Goal: Task Accomplishment & Management: Complete application form

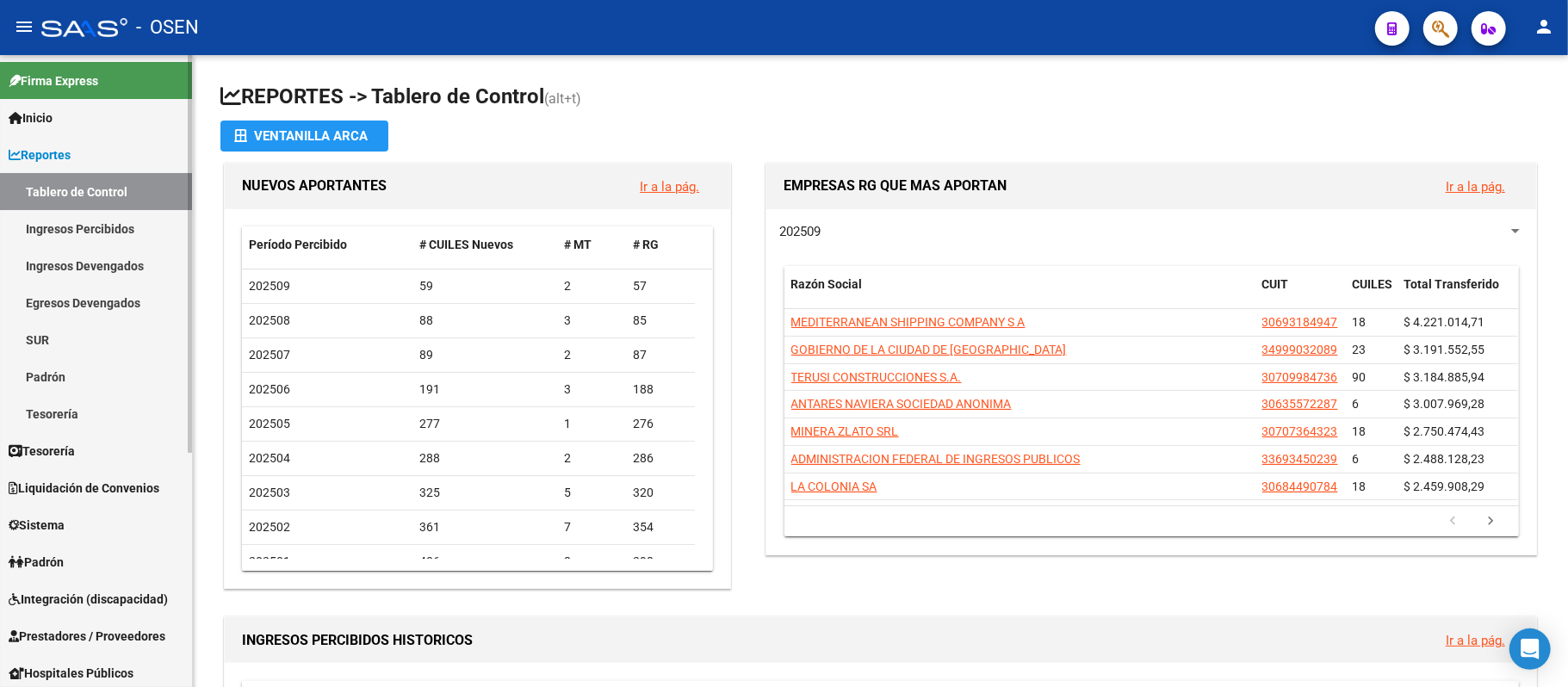
click at [145, 628] on span "Prestadores / Proveedores" at bounding box center [87, 637] width 157 height 19
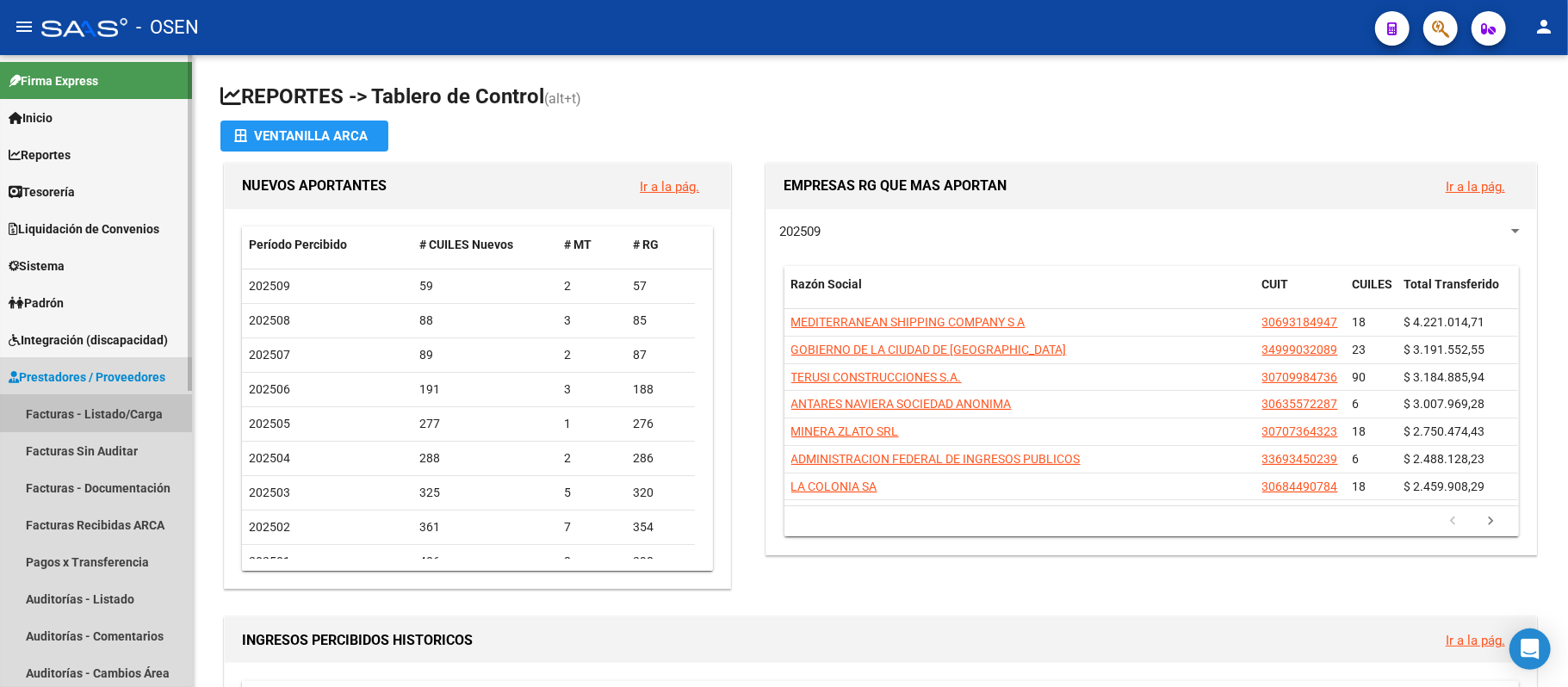
click at [110, 396] on link "Facturas - Listado/Carga" at bounding box center [96, 413] width 192 height 37
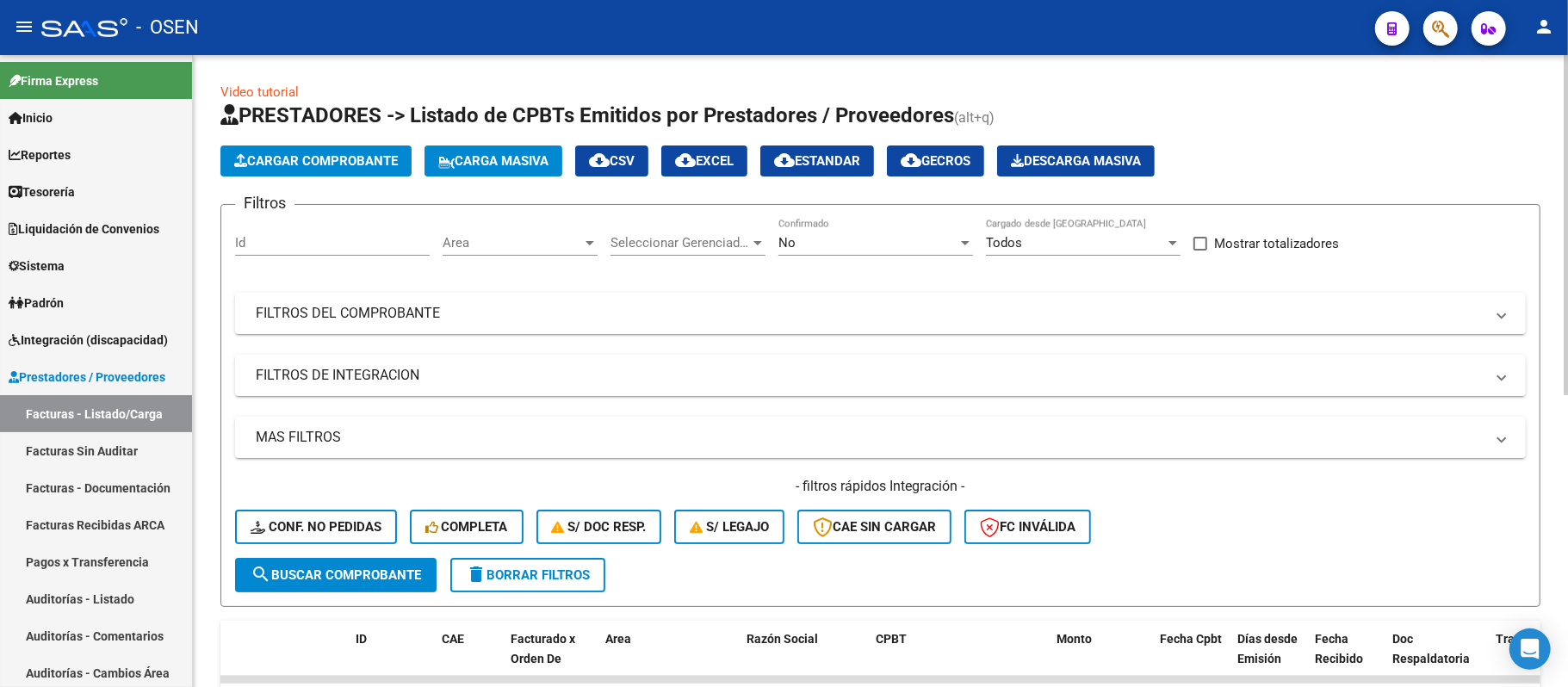
click at [349, 158] on span "Cargar Comprobante" at bounding box center [316, 161] width 164 height 16
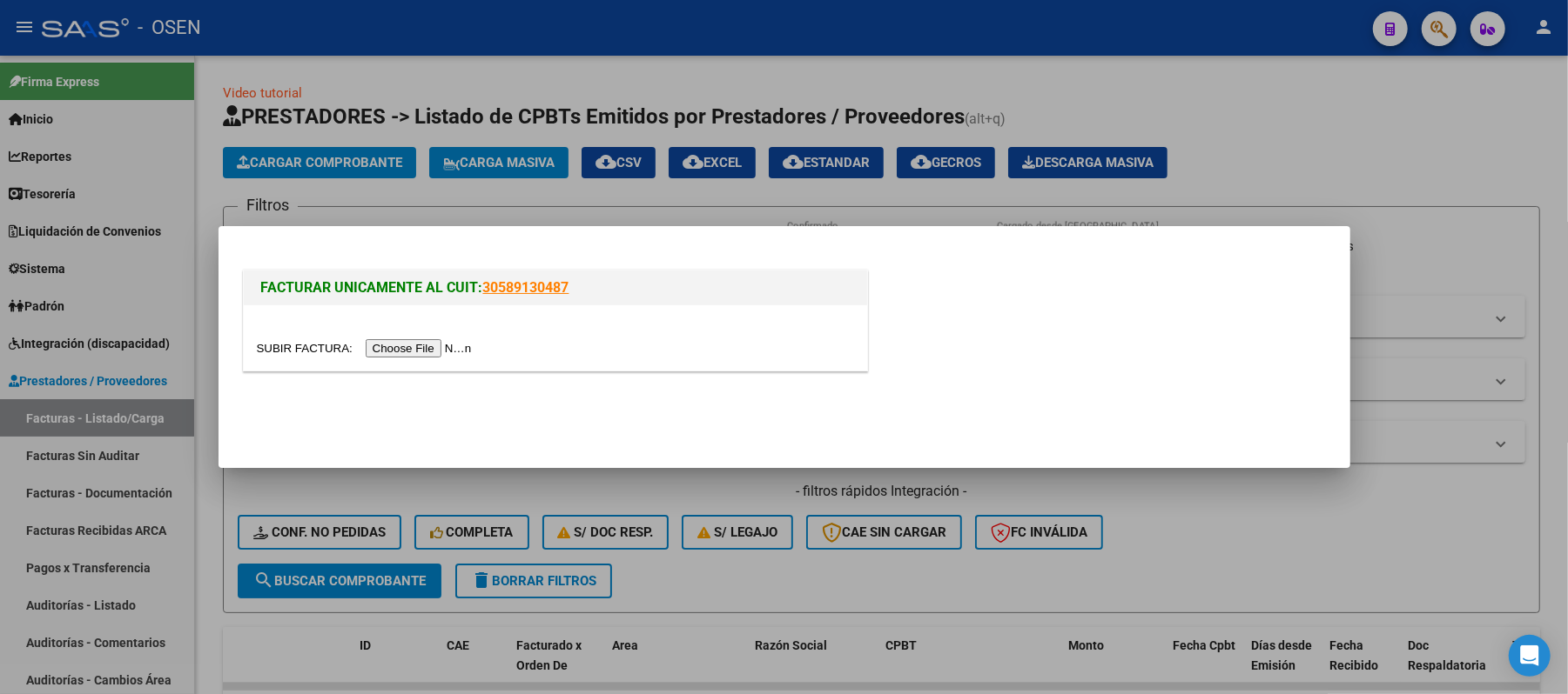
click at [458, 350] on input "file" at bounding box center [367, 348] width 220 height 19
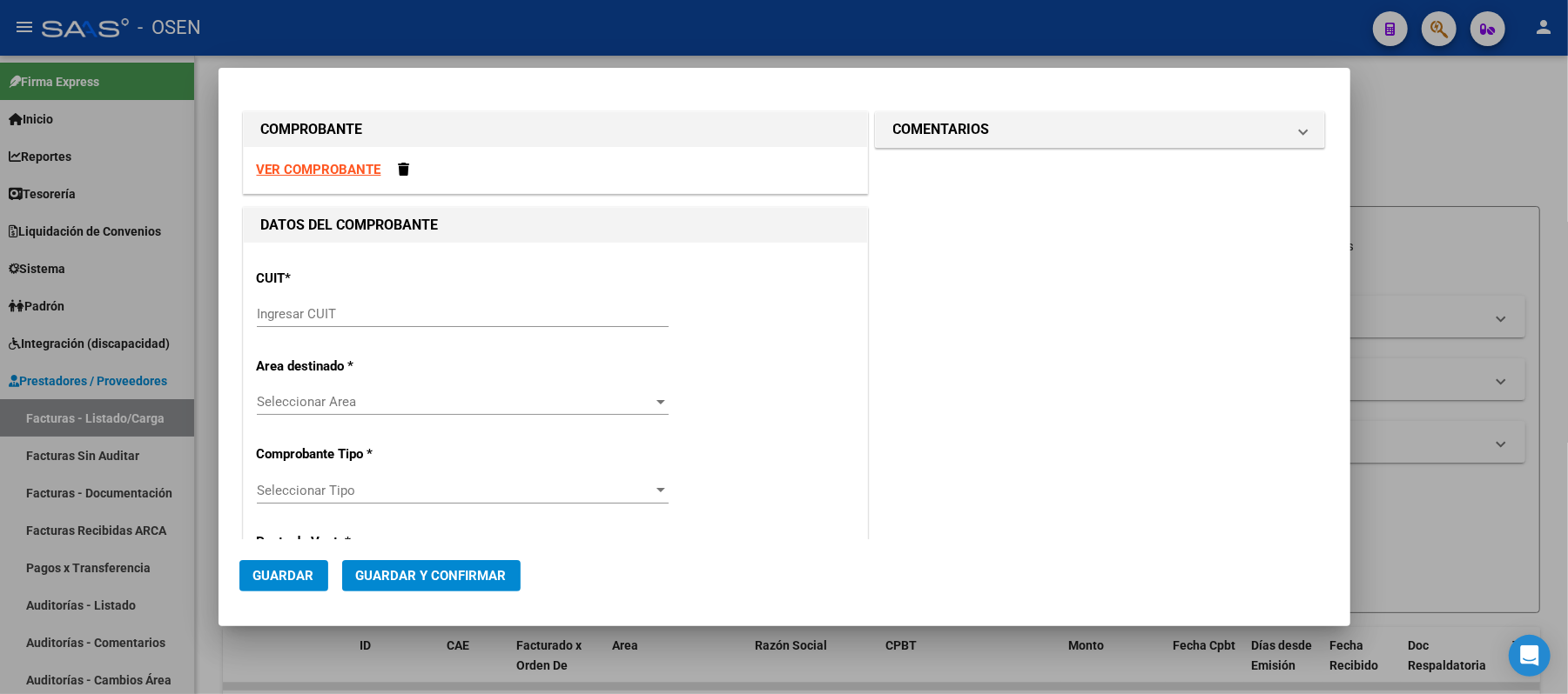
click at [340, 176] on strong "VER COMPROBANTE" at bounding box center [319, 170] width 124 height 16
click at [470, 307] on input "Ingresar CUIT" at bounding box center [462, 315] width 412 height 16
paste input "30-69182284-9"
type input "30-69182284-9"
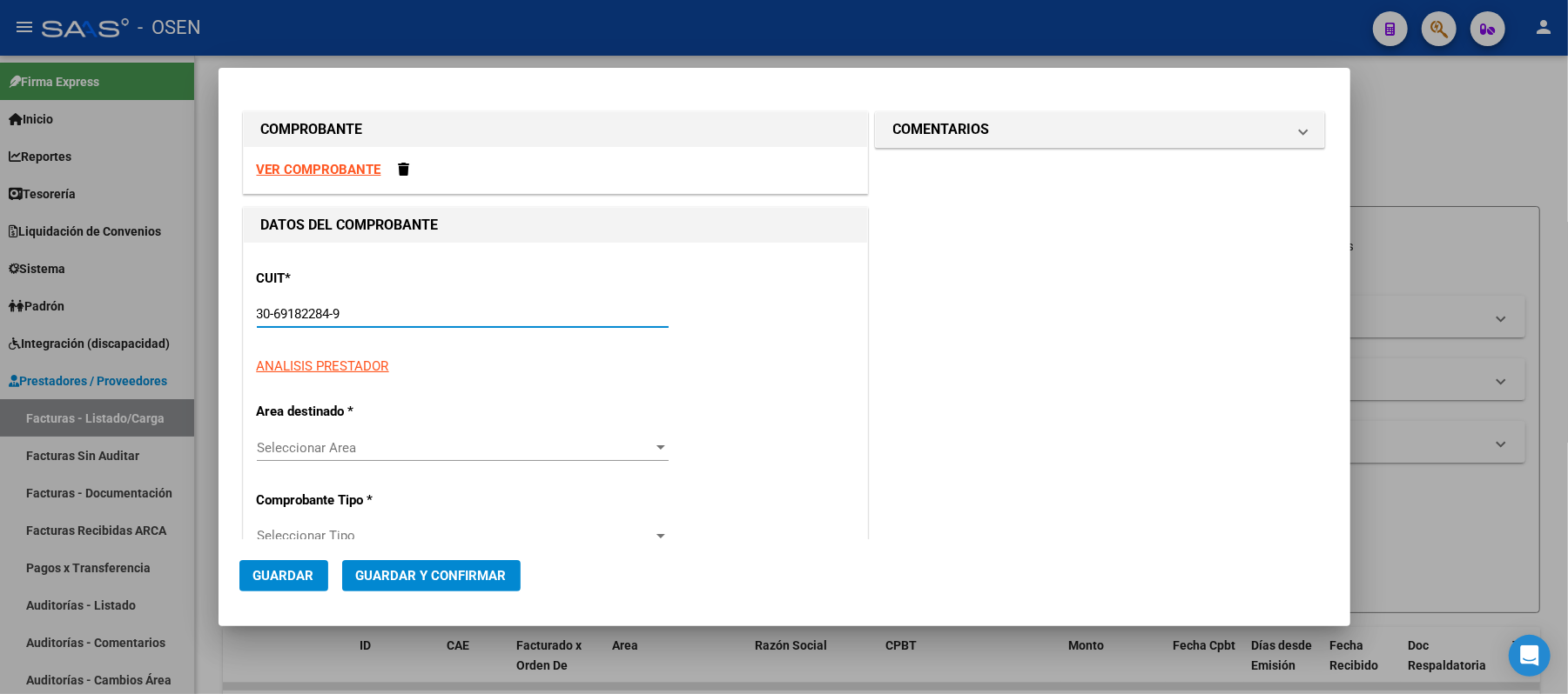
type input "1625"
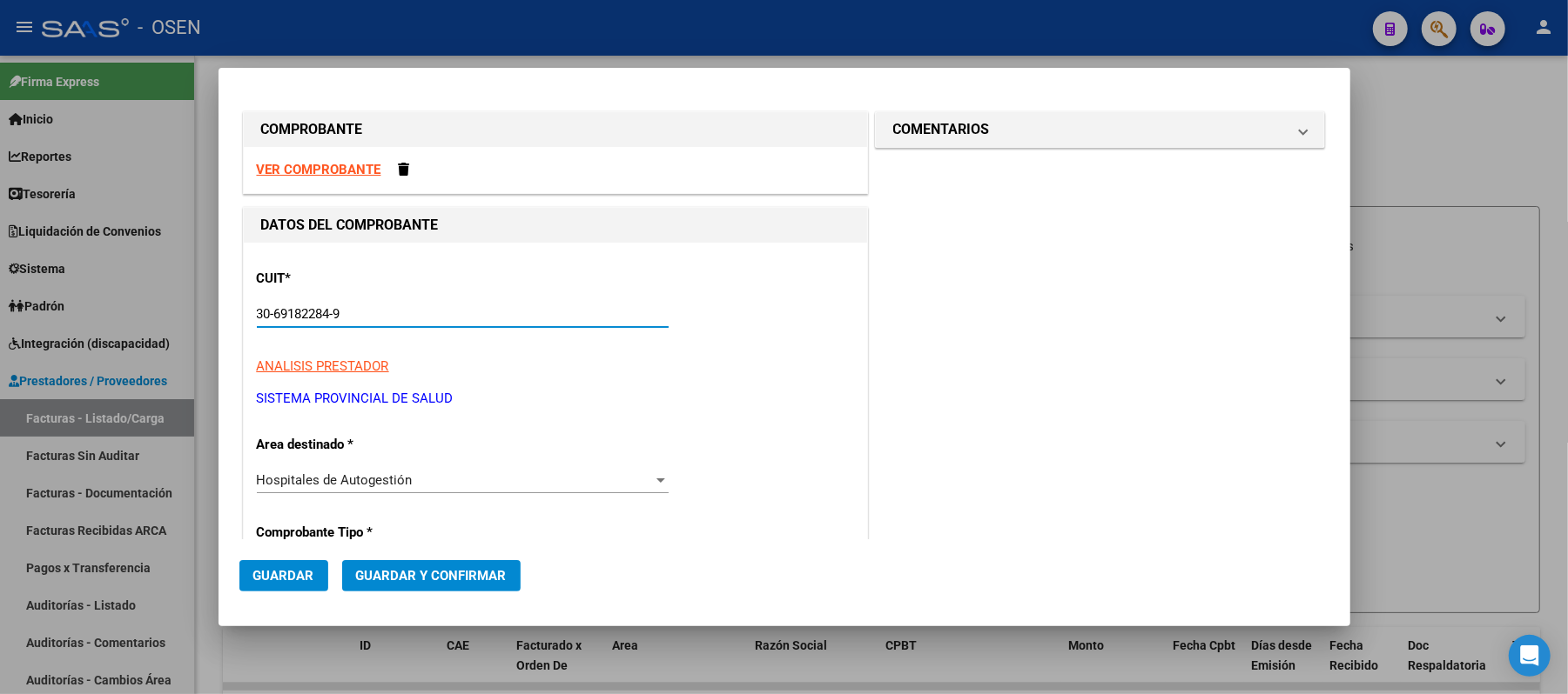
scroll to position [231, 0]
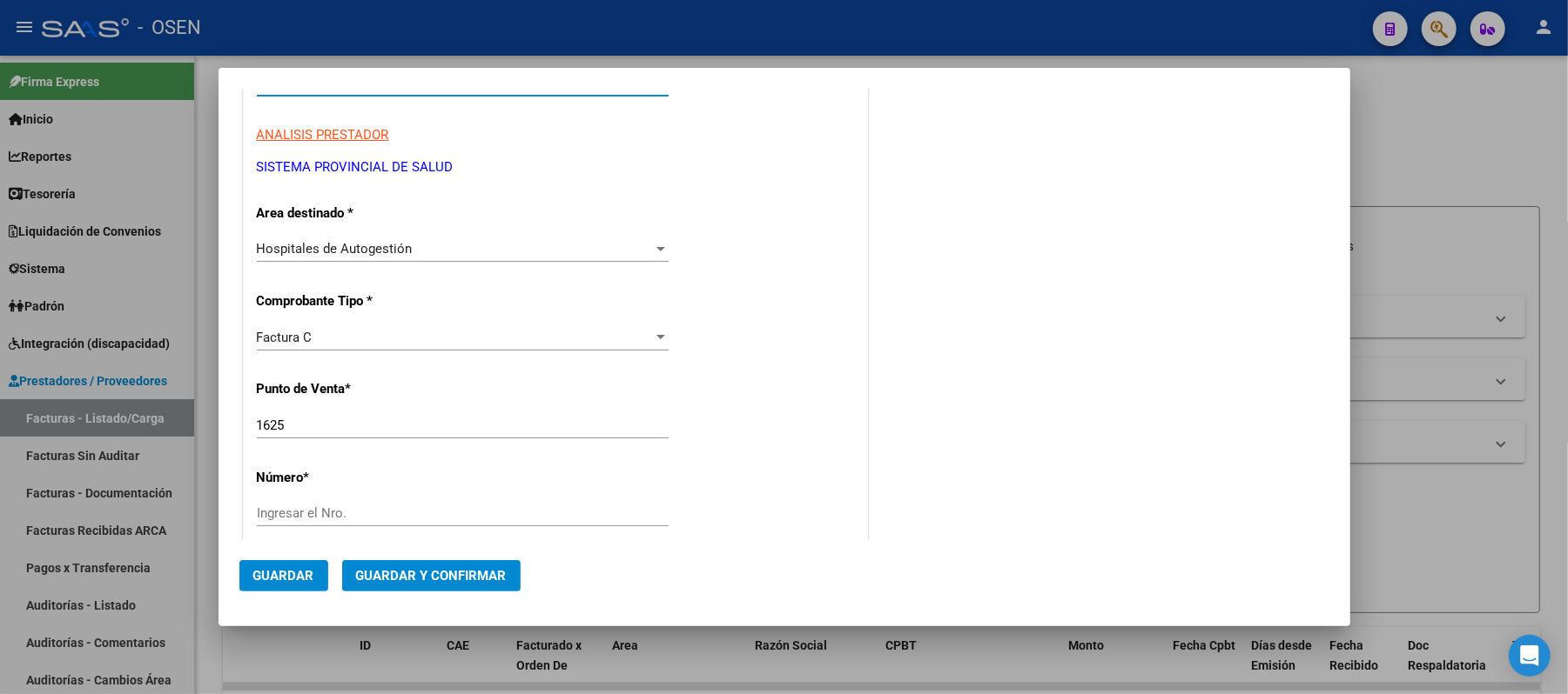
type input "30-69182284-9"
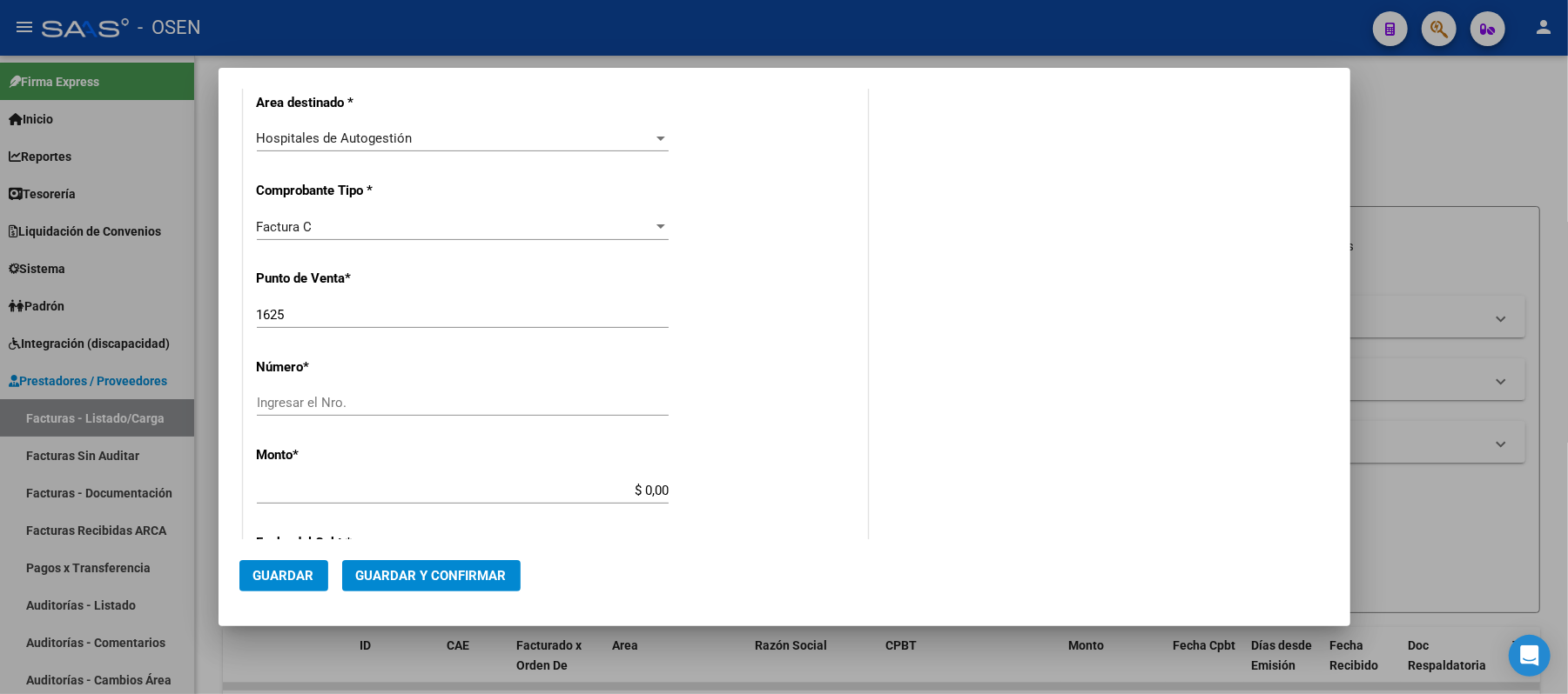
scroll to position [348, 0]
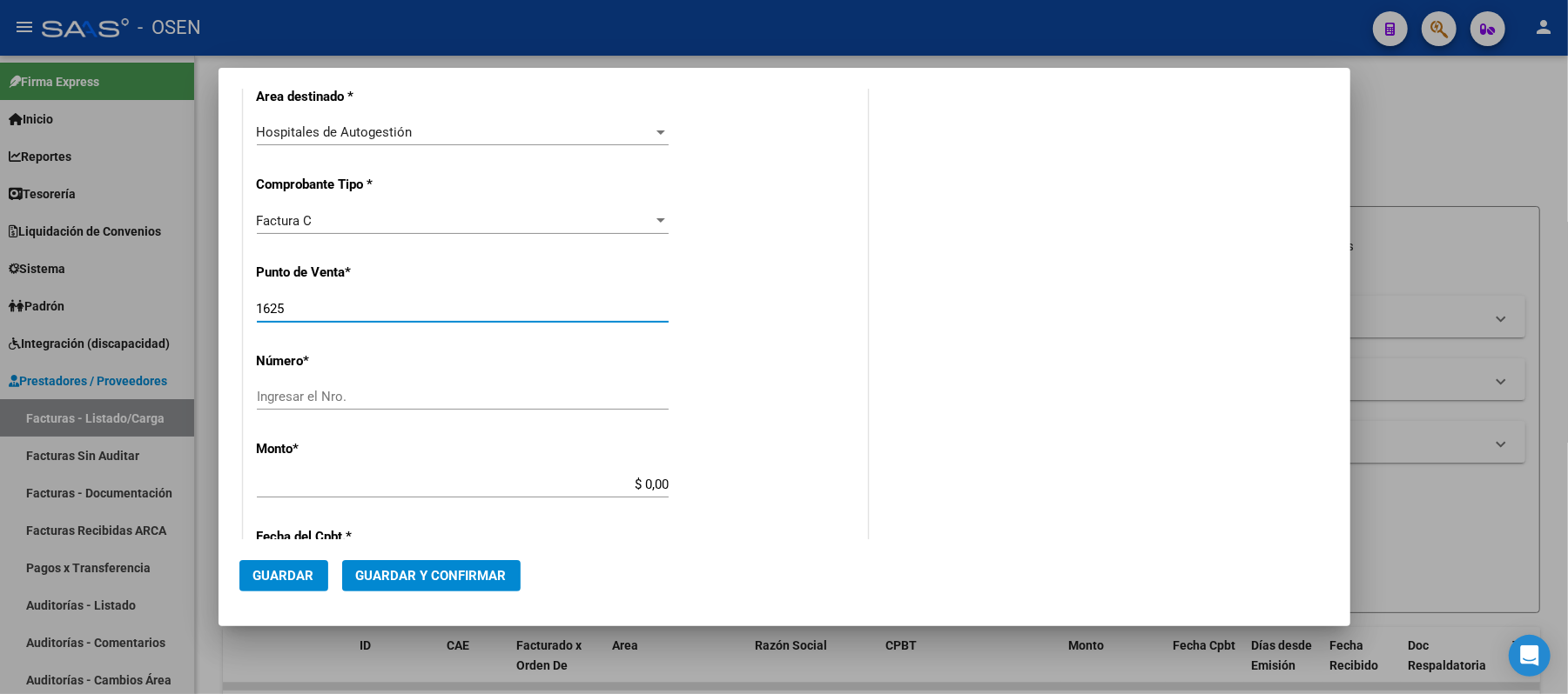
drag, startPoint x: 352, startPoint y: 305, endPoint x: 270, endPoint y: 299, distance: 82.2
click at [270, 299] on div "1625 Ingresar el Nro." at bounding box center [462, 308] width 412 height 26
type input "1603"
click at [398, 390] on input "Ingresar el Nro." at bounding box center [462, 397] width 412 height 16
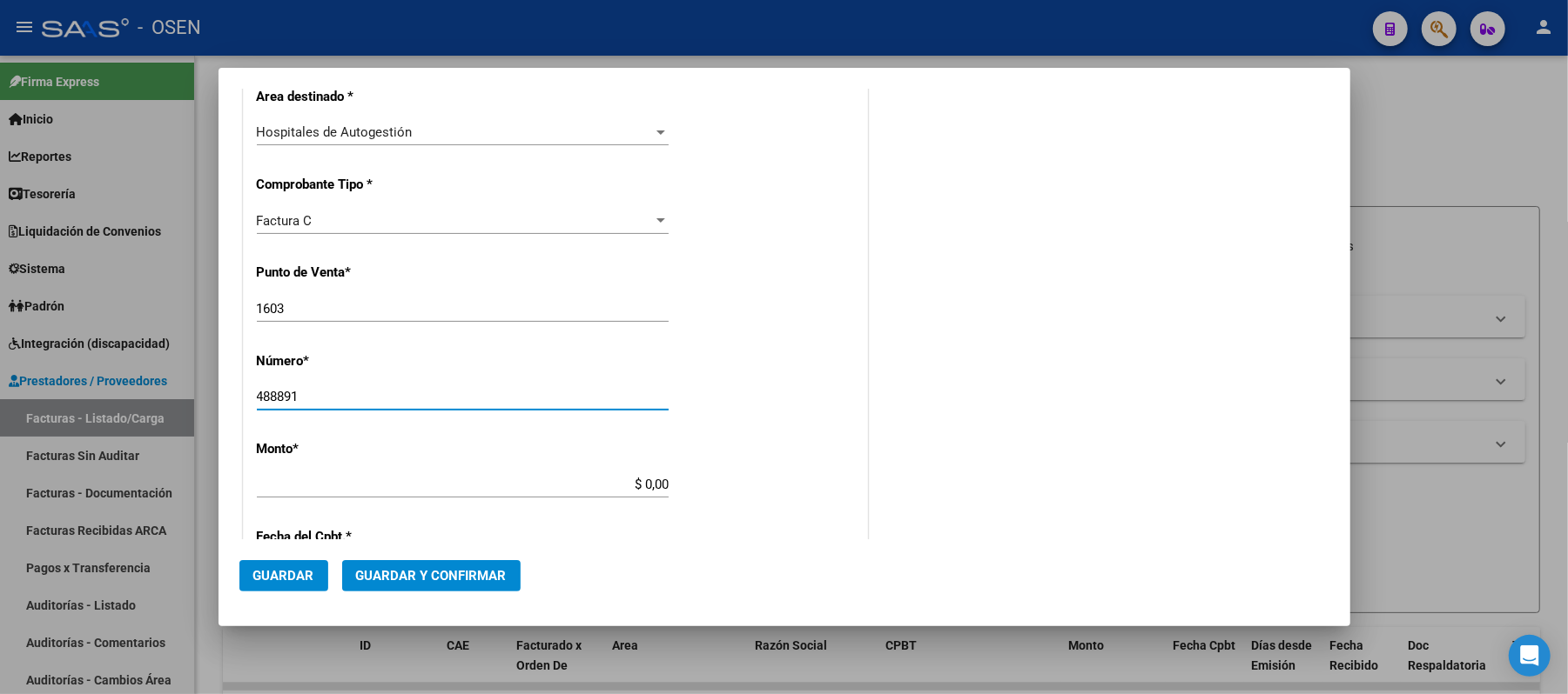
click at [269, 404] on input "488891" at bounding box center [462, 397] width 412 height 16
type input "48891"
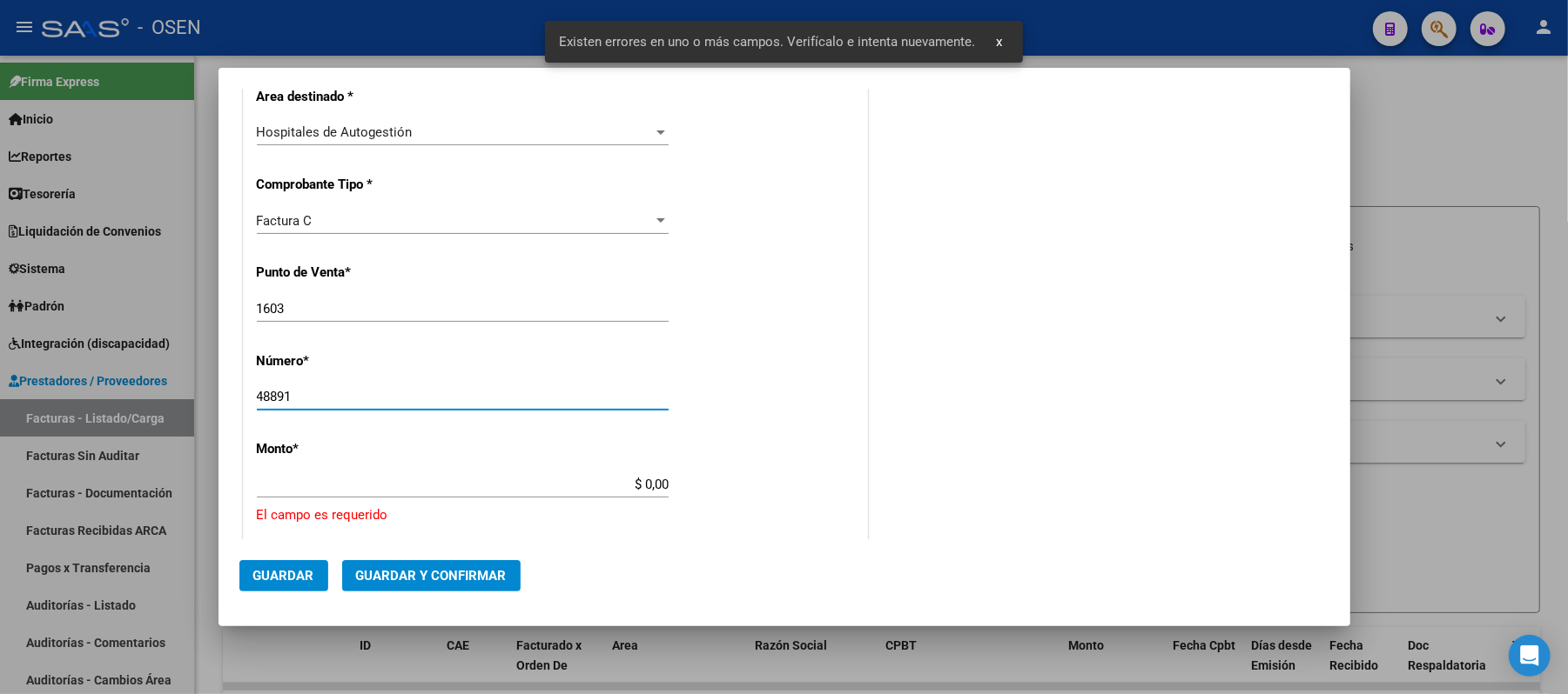
scroll to position [512, 0]
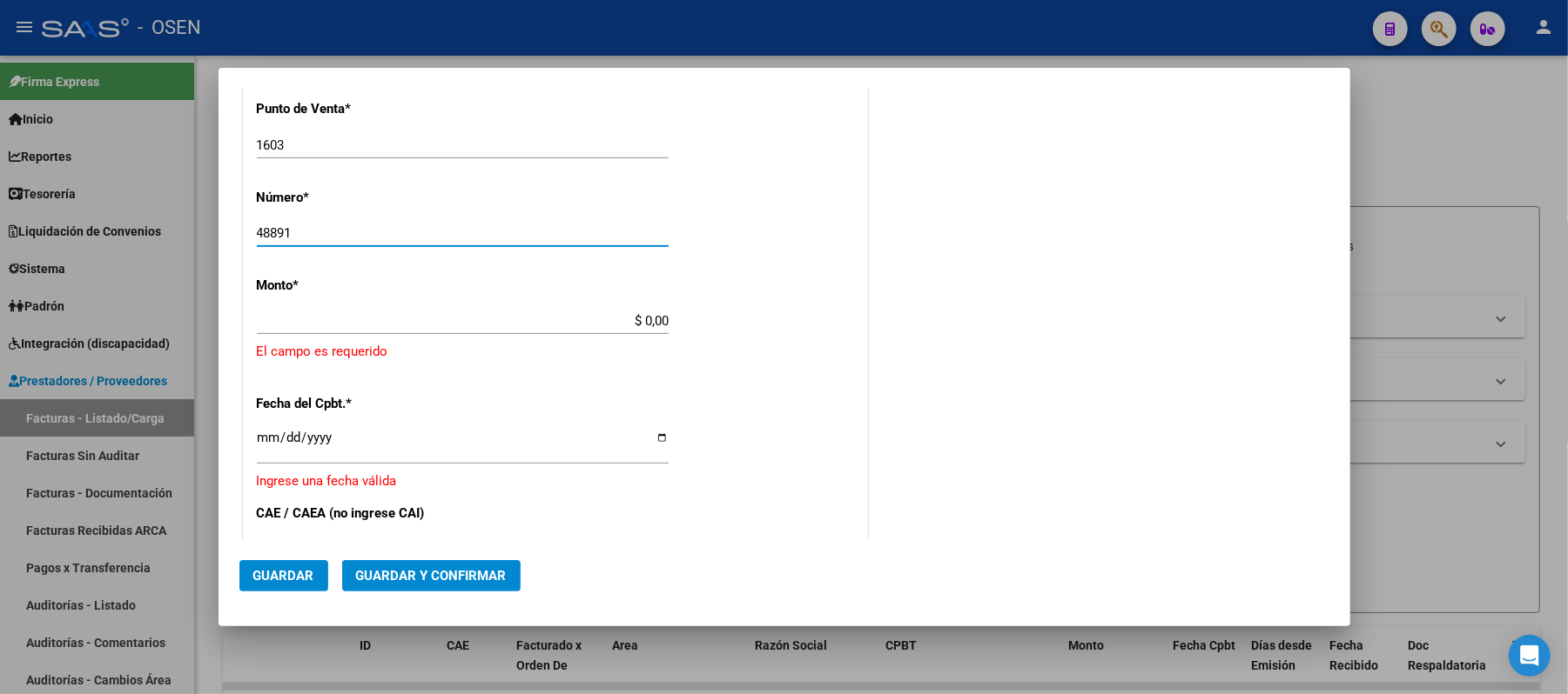
click at [636, 320] on input "$ 0,00" at bounding box center [462, 322] width 412 height 16
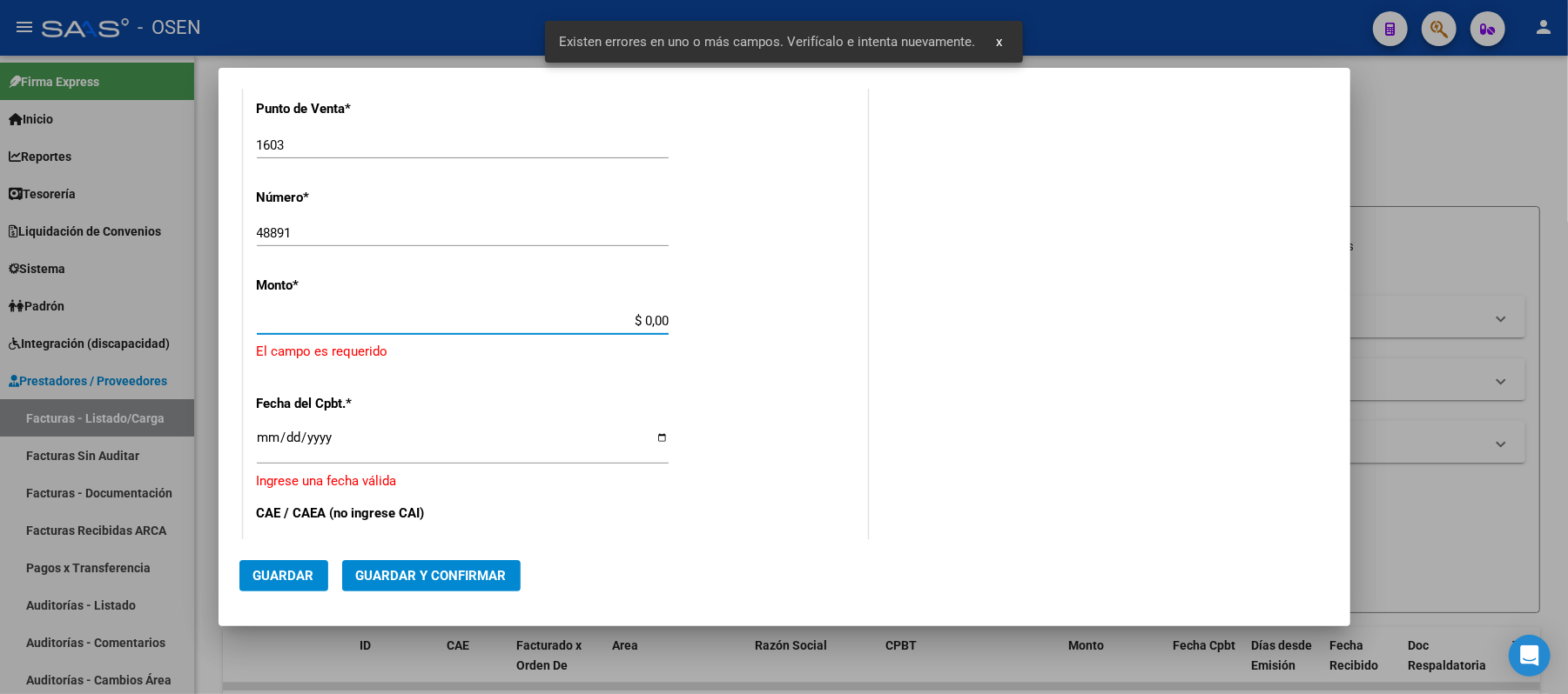
paste input "2.951.409,63"
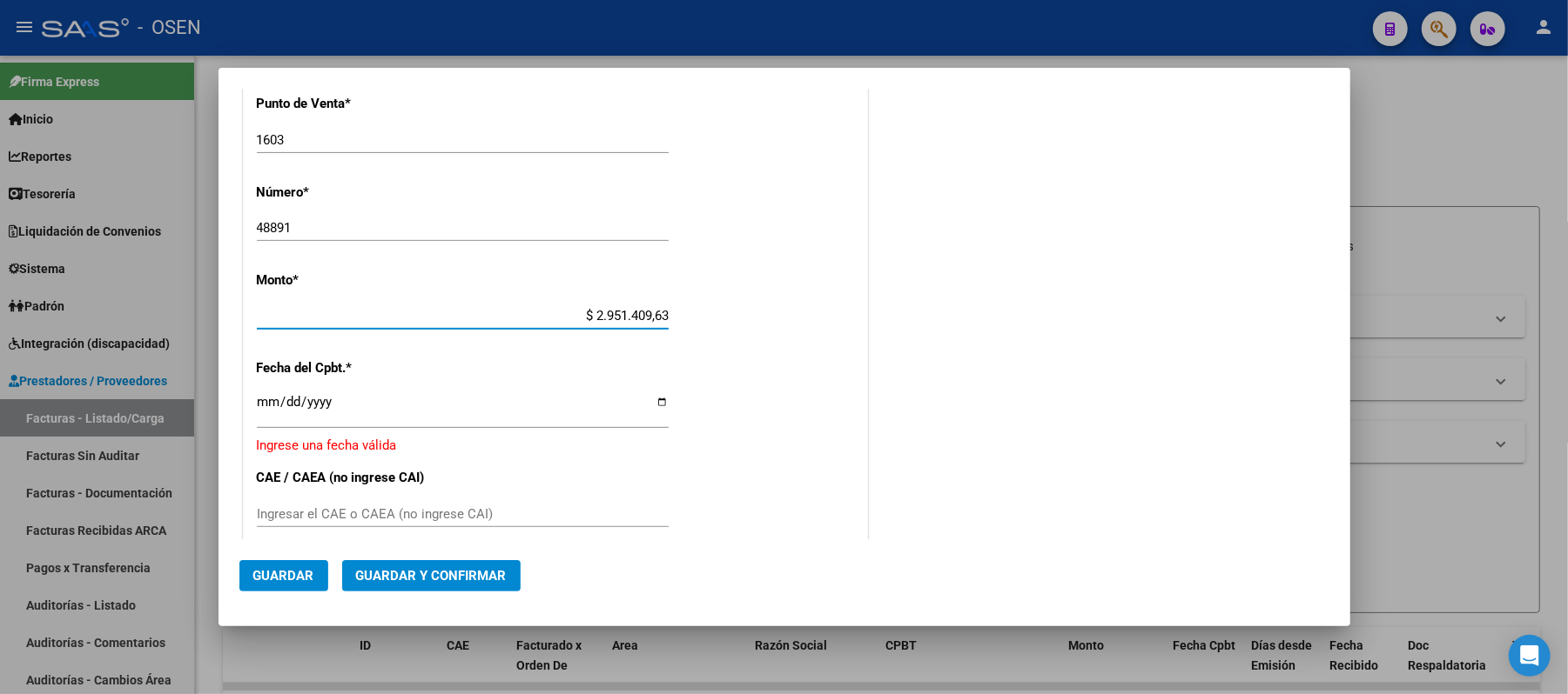
type input "$ 2.951.409,63"
click at [267, 398] on input "Ingresar la fecha" at bounding box center [462, 409] width 412 height 28
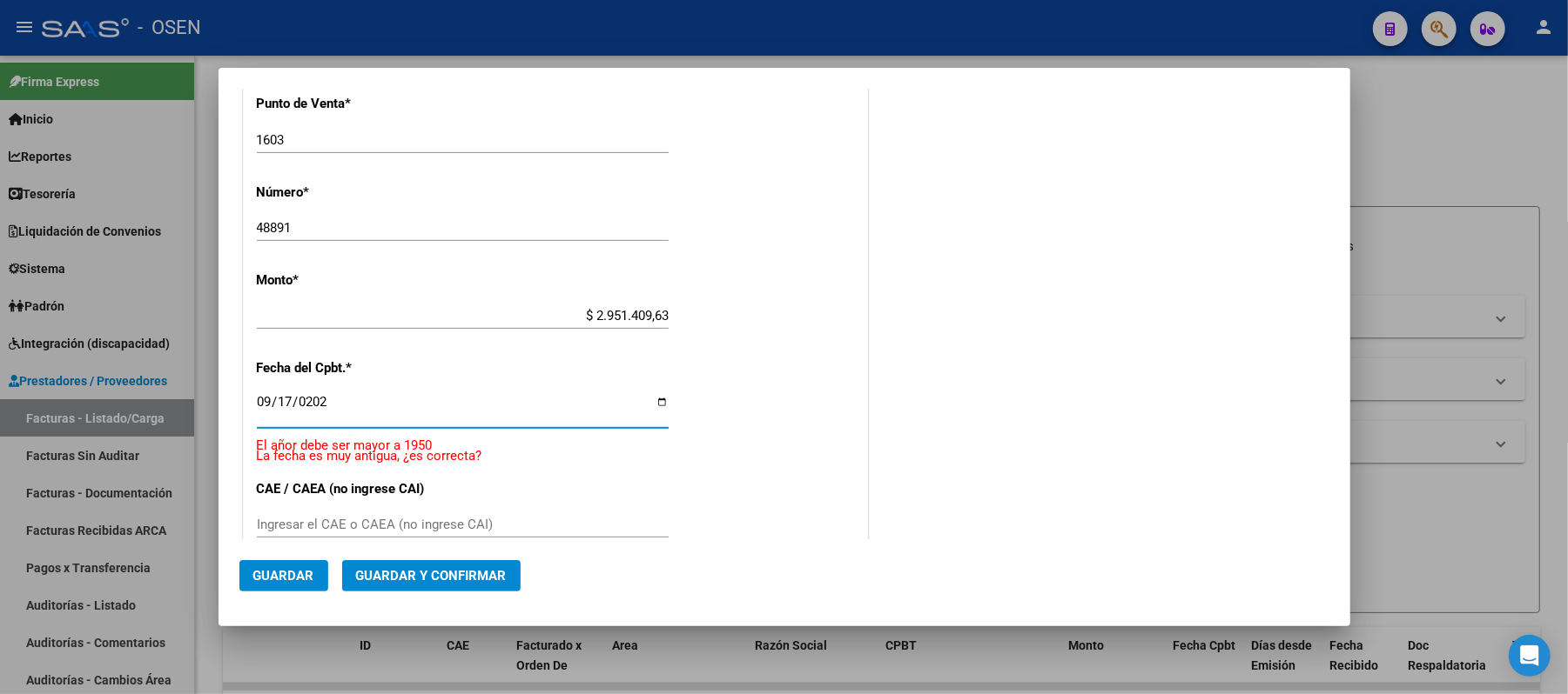
type input "[DATE]"
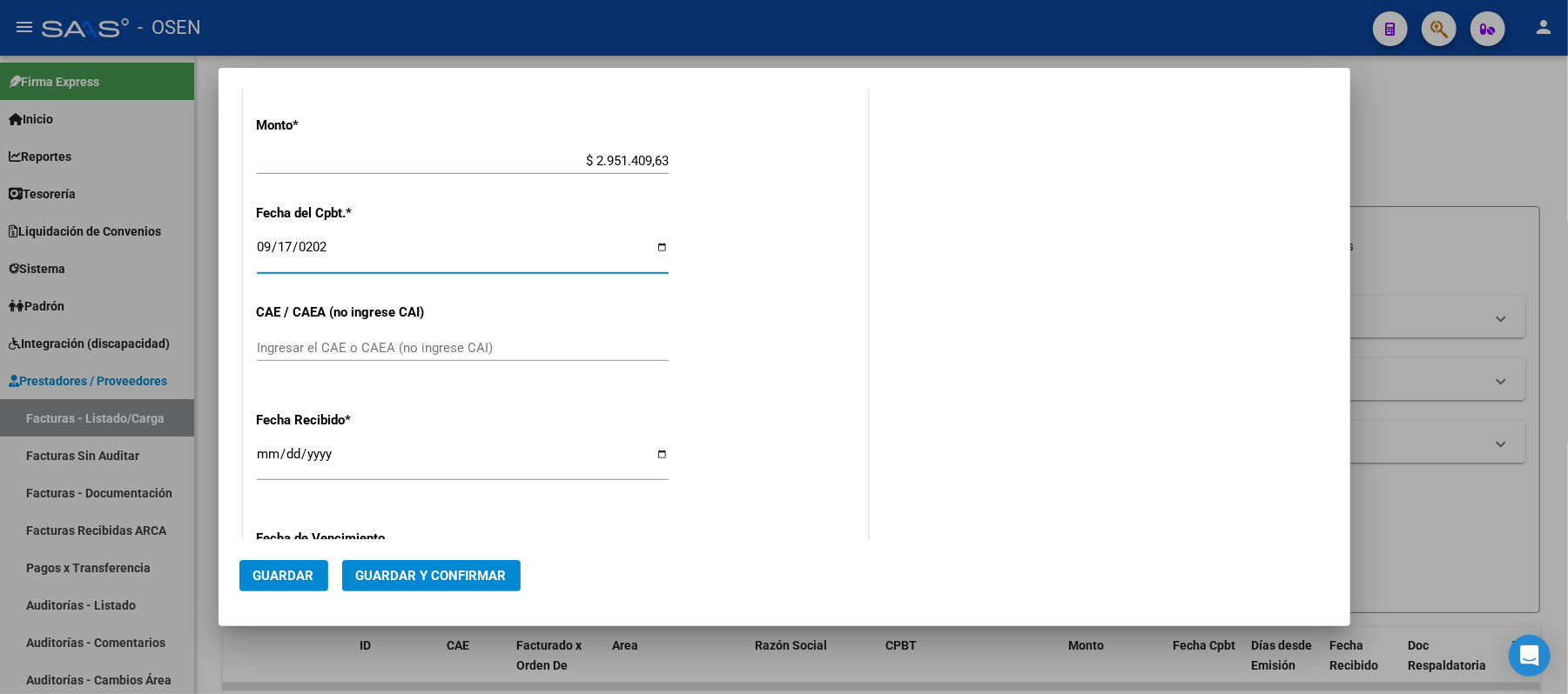
scroll to position [749, 0]
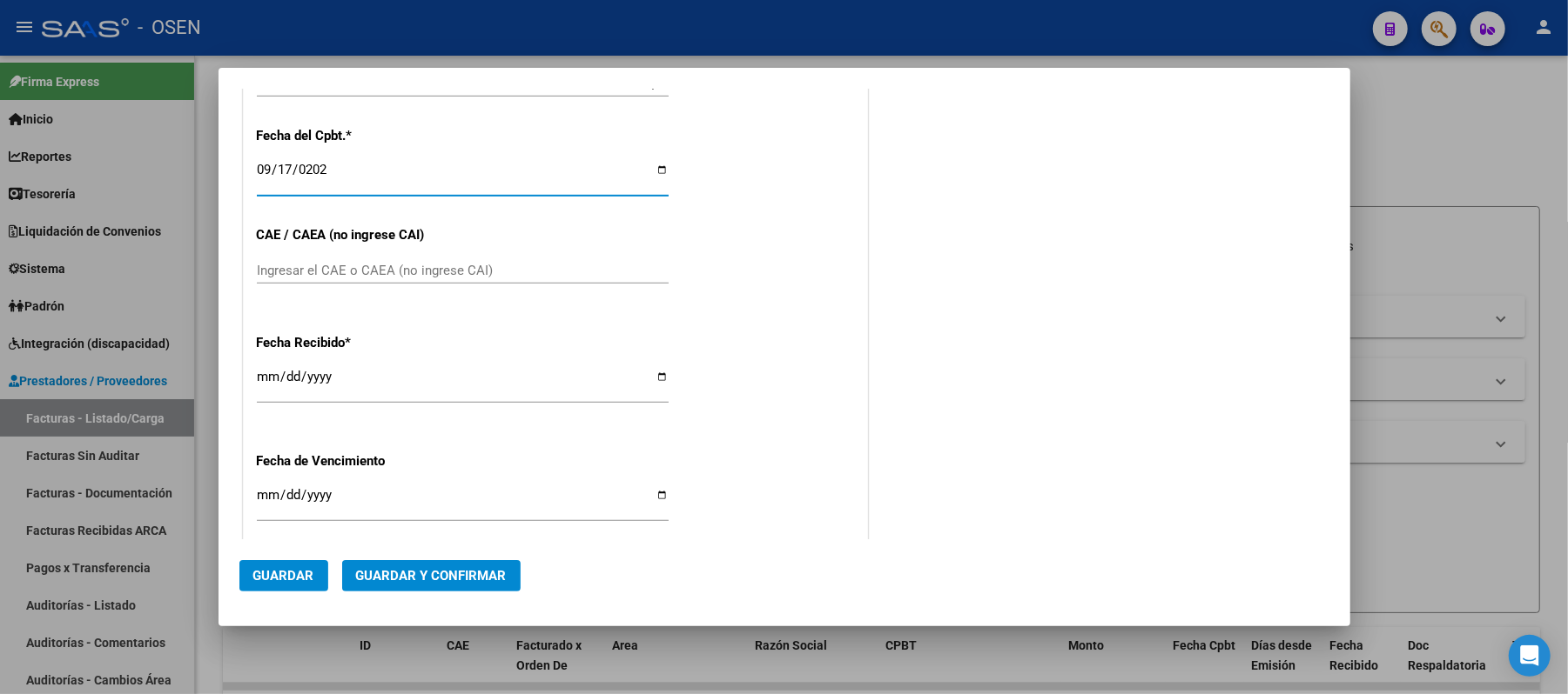
click at [275, 581] on span "Guardar" at bounding box center [284, 576] width 61 height 16
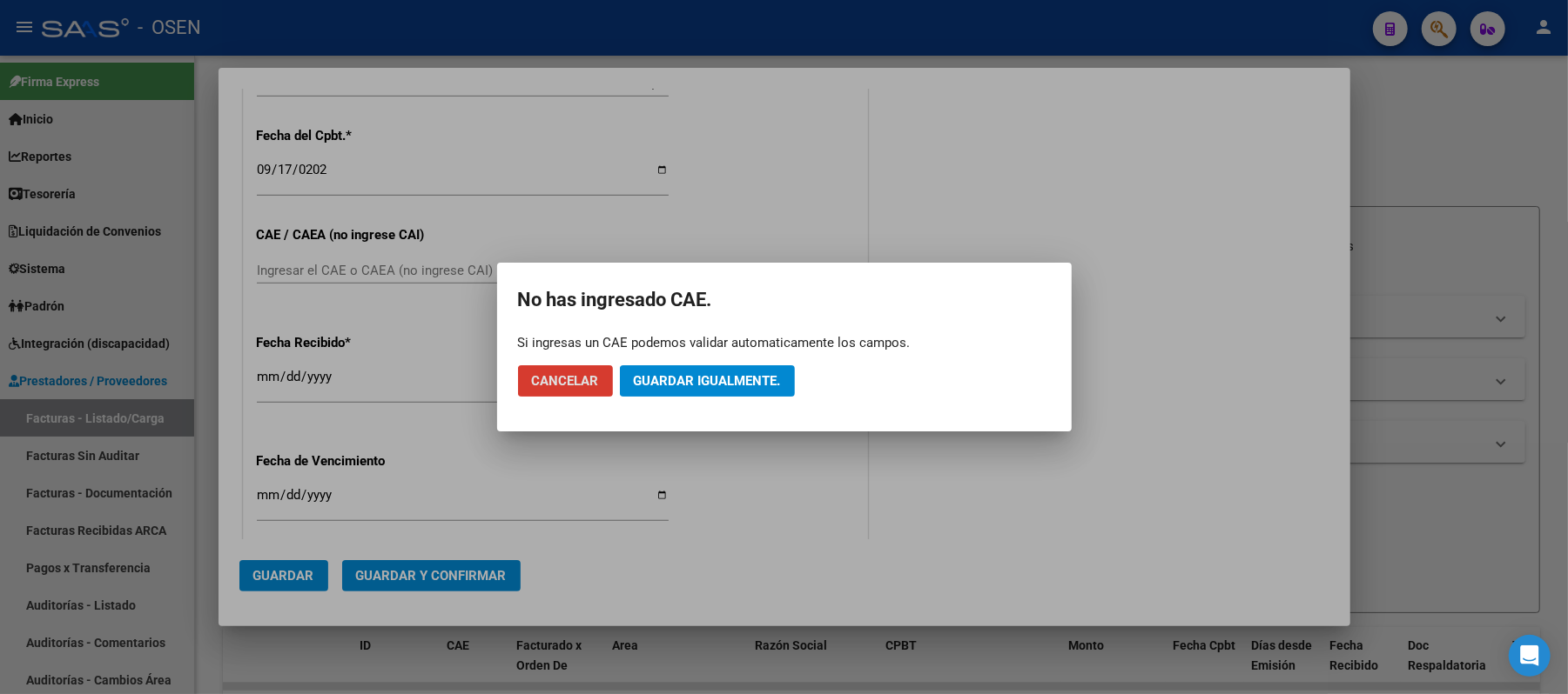
click at [686, 377] on span "Guardar igualmente." at bounding box center [707, 381] width 147 height 16
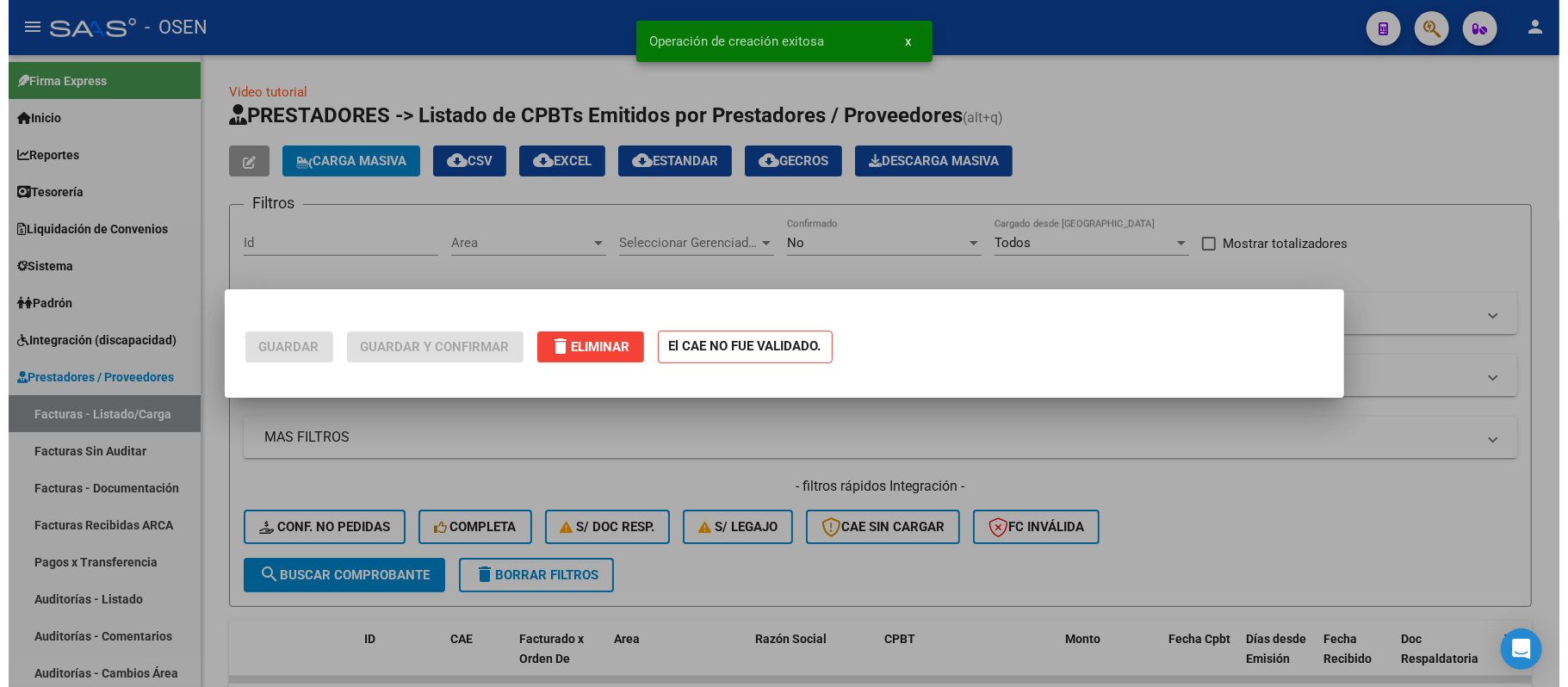
scroll to position [0, 0]
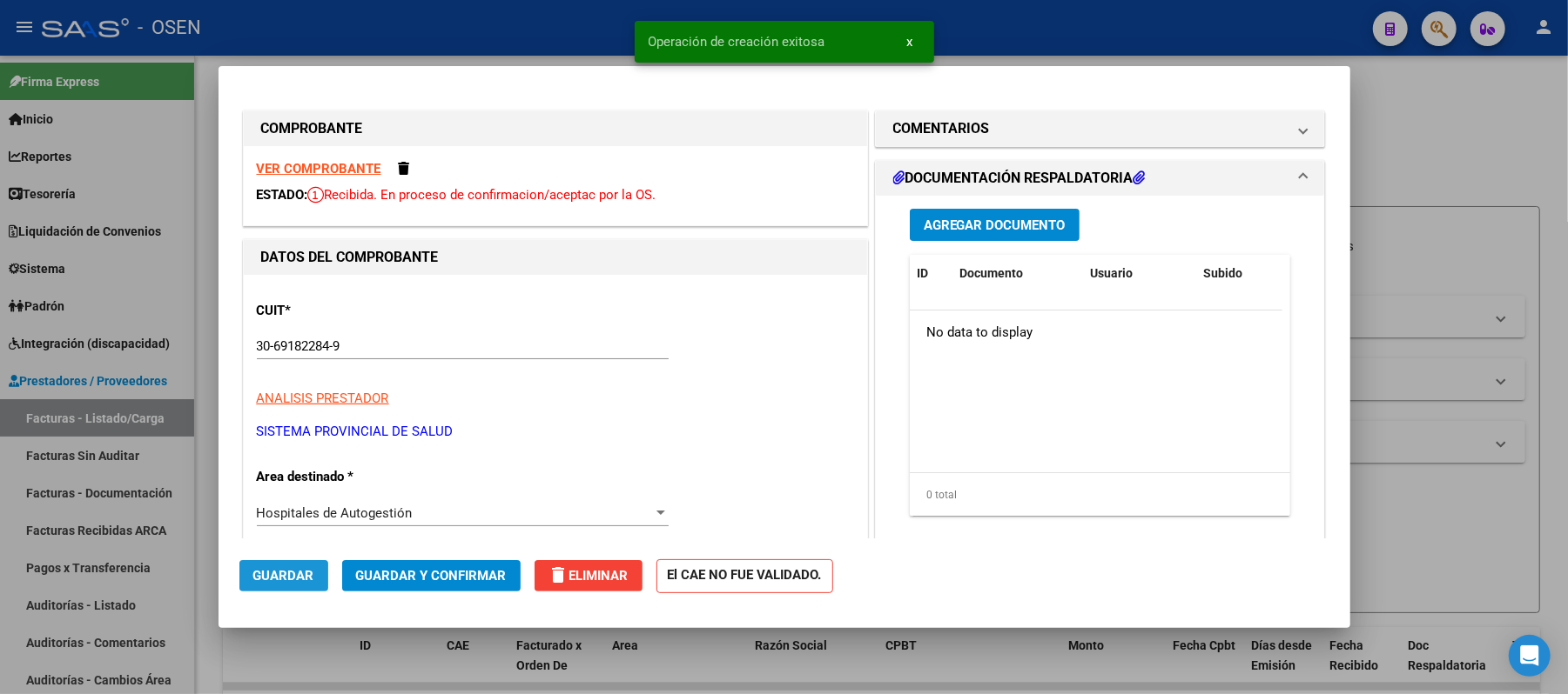
click at [283, 568] on span "Guardar" at bounding box center [284, 576] width 61 height 16
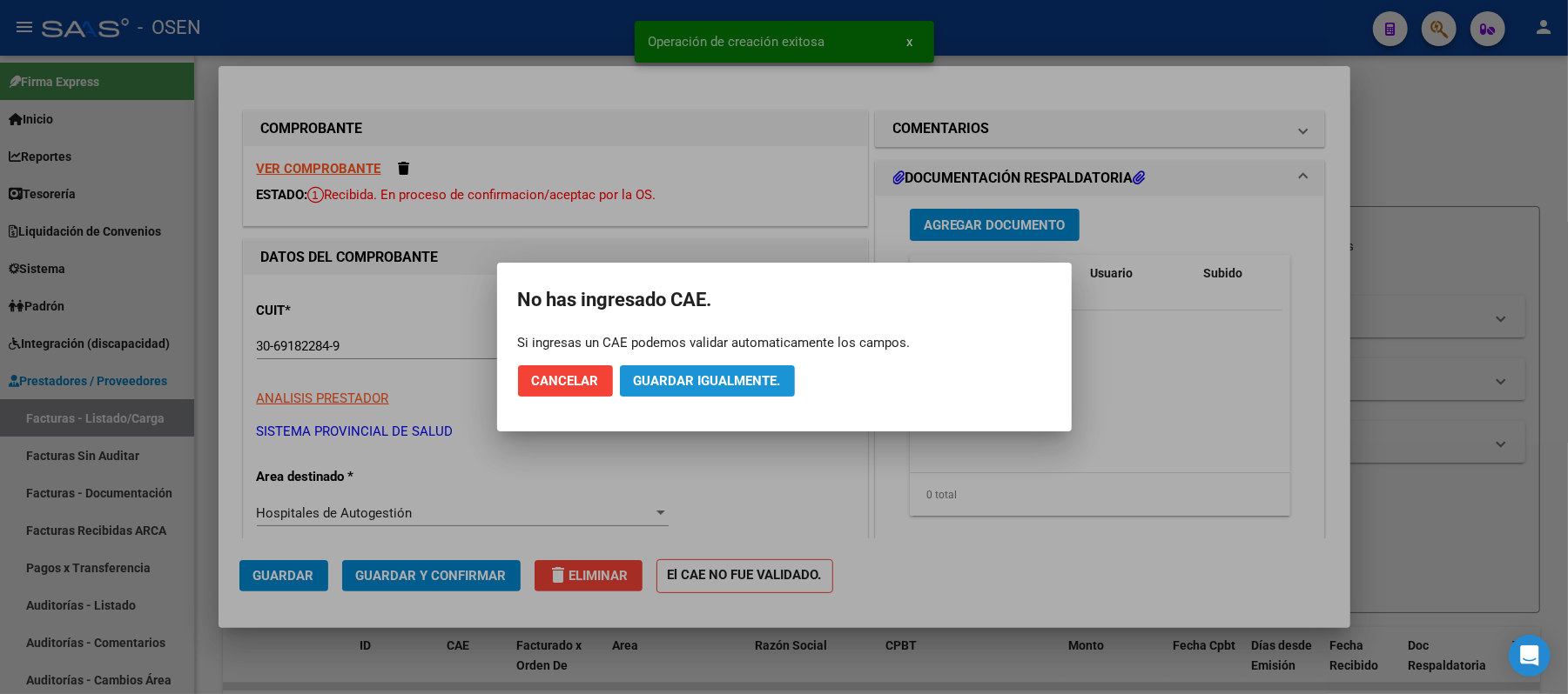
click at [729, 377] on span "Guardar igualmente." at bounding box center [707, 381] width 147 height 16
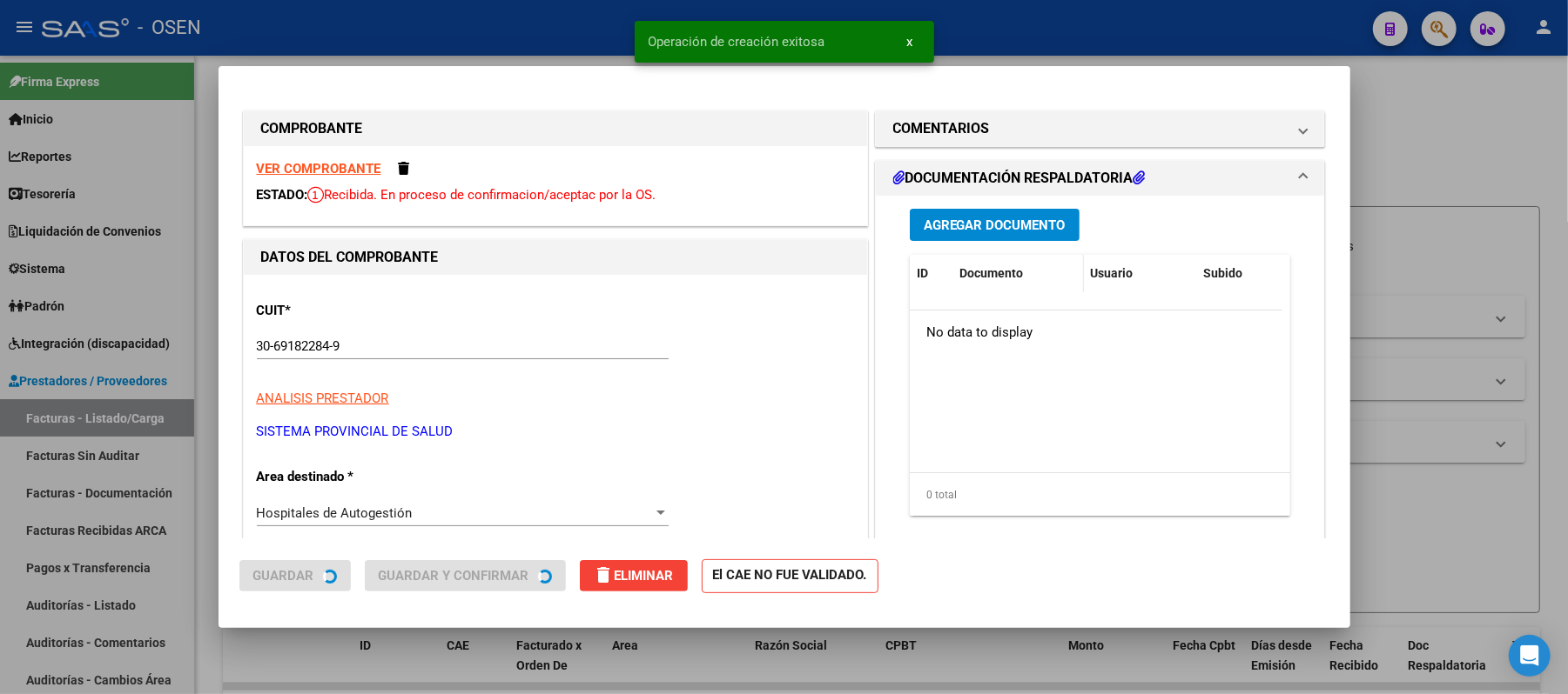
click at [984, 259] on datatable-header-cell "Documento" at bounding box center [1018, 274] width 131 height 37
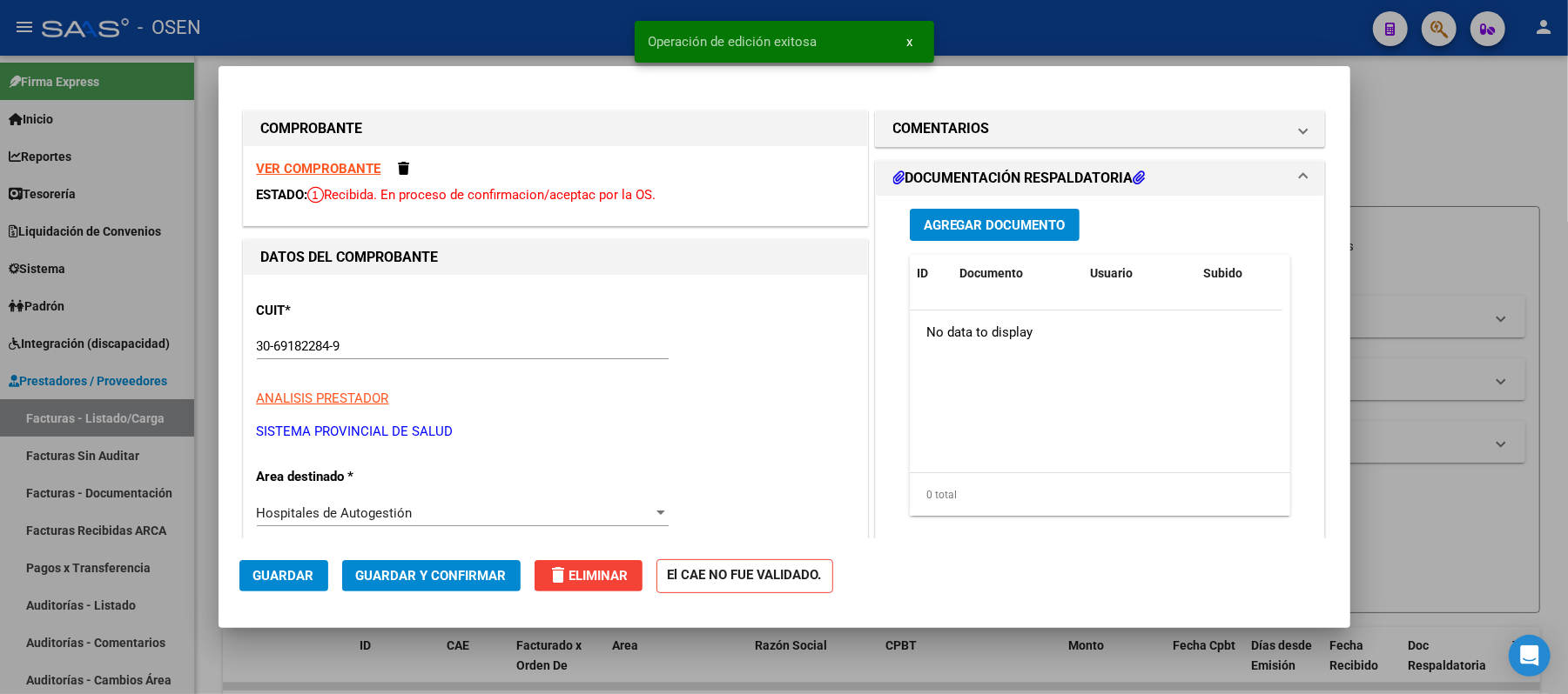
click at [992, 234] on button "Agregar Documento" at bounding box center [994, 225] width 170 height 32
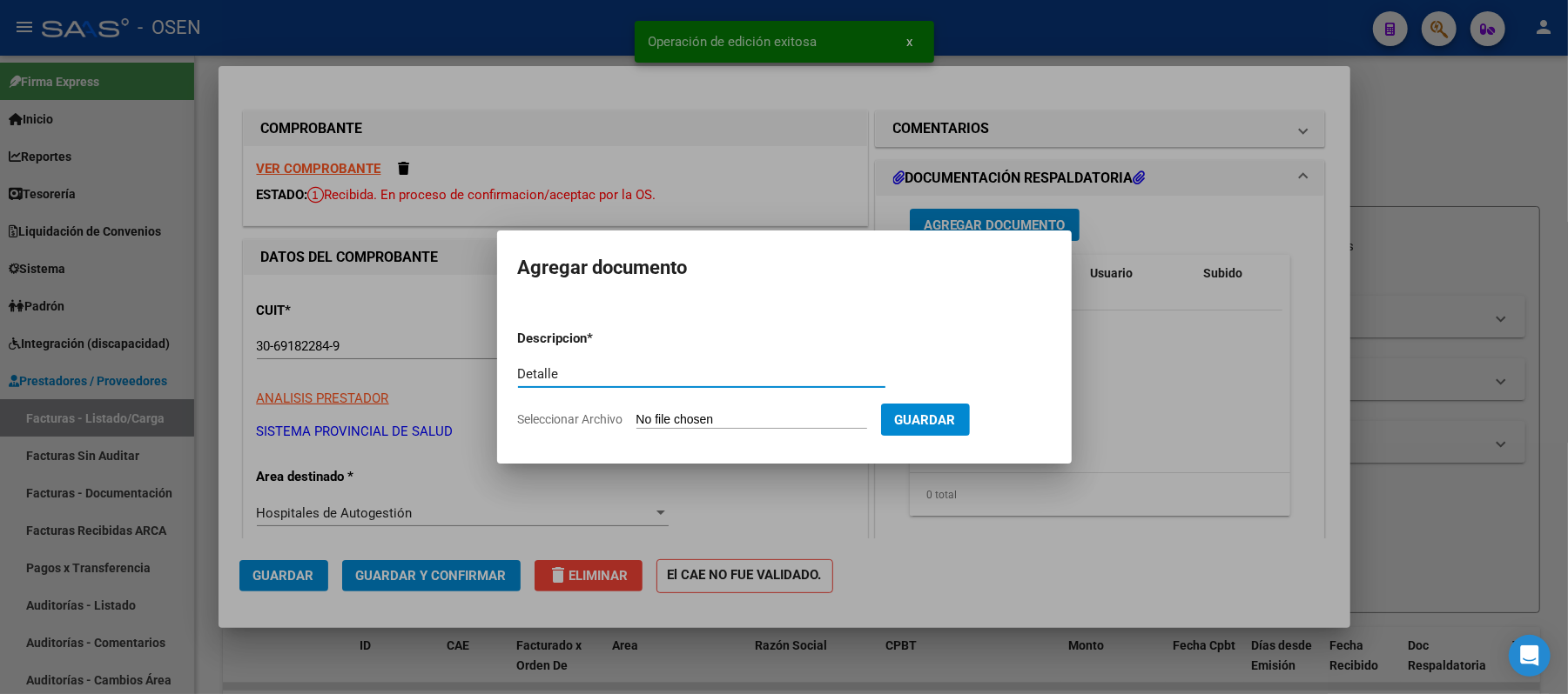
type input "Detalle"
click at [809, 421] on input "Seleccionar Archivo" at bounding box center [751, 420] width 230 height 17
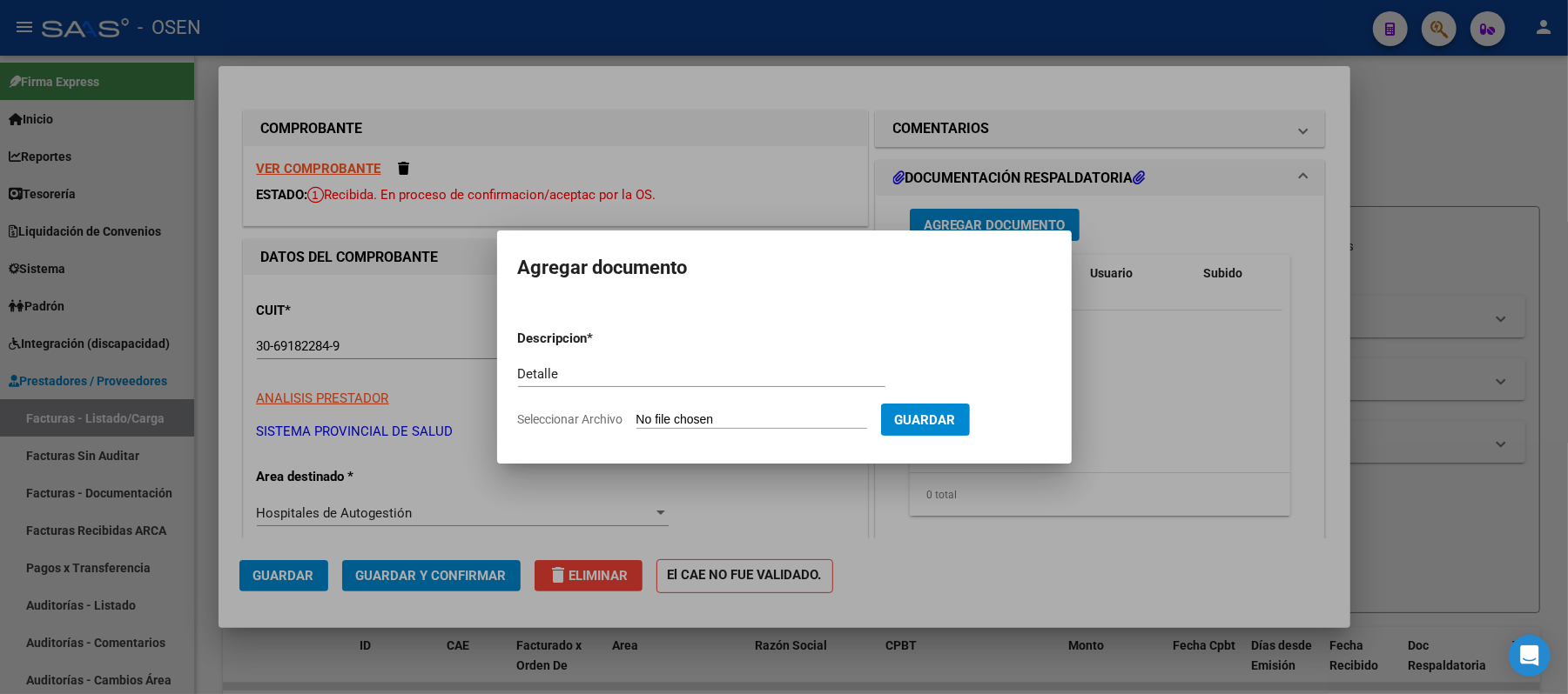
type input "C:\fakepath\Detalle remitos FC 1603-48891.pdf"
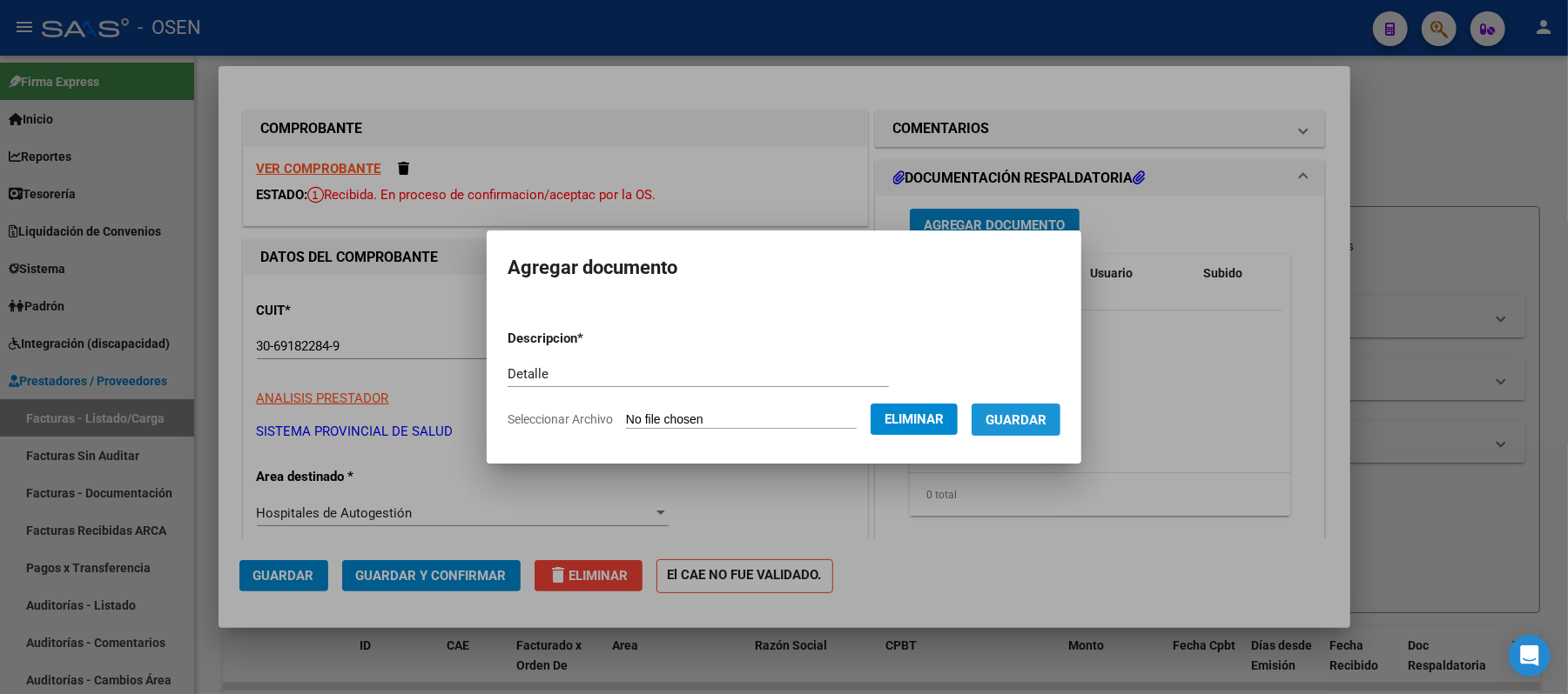
click at [1028, 422] on span "Guardar" at bounding box center [1016, 420] width 61 height 16
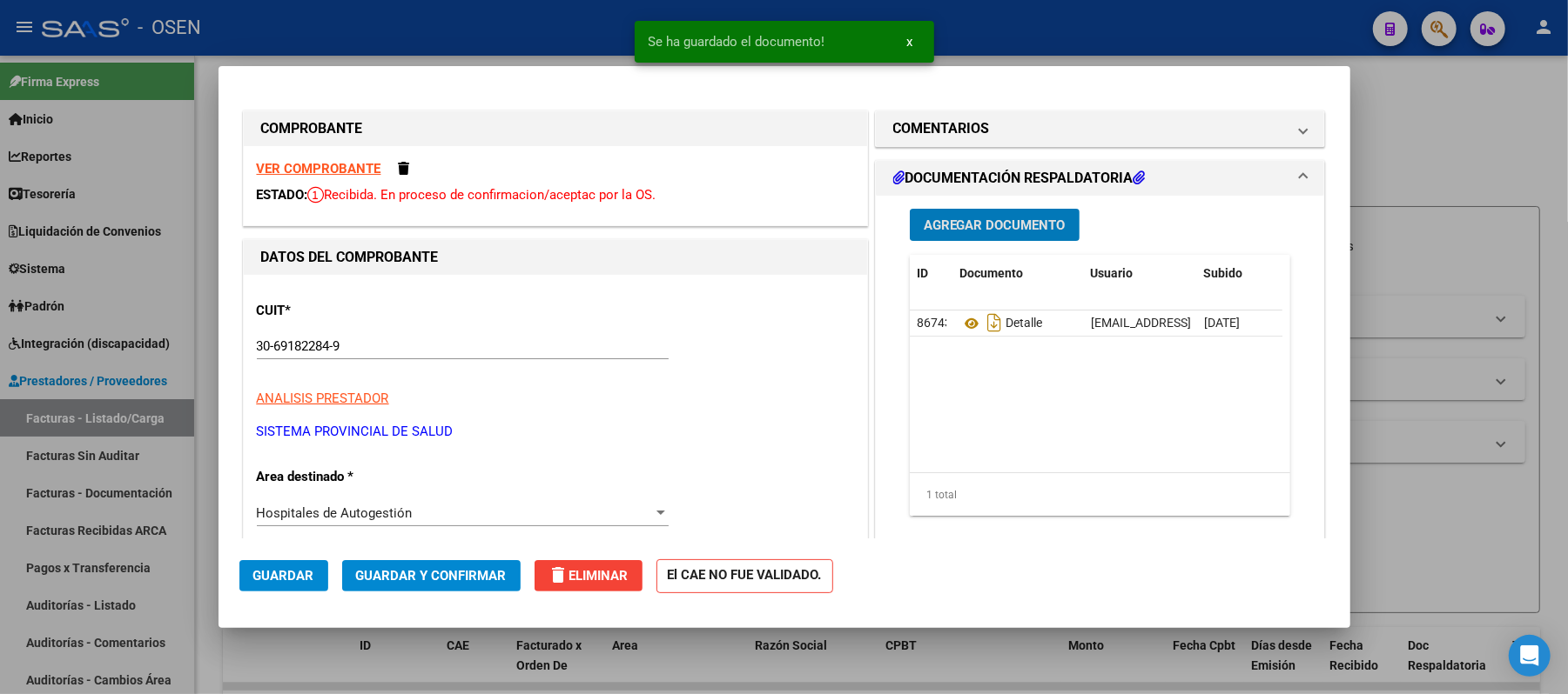
click at [276, 570] on span "Guardar" at bounding box center [284, 576] width 61 height 16
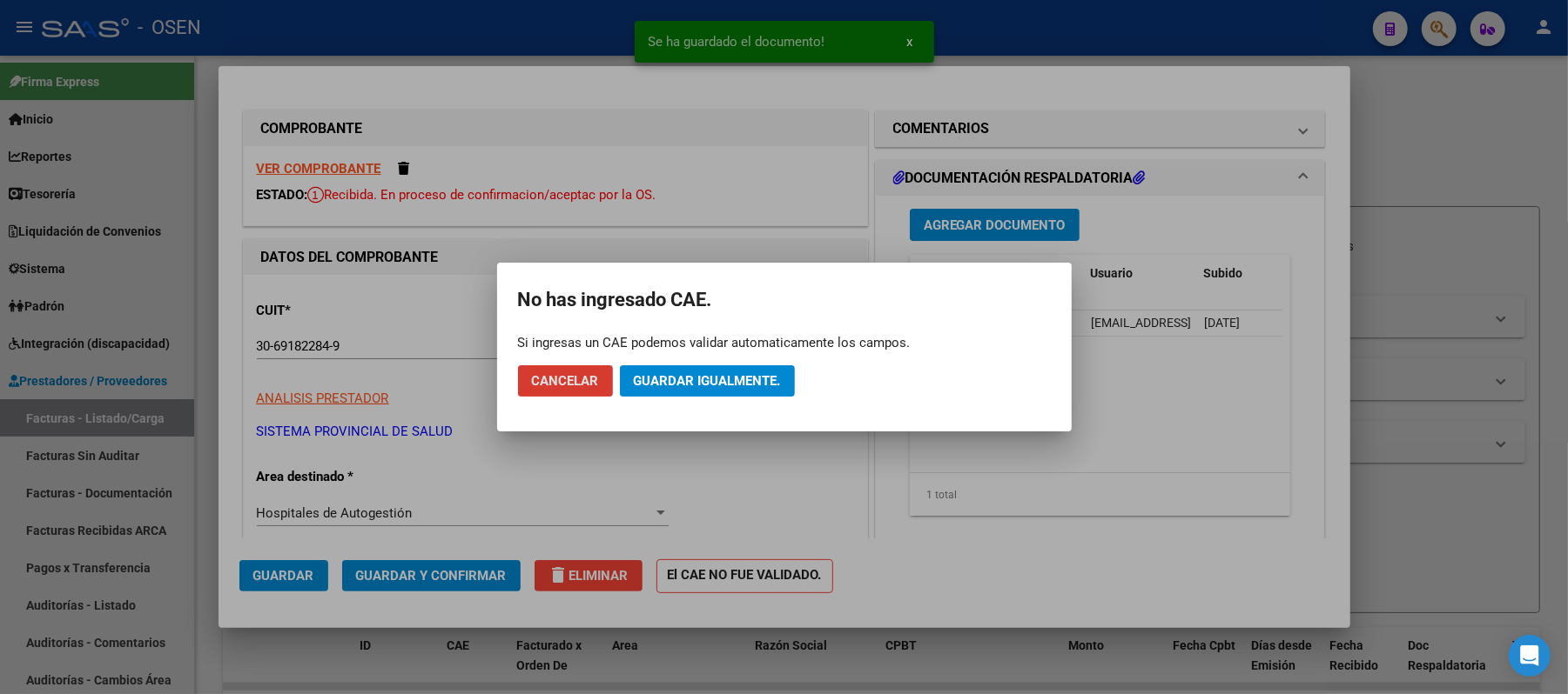
click at [705, 384] on span "Guardar igualmente." at bounding box center [707, 381] width 147 height 16
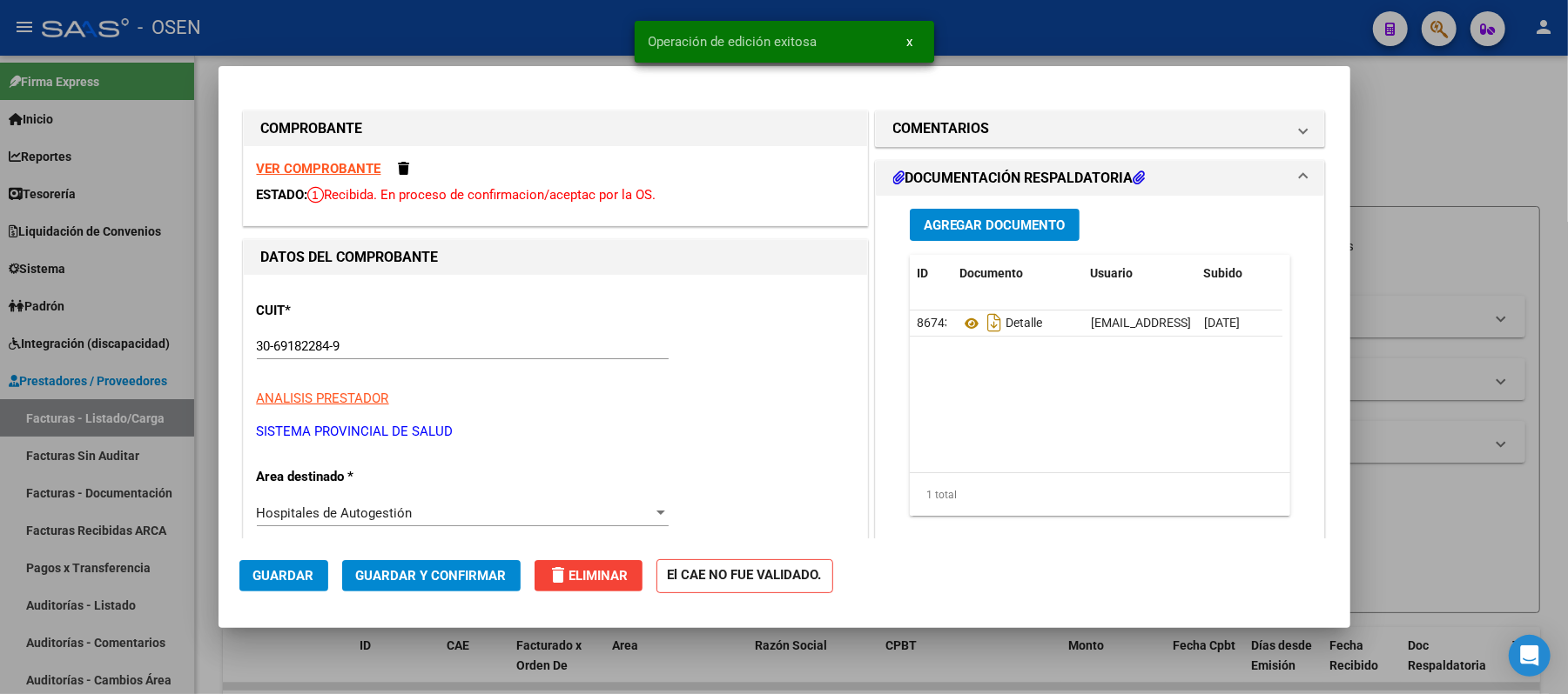
click at [381, 39] on div at bounding box center [784, 347] width 1568 height 694
type input "$ 0,00"
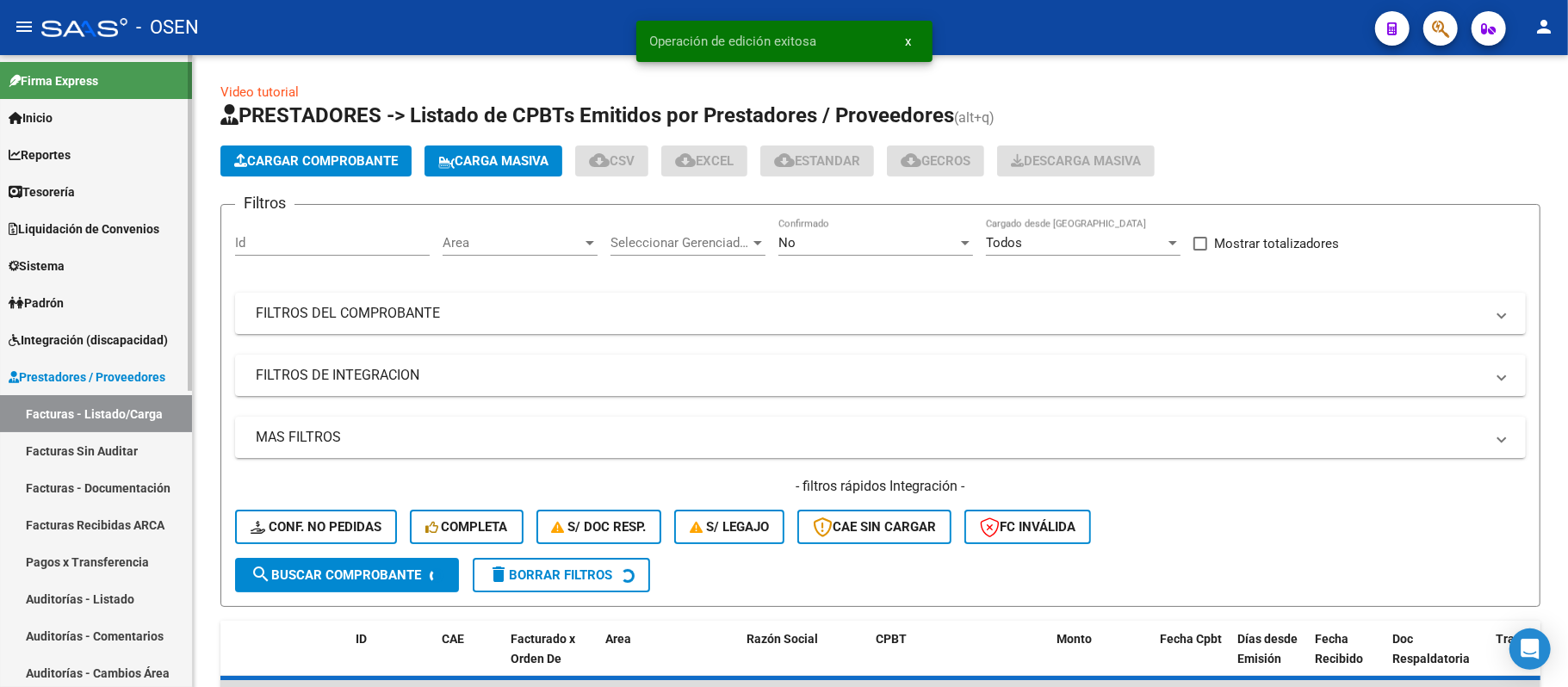
click at [138, 602] on link "Auditorías - Listado" at bounding box center [96, 599] width 192 height 37
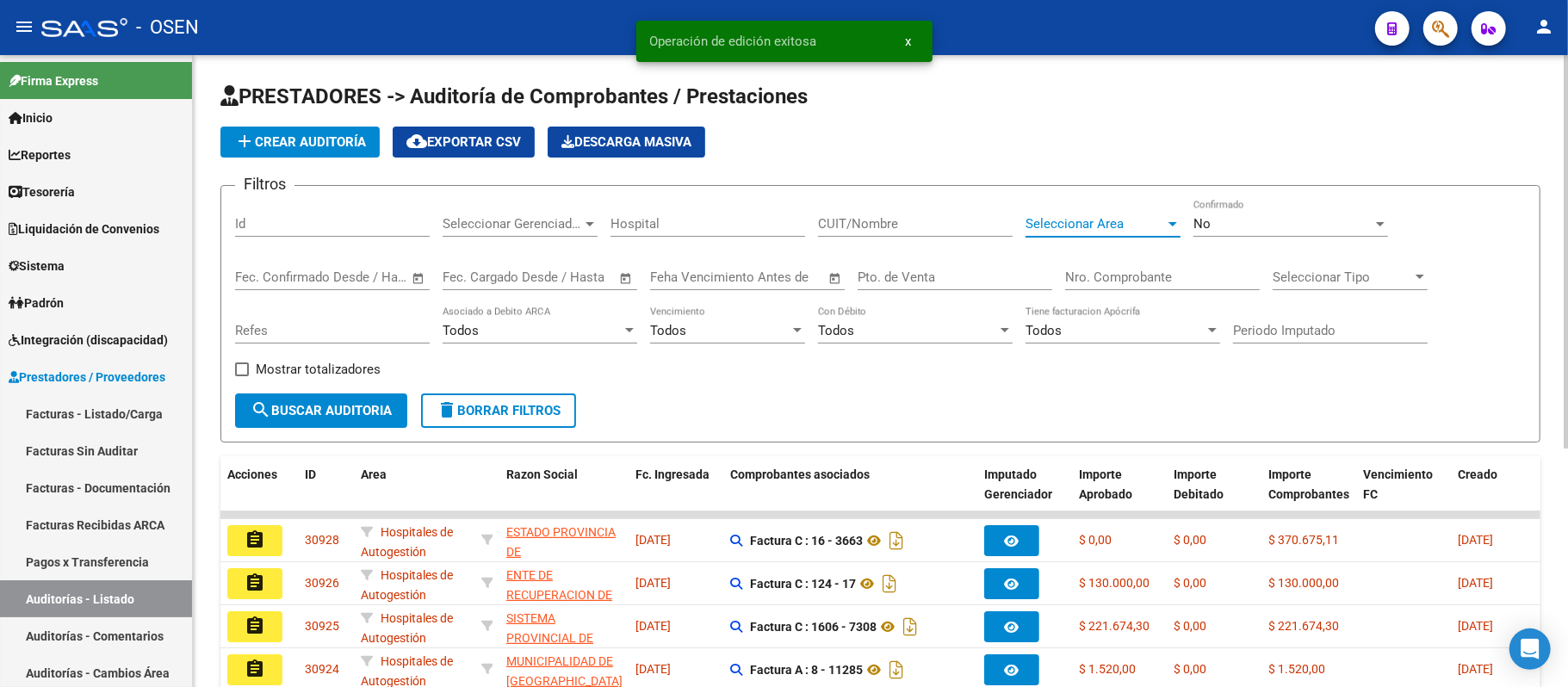
click at [1099, 229] on span "Seleccionar Area" at bounding box center [1095, 224] width 140 height 16
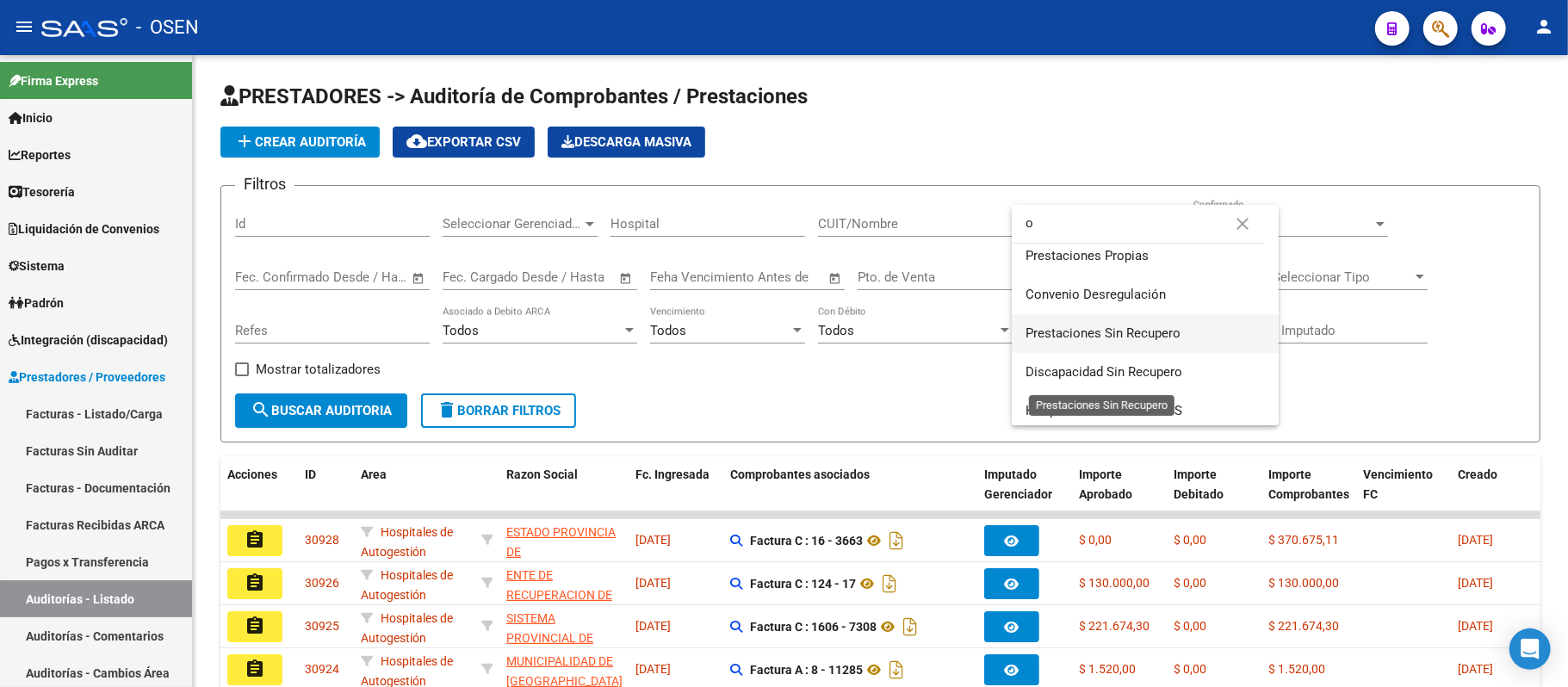
scroll to position [345, 0]
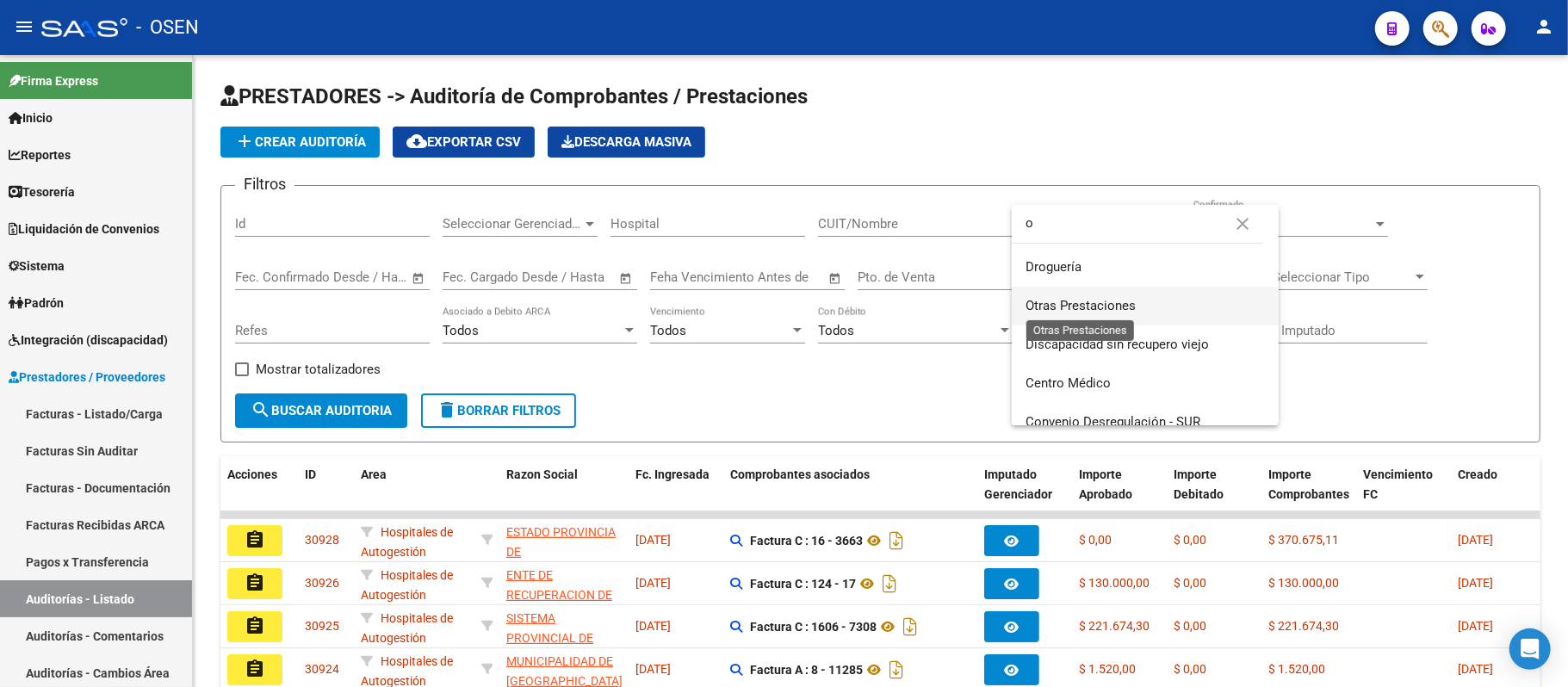
type input "o"
click at [1103, 298] on span "Otras Prestaciones" at bounding box center [1080, 306] width 110 height 16
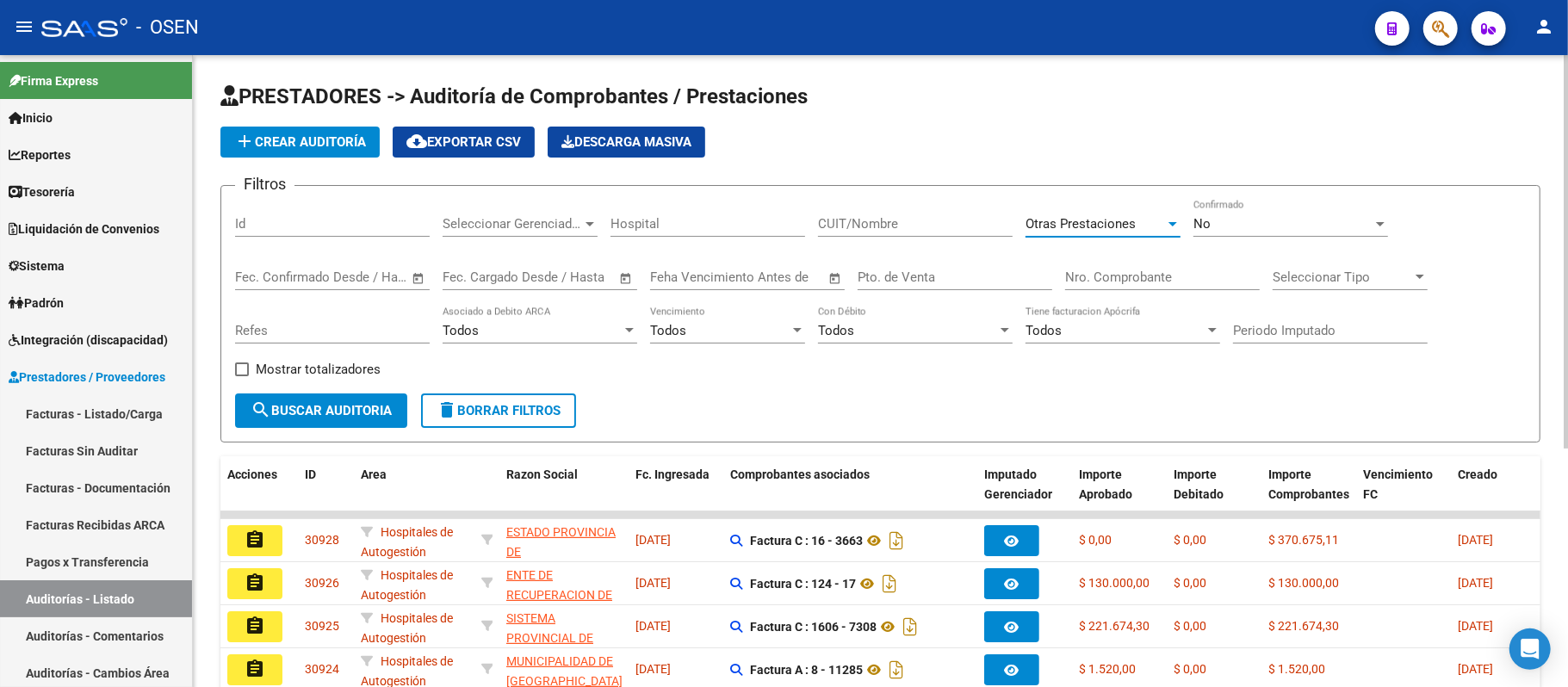
click at [305, 426] on button "search Buscar Auditoria" at bounding box center [321, 411] width 172 height 34
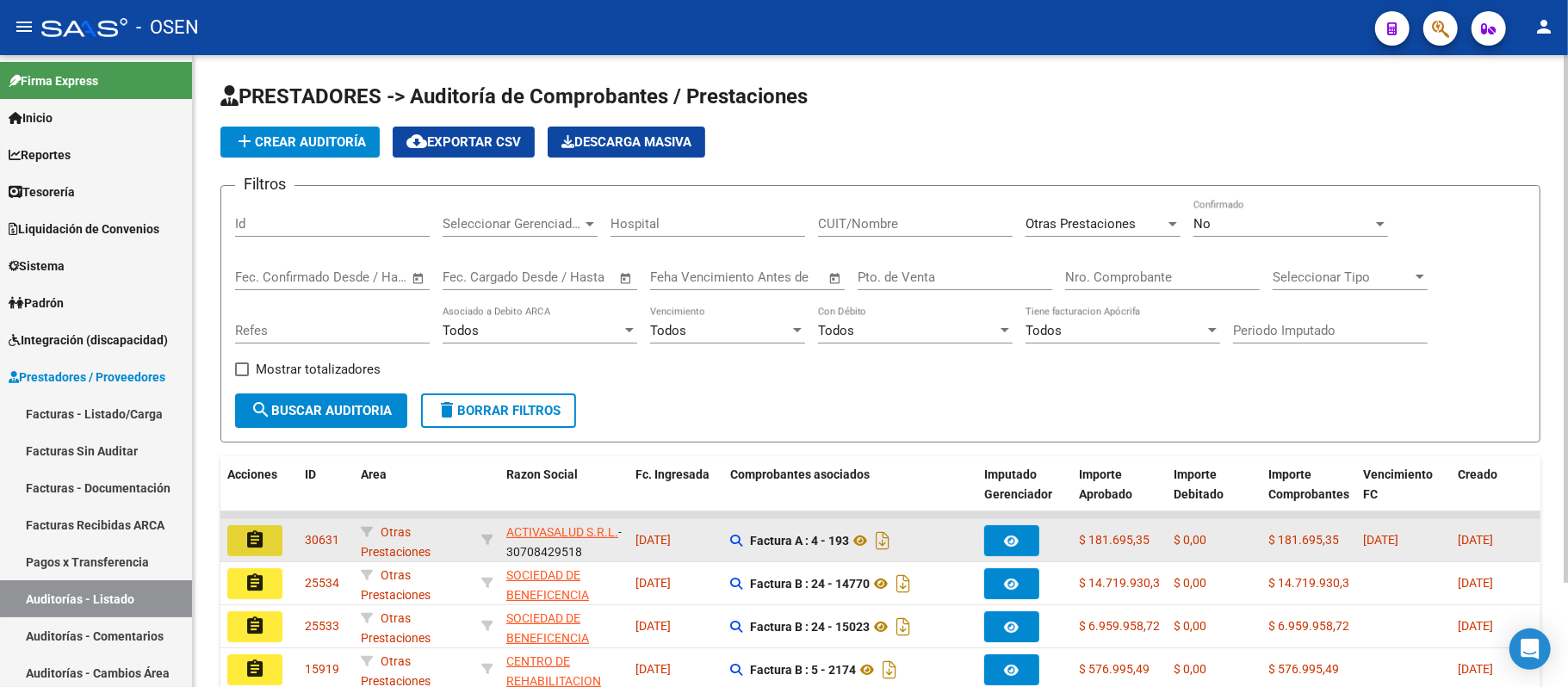
click at [257, 543] on mat-icon "assignment" at bounding box center [255, 540] width 21 height 21
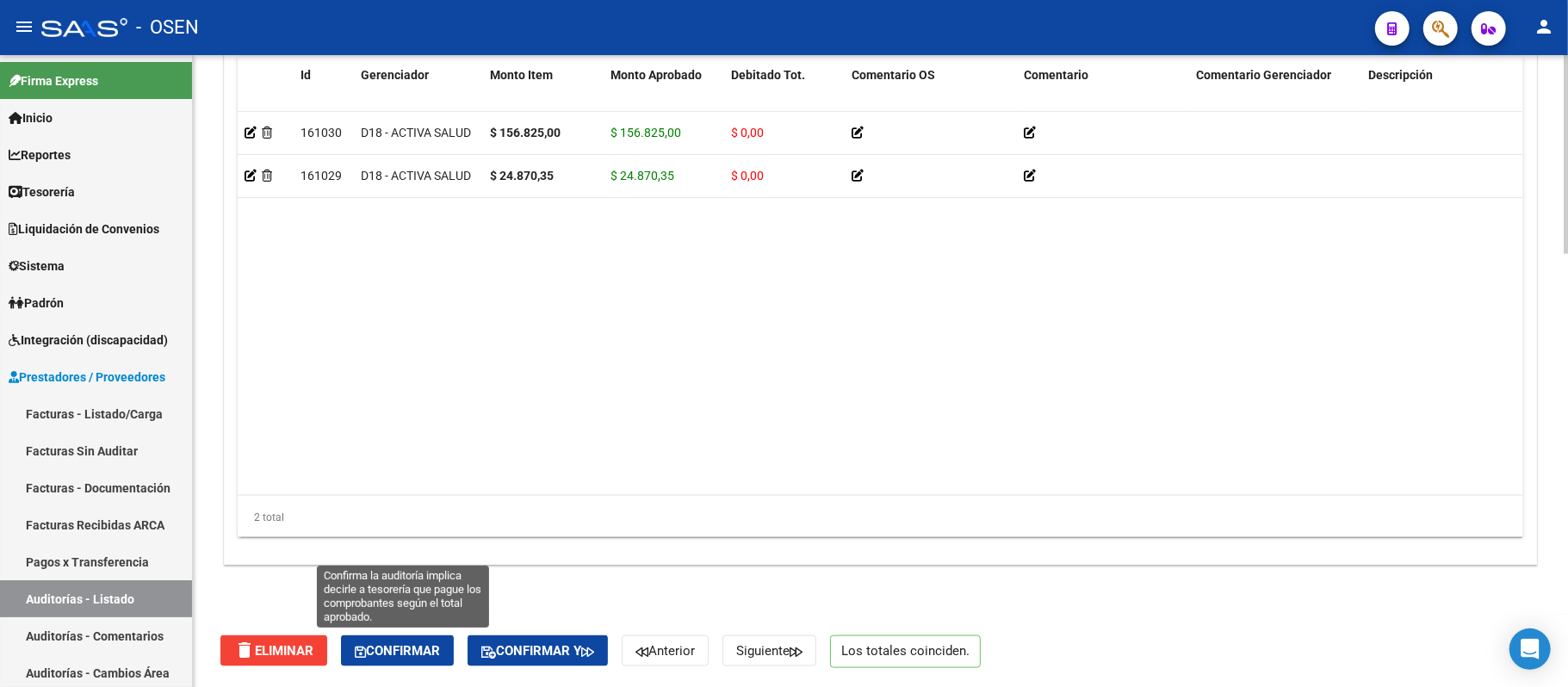
click at [428, 641] on button "Confirmar" at bounding box center [397, 651] width 113 height 31
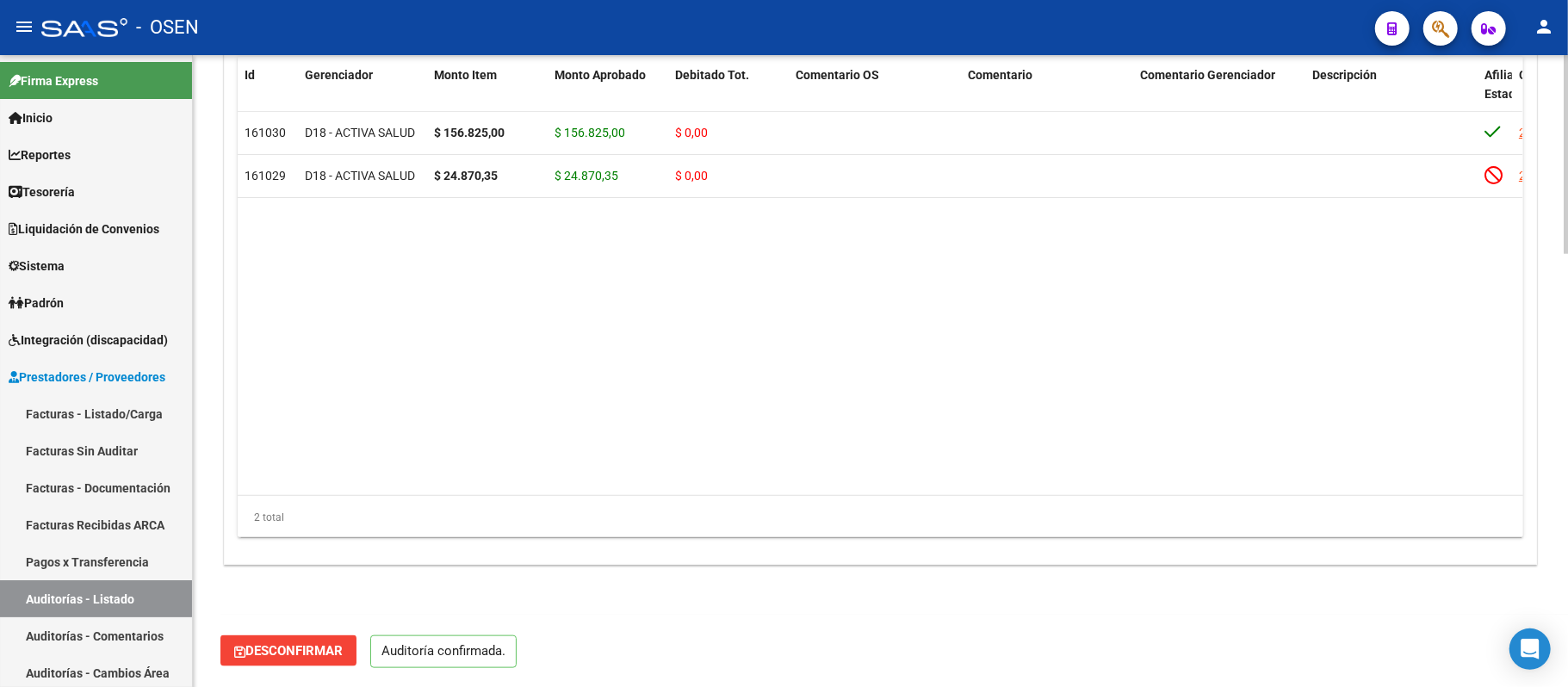
scroll to position [1218, 0]
type input "202509"
click at [131, 595] on link "Auditorías - Listado" at bounding box center [96, 599] width 192 height 37
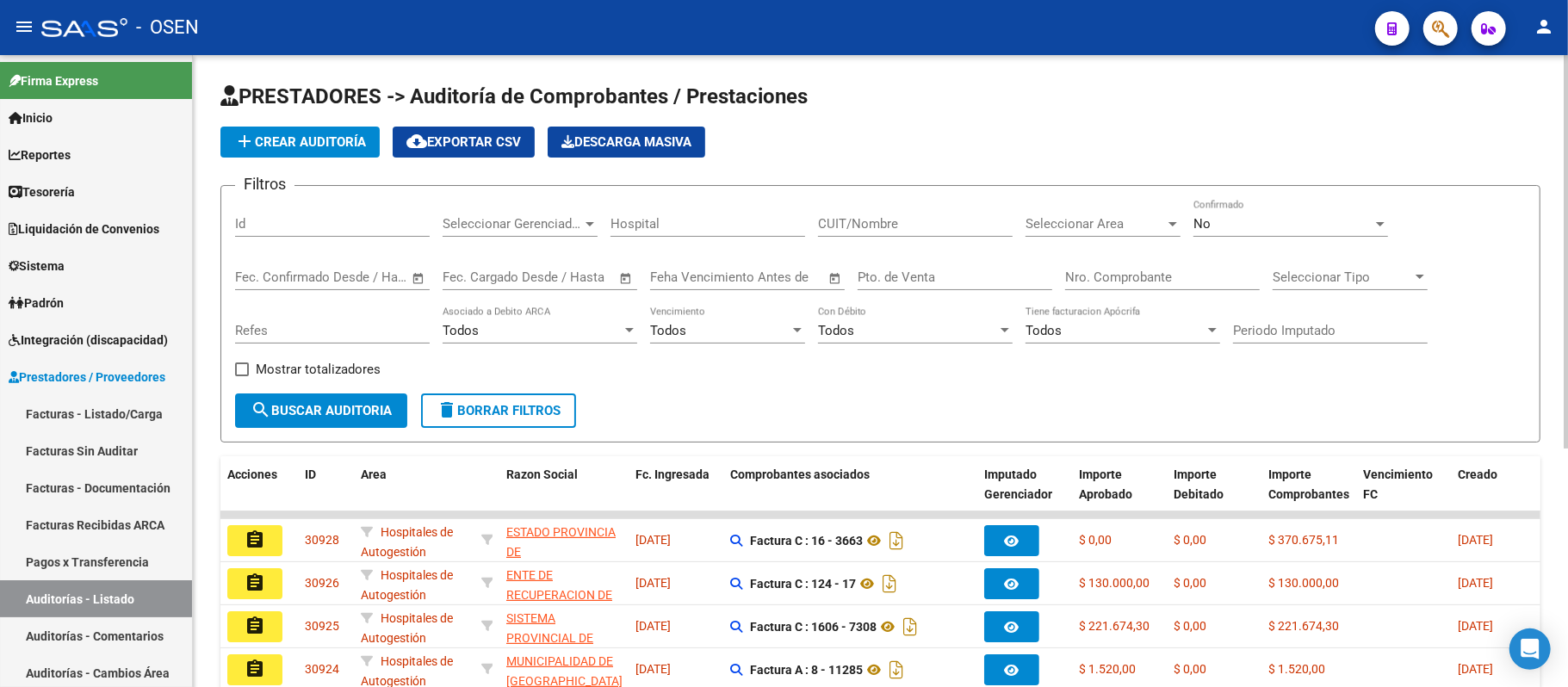
click at [1143, 276] on input "Nro. Comprobante" at bounding box center [1162, 278] width 194 height 16
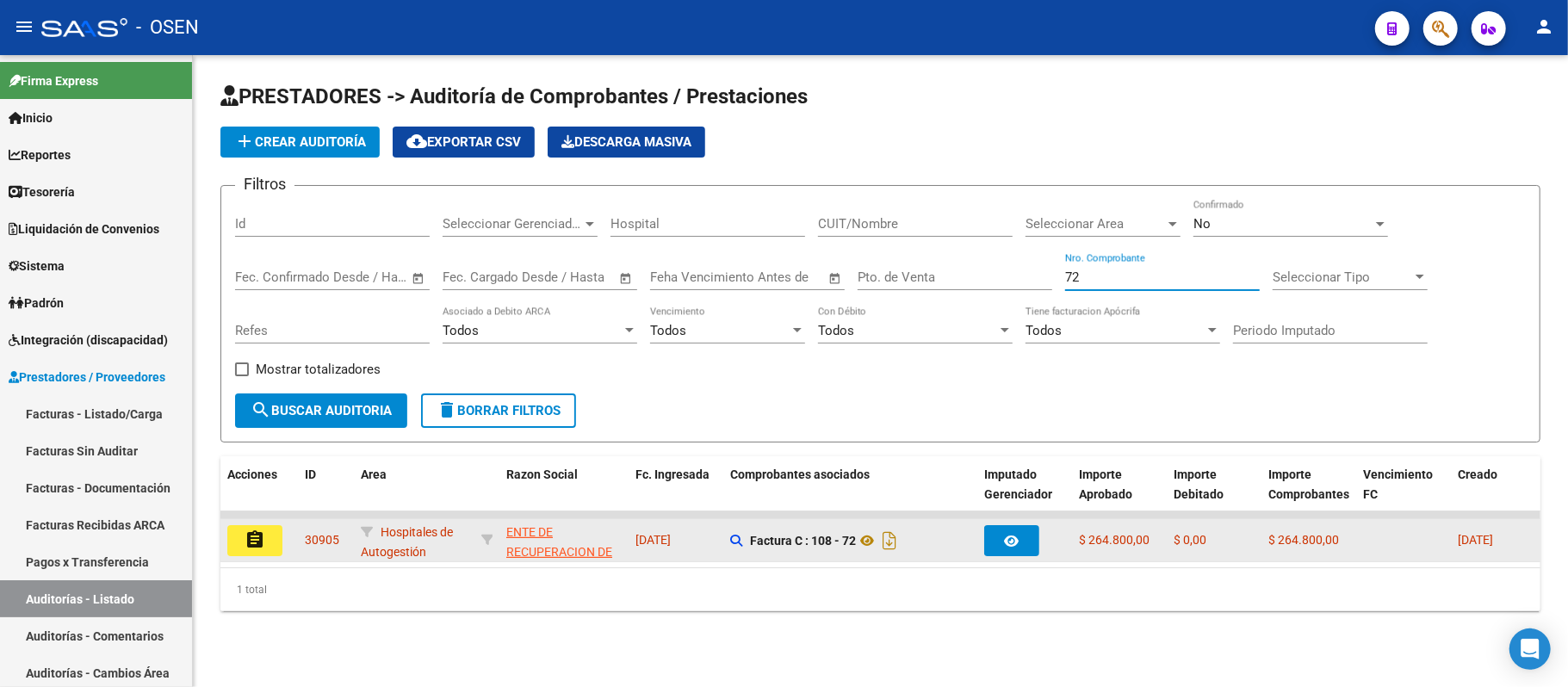
type input "72"
click at [269, 538] on button "assignment" at bounding box center [255, 540] width 55 height 31
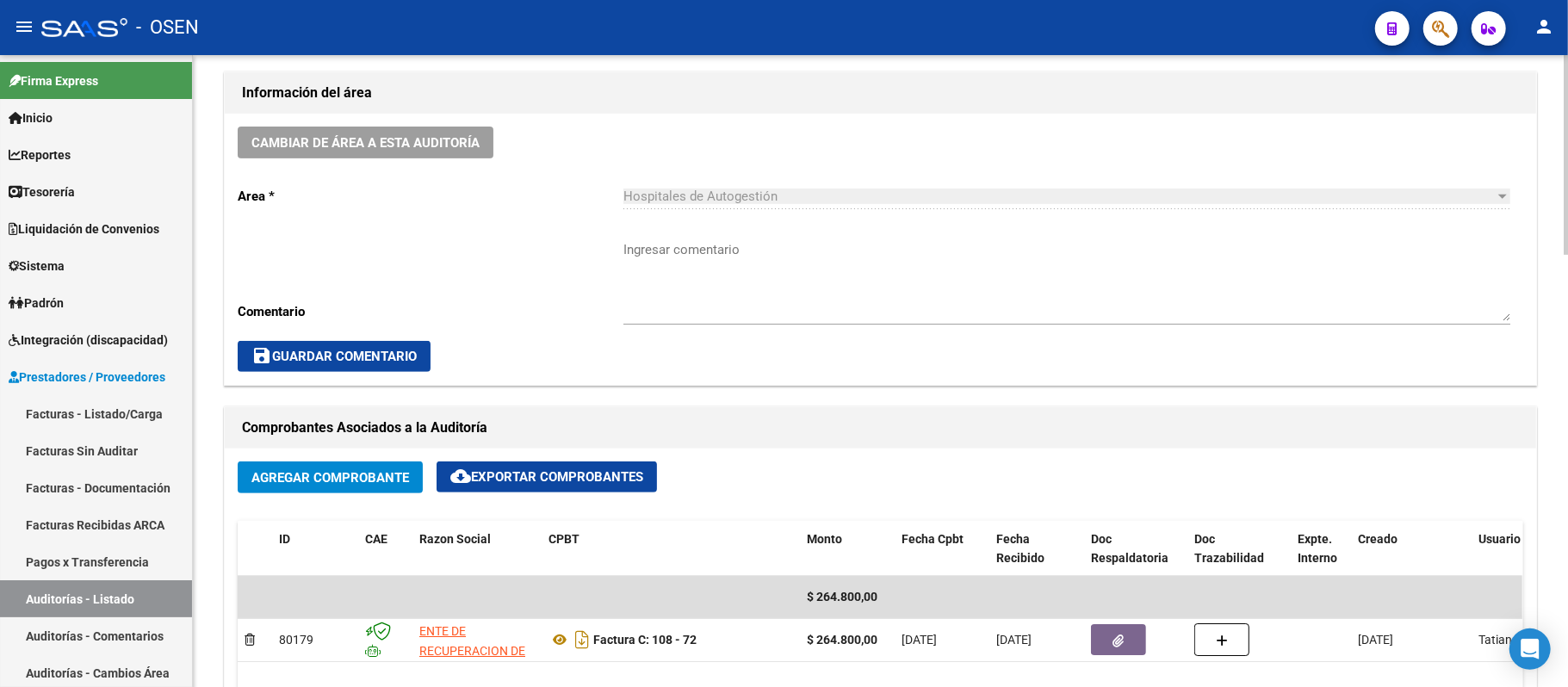
scroll to position [574, 0]
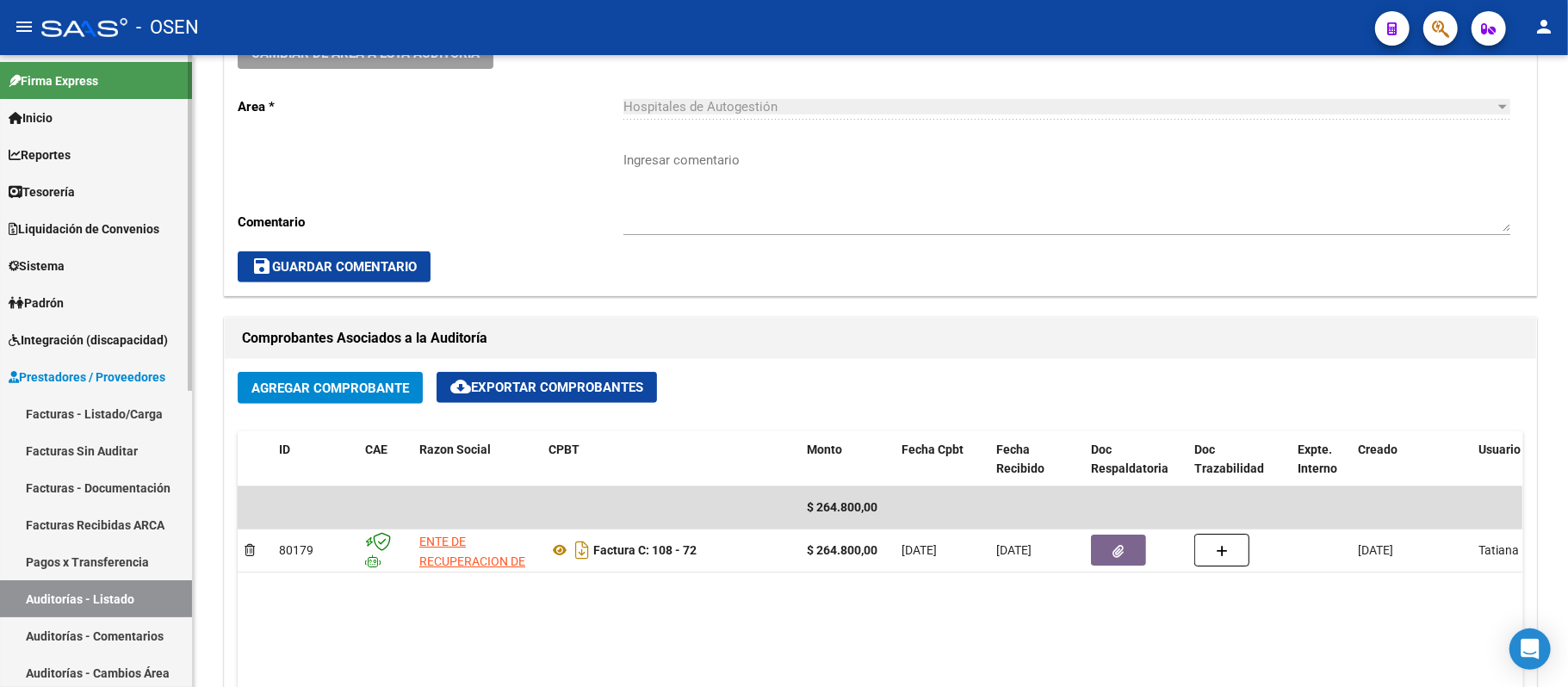
click at [115, 597] on link "Auditorías - Listado" at bounding box center [96, 599] width 192 height 37
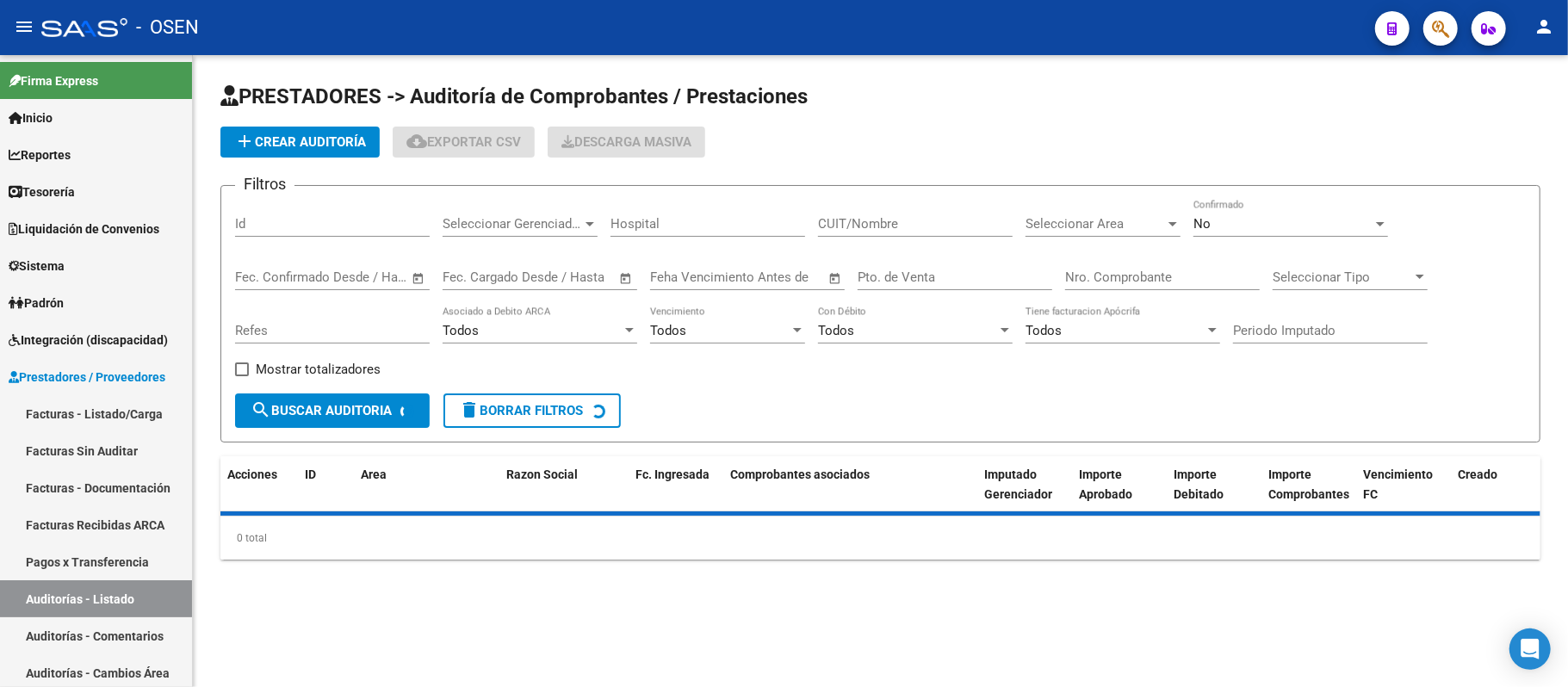
click at [1120, 272] on input "Nro. Comprobante" at bounding box center [1162, 278] width 194 height 16
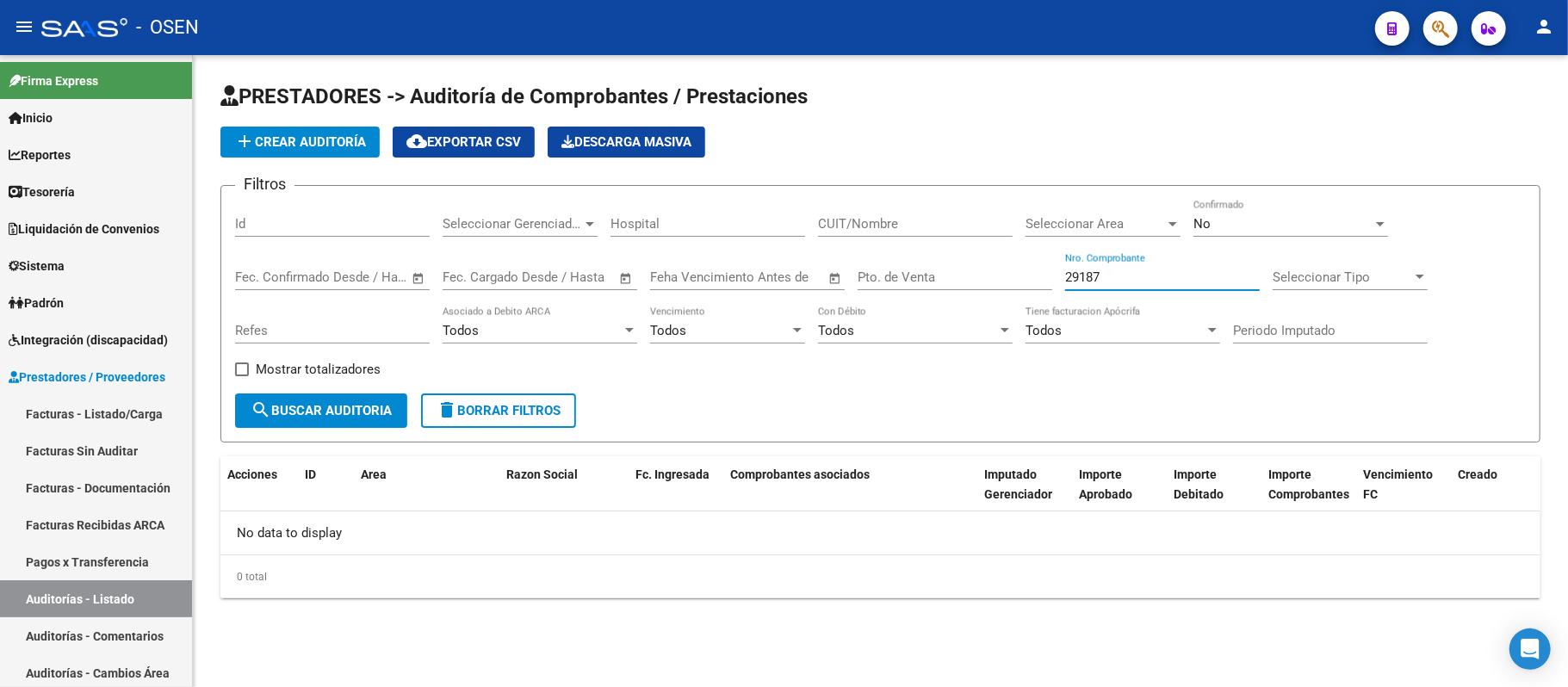
type input "29187"
click at [1255, 210] on div "No Confirmado" at bounding box center [1290, 218] width 194 height 37
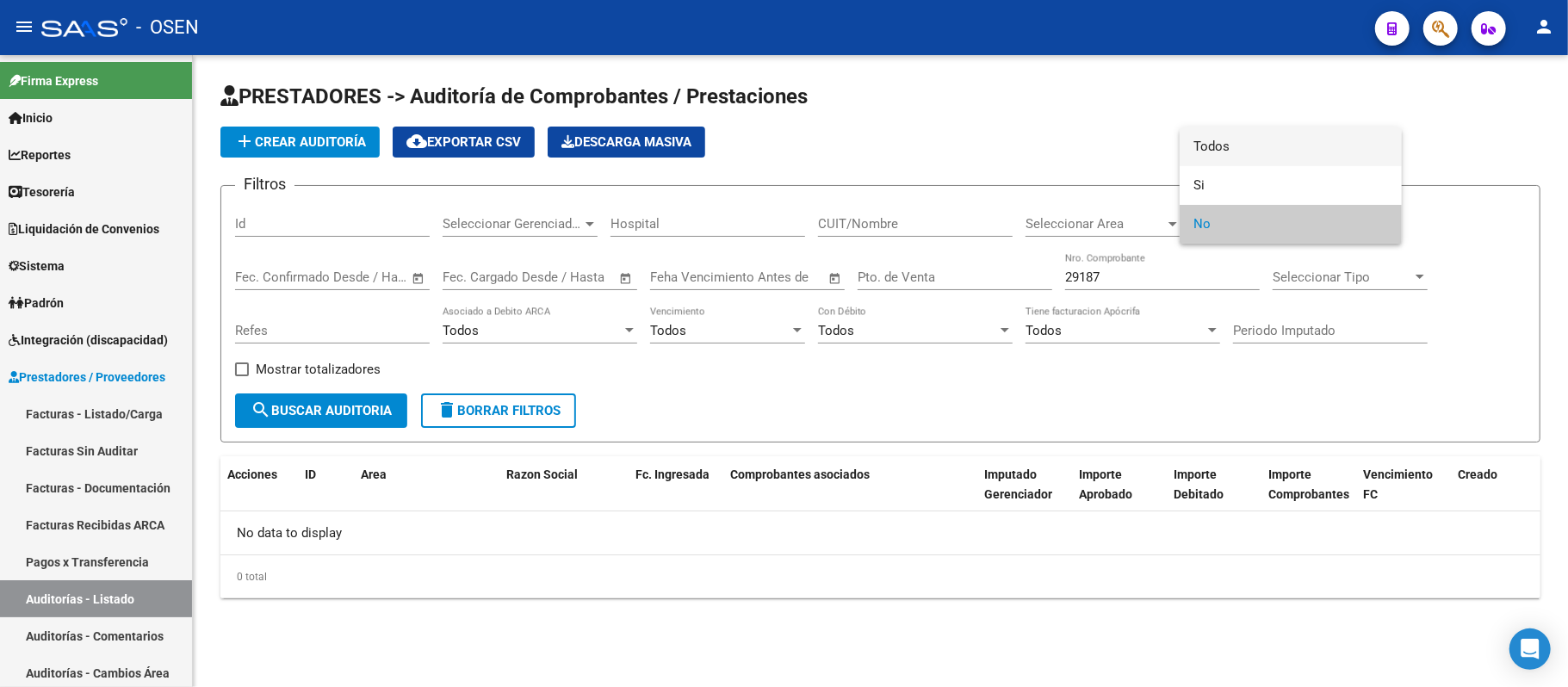
click at [1240, 156] on span "Todos" at bounding box center [1290, 147] width 194 height 39
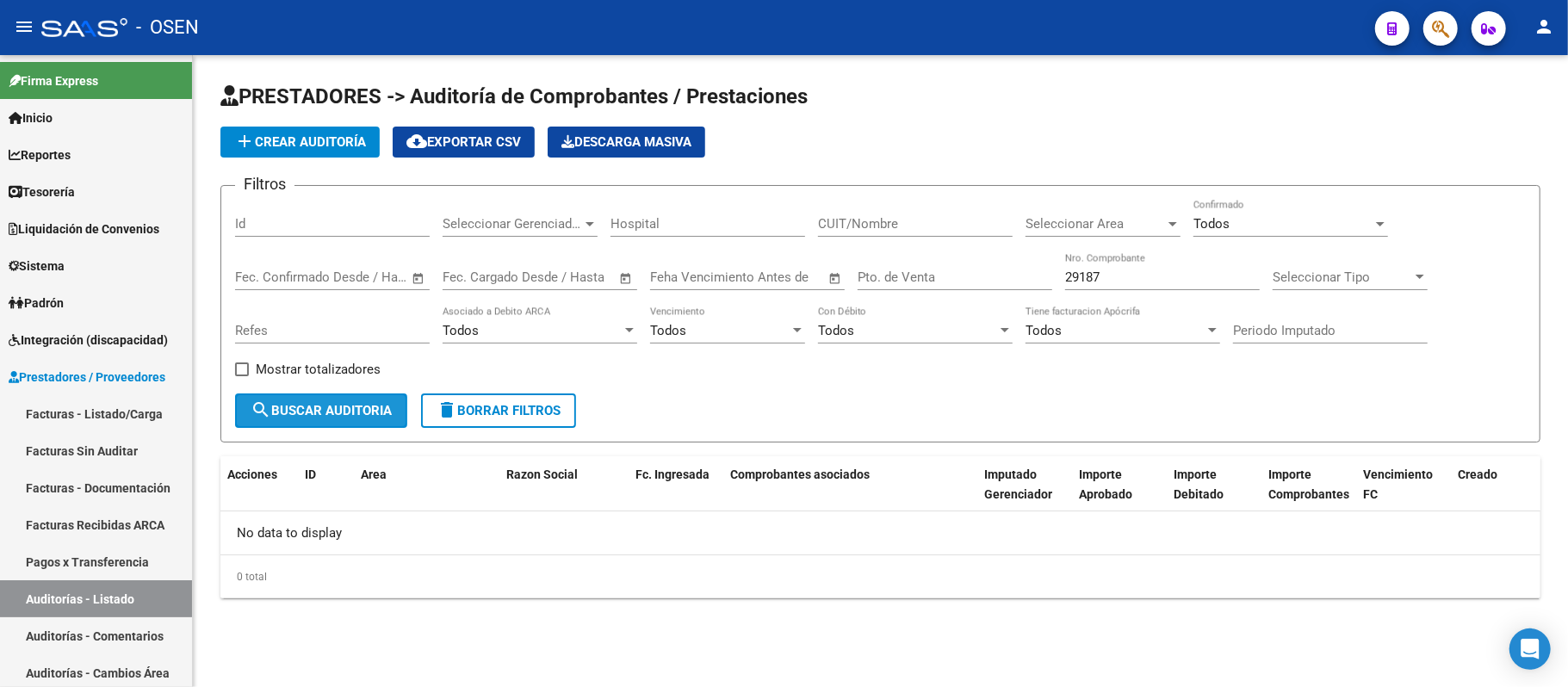
click at [303, 415] on span "search Buscar Auditoria" at bounding box center [321, 411] width 142 height 16
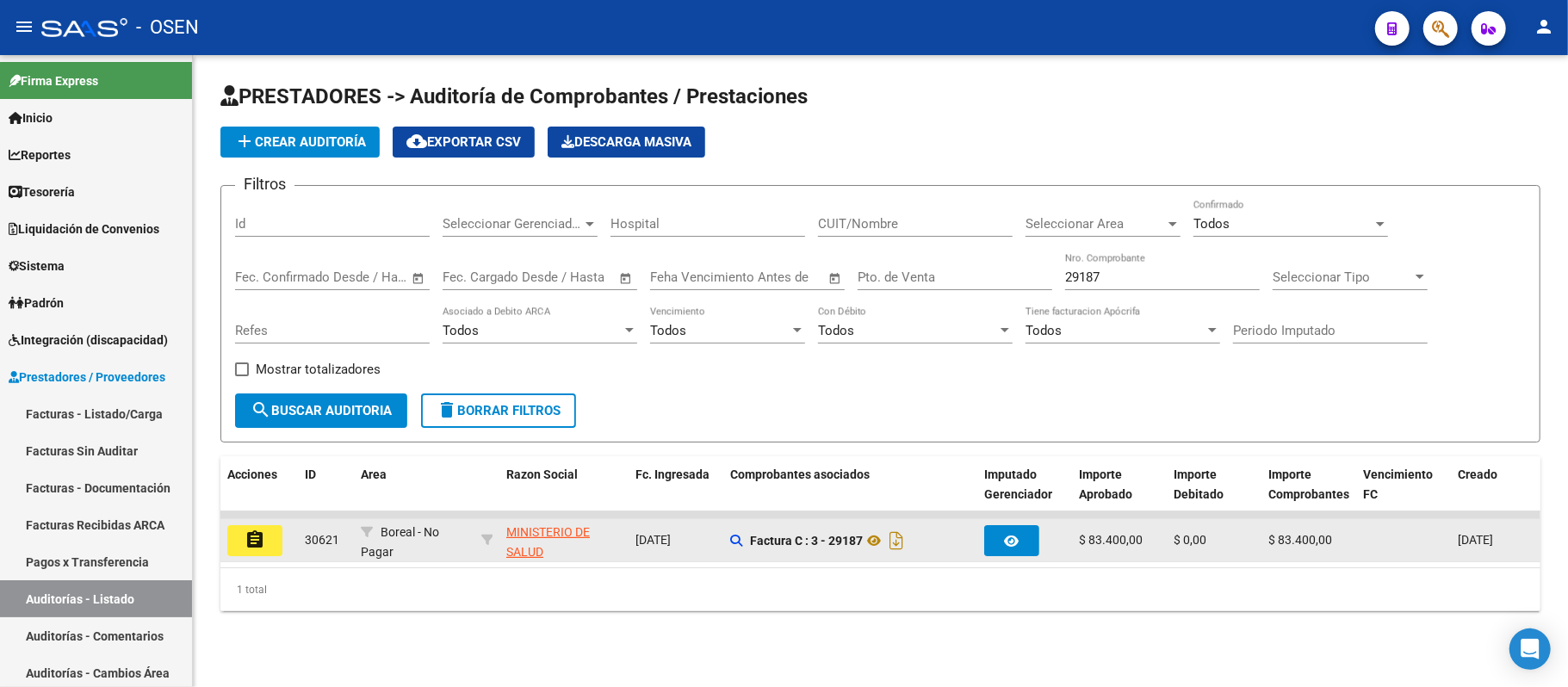
click at [280, 538] on button "assignment" at bounding box center [255, 540] width 55 height 31
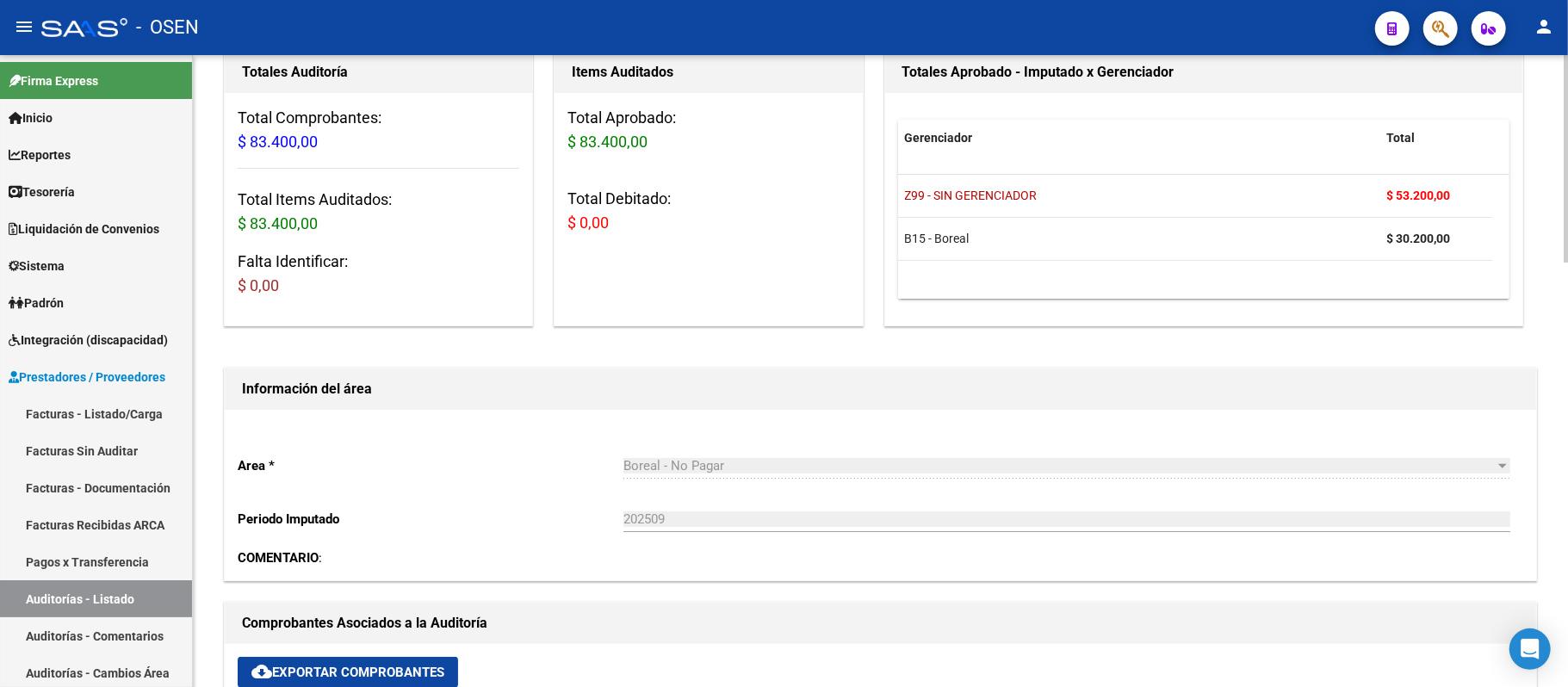
scroll to position [804, 0]
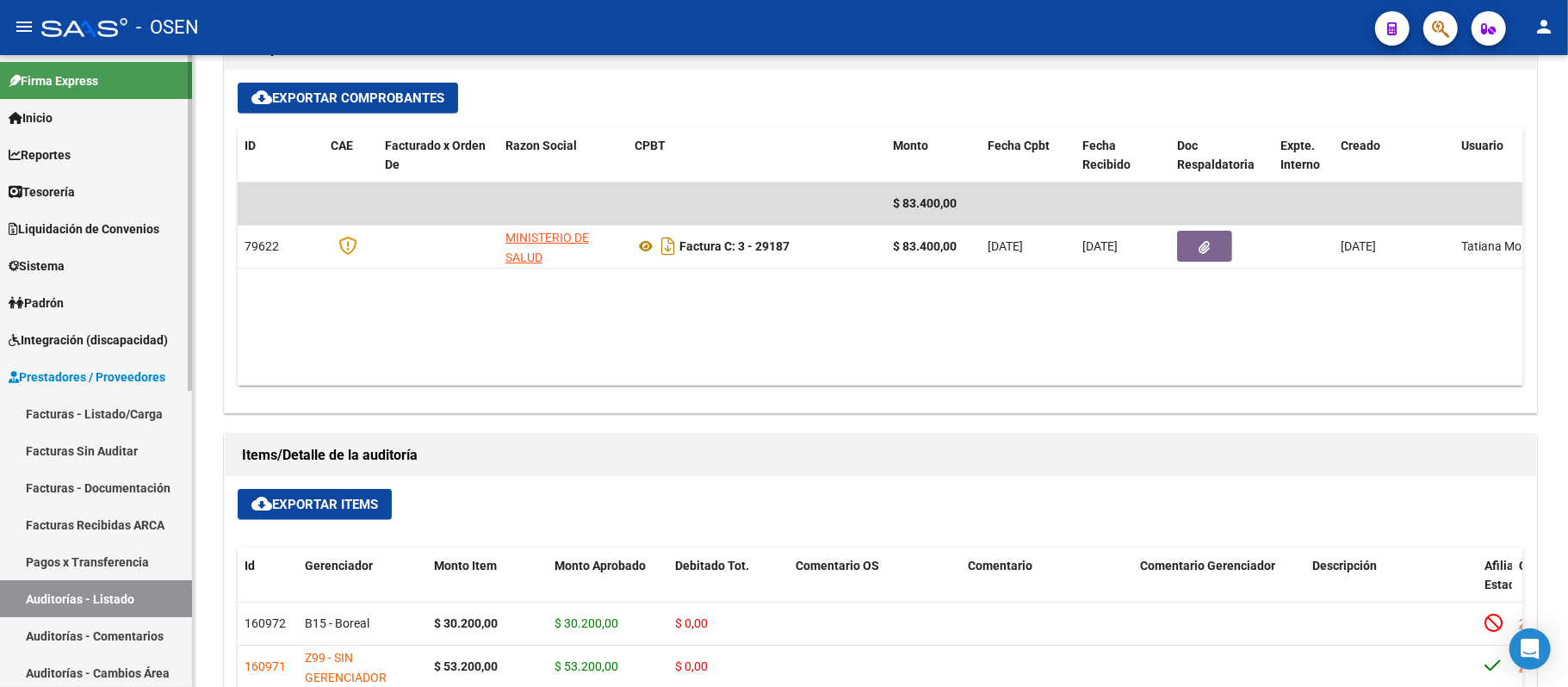
click at [107, 601] on link "Auditorías - Listado" at bounding box center [96, 599] width 192 height 37
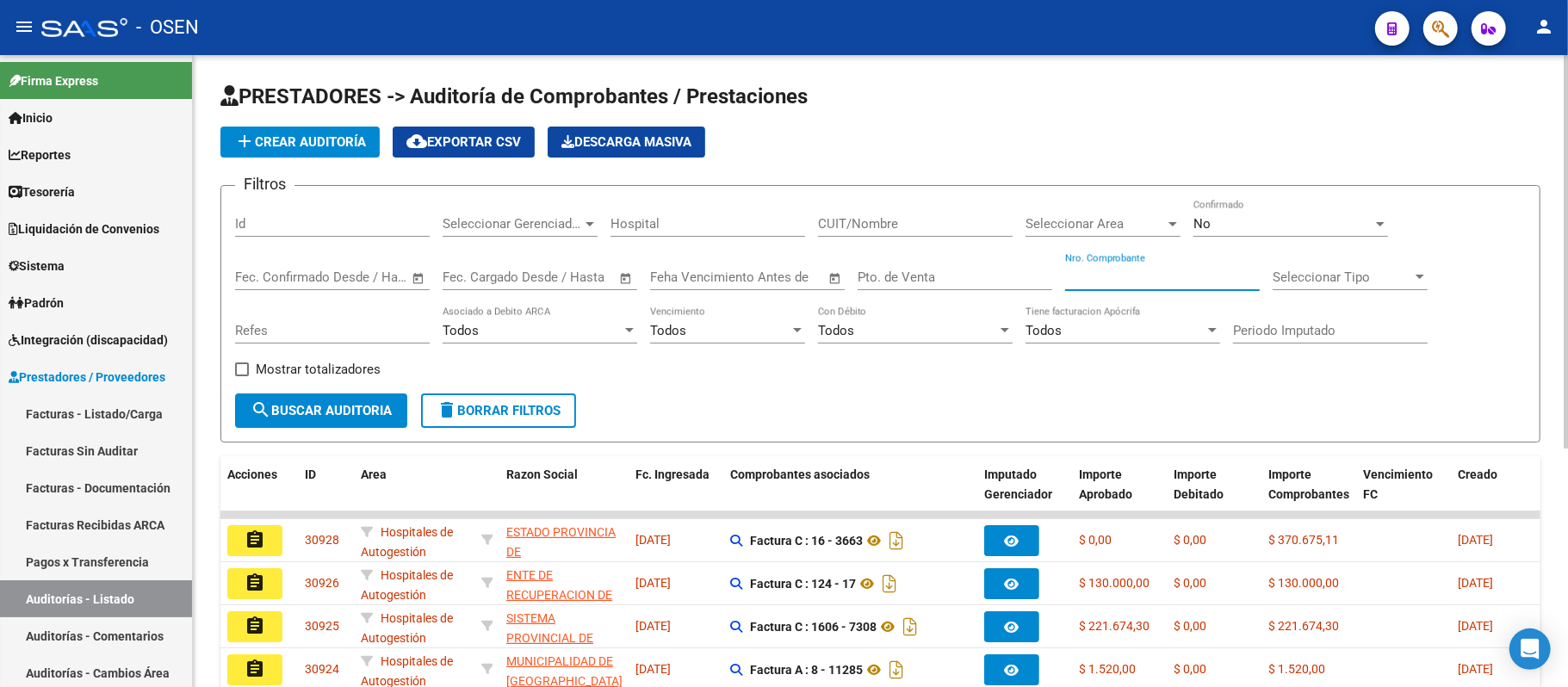
click at [1161, 282] on input "Nro. Comprobante" at bounding box center [1162, 278] width 194 height 16
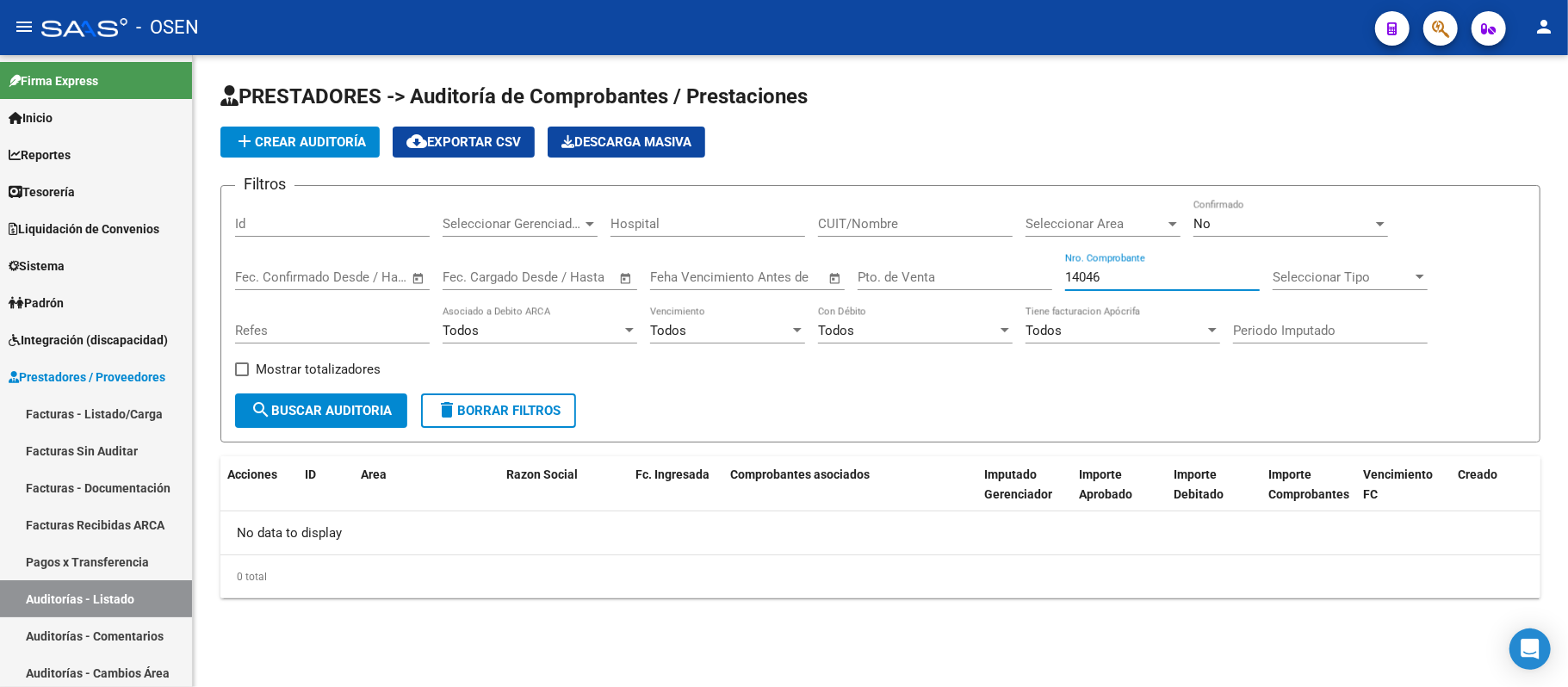
type input "14046"
click at [1234, 228] on div "No" at bounding box center [1283, 224] width 179 height 16
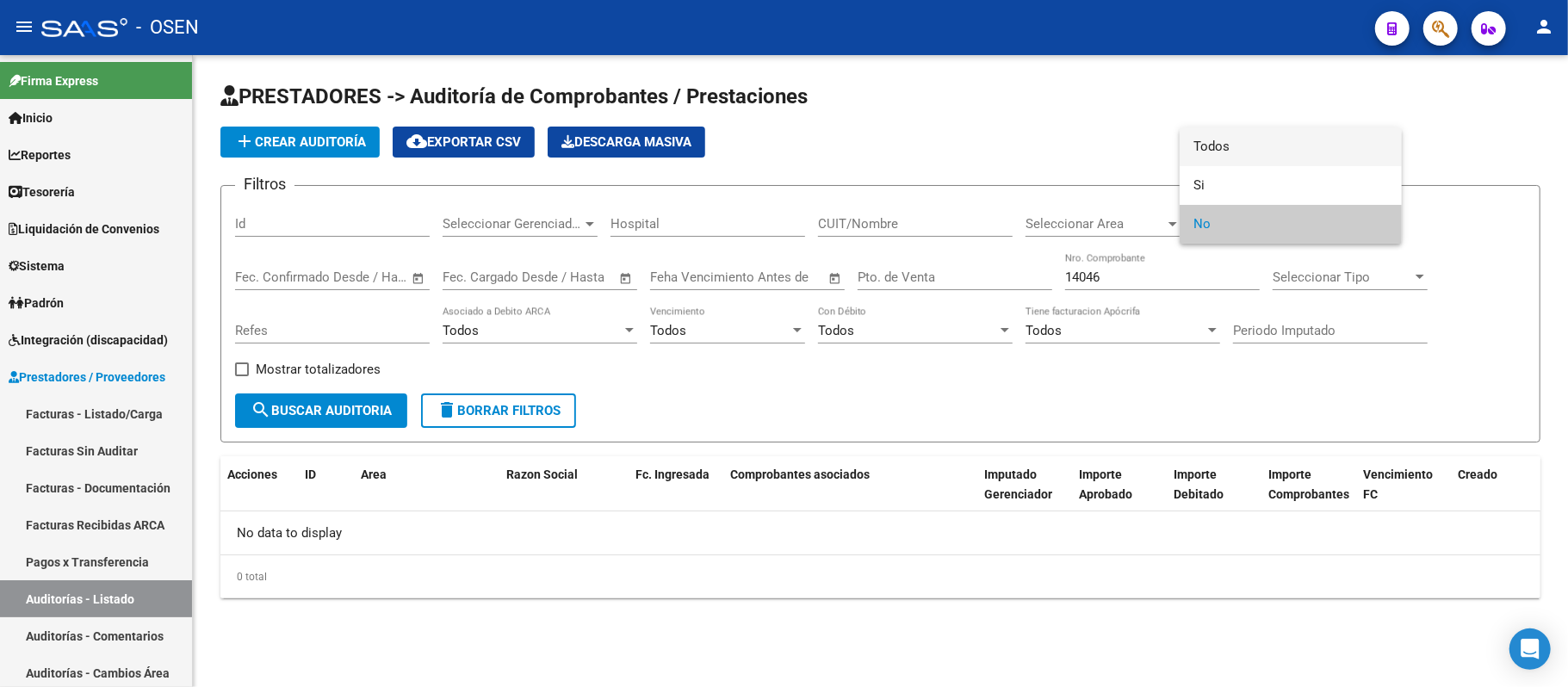
click at [1234, 135] on span "Todos" at bounding box center [1290, 147] width 194 height 39
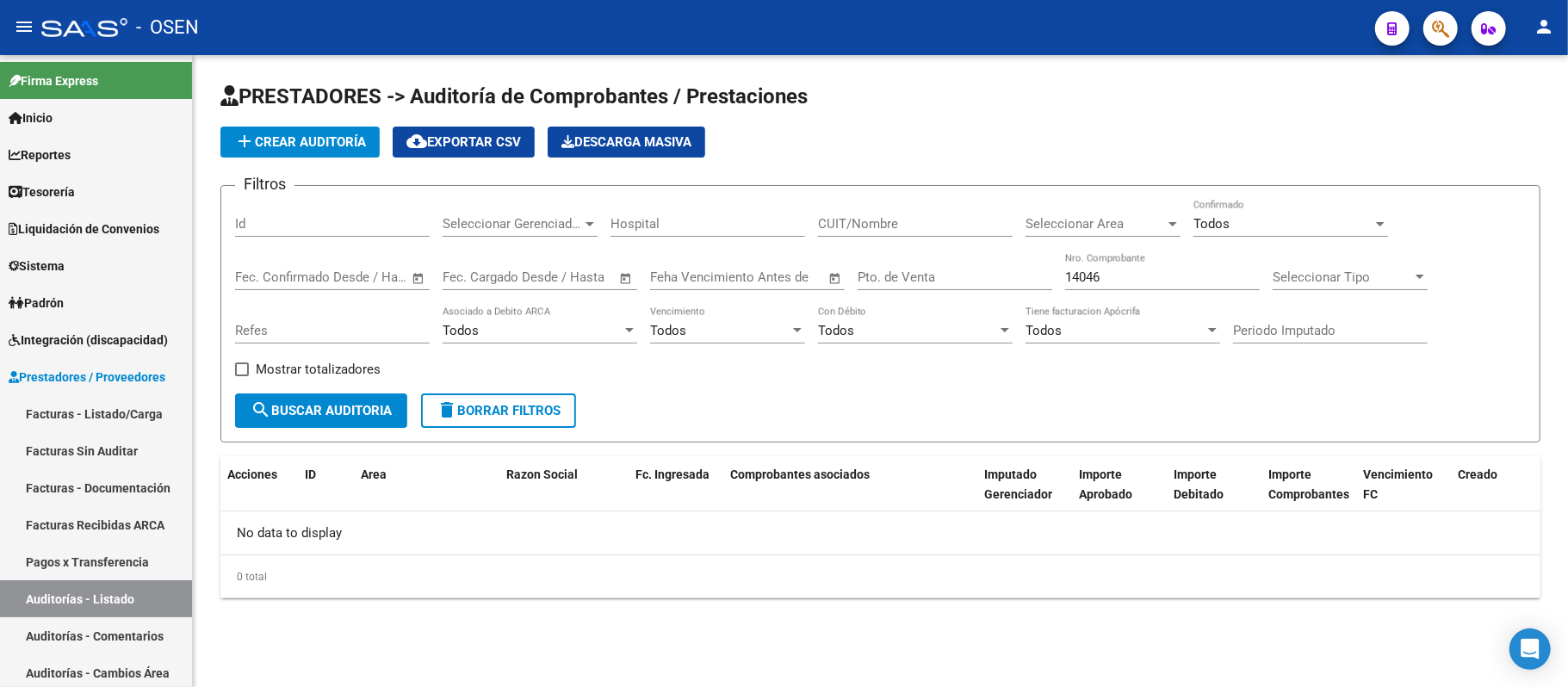
click at [328, 391] on div "Mostrar totalizadores" at bounding box center [314, 376] width 158 height 34
click at [332, 411] on span "search Buscar Auditoria" at bounding box center [321, 411] width 142 height 16
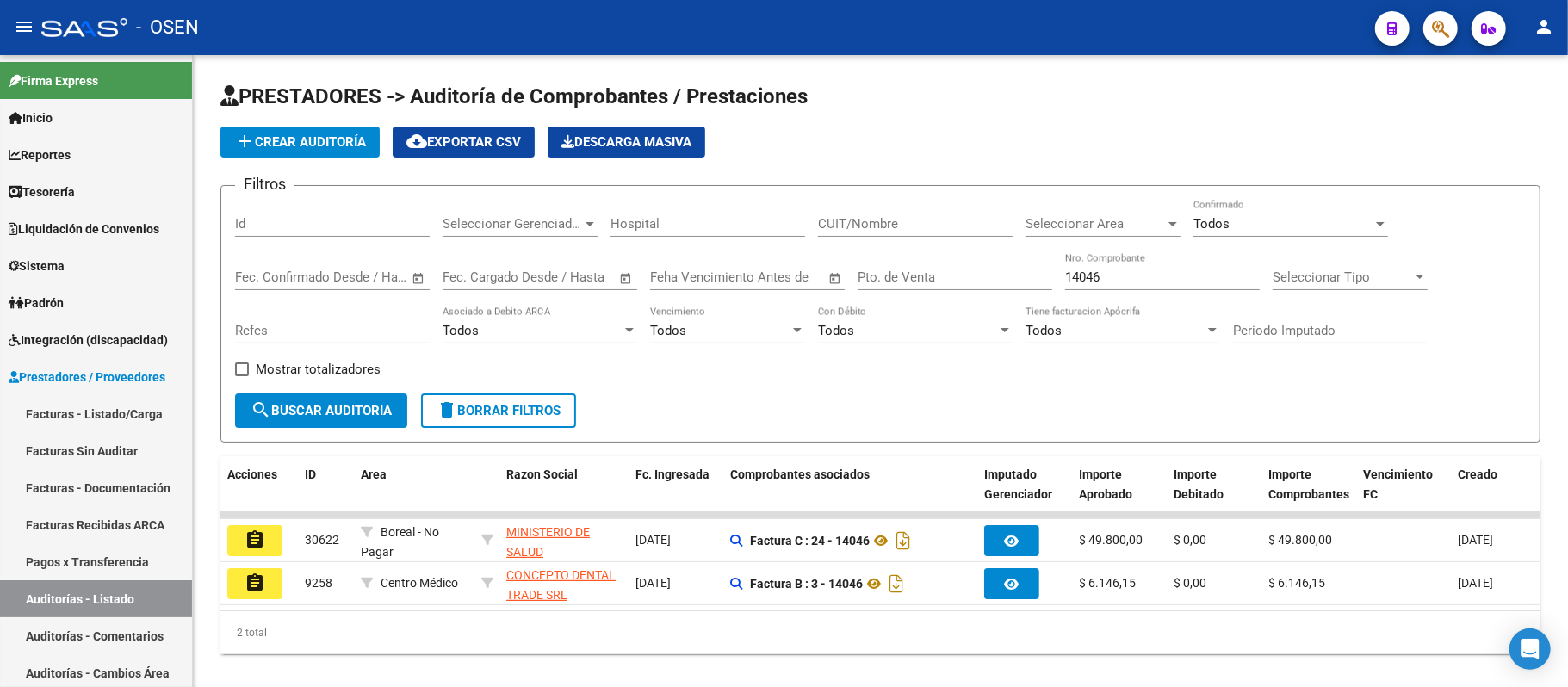
click at [262, 544] on mat-icon "assignment" at bounding box center [255, 540] width 21 height 21
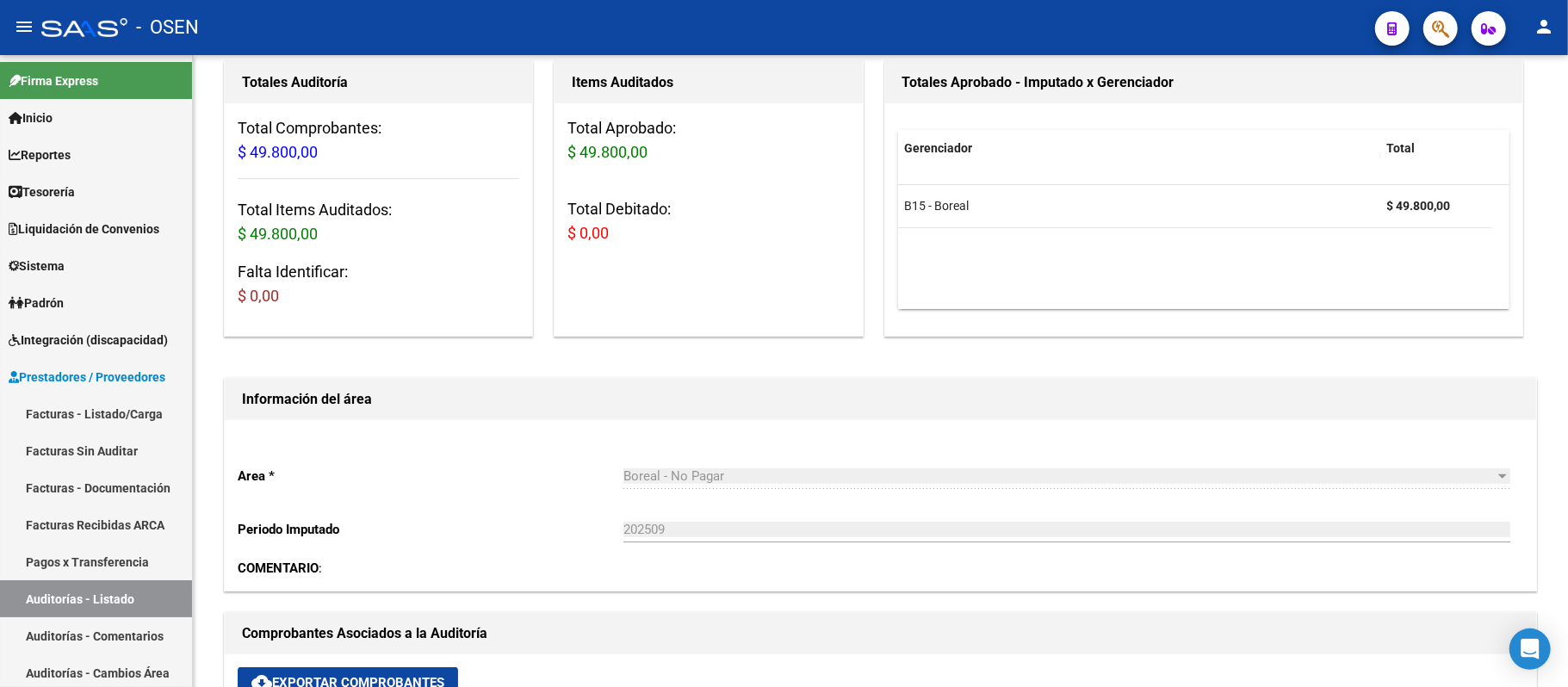
scroll to position [229, 0]
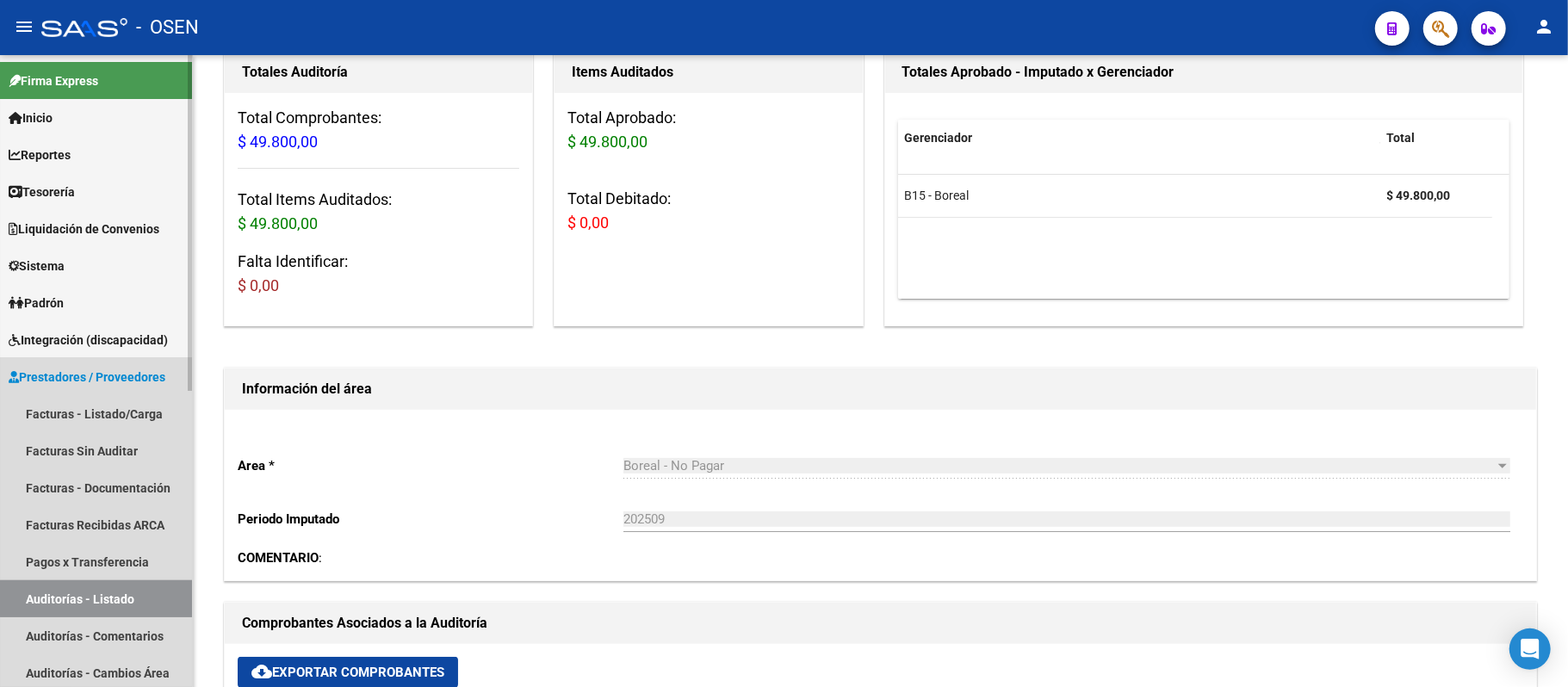
click at [126, 596] on link "Auditorías - Listado" at bounding box center [96, 599] width 192 height 37
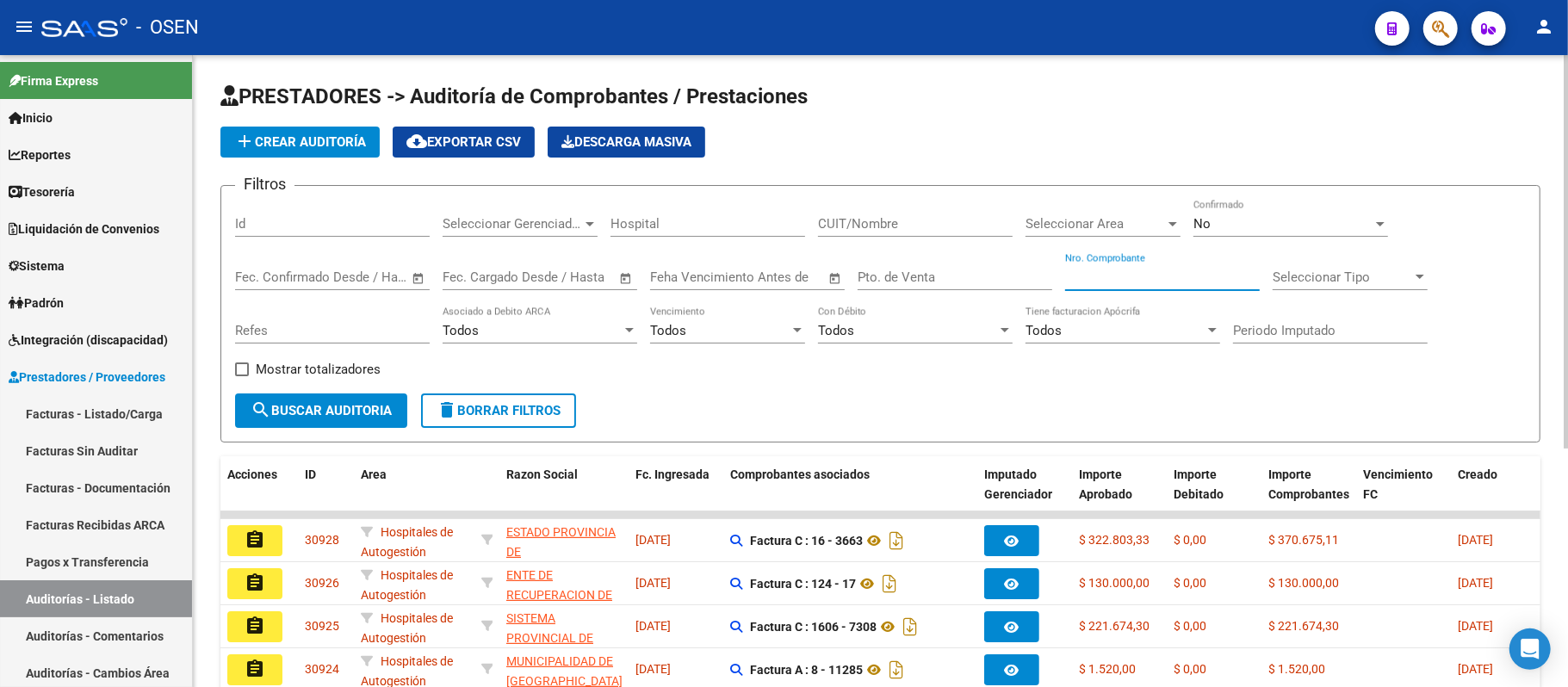
click at [1143, 284] on input "Nro. Comprobante" at bounding box center [1162, 278] width 194 height 16
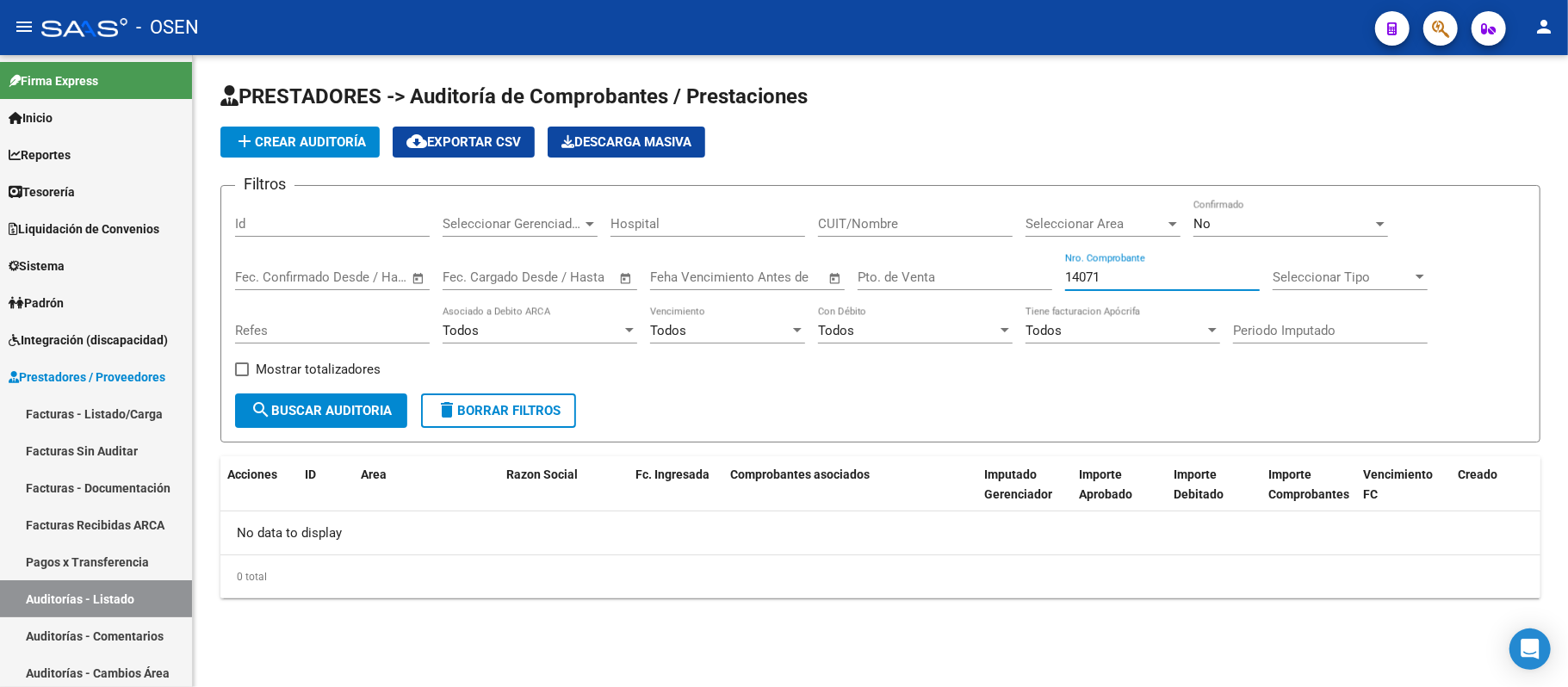
type input "14071"
click at [107, 414] on link "Facturas - Listado/Carga" at bounding box center [96, 413] width 192 height 37
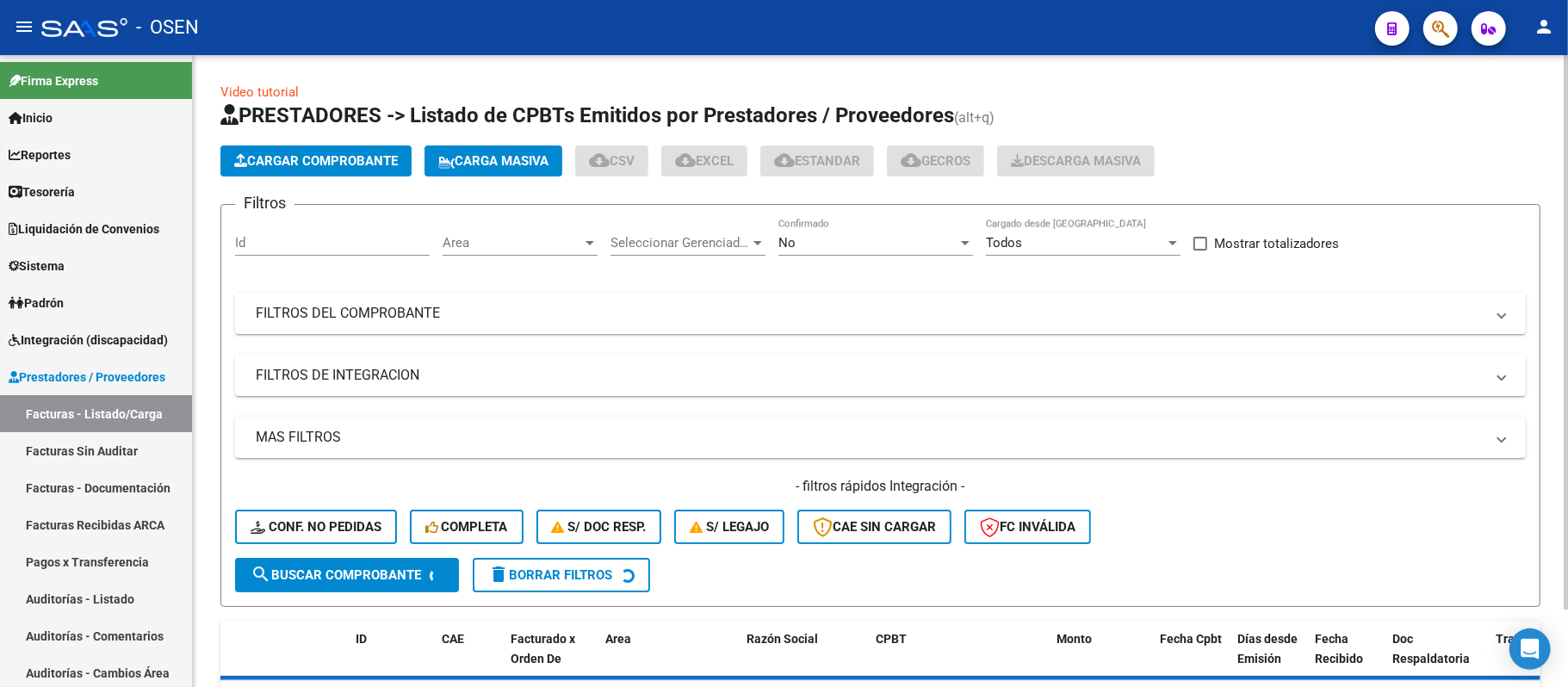
click at [308, 159] on span "Cargar Comprobante" at bounding box center [316, 161] width 164 height 16
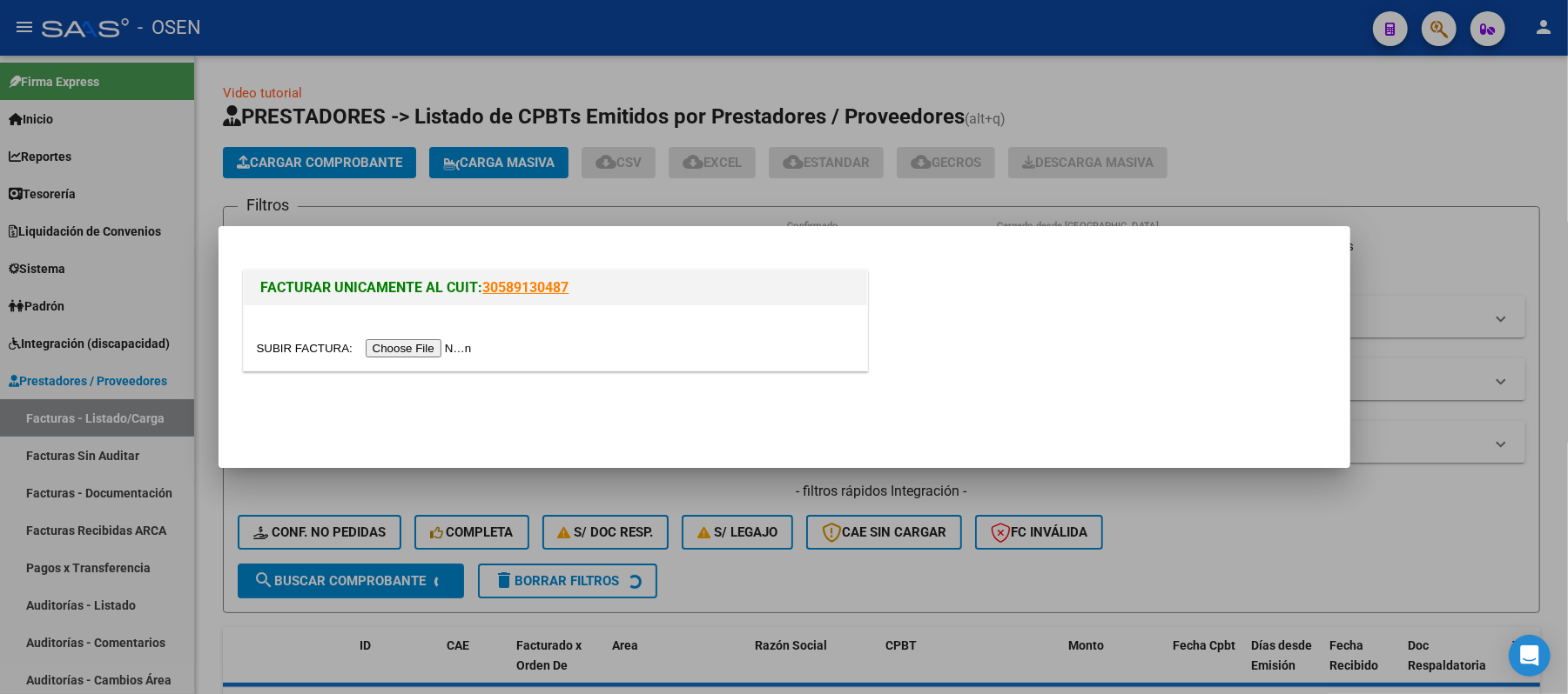
click at [465, 342] on input "file" at bounding box center [367, 348] width 220 height 19
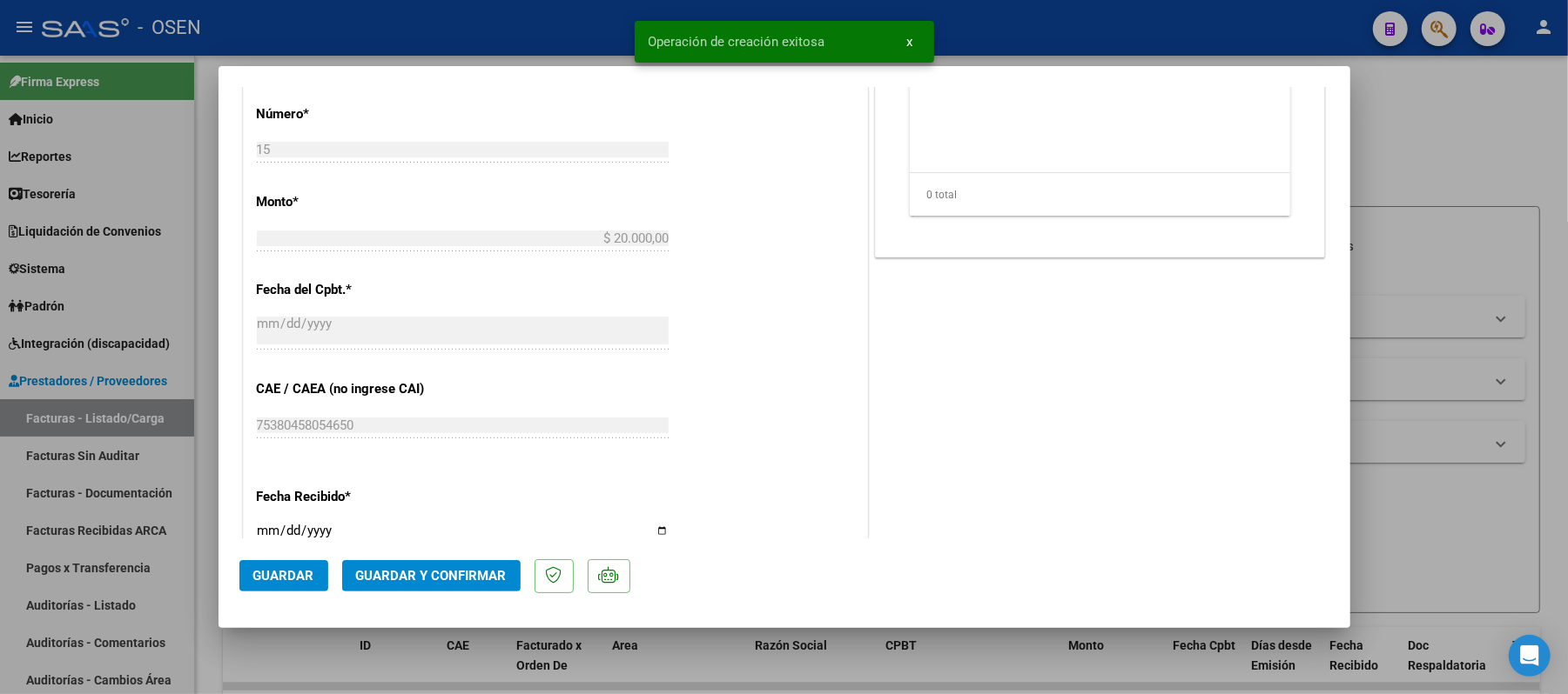
scroll to position [812, 0]
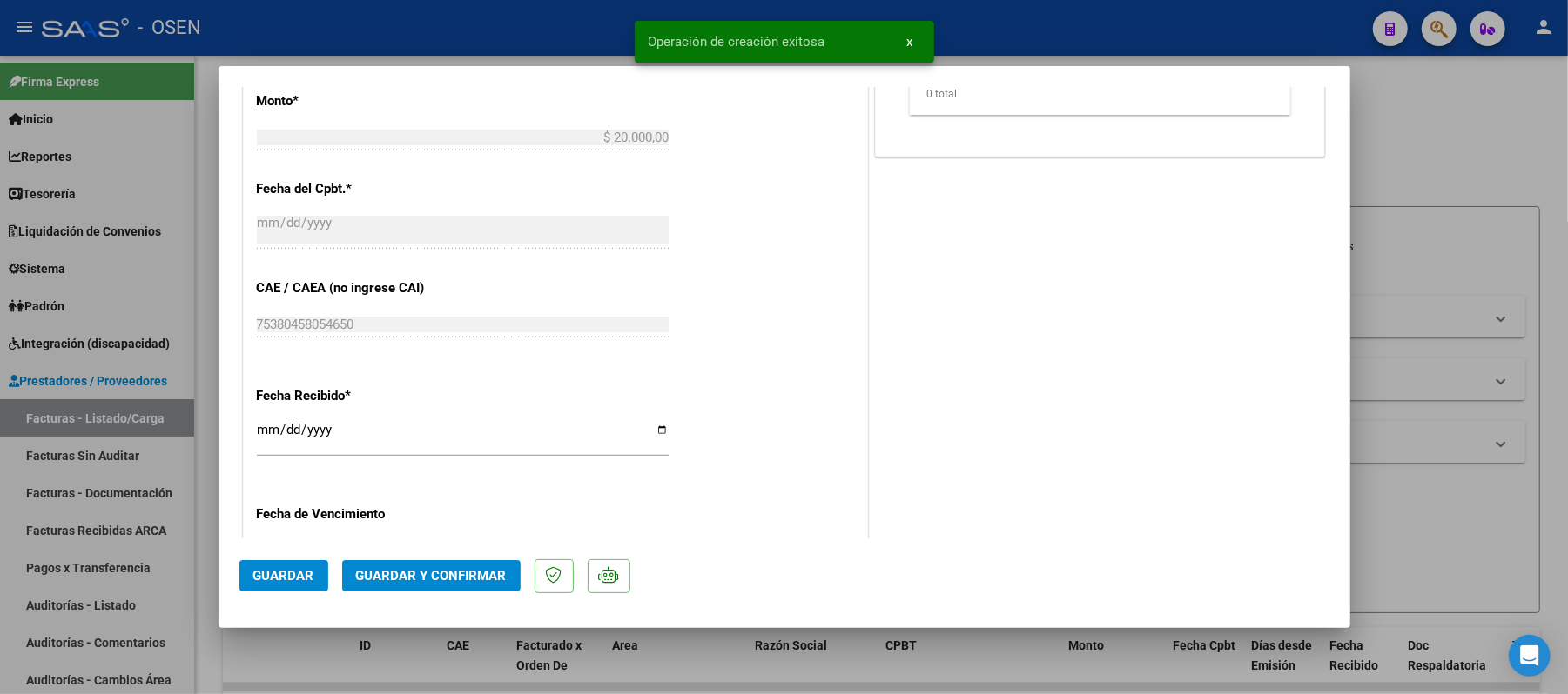
click at [275, 599] on mat-dialog-actions "Guardar Guardar y Confirmar" at bounding box center [784, 572] width 1090 height 68
click at [287, 583] on span "Guardar" at bounding box center [284, 576] width 61 height 16
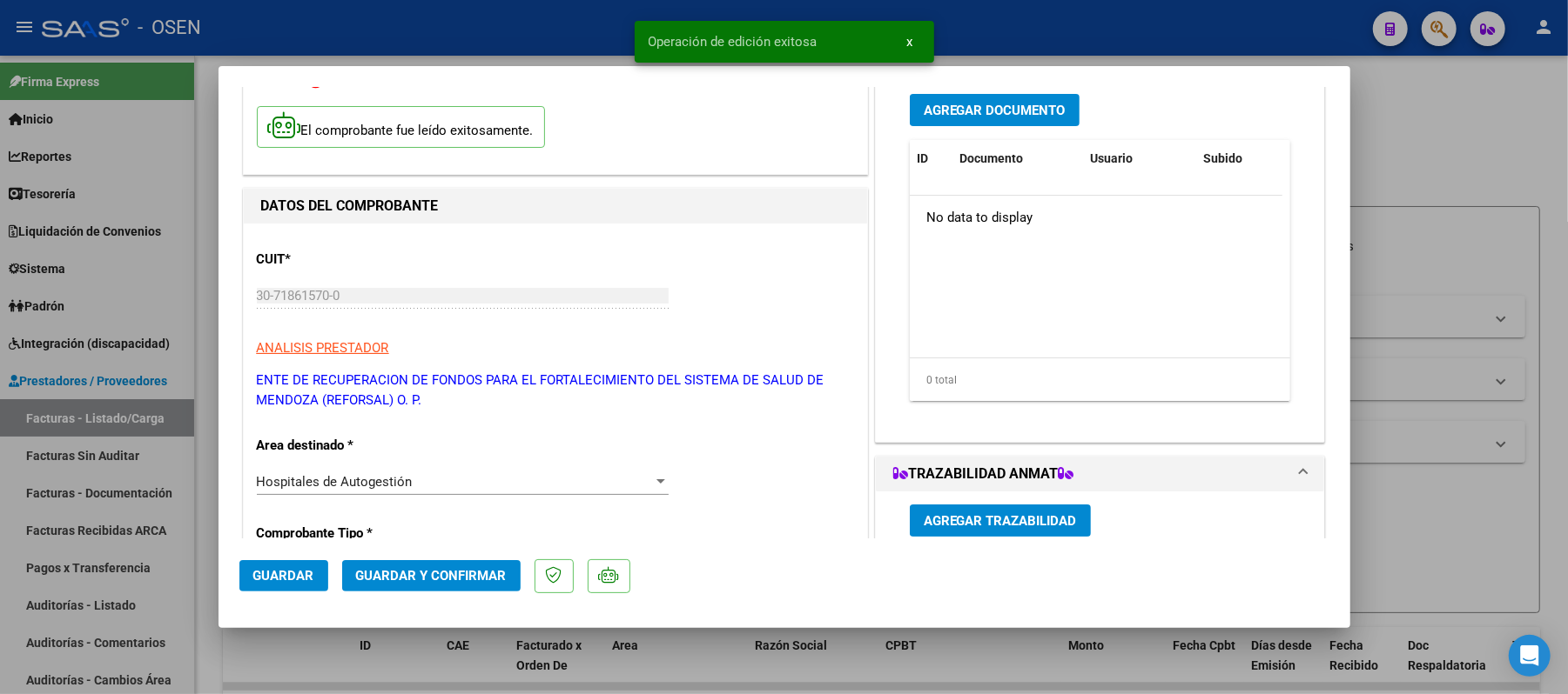
scroll to position [0, 0]
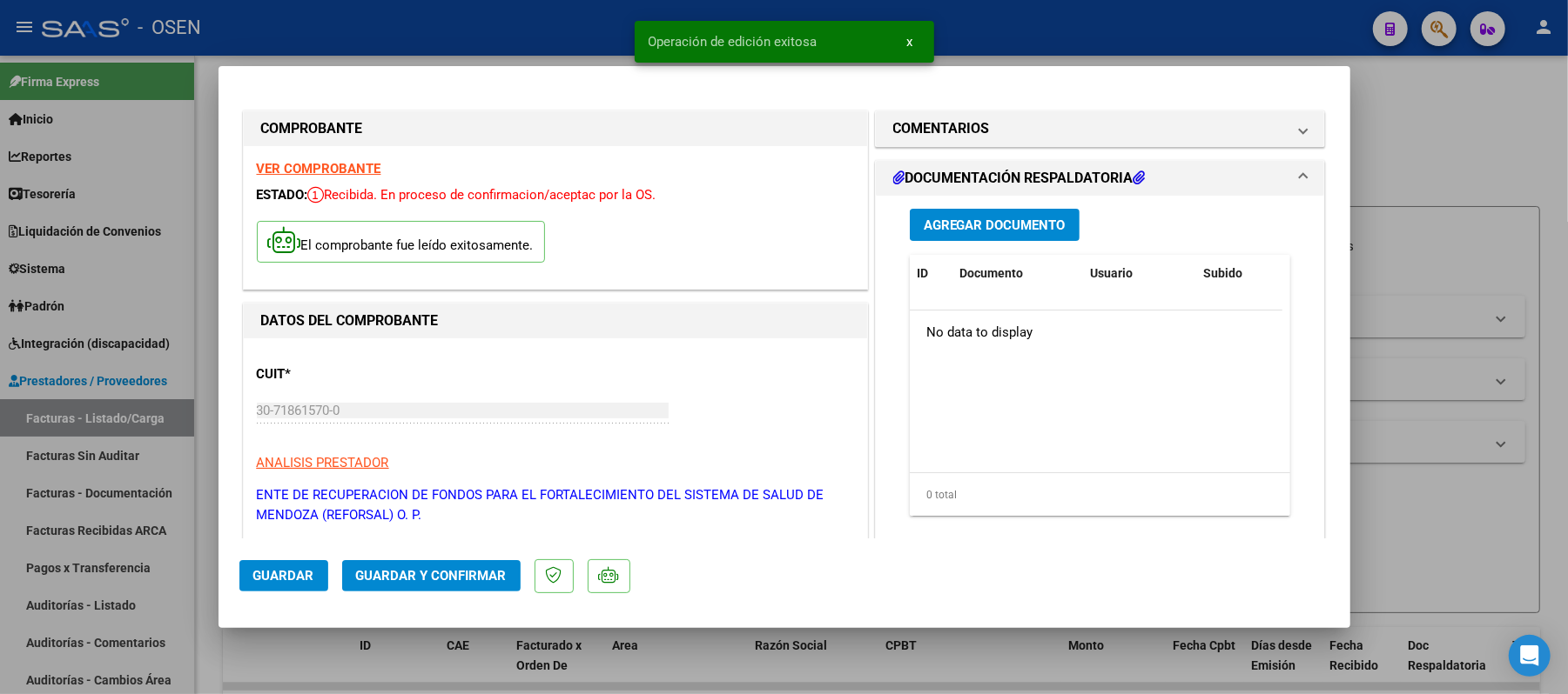
click at [1044, 233] on span "Agregar Documento" at bounding box center [995, 226] width 142 height 16
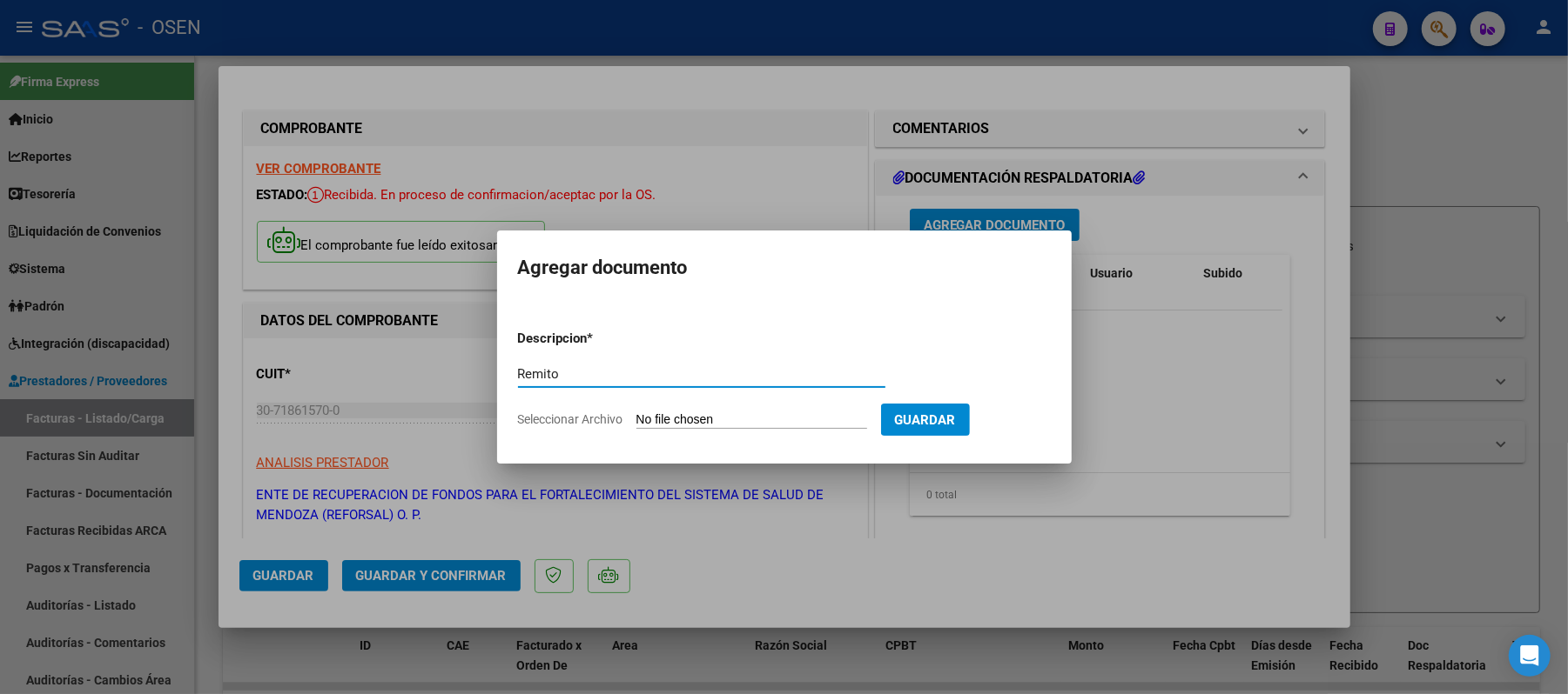
type input "Remito"
click at [721, 415] on input "Seleccionar Archivo" at bounding box center [751, 420] width 230 height 17
type input "C:\fakepath\DetalleDeRemito_Nro.35865_17-09-2025.pdf"
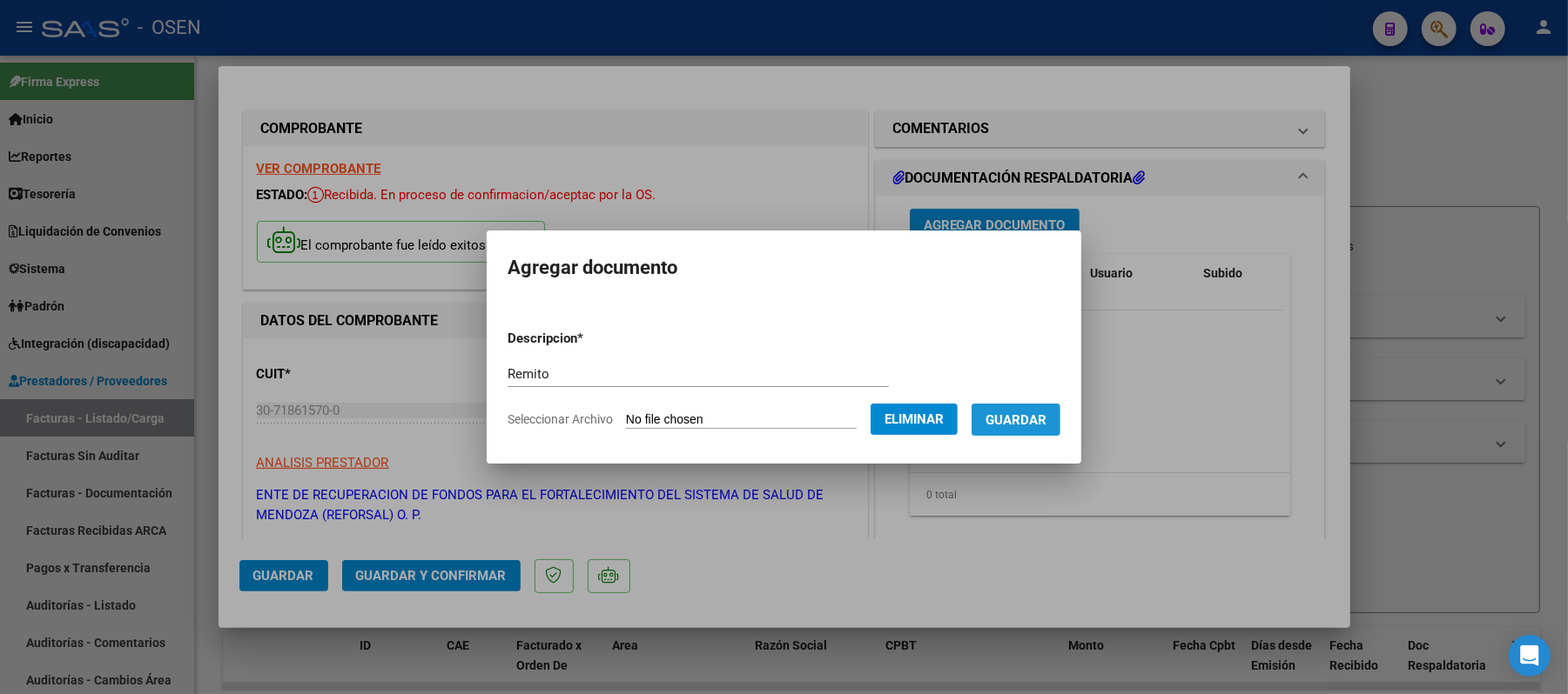
click at [1046, 416] on span "Guardar" at bounding box center [1016, 420] width 61 height 16
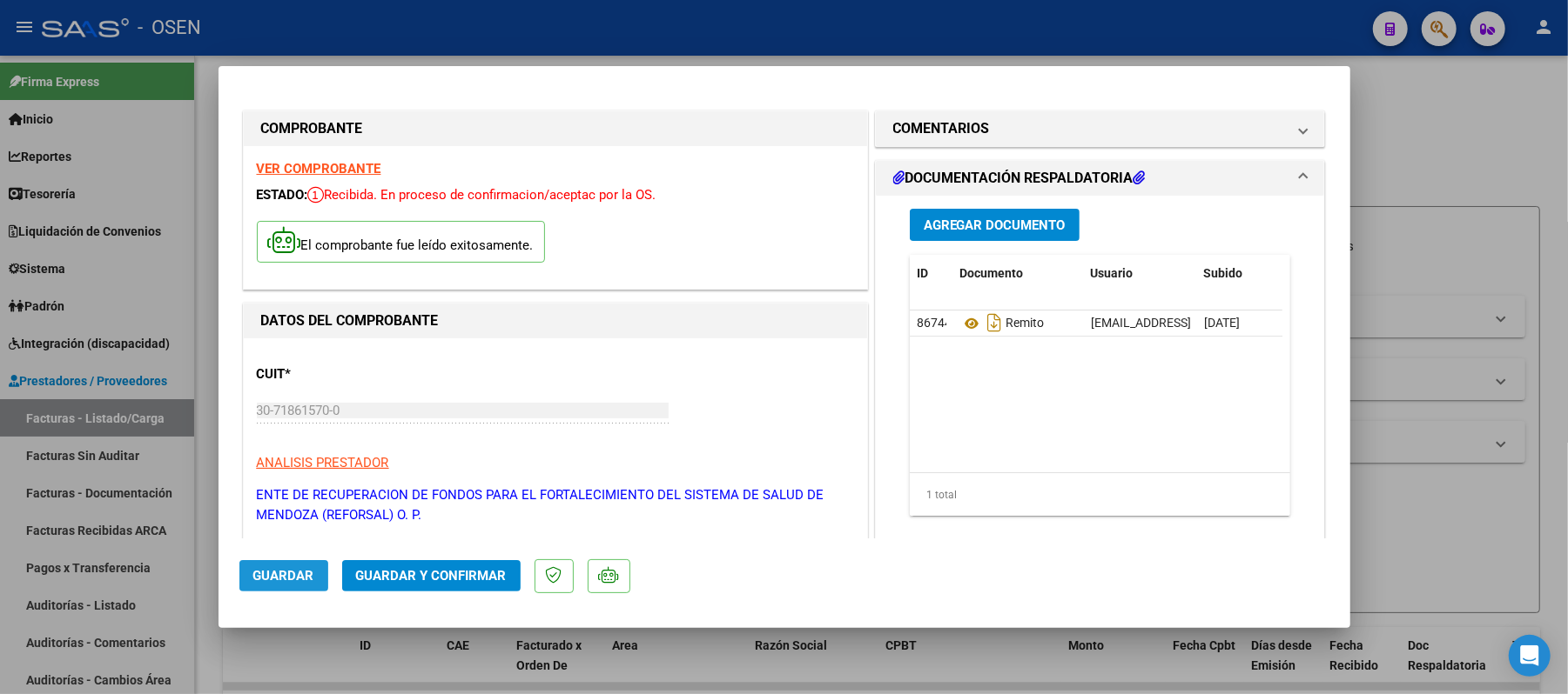
click at [287, 578] on span "Guardar" at bounding box center [284, 576] width 61 height 16
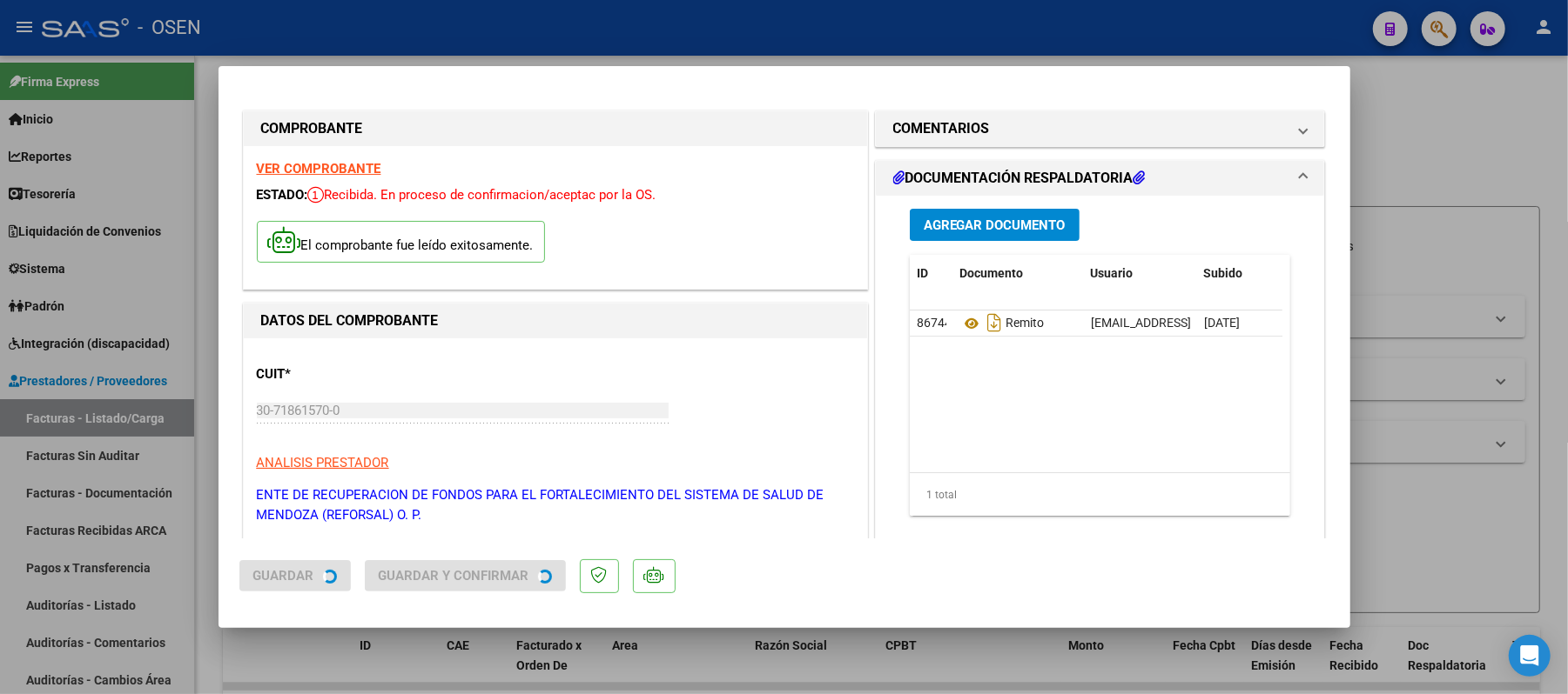
click at [939, 24] on div at bounding box center [784, 347] width 1568 height 694
type input "$ 0,00"
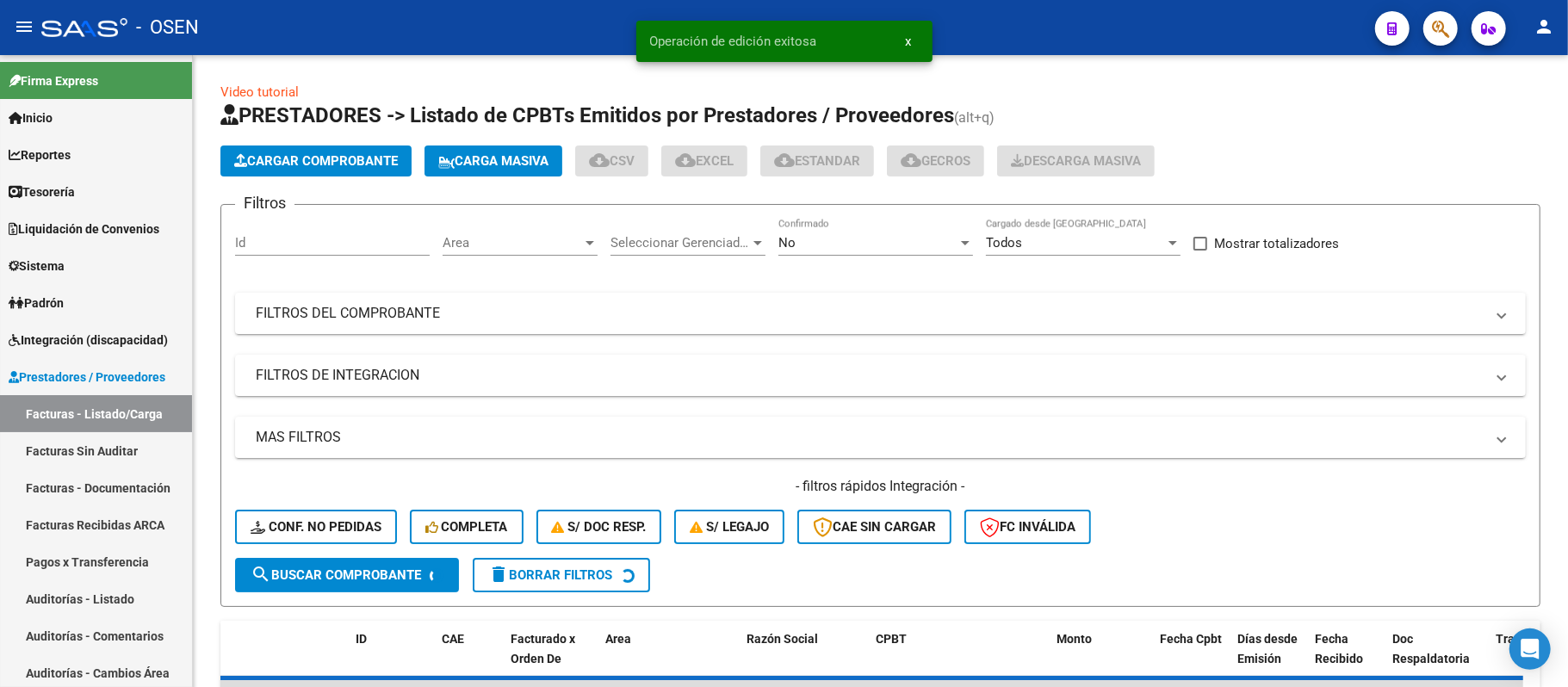
click at [1436, 22] on icon "button" at bounding box center [1440, 29] width 18 height 20
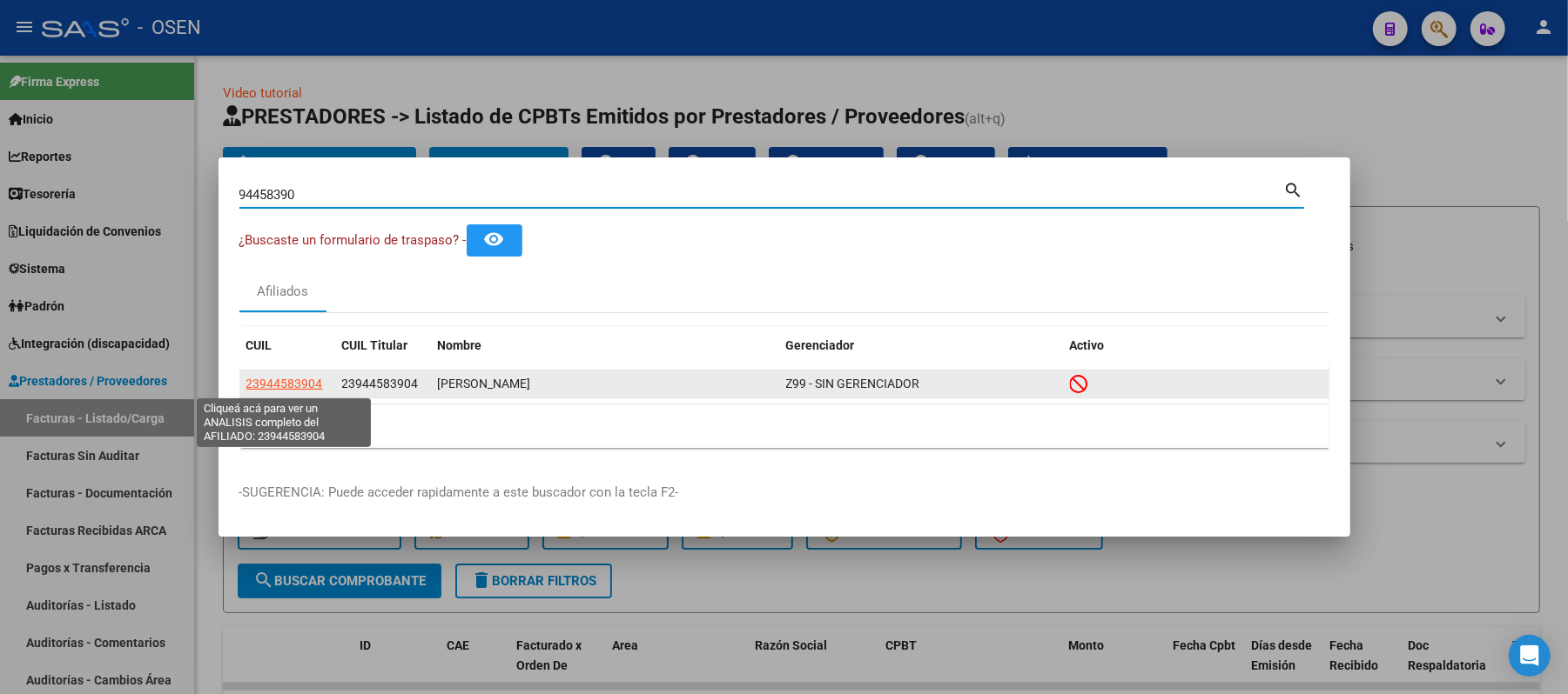
click at [296, 387] on span "23944583904" at bounding box center [284, 384] width 76 height 14
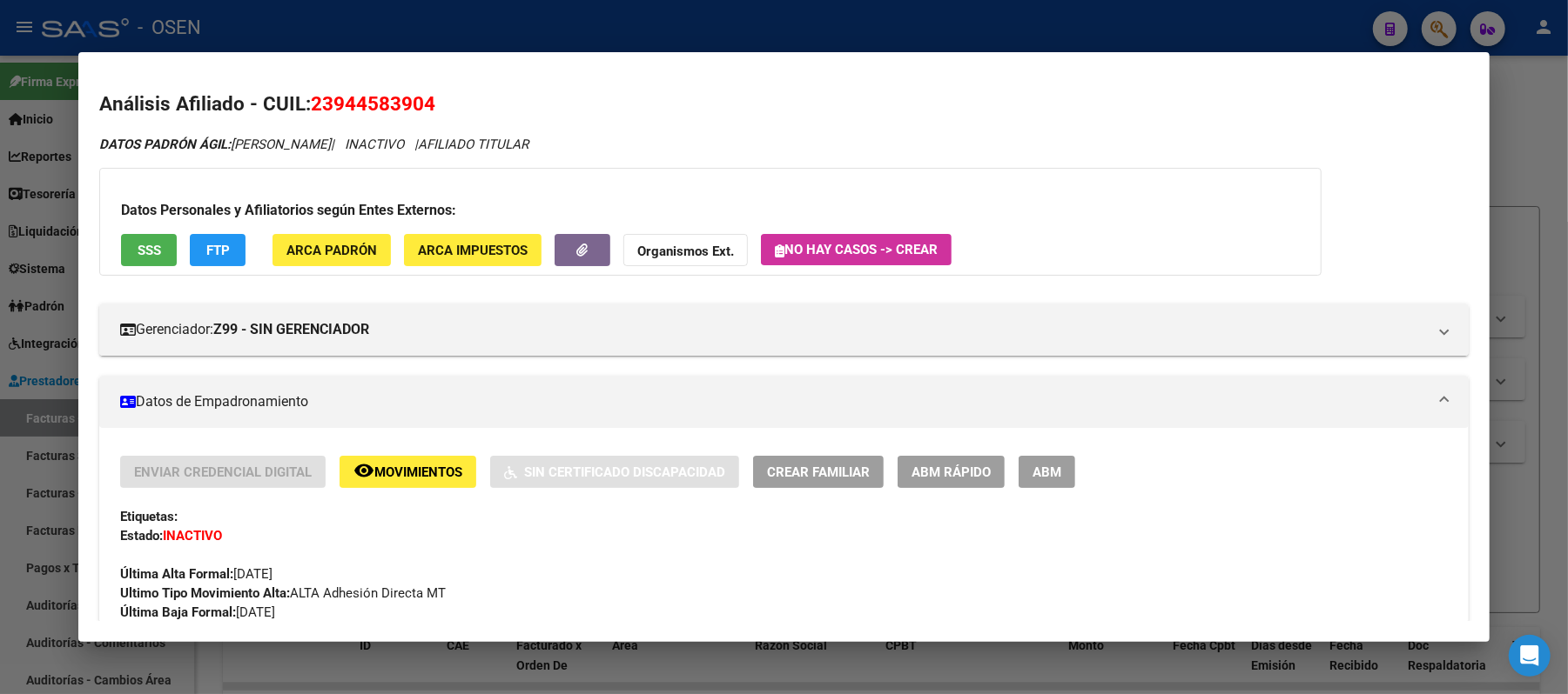
click at [162, 245] on button "SSS" at bounding box center [148, 250] width 56 height 32
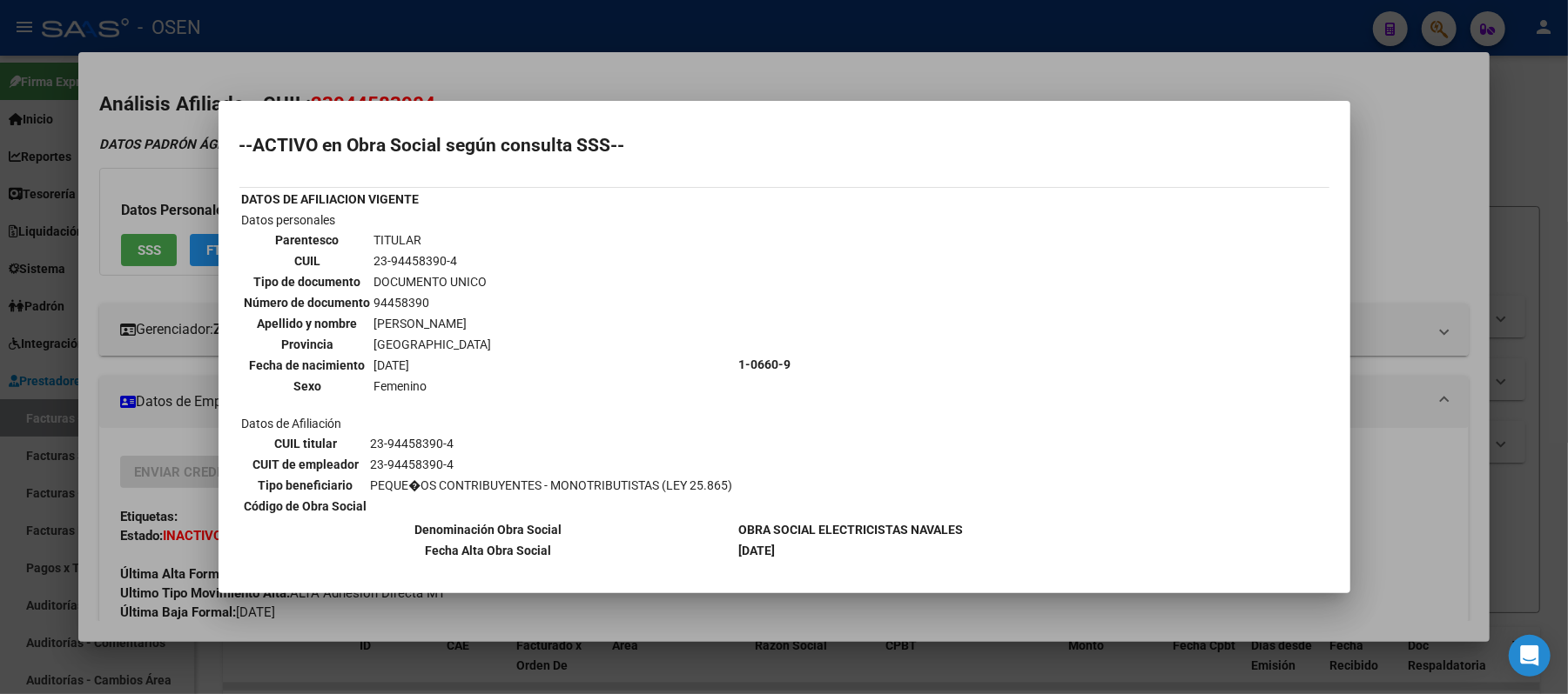
click at [1439, 453] on div at bounding box center [784, 347] width 1568 height 694
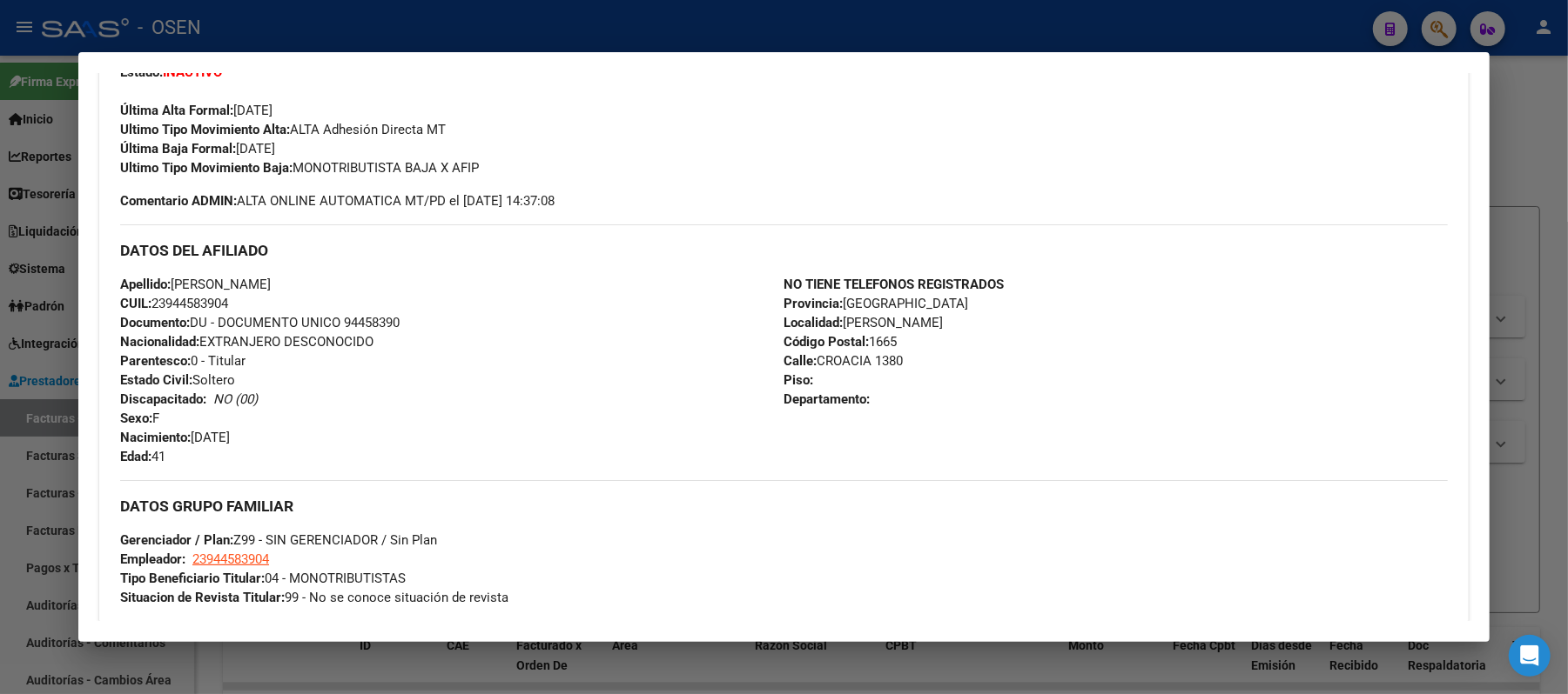
scroll to position [957, 0]
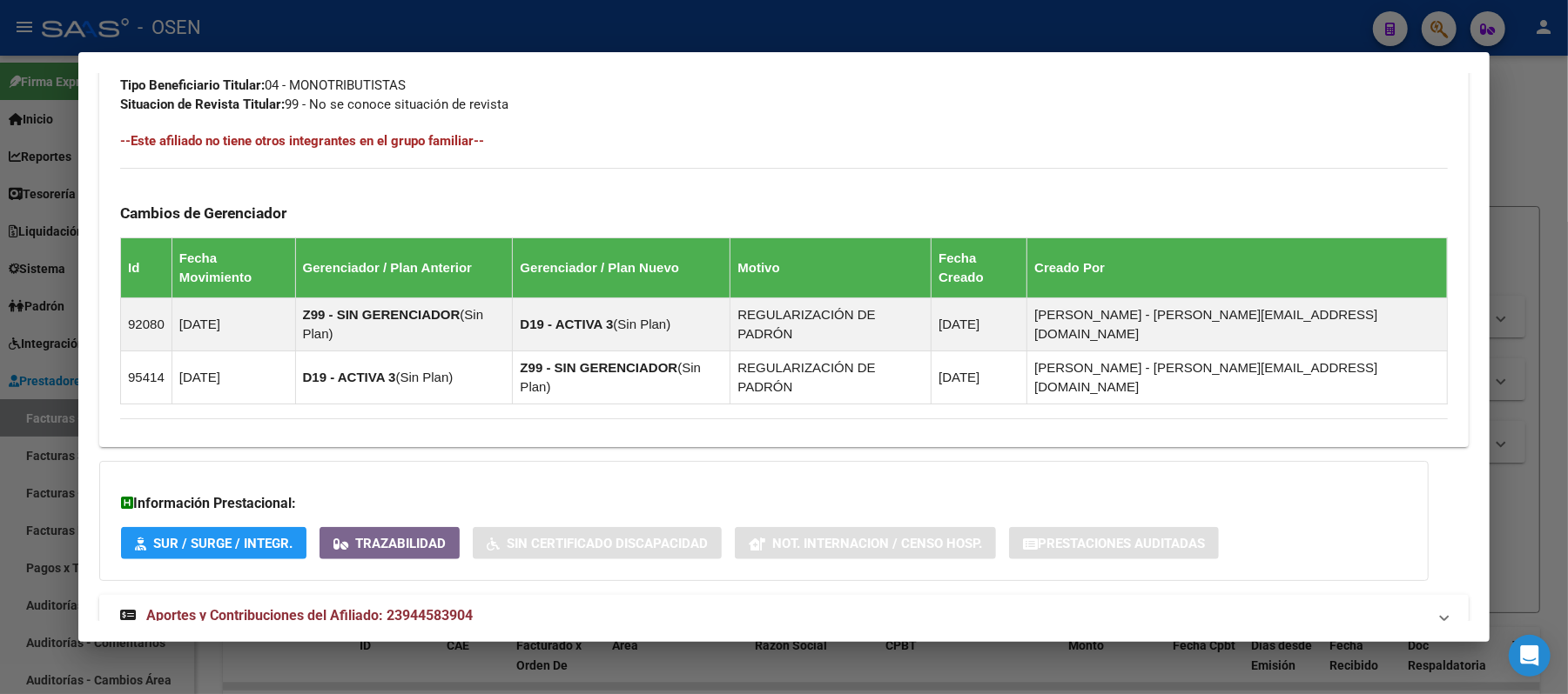
click at [776, 606] on mat-panel-title "Aportes y Contribuciones del Afiliado: 23944583904" at bounding box center [773, 617] width 1307 height 21
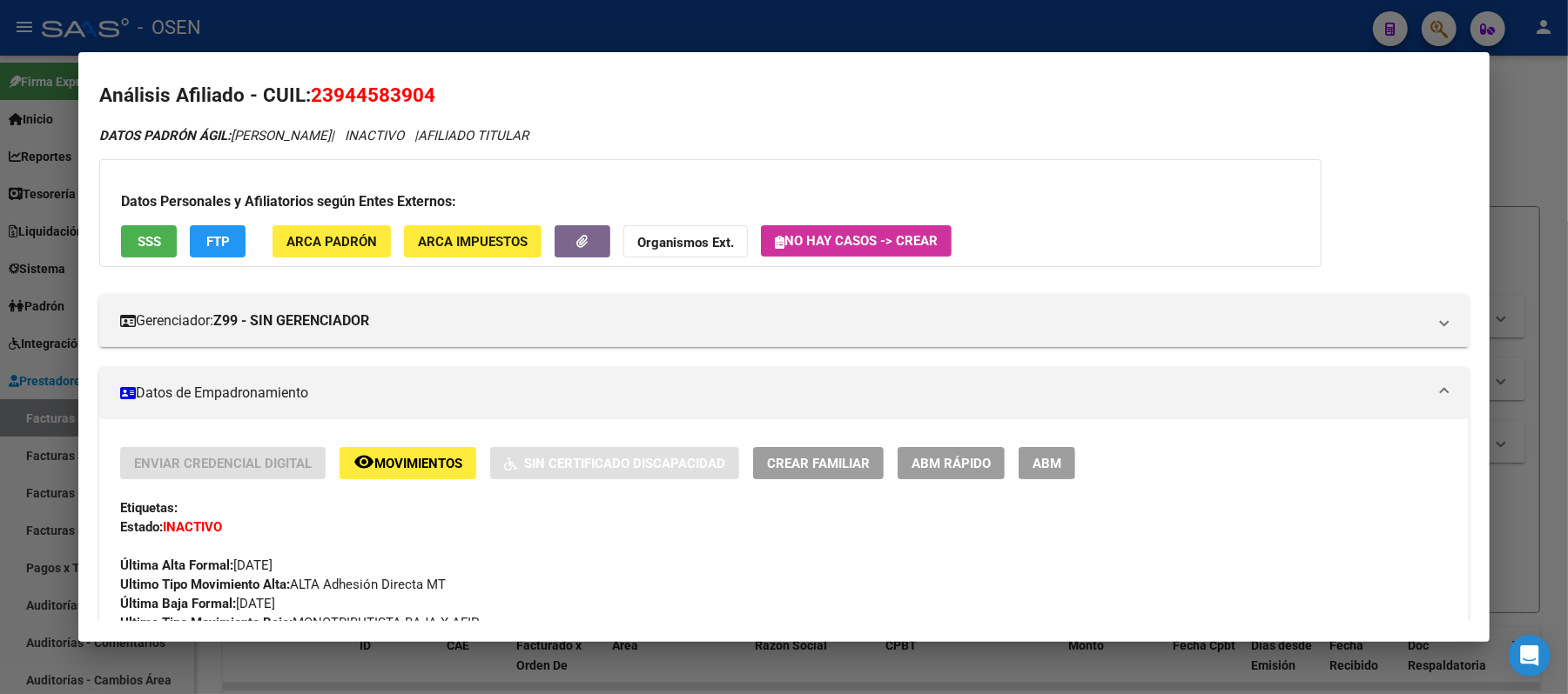
scroll to position [0, 0]
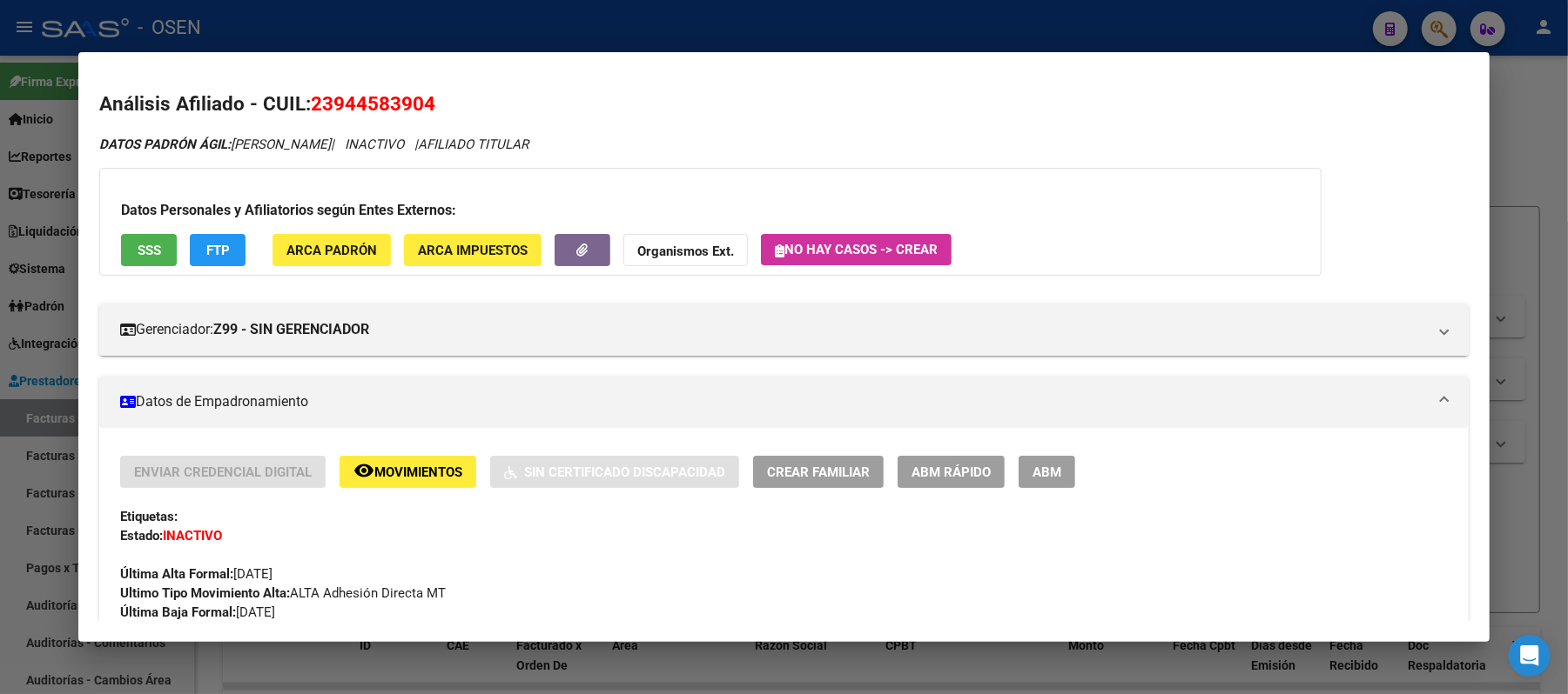
click at [206, 251] on span "FTP" at bounding box center [218, 251] width 23 height 16
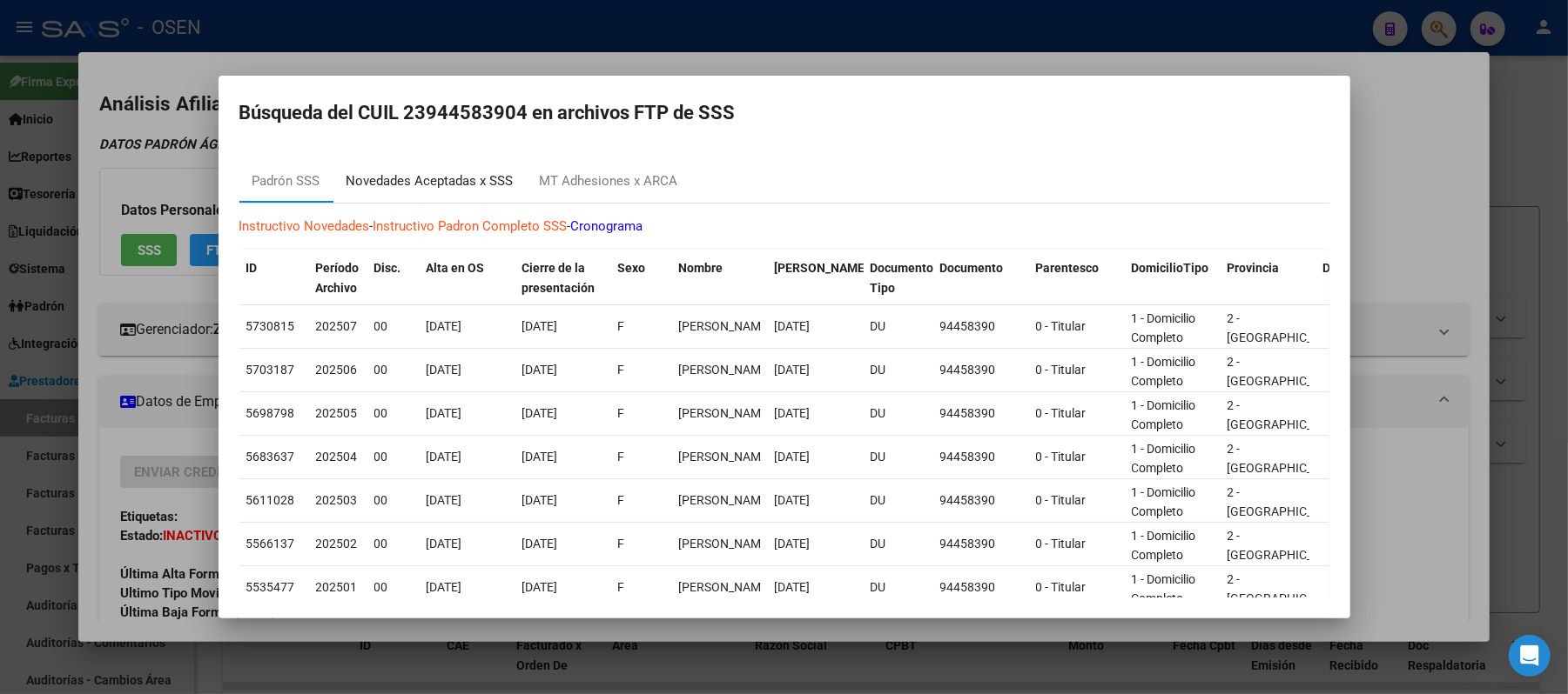
click at [498, 179] on div "Novedades Aceptadas x SSS" at bounding box center [430, 181] width 167 height 20
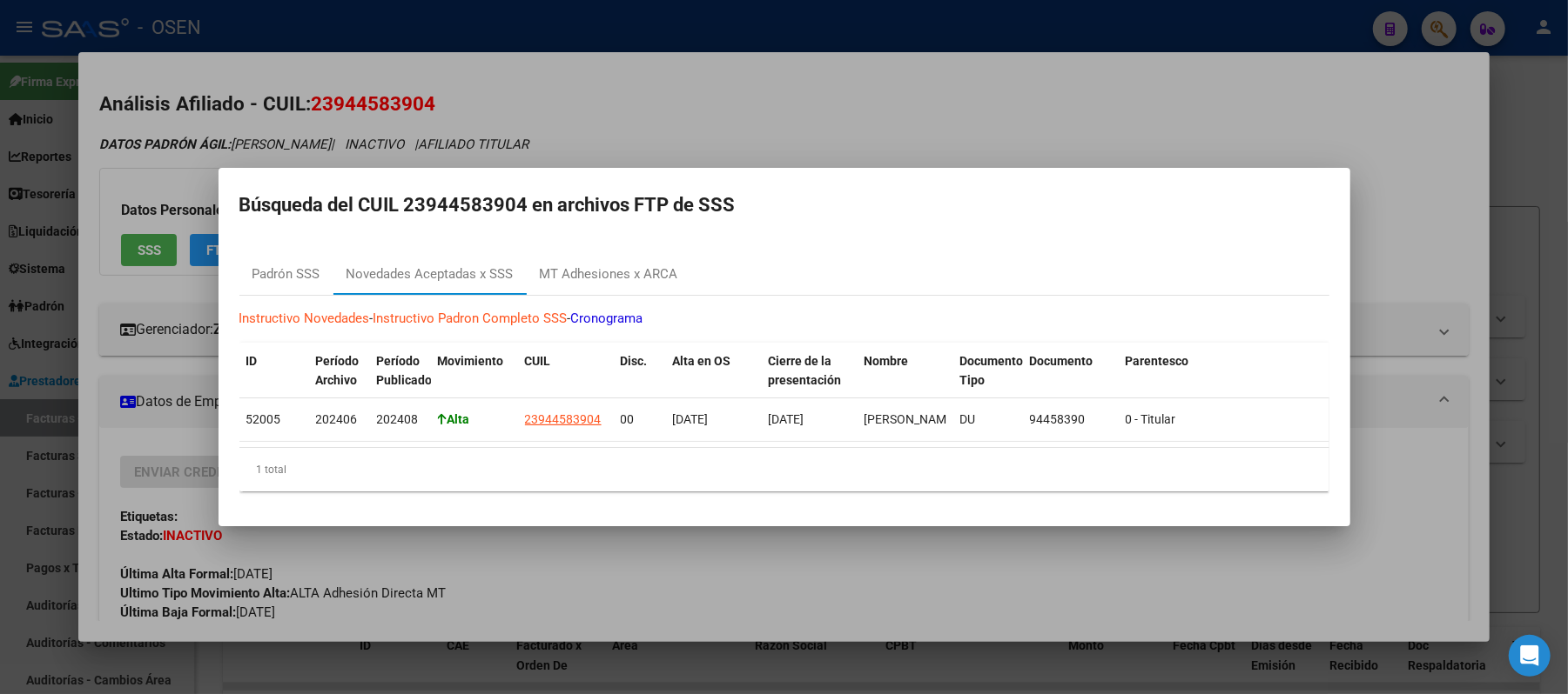
click at [860, 124] on div at bounding box center [784, 347] width 1568 height 694
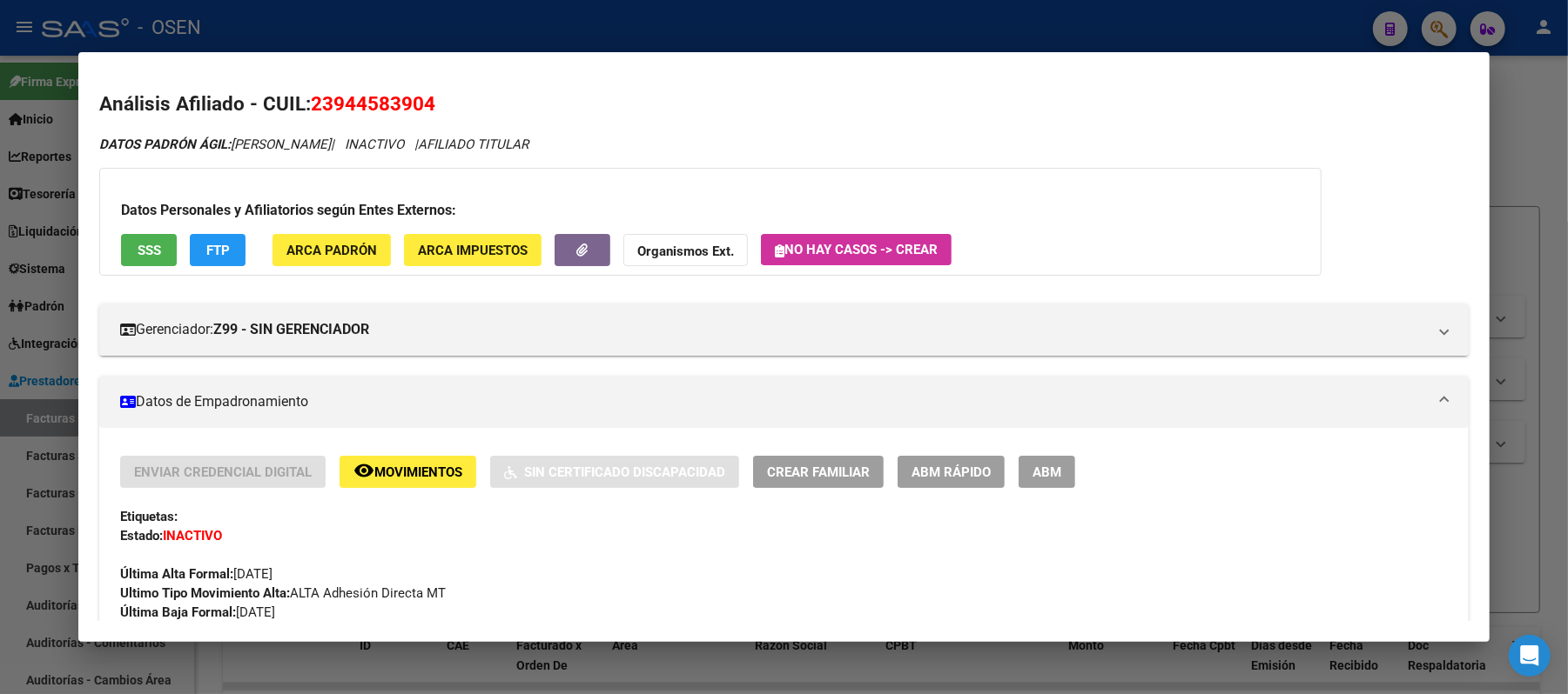
click at [436, 471] on span "Movimientos" at bounding box center [418, 473] width 88 height 16
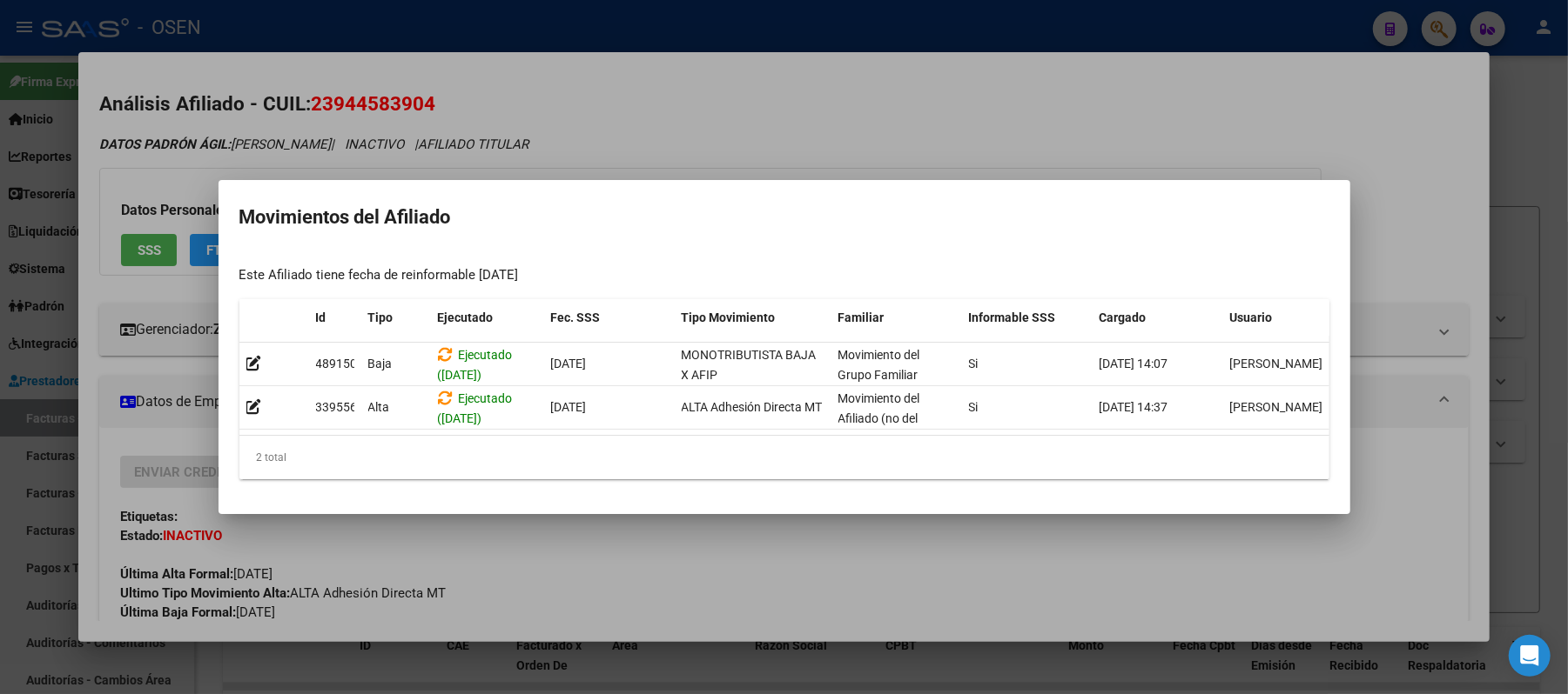
click at [1230, 147] on div at bounding box center [784, 347] width 1568 height 694
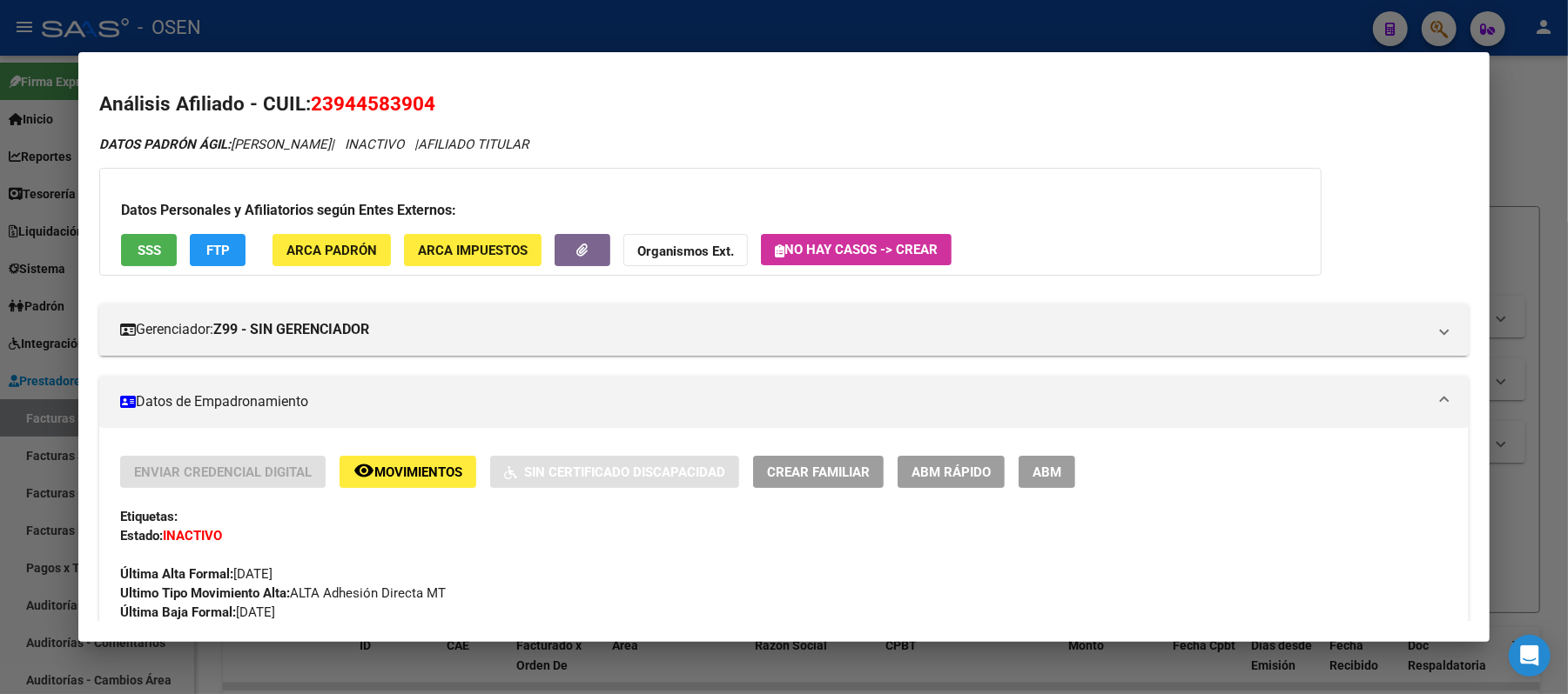
click at [610, 28] on div at bounding box center [784, 347] width 1568 height 694
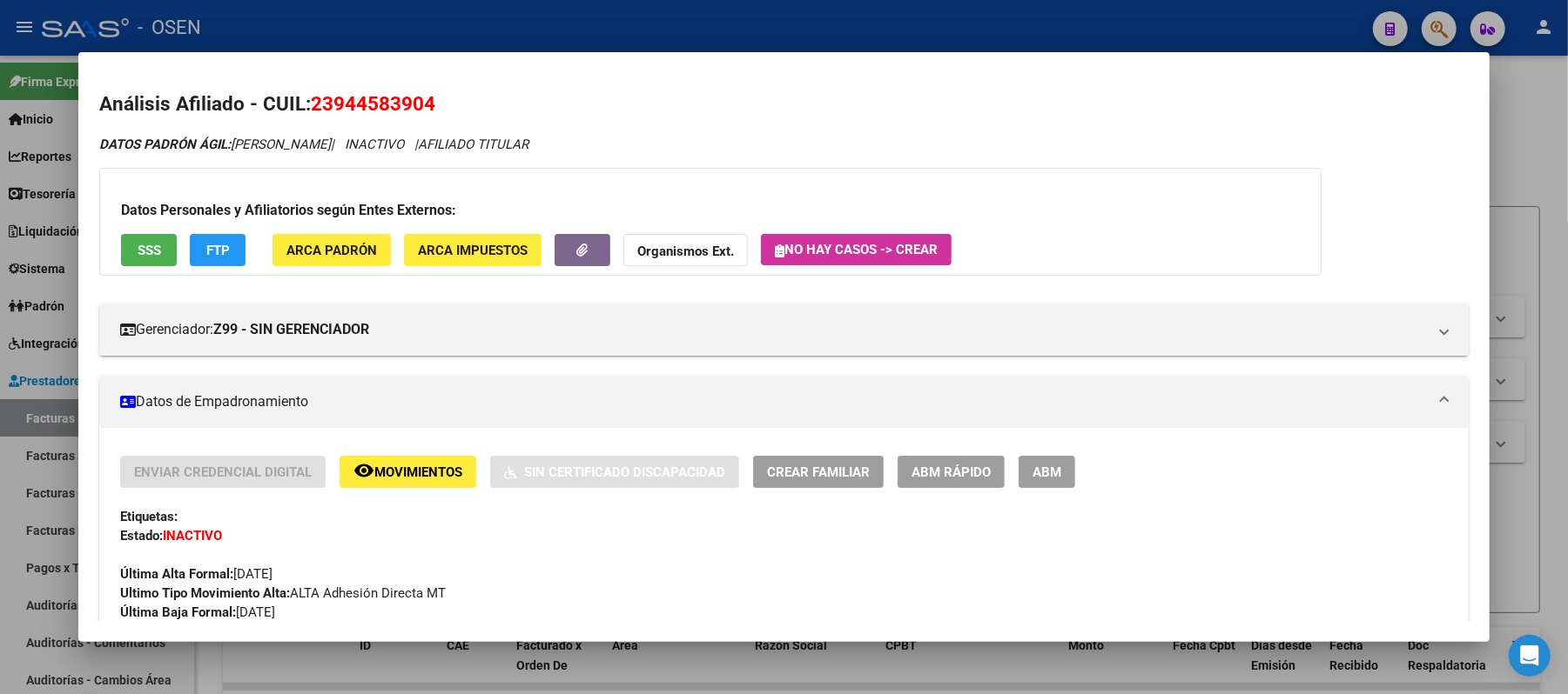
drag, startPoint x: 610, startPoint y: 28, endPoint x: 517, endPoint y: 402, distance: 385.4
click at [532, 381] on div "94458390 Buscar (apellido, dni, cuil, nro traspaso, cuit, obra social) search ¿…" at bounding box center [784, 347] width 1568 height 694
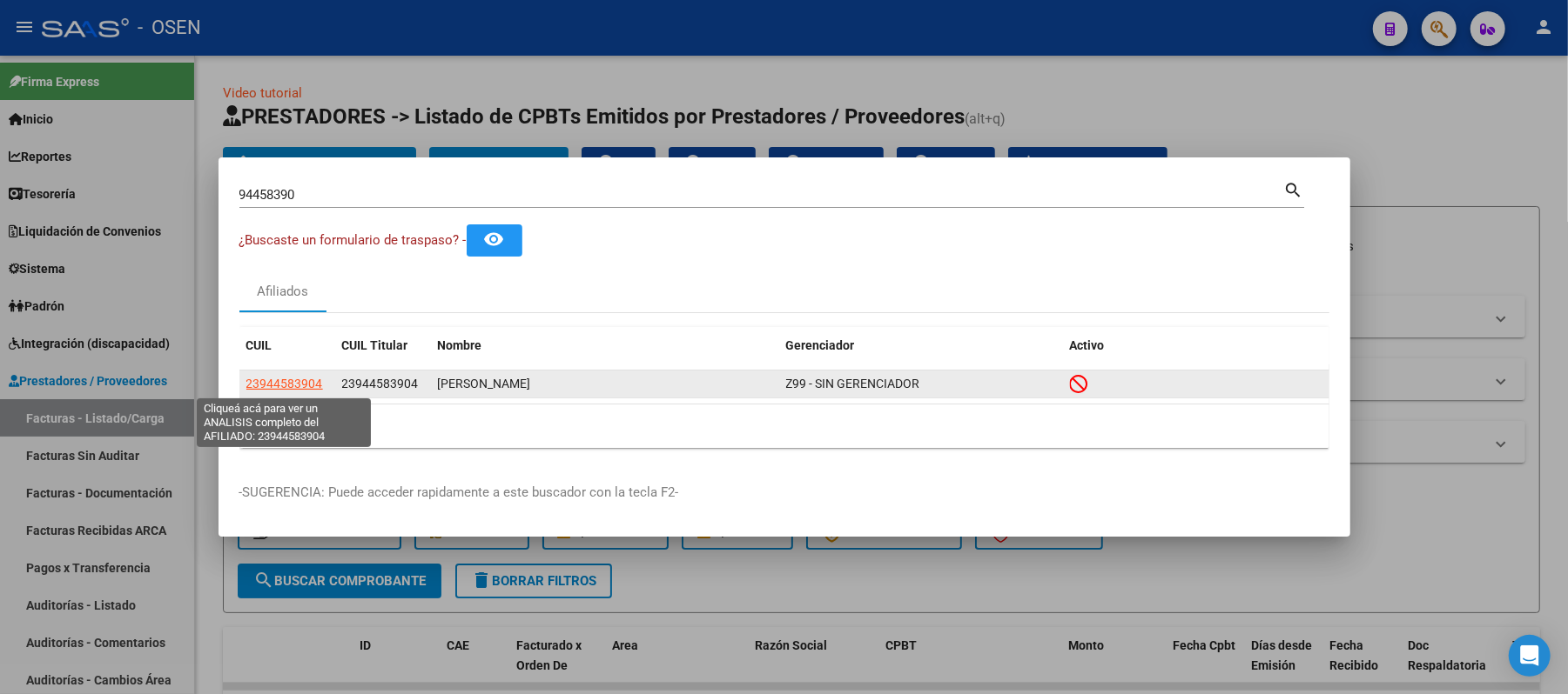
click at [297, 384] on span "23944583904" at bounding box center [284, 384] width 76 height 14
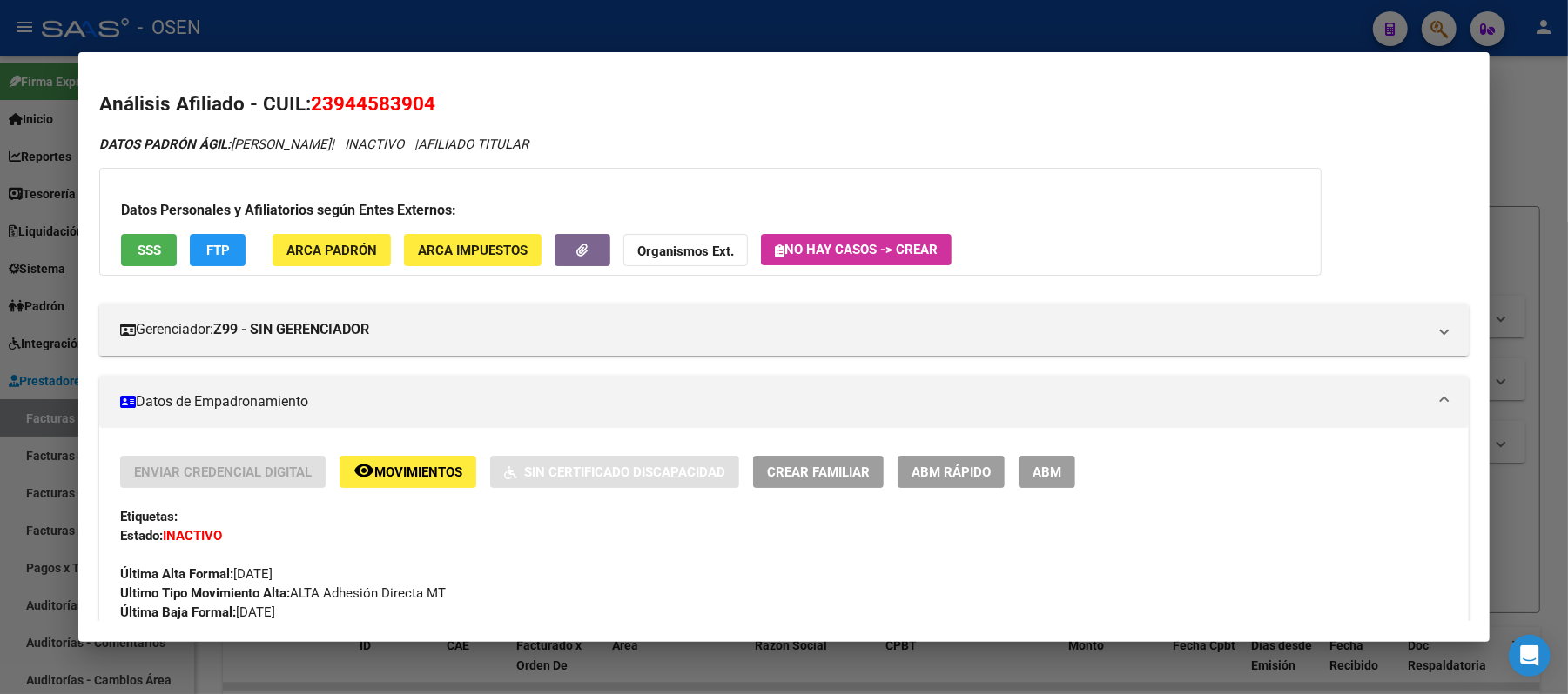
click at [214, 247] on span "FTP" at bounding box center [218, 251] width 23 height 16
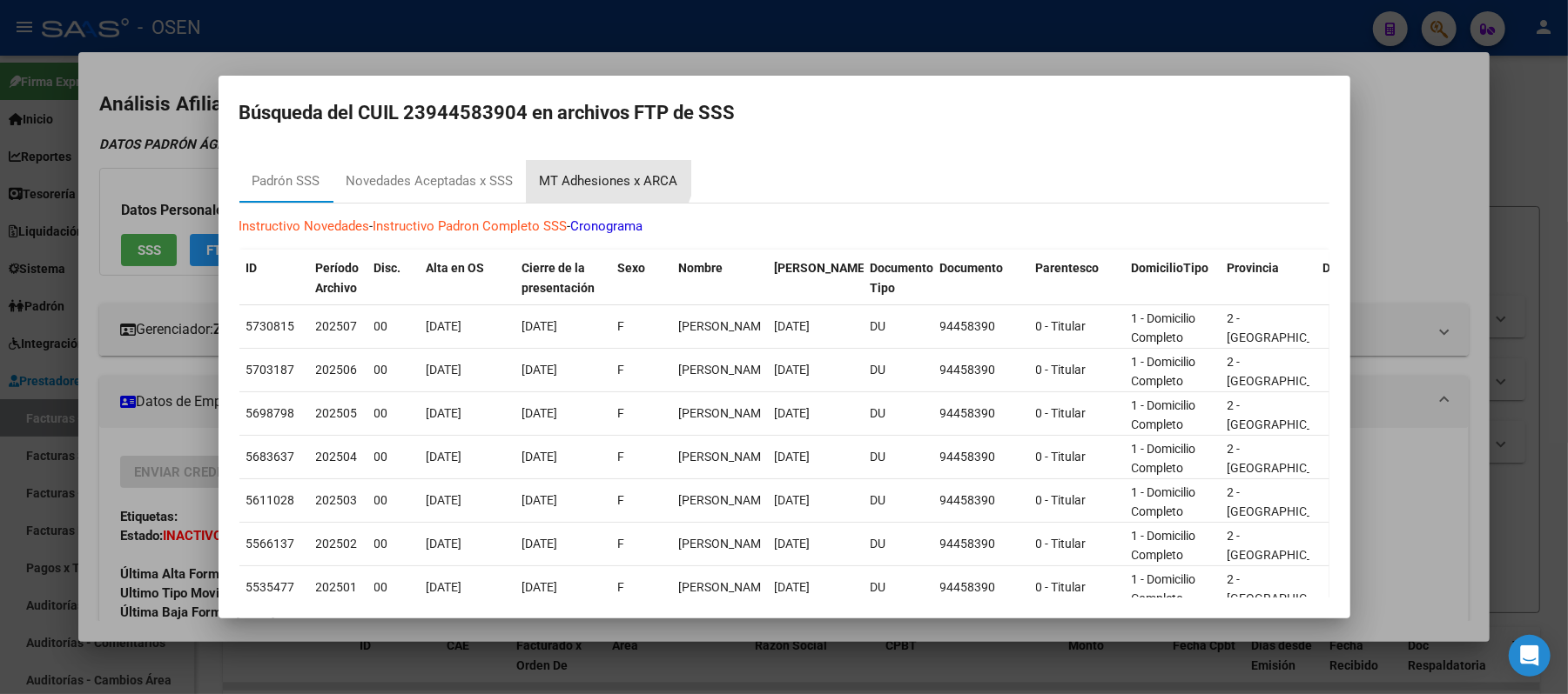
click at [597, 167] on div "MT Adhesiones x ARCA" at bounding box center [608, 181] width 164 height 42
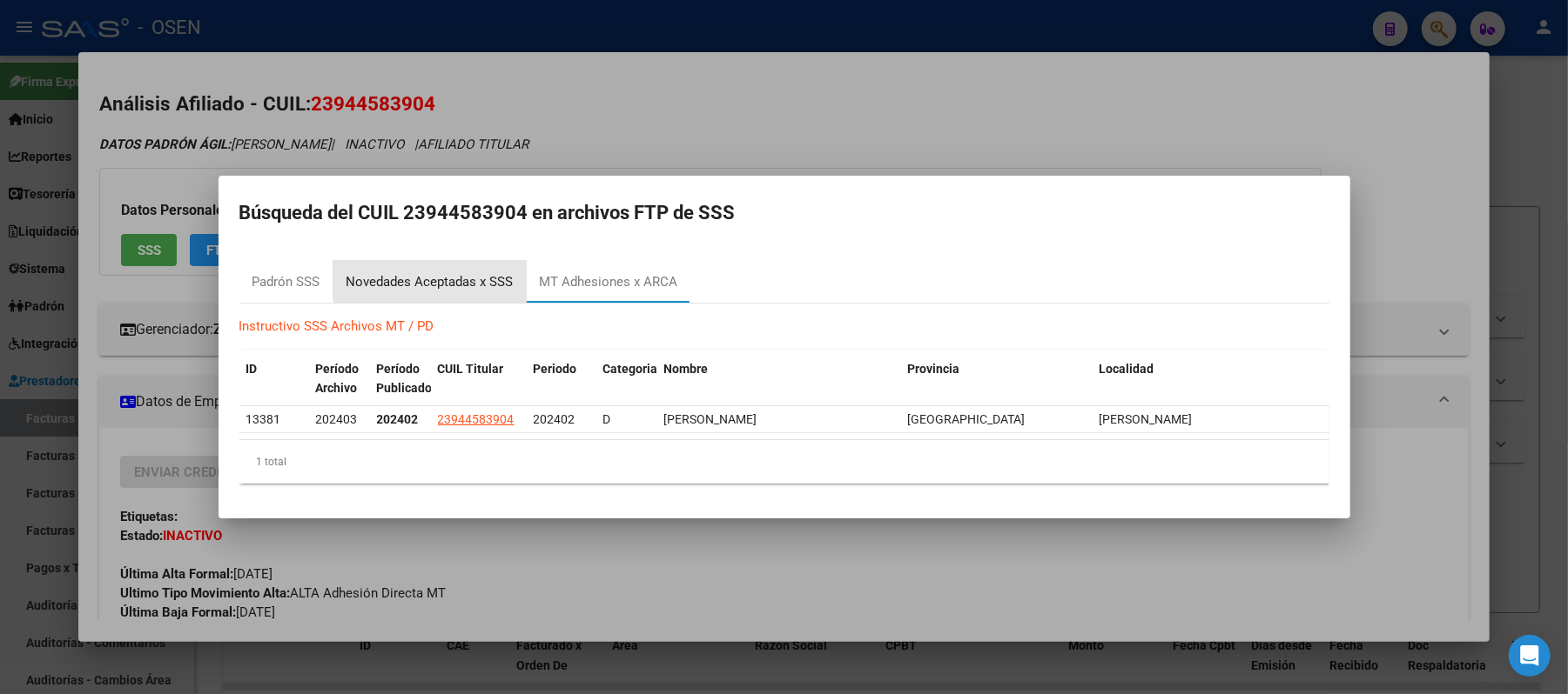
click at [440, 279] on div "Novedades Aceptadas x SSS" at bounding box center [430, 283] width 167 height 20
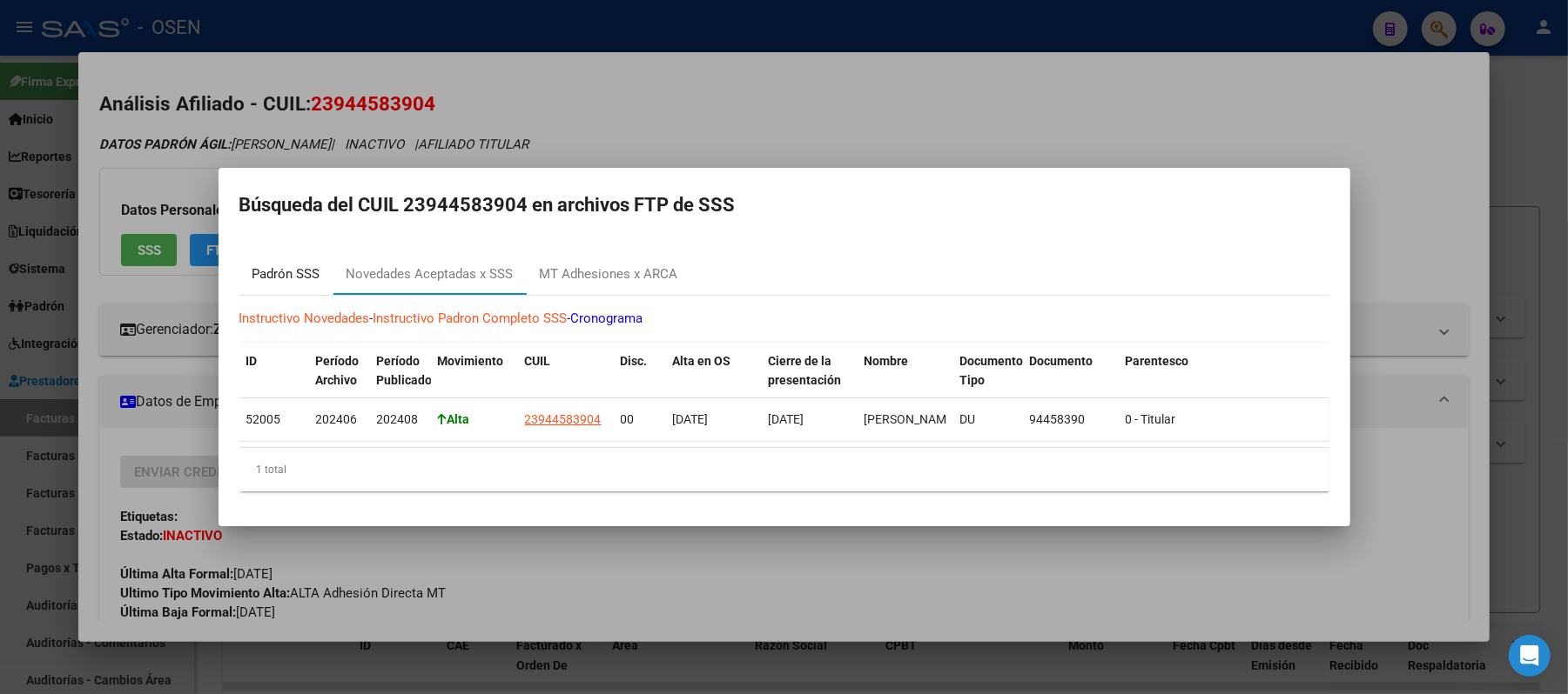
click at [267, 276] on div "Padrón SSS" at bounding box center [286, 274] width 94 height 42
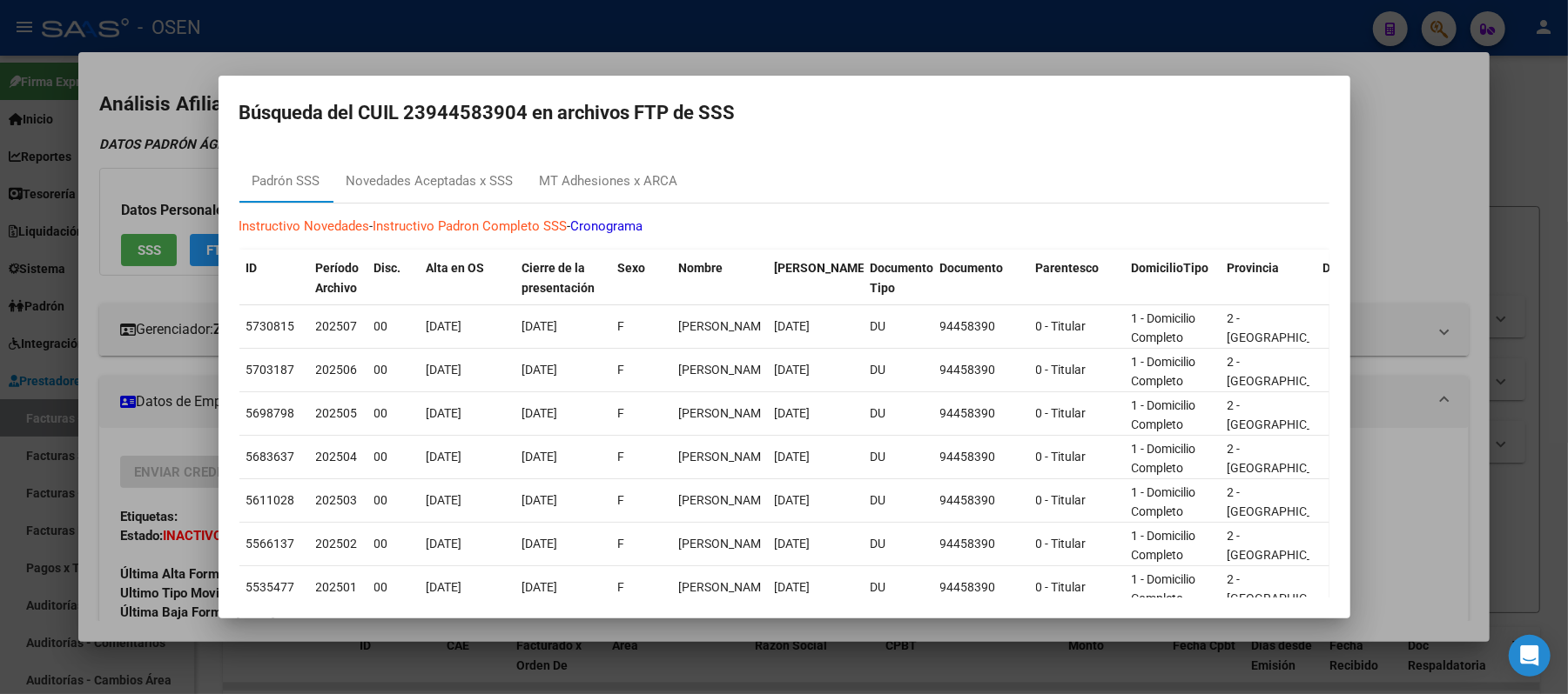
click at [674, 64] on div at bounding box center [784, 347] width 1568 height 694
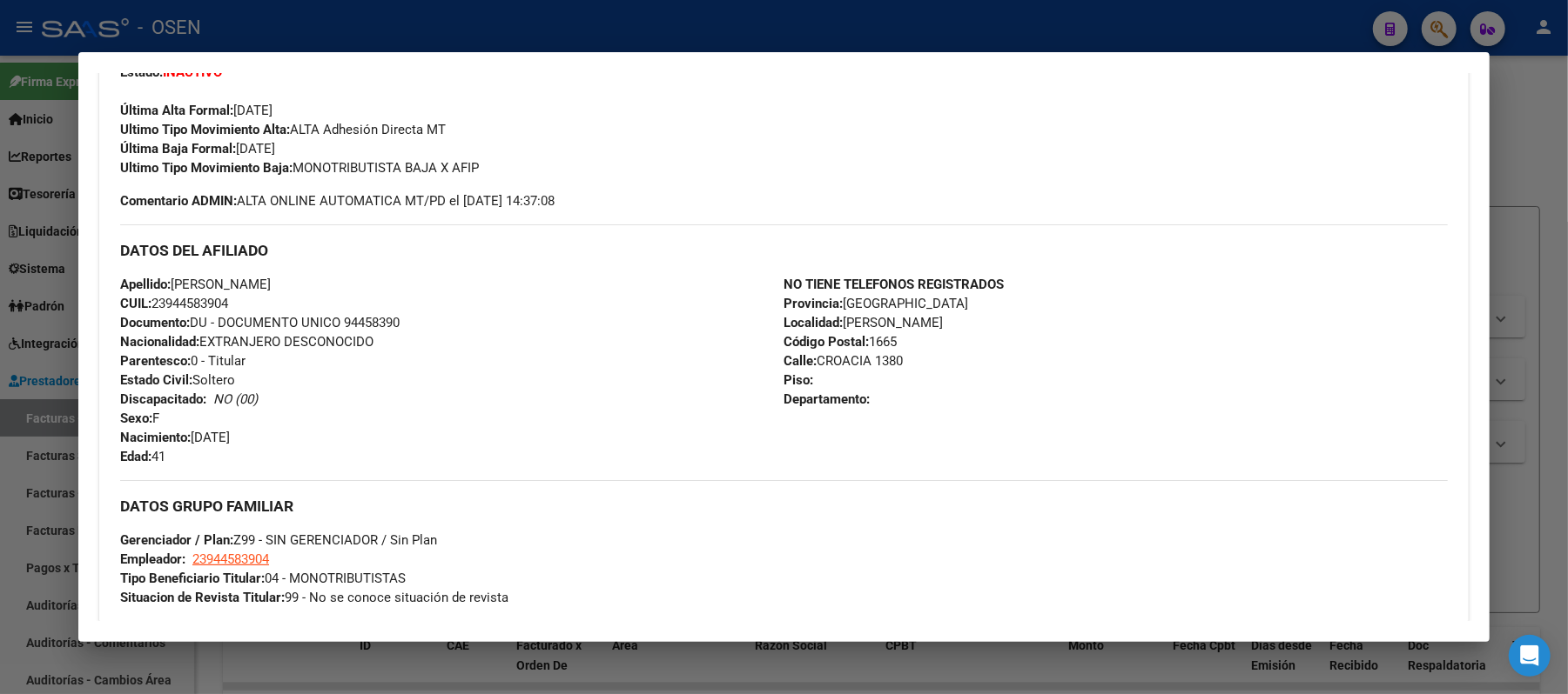
scroll to position [957, 0]
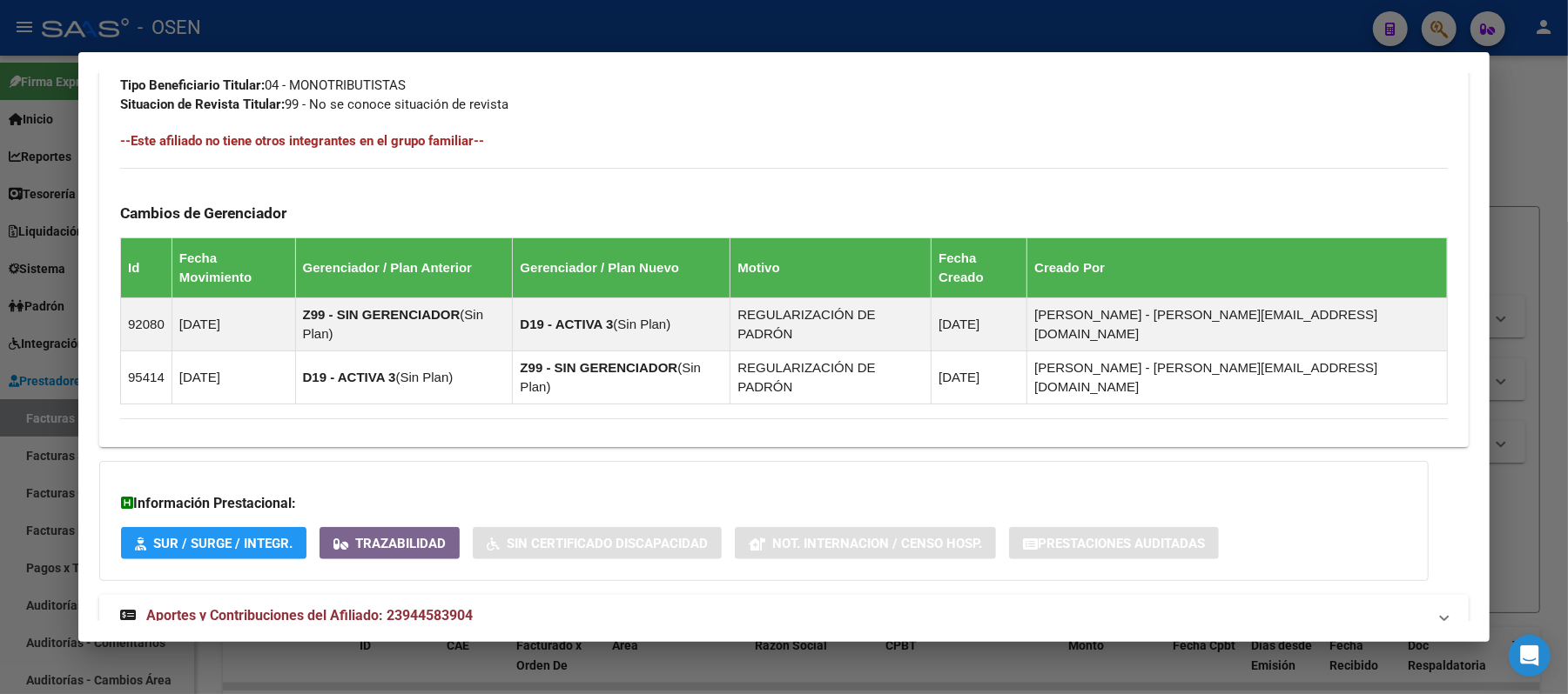
click at [572, 606] on mat-panel-title "Aportes y Contribuciones del Afiliado: 23944583904" at bounding box center [773, 617] width 1307 height 21
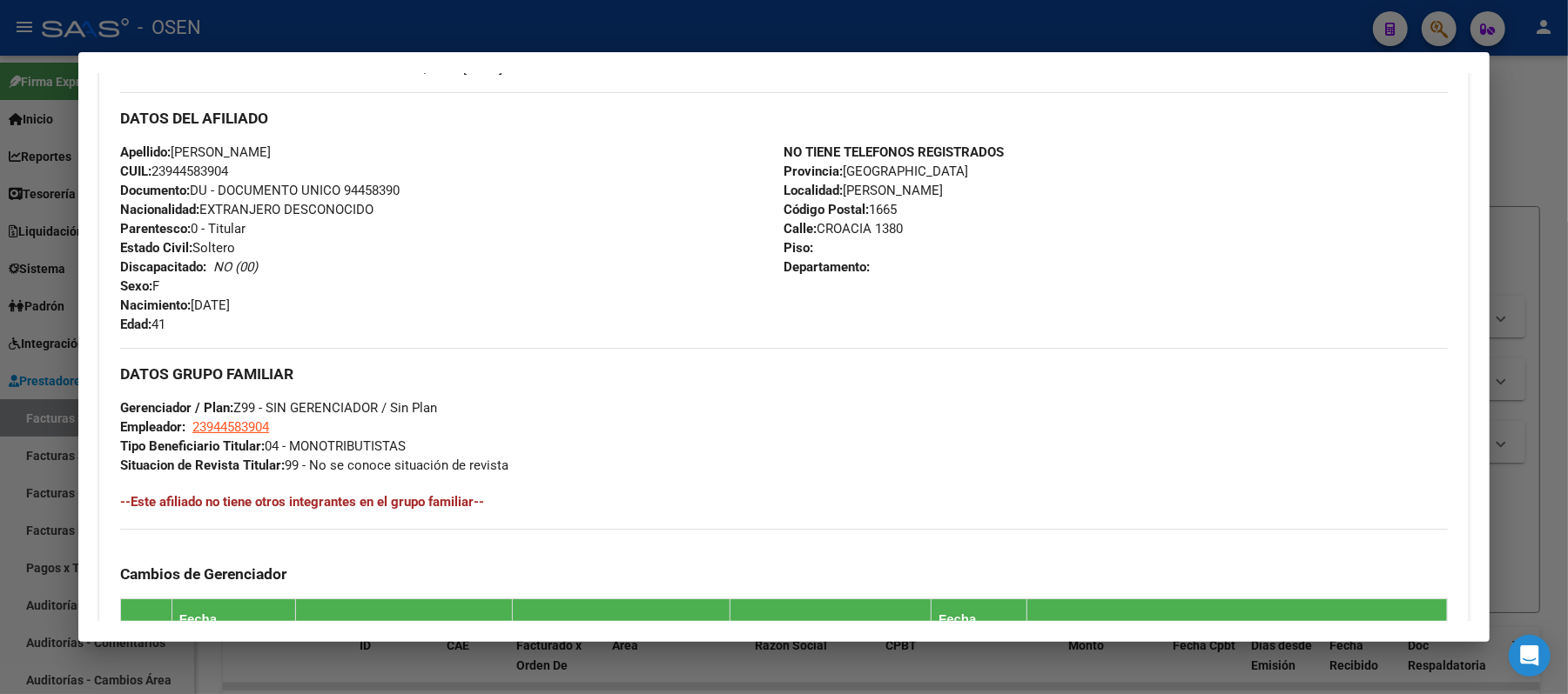
scroll to position [465, 0]
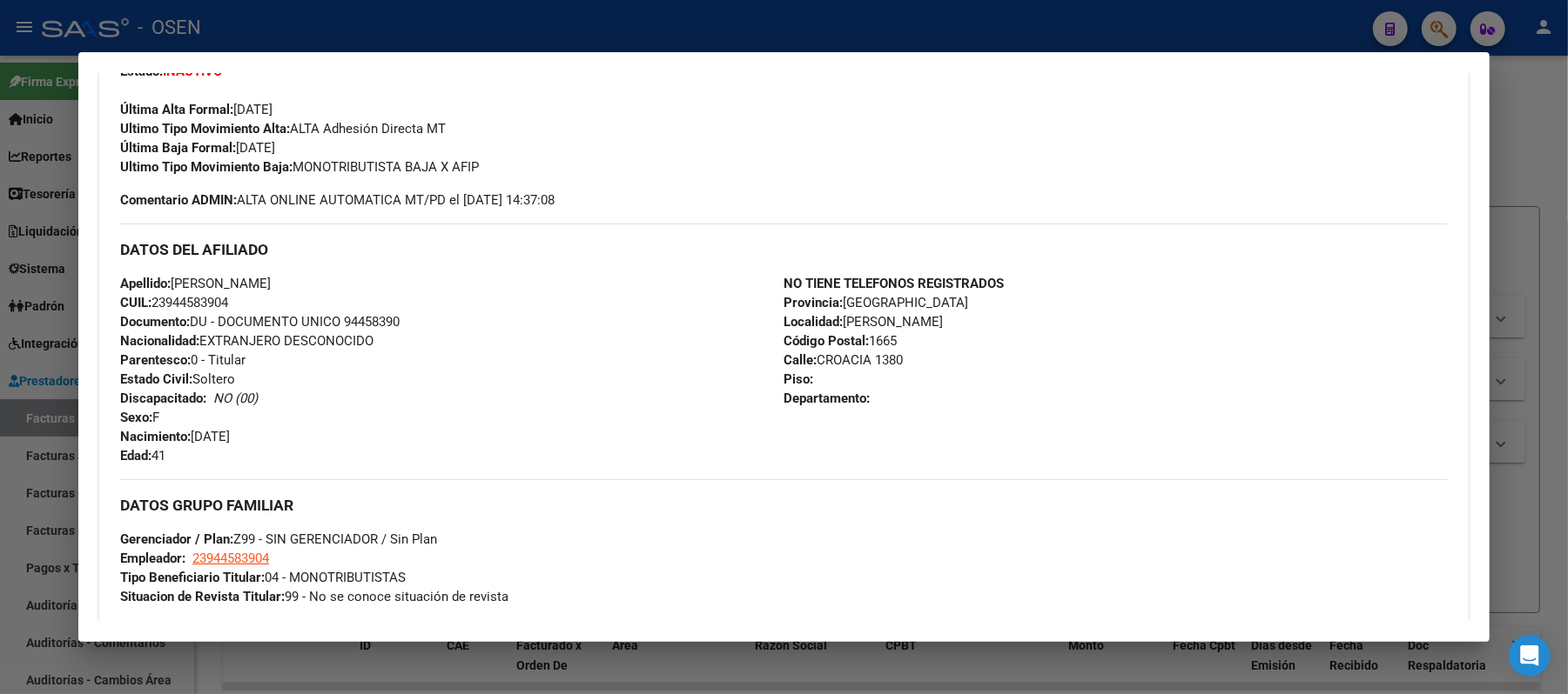
drag, startPoint x: 220, startPoint y: 299, endPoint x: 162, endPoint y: 299, distance: 58.0
click at [162, 299] on span "CUIL: 23944583904" at bounding box center [173, 303] width 108 height 16
copy span "94458390"
click at [251, 298] on div "Apellido: [PERSON_NAME] CUIL: 23944583904 Documento: DU - DOCUMENTO UNICO 94458…" at bounding box center [452, 369] width 663 height 191
drag, startPoint x: 225, startPoint y: 310, endPoint x: 147, endPoint y: 311, distance: 78.0
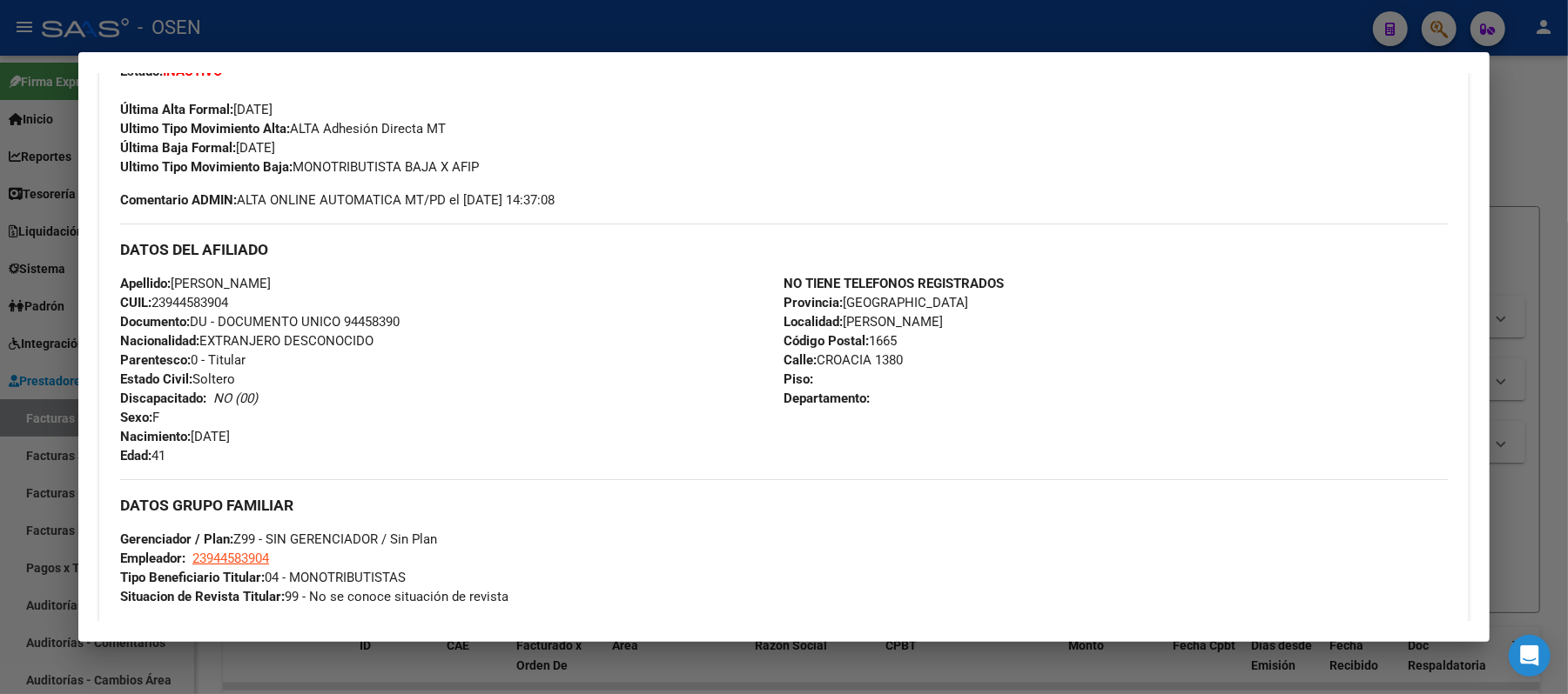
click at [147, 311] on div "Apellido: [PERSON_NAME] CUIL: 23944583904 Documento: DU - DOCUMENTO UNICO 94458…" at bounding box center [452, 369] width 663 height 191
copy span "23944583904"
click at [1147, 40] on div at bounding box center [784, 347] width 1568 height 694
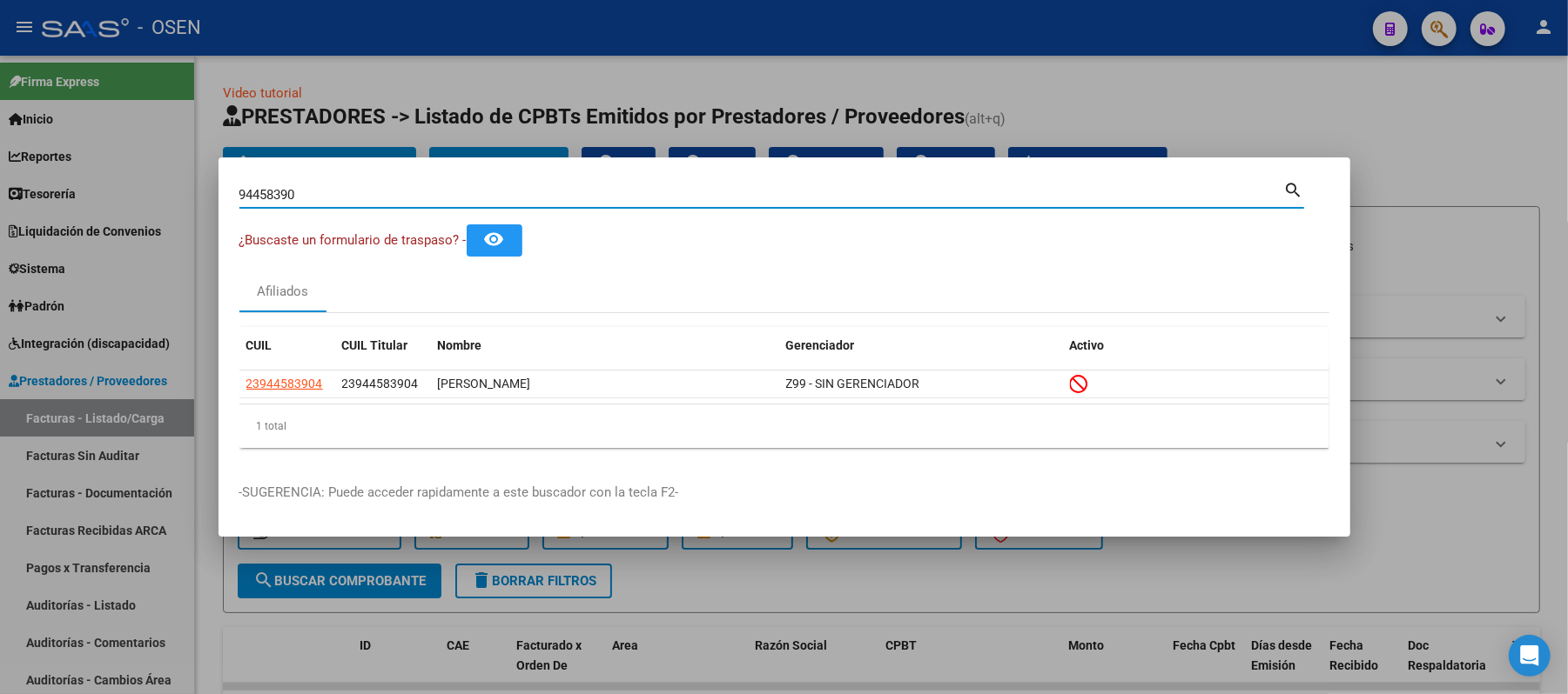
paste input "32632569"
drag, startPoint x: 0, startPoint y: 192, endPoint x: 0, endPoint y: 116, distance: 76.0
click at [0, 145] on div "94458390 Buscar (apellido, dni, cuil, nro traspaso, cuit, obra social) search ¿…" at bounding box center [784, 347] width 1568 height 694
type input "32632569"
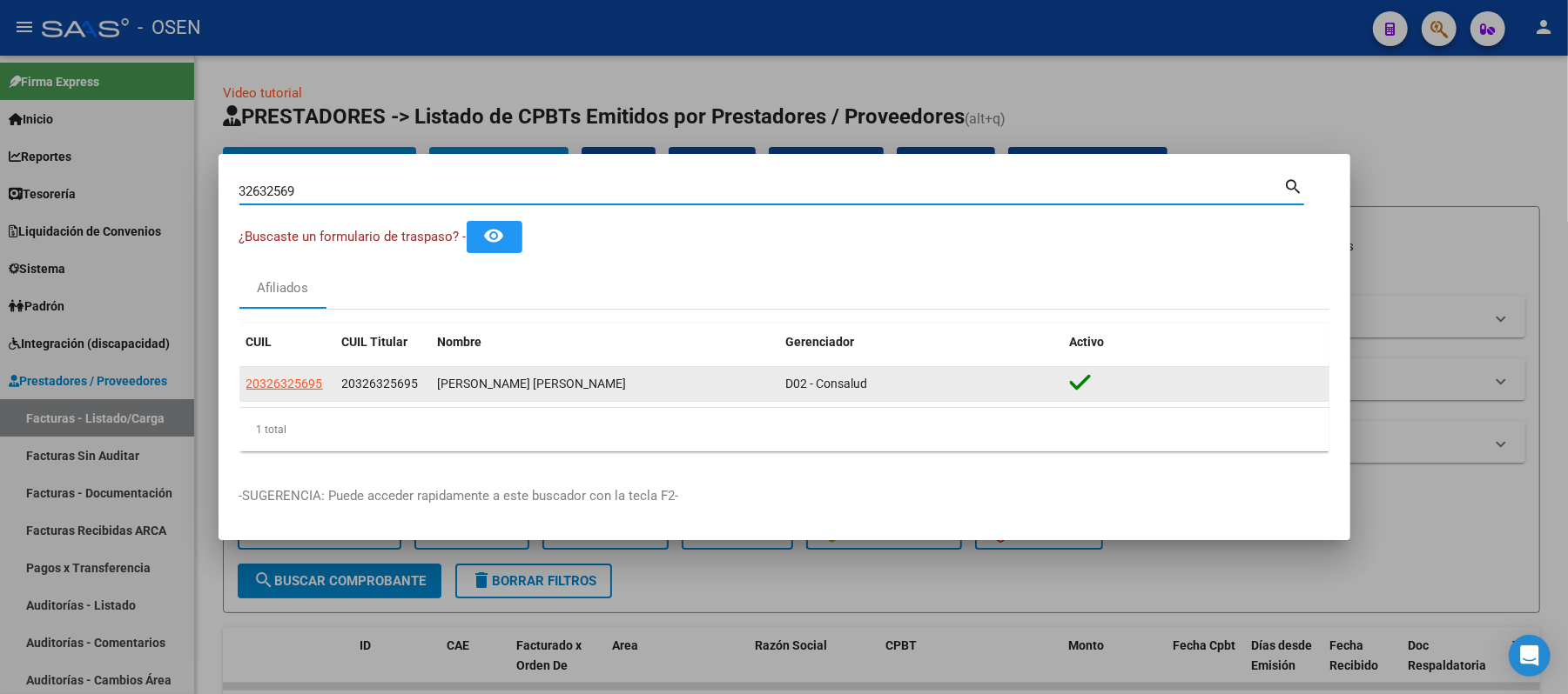
click at [273, 372] on datatable-body-cell "20326325695" at bounding box center [287, 384] width 96 height 34
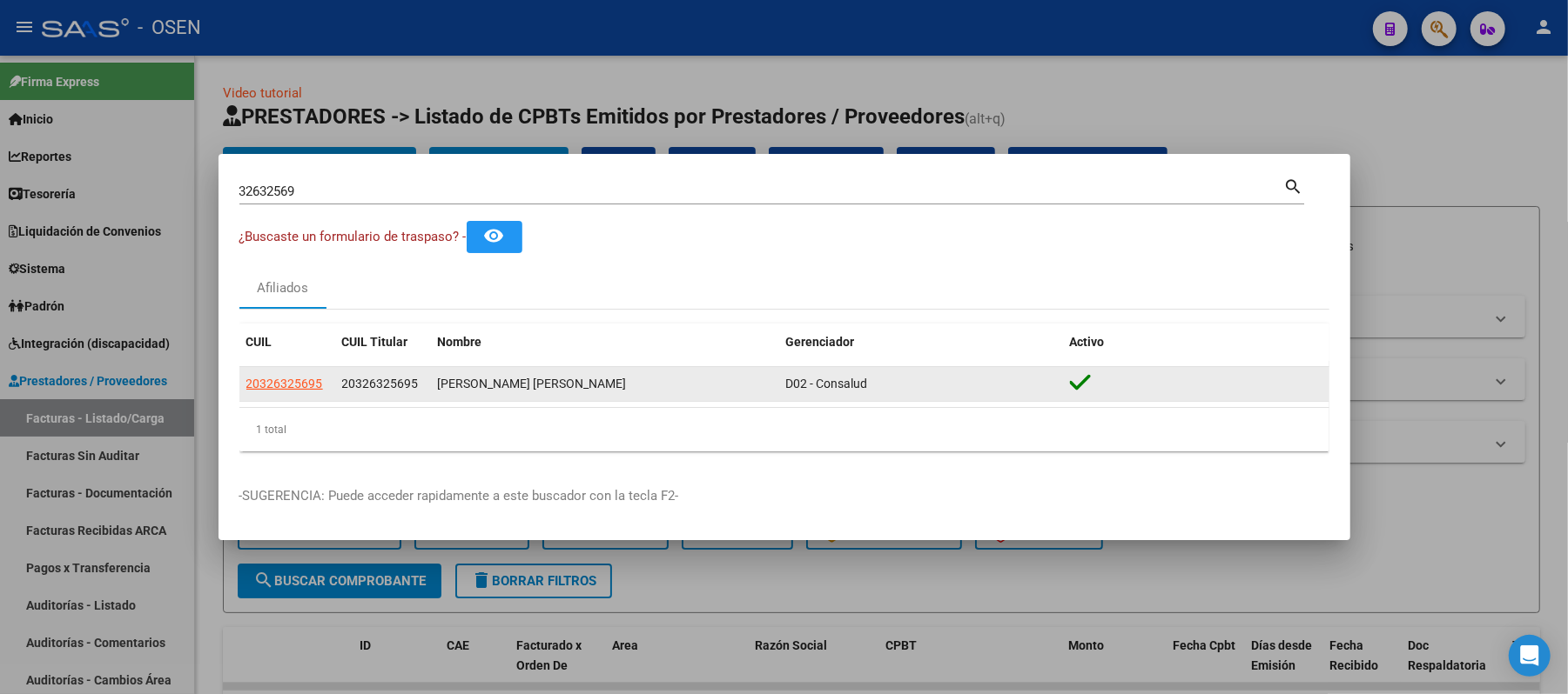
click at [275, 379] on span "20326325695" at bounding box center [284, 384] width 76 height 14
type textarea "20326325695"
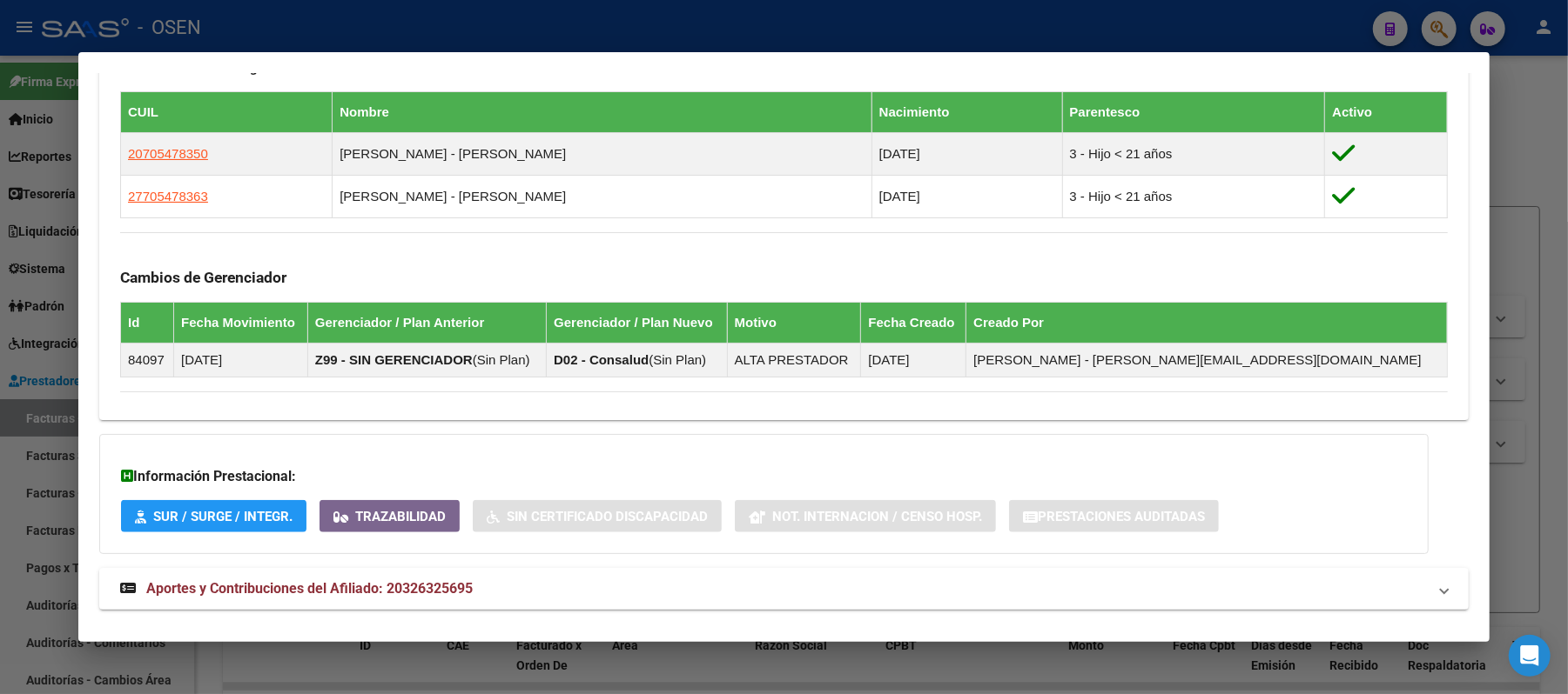
scroll to position [985, 0]
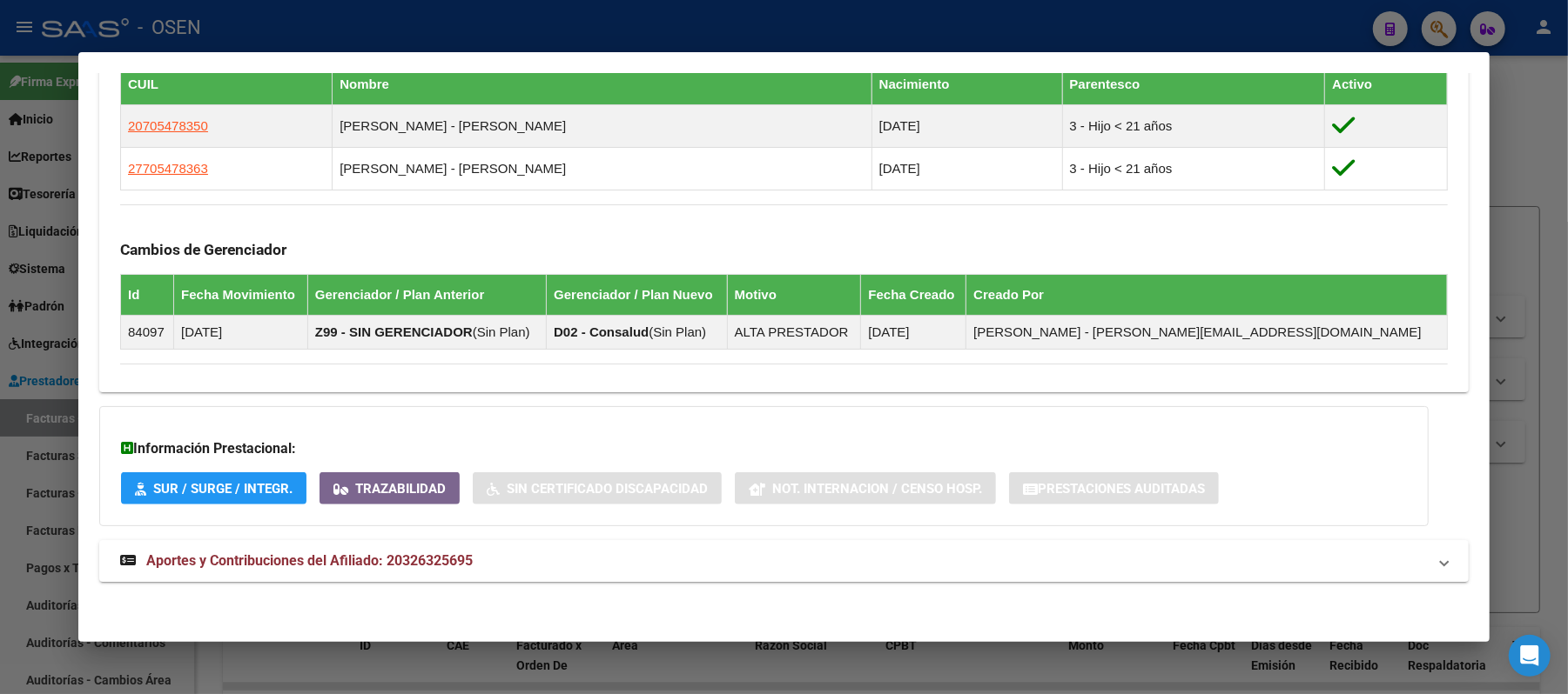
click at [717, 579] on mat-expansion-panel-header "Aportes y Contribuciones del Afiliado: 20326325695" at bounding box center [784, 561] width 1369 height 42
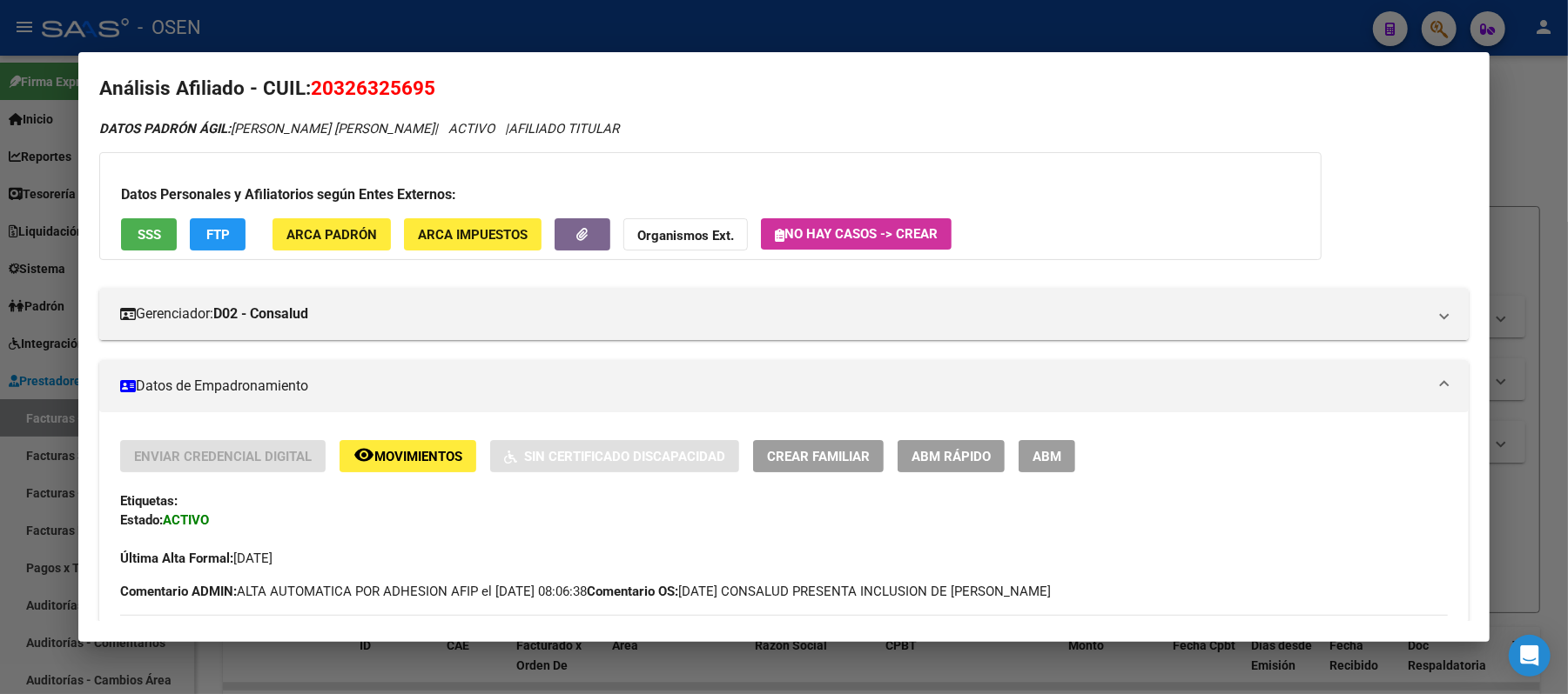
scroll to position [0, 0]
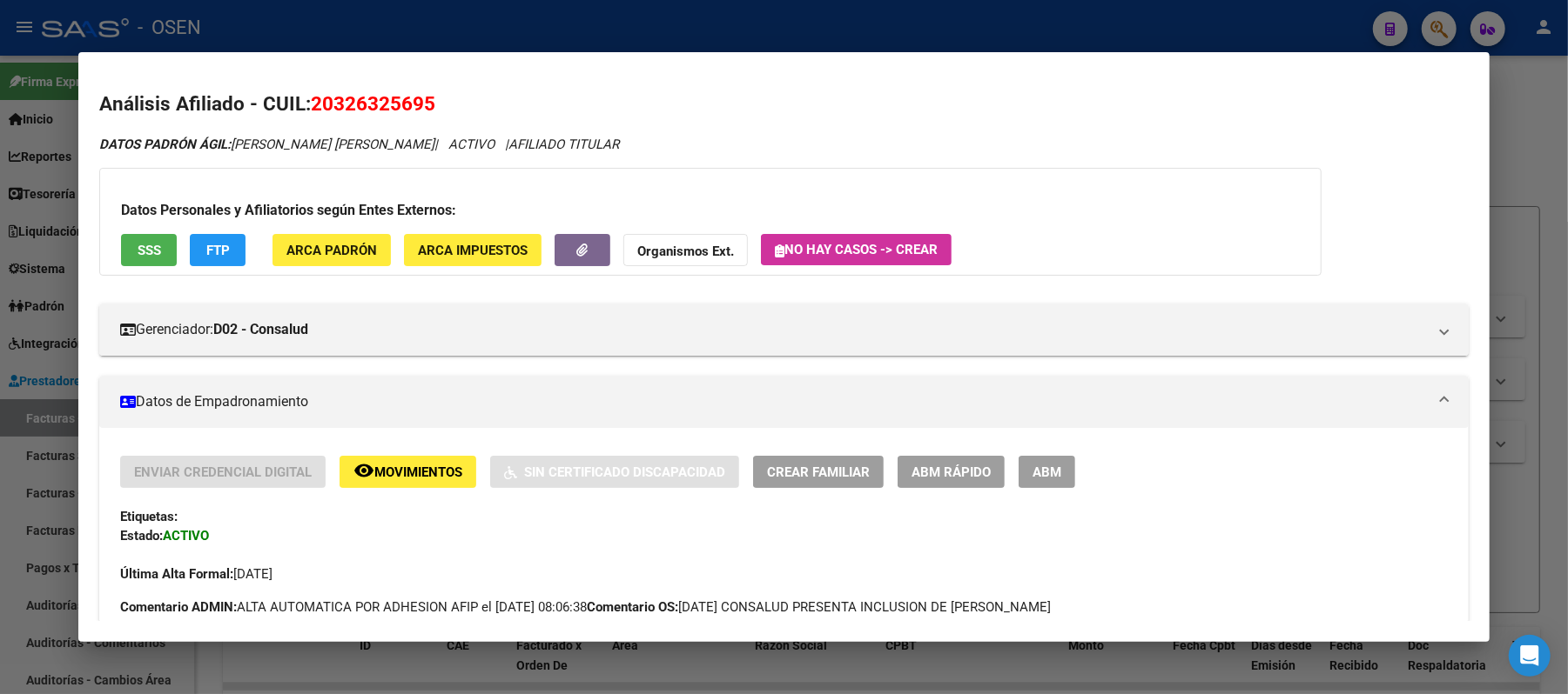
click at [189, 241] on button "FTP" at bounding box center [217, 250] width 56 height 32
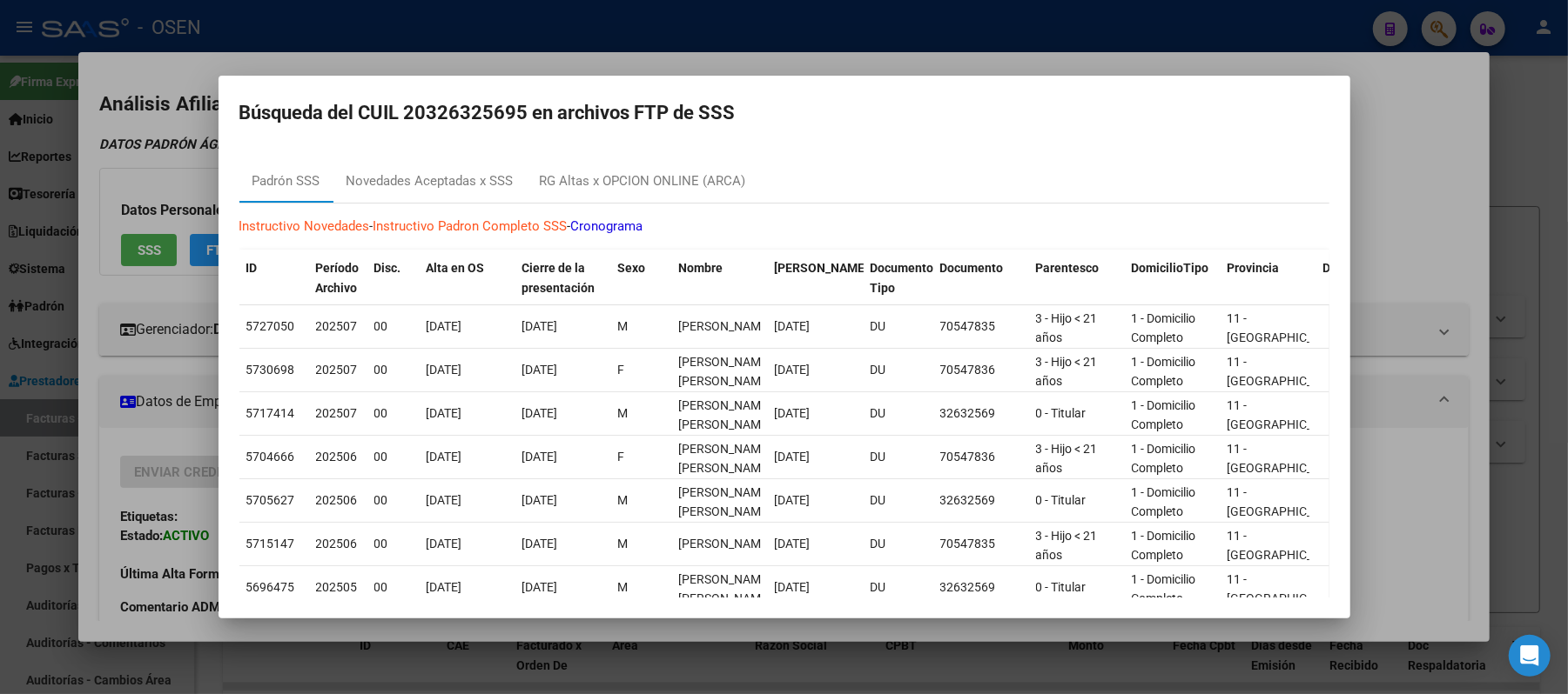
click at [172, 113] on div at bounding box center [784, 347] width 1568 height 694
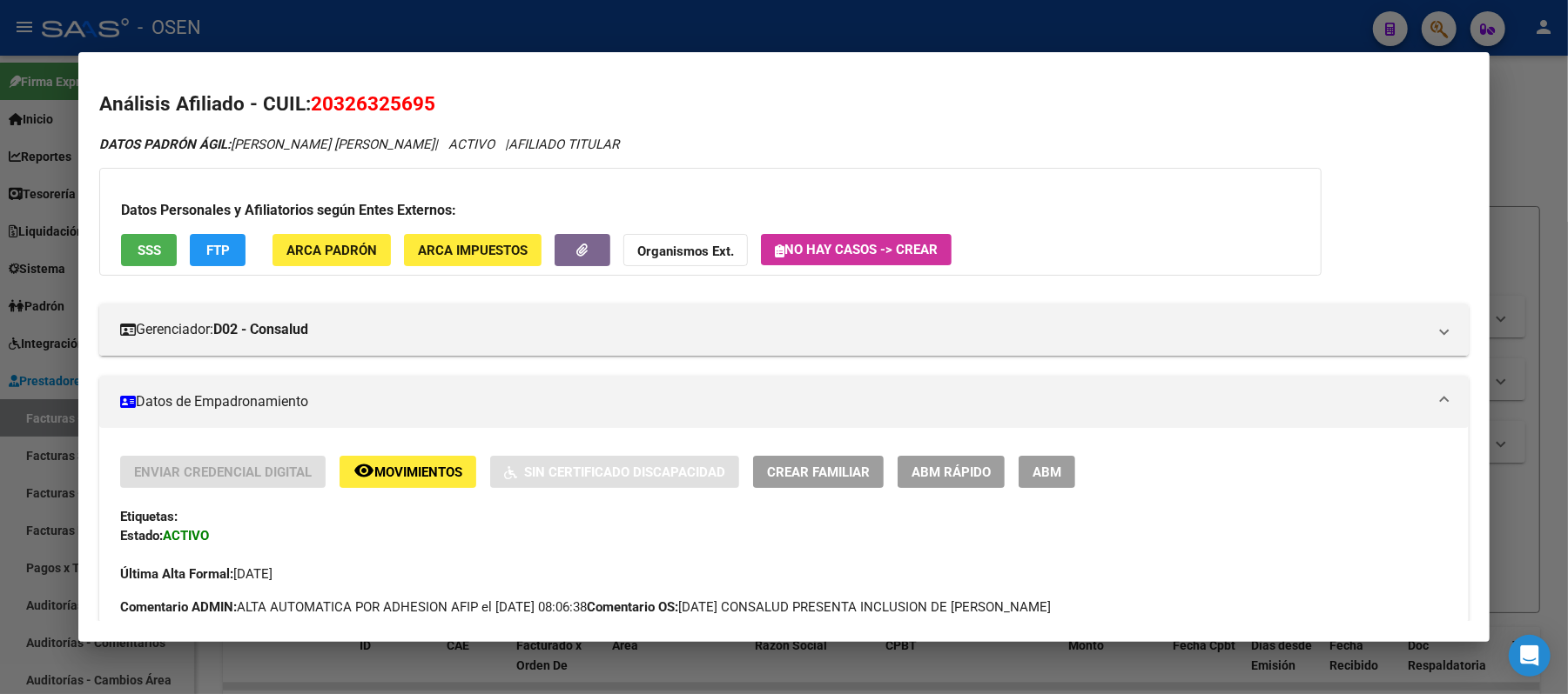
click at [161, 244] on button "SSS" at bounding box center [148, 250] width 56 height 32
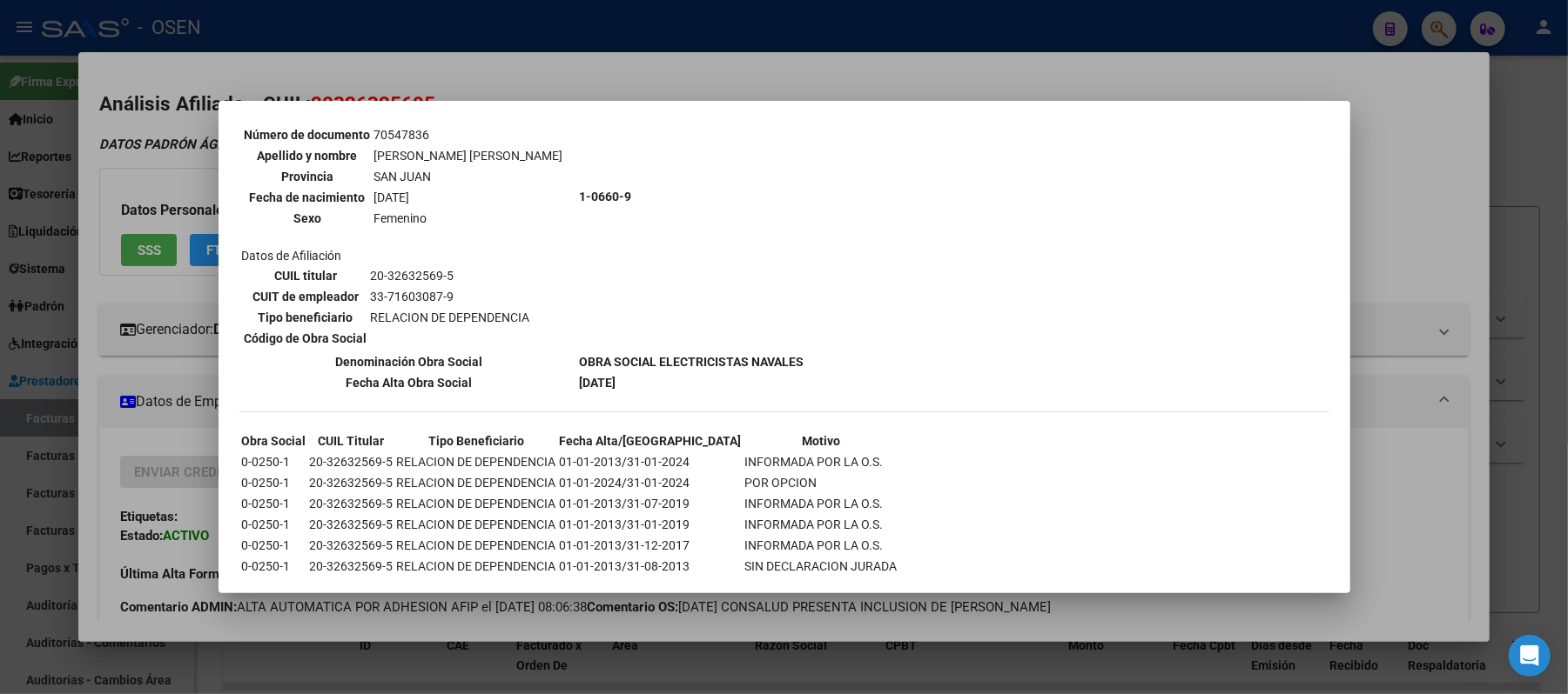
scroll to position [1160, 0]
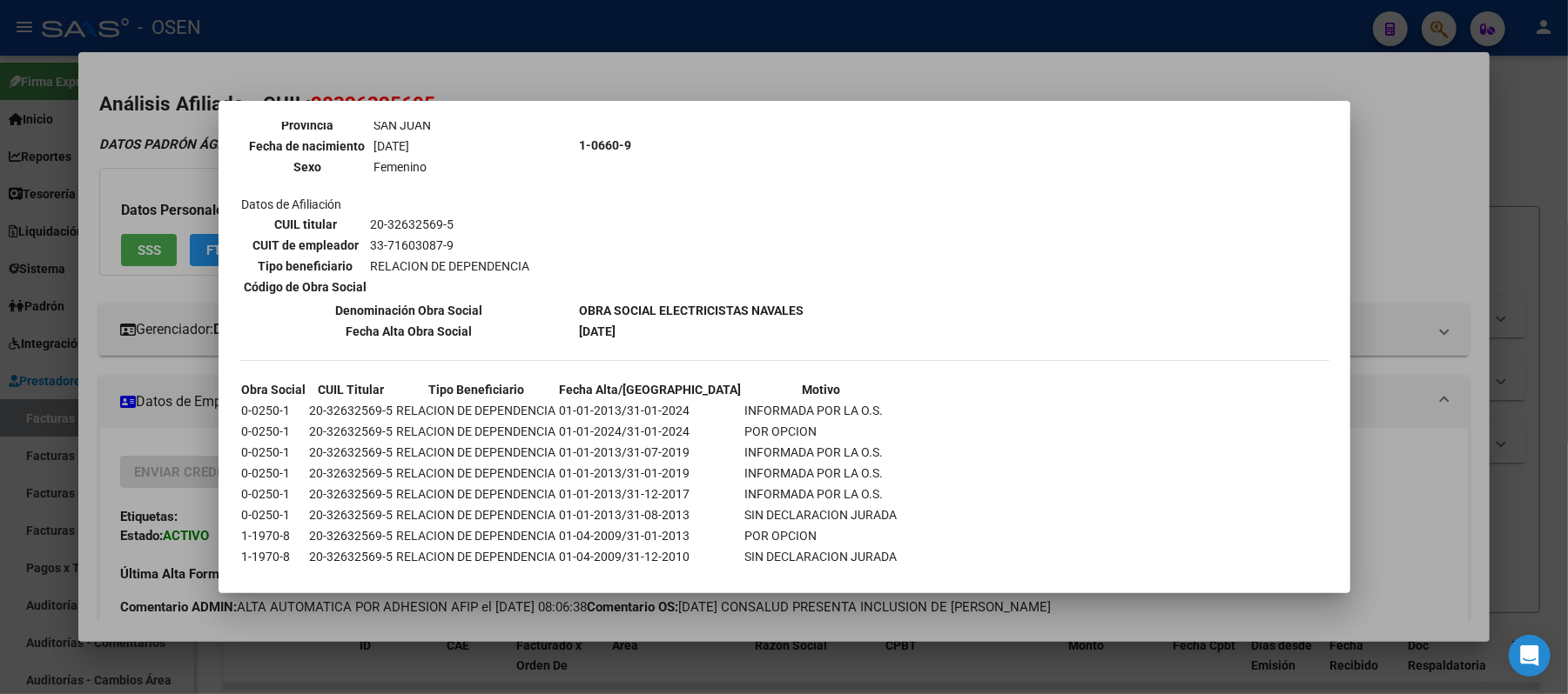
click at [1418, 376] on div at bounding box center [784, 347] width 1568 height 694
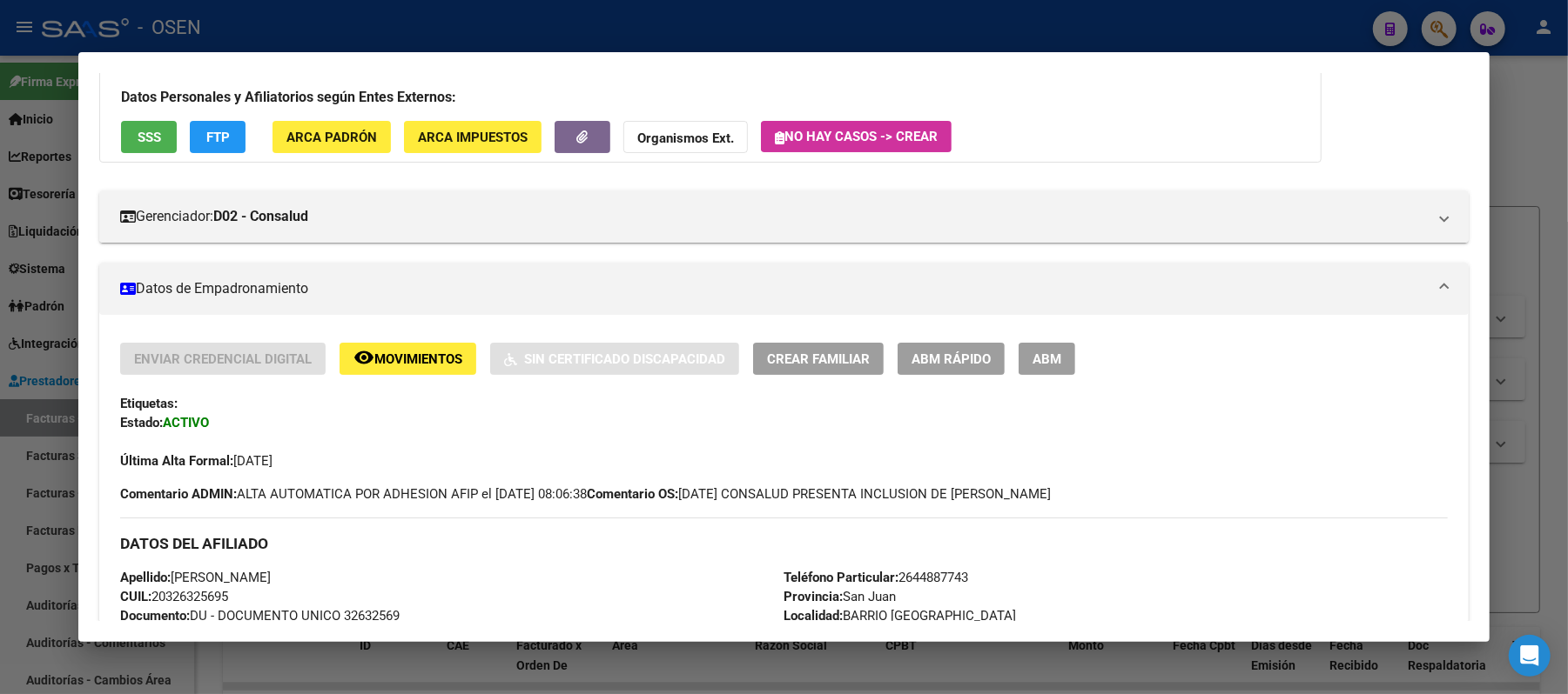
scroll to position [348, 0]
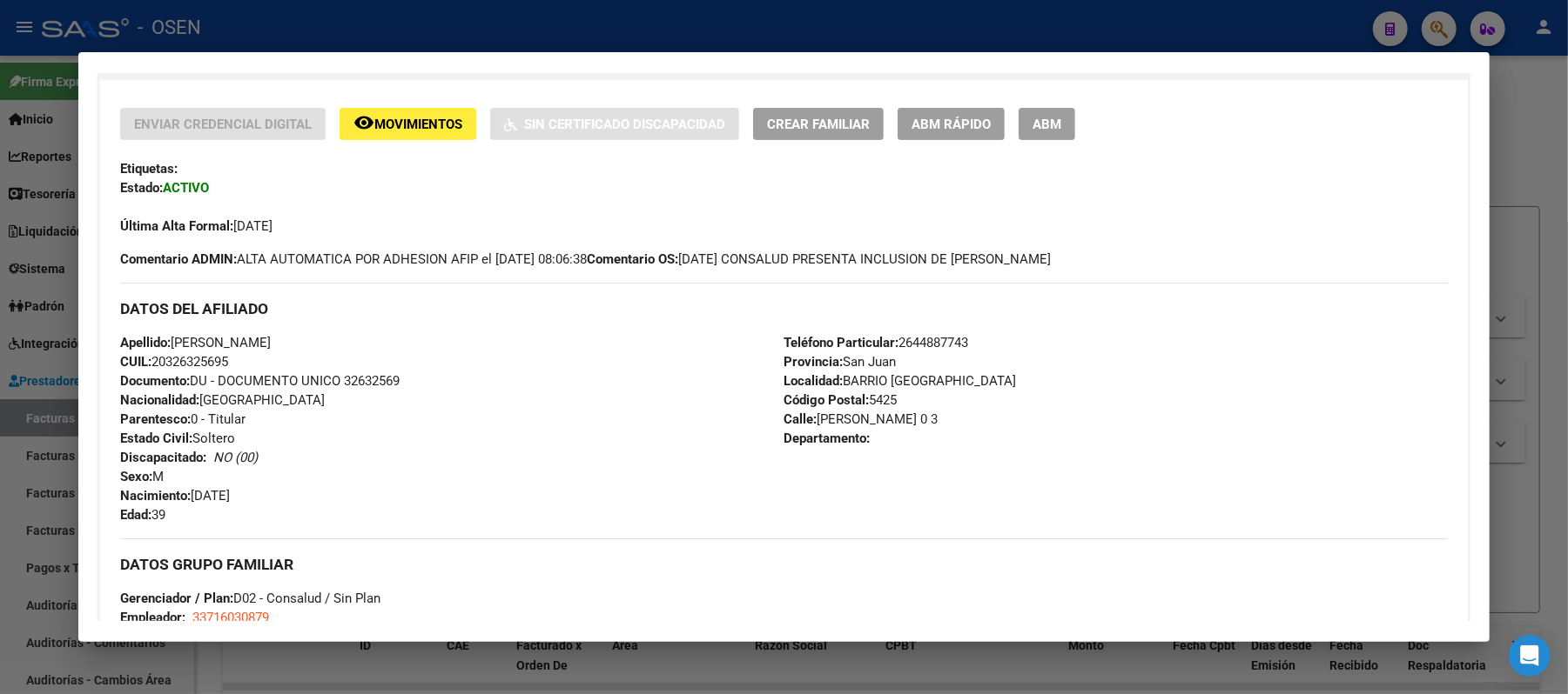
drag, startPoint x: 224, startPoint y: 360, endPoint x: 101, endPoint y: 341, distance: 124.5
click at [101, 341] on div "Enviar Credencial Digital remove_red_eye Movimientos Sin Certificado Discapacid…" at bounding box center [784, 560] width 1369 height 905
copy div "Apellido: [PERSON_NAME]: 20326325695"
click at [1237, 16] on div at bounding box center [784, 347] width 1568 height 694
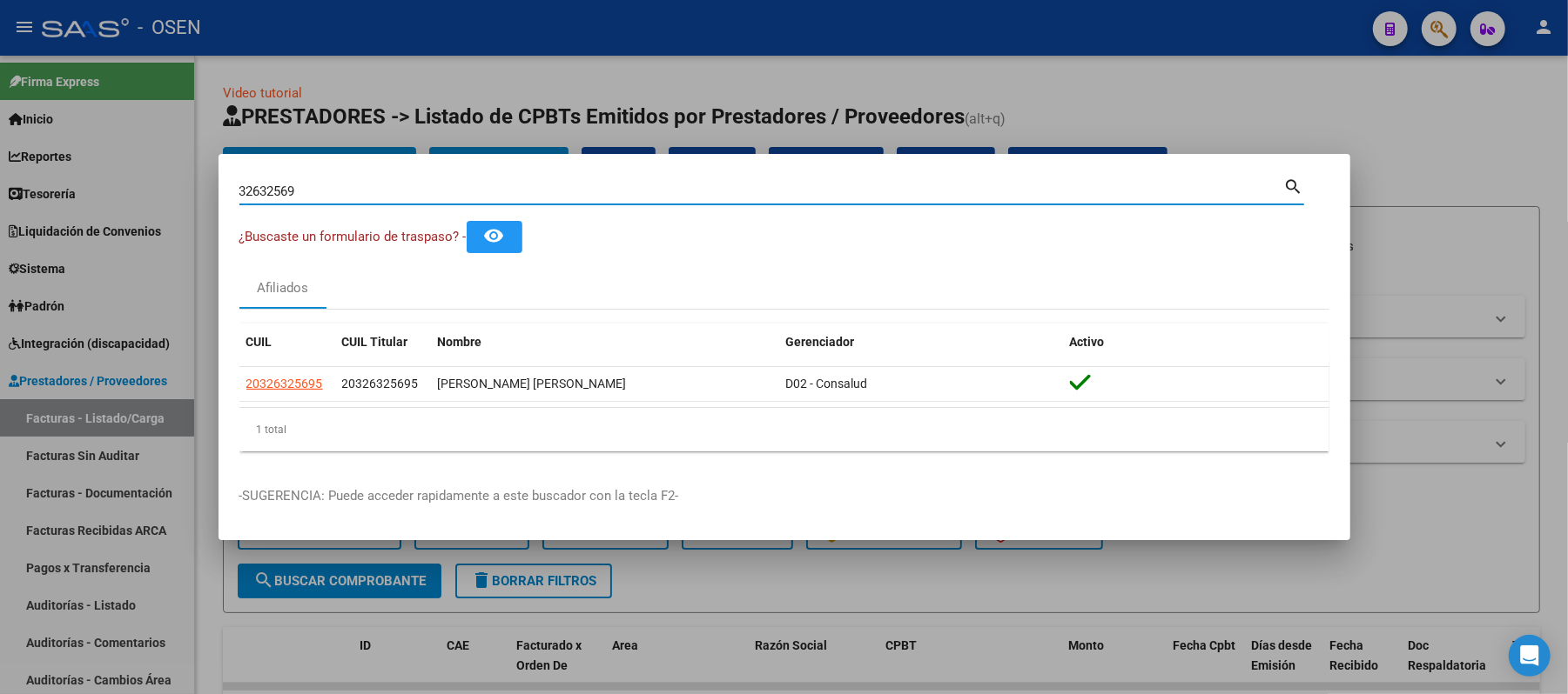
drag, startPoint x: 609, startPoint y: 188, endPoint x: 0, endPoint y: 157, distance: 609.8
click at [0, 185] on div "32632569 Buscar (apellido, dni, cuil, nro traspaso, cuit, obra social) search ¿…" at bounding box center [784, 347] width 1568 height 694
type input "94458390"
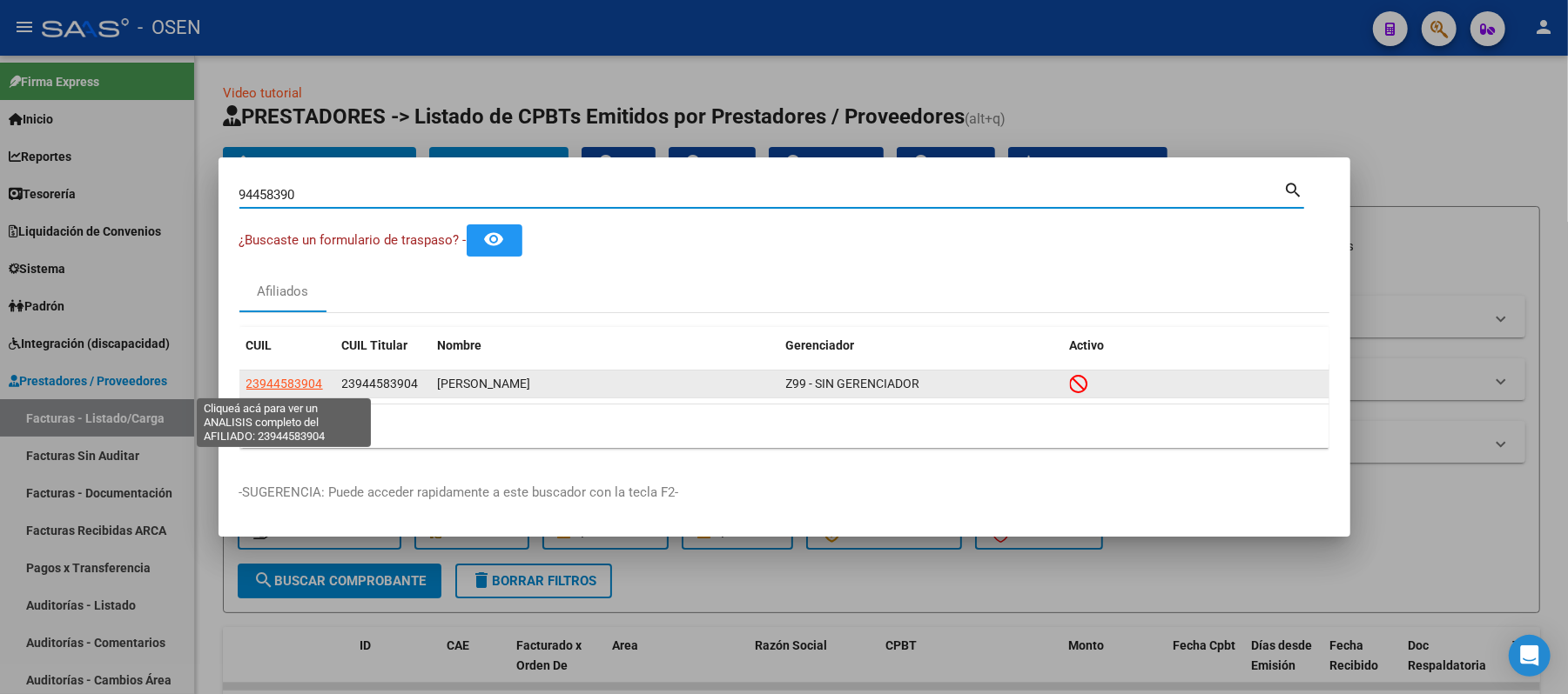
click at [301, 381] on span "23944583904" at bounding box center [284, 384] width 76 height 14
type textarea "23944583904"
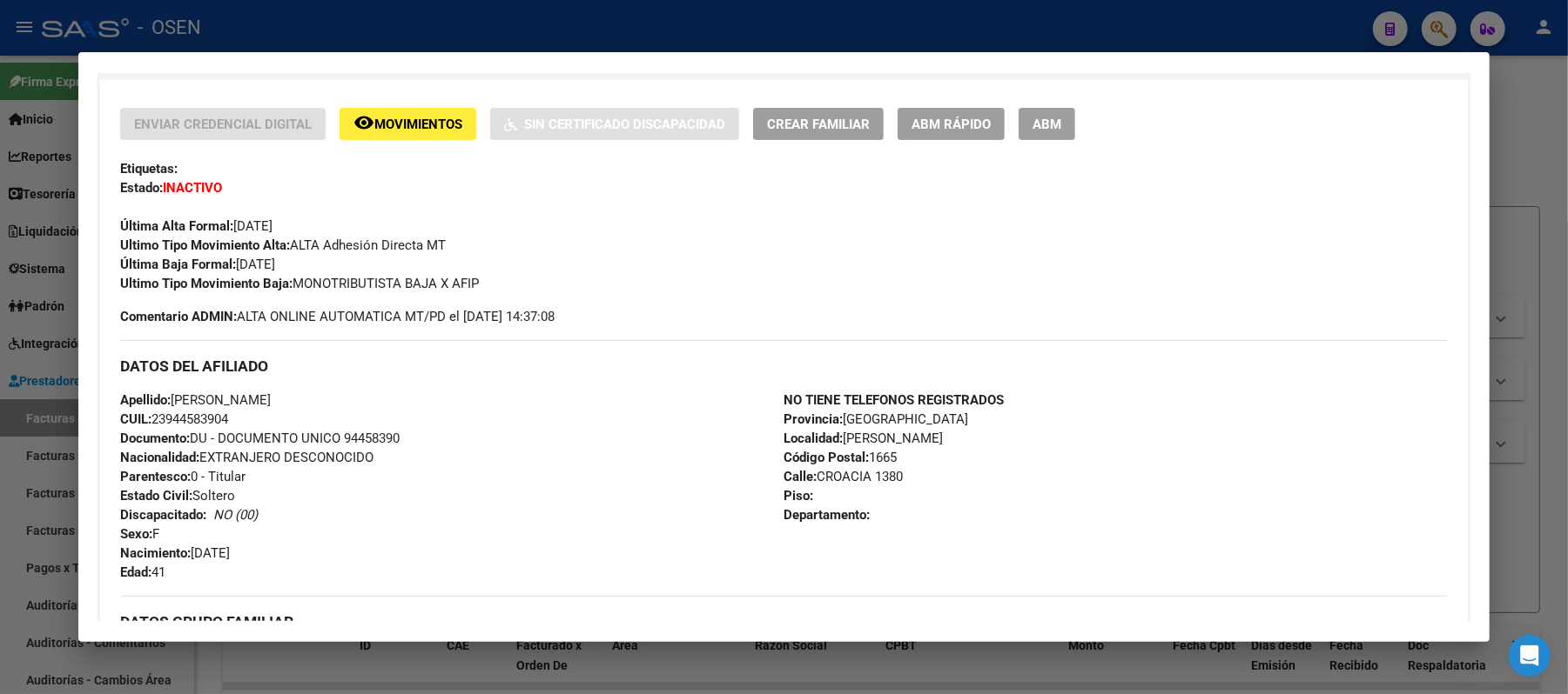
click at [1360, 25] on div at bounding box center [784, 347] width 1568 height 694
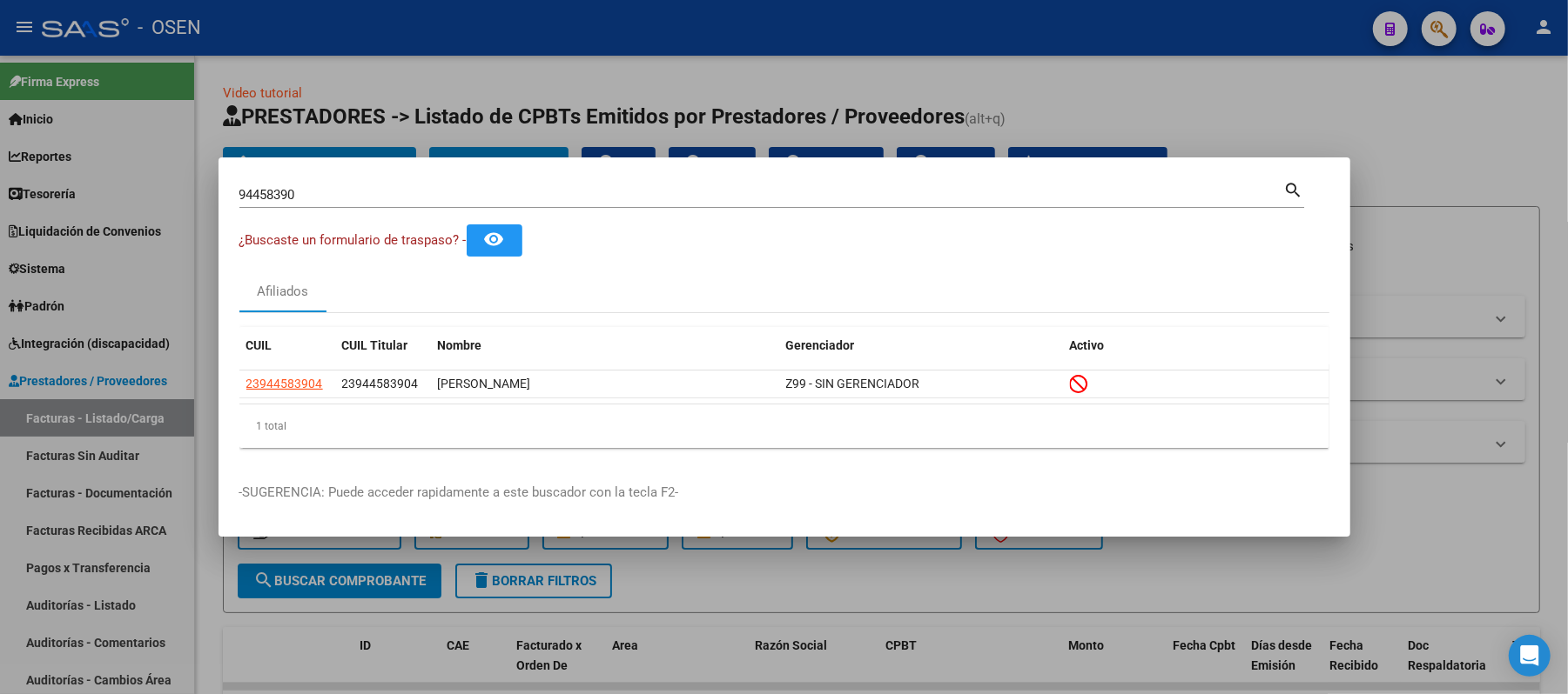
click at [0, 138] on div "94458390 Buscar (apellido, dni, cuil, nro traspaso, cuit, obra social) search ¿…" at bounding box center [784, 347] width 1568 height 694
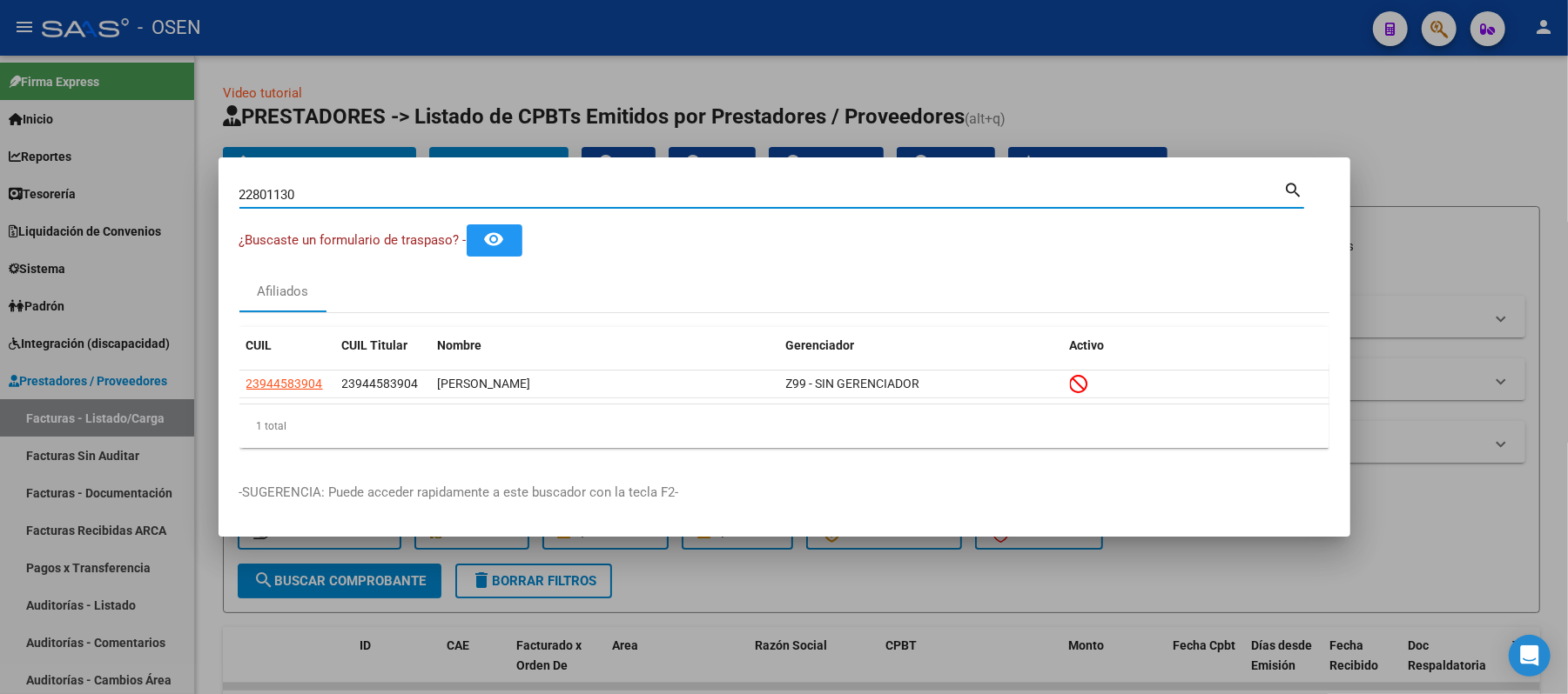
type input "22801130"
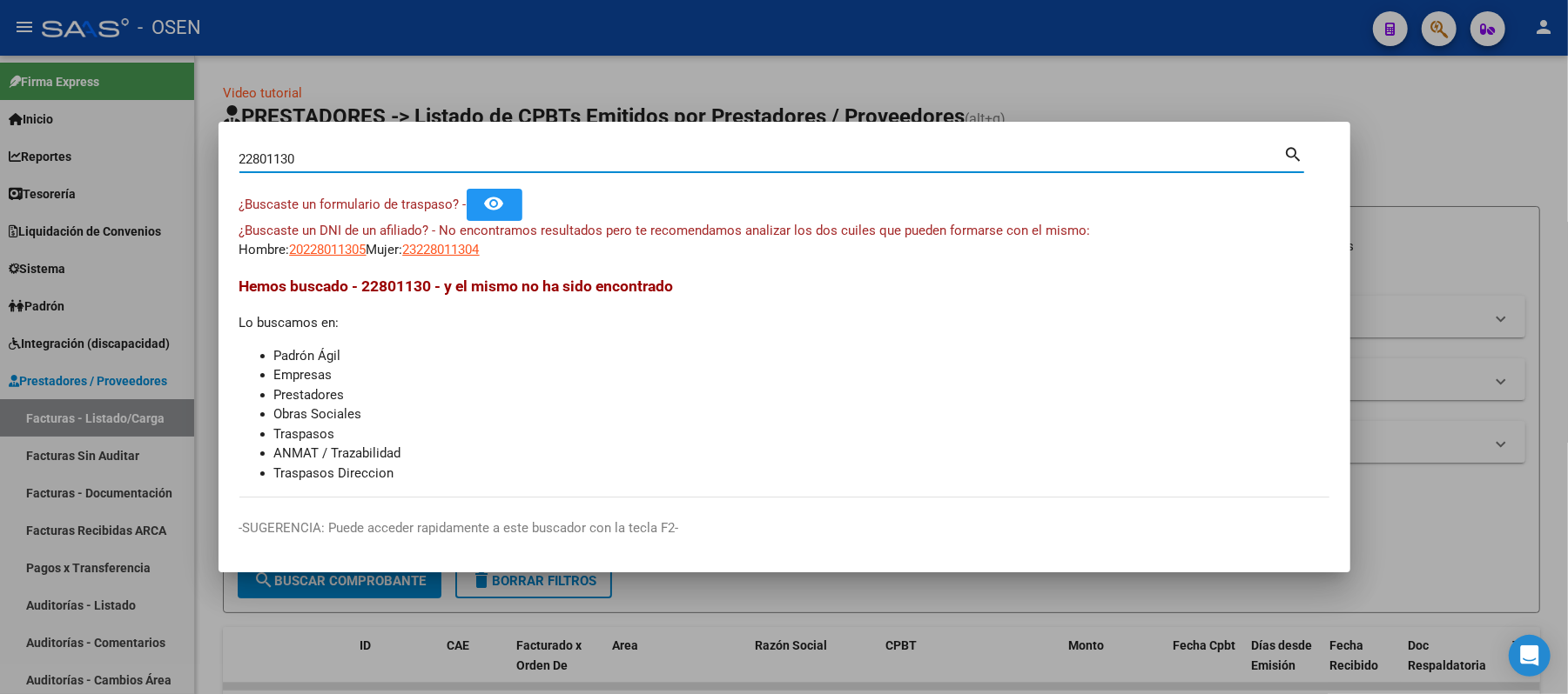
click at [452, 80] on div at bounding box center [784, 347] width 1568 height 694
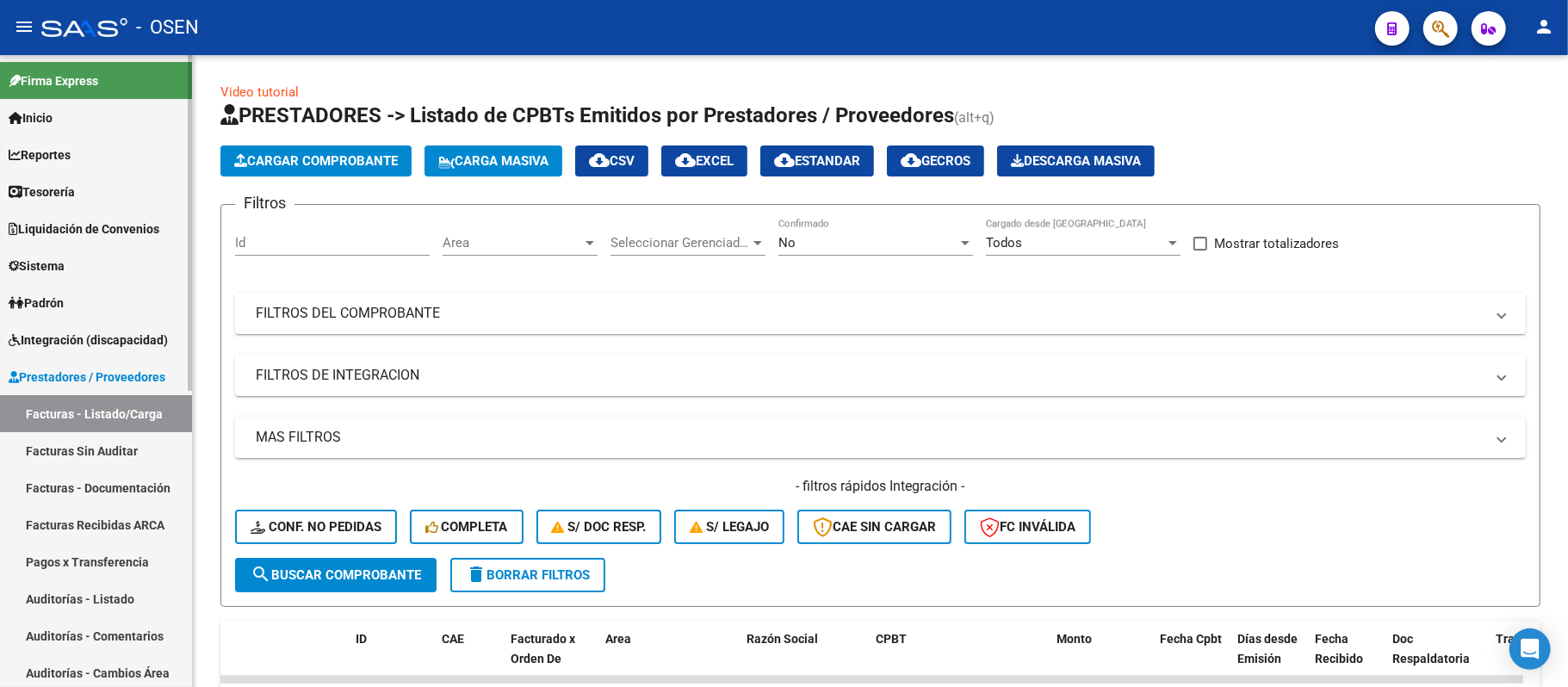
click at [155, 406] on link "Facturas - Listado/Carga" at bounding box center [96, 413] width 192 height 37
click at [376, 573] on span "search Buscar Comprobante" at bounding box center [336, 575] width 171 height 16
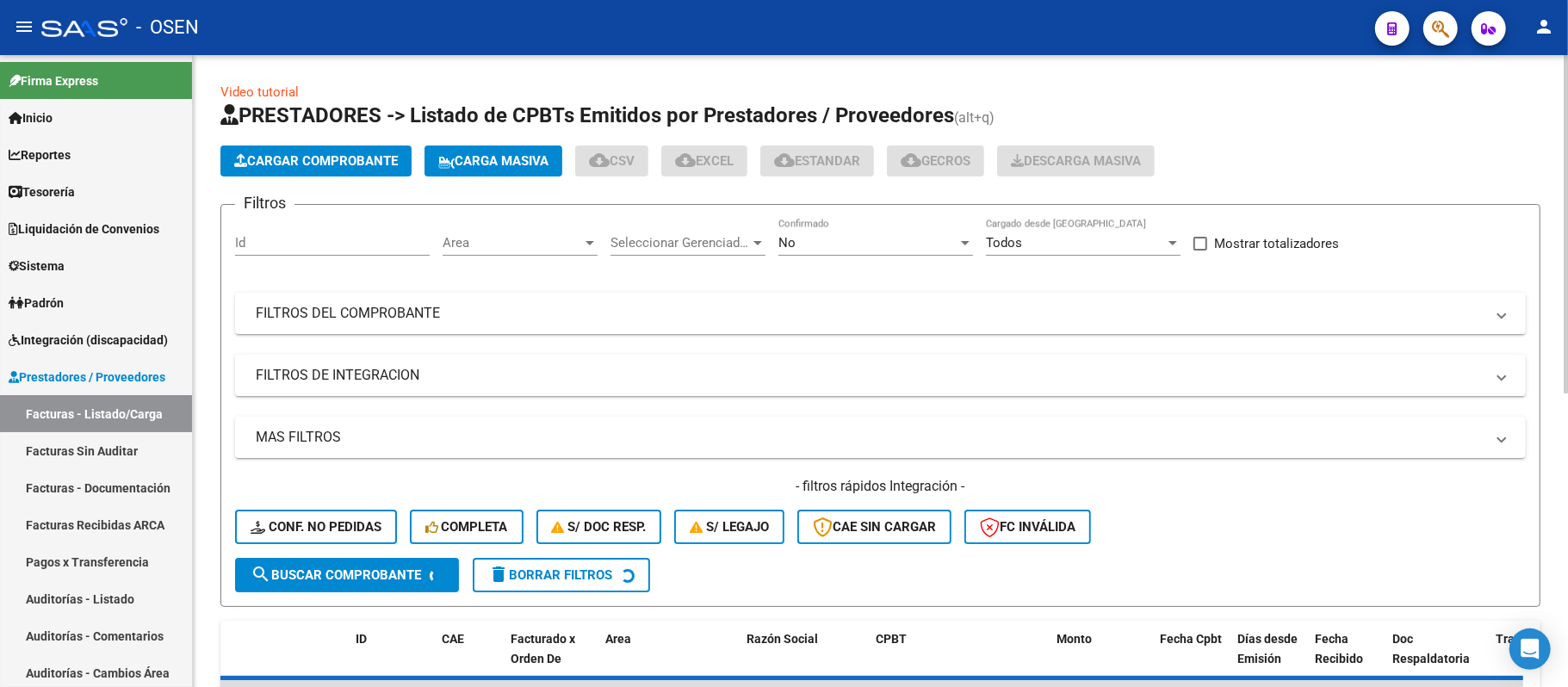
click at [1092, 290] on div "Filtros Id Area Area Seleccionar Gerenciador Seleccionar Gerenciador No Confirm…" at bounding box center [880, 389] width 1291 height 340
click at [1112, 315] on mat-panel-title "FILTROS DEL COMPROBANTE" at bounding box center [870, 314] width 1229 height 19
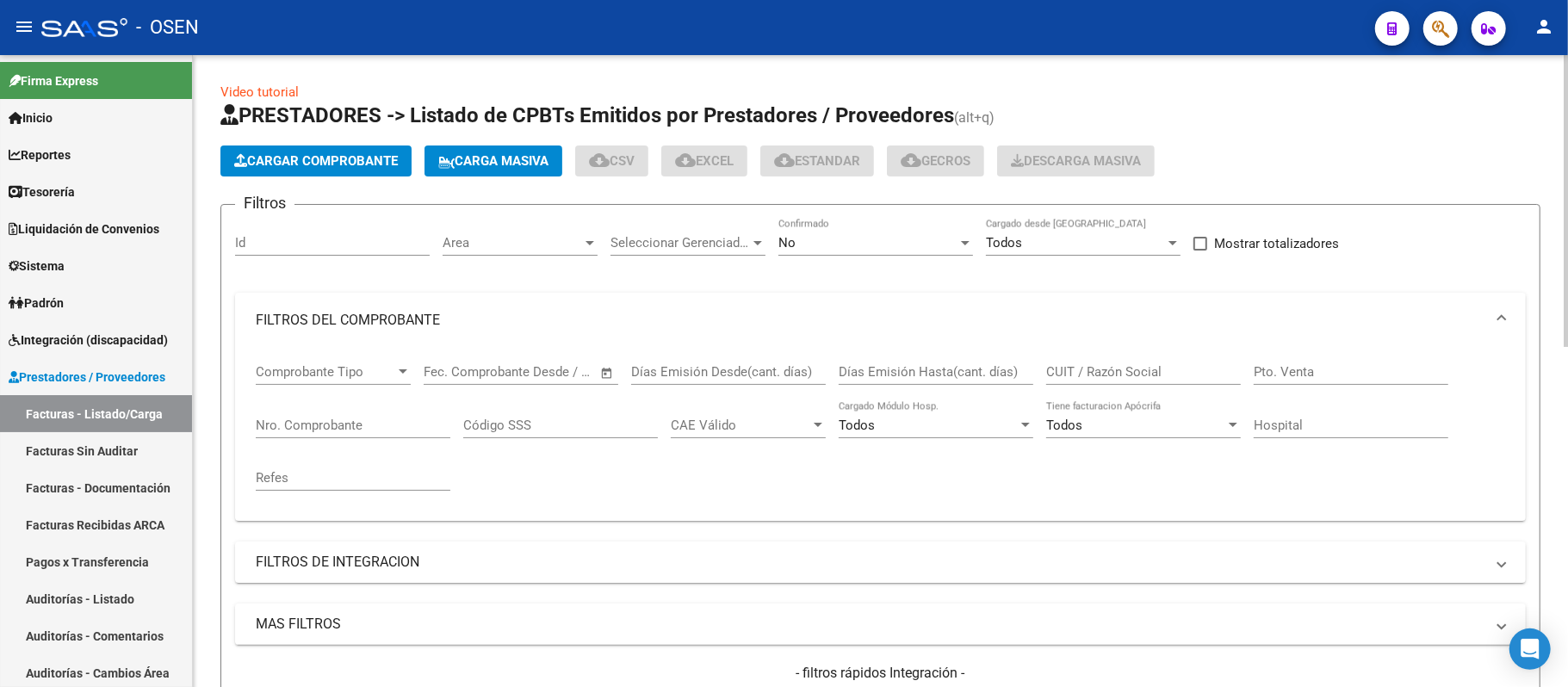
click at [325, 428] on input "Nro. Comprobante" at bounding box center [353, 426] width 194 height 16
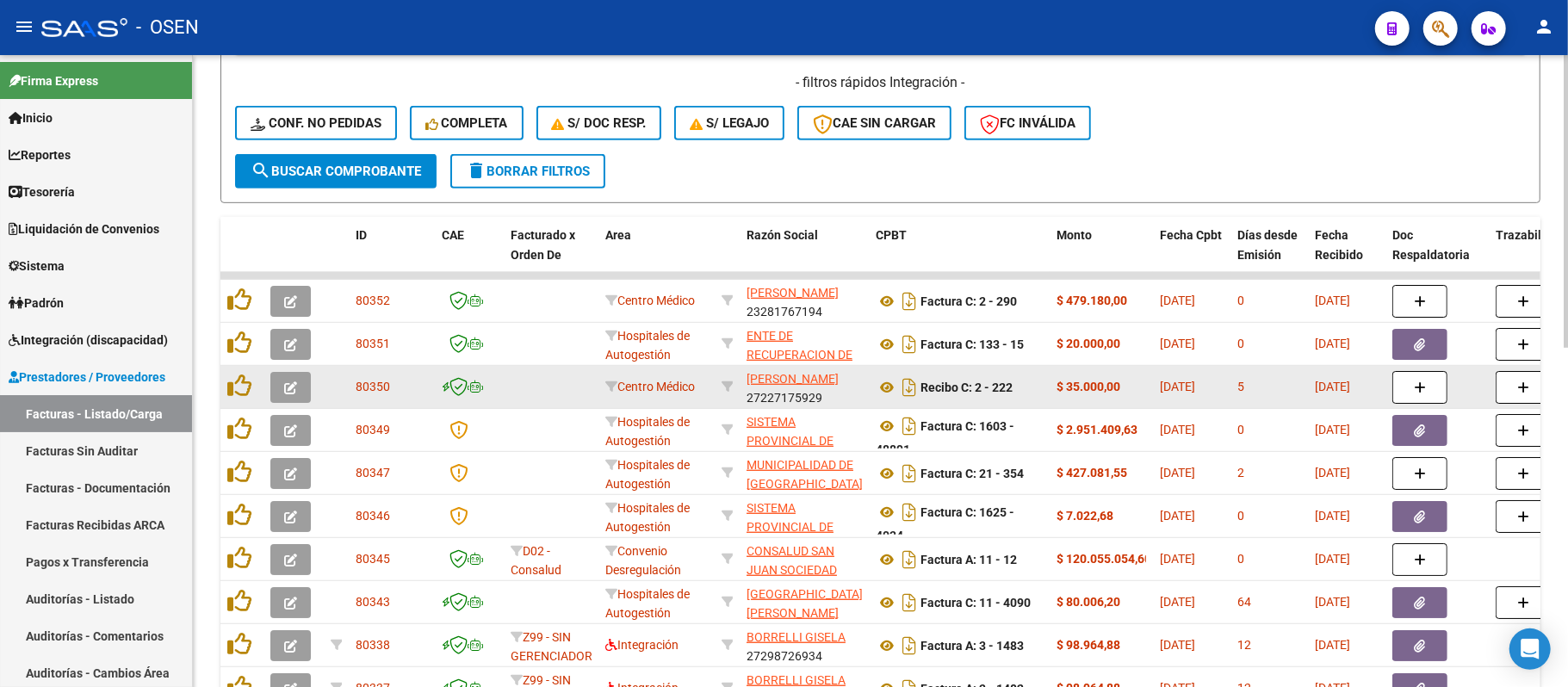
scroll to position [735, 0]
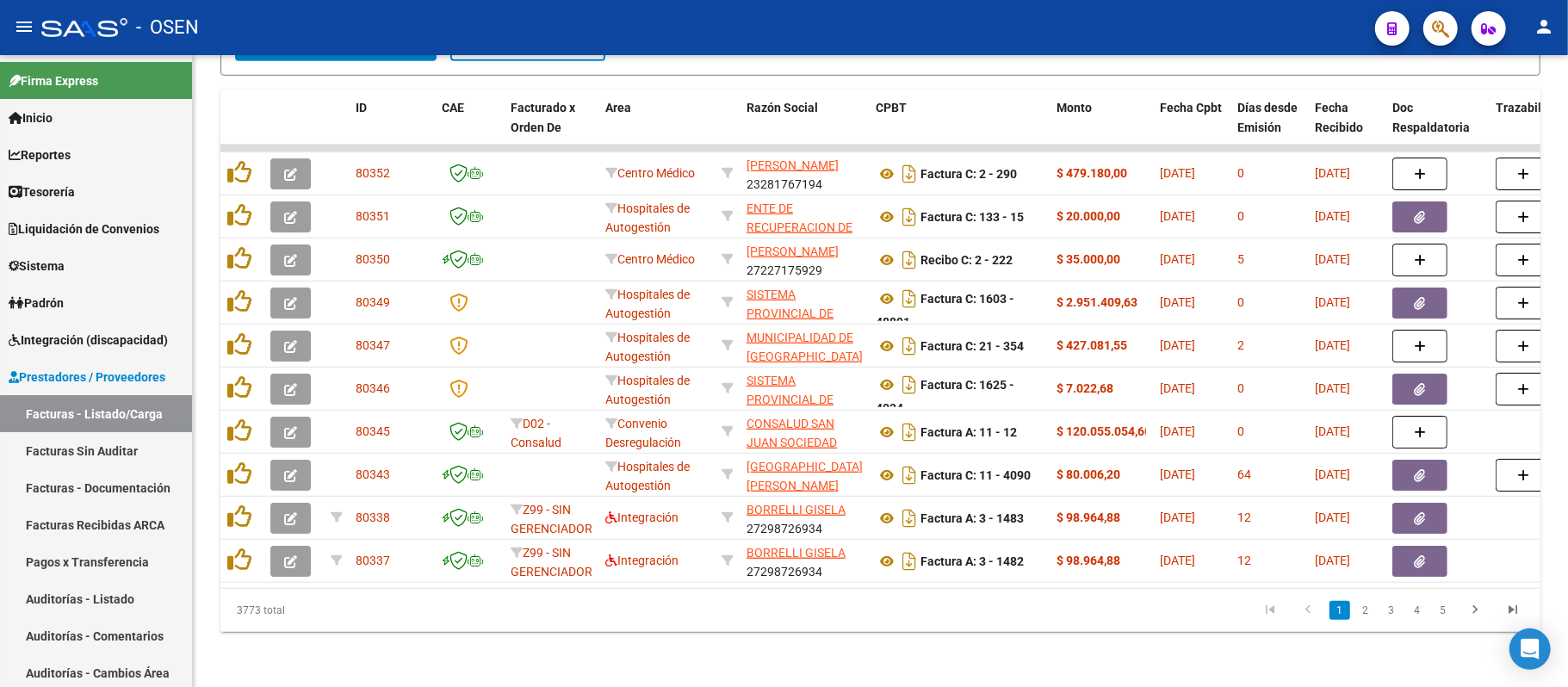
type input "13"
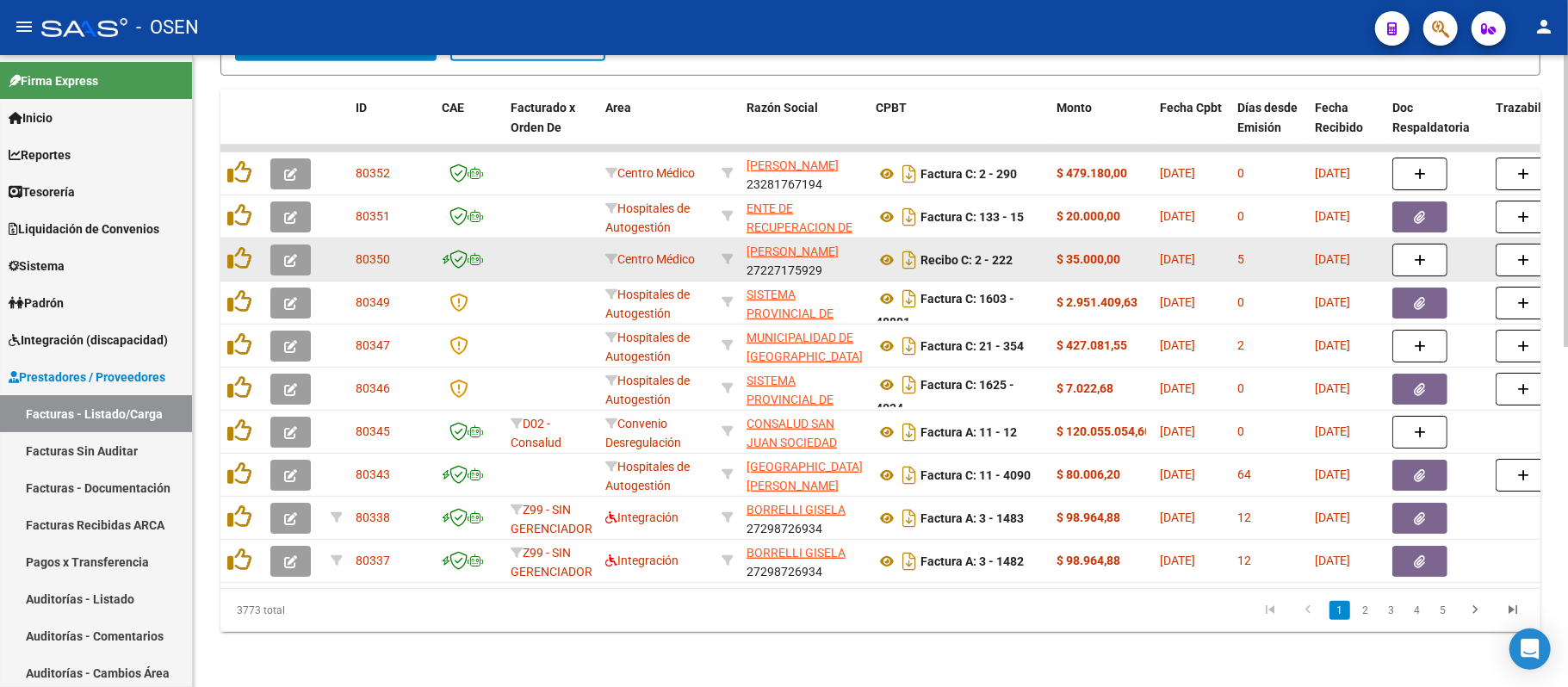
scroll to position [0, 0]
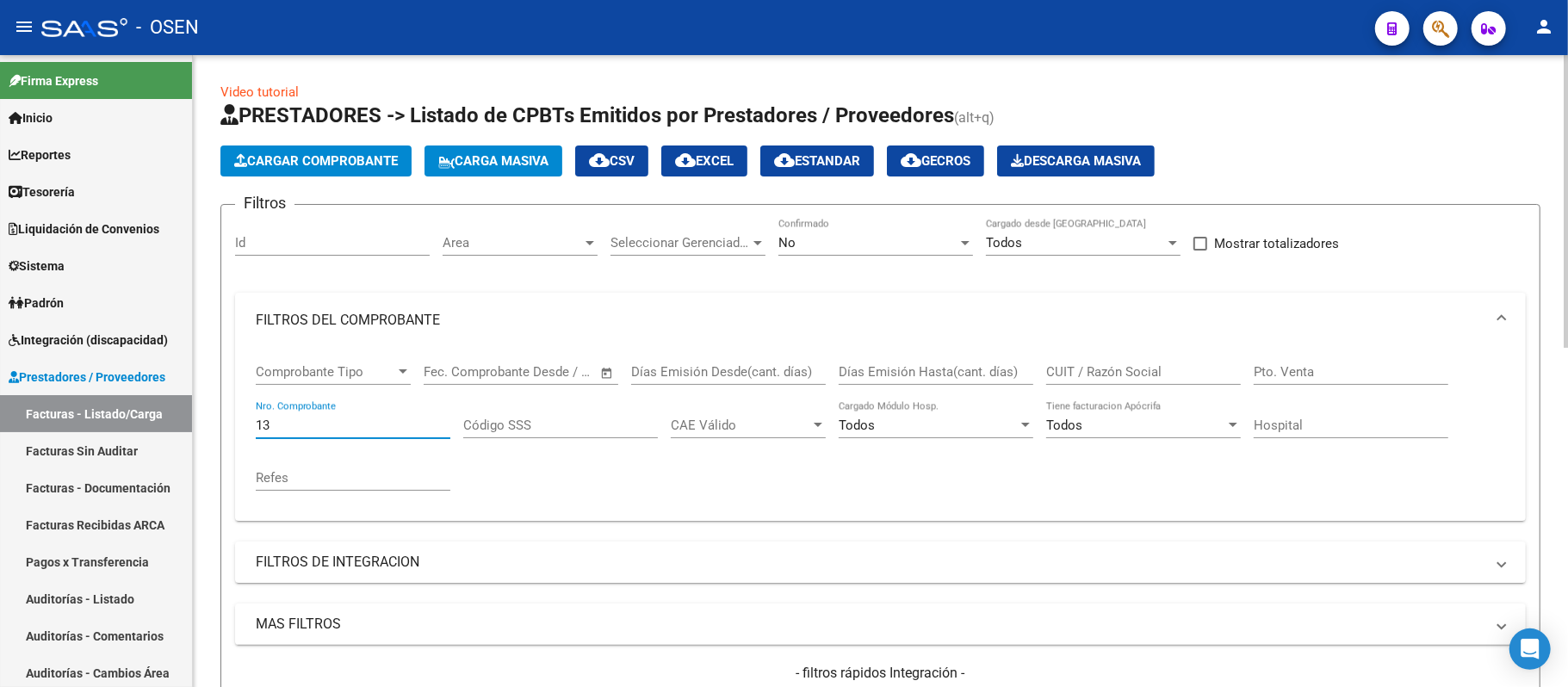
click at [545, 170] on button "Carga Masiva" at bounding box center [493, 160] width 138 height 31
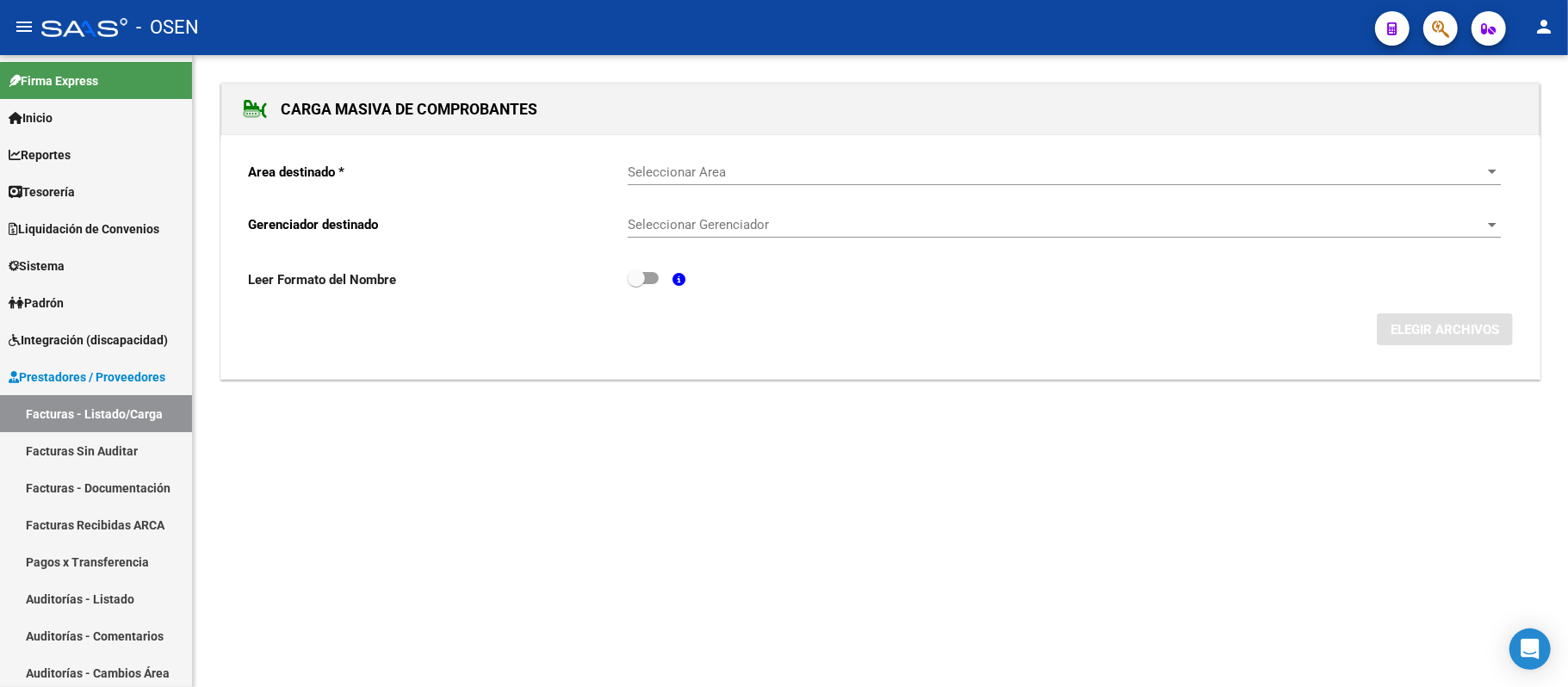
click at [759, 171] on span "Seleccionar Area" at bounding box center [1056, 172] width 857 height 16
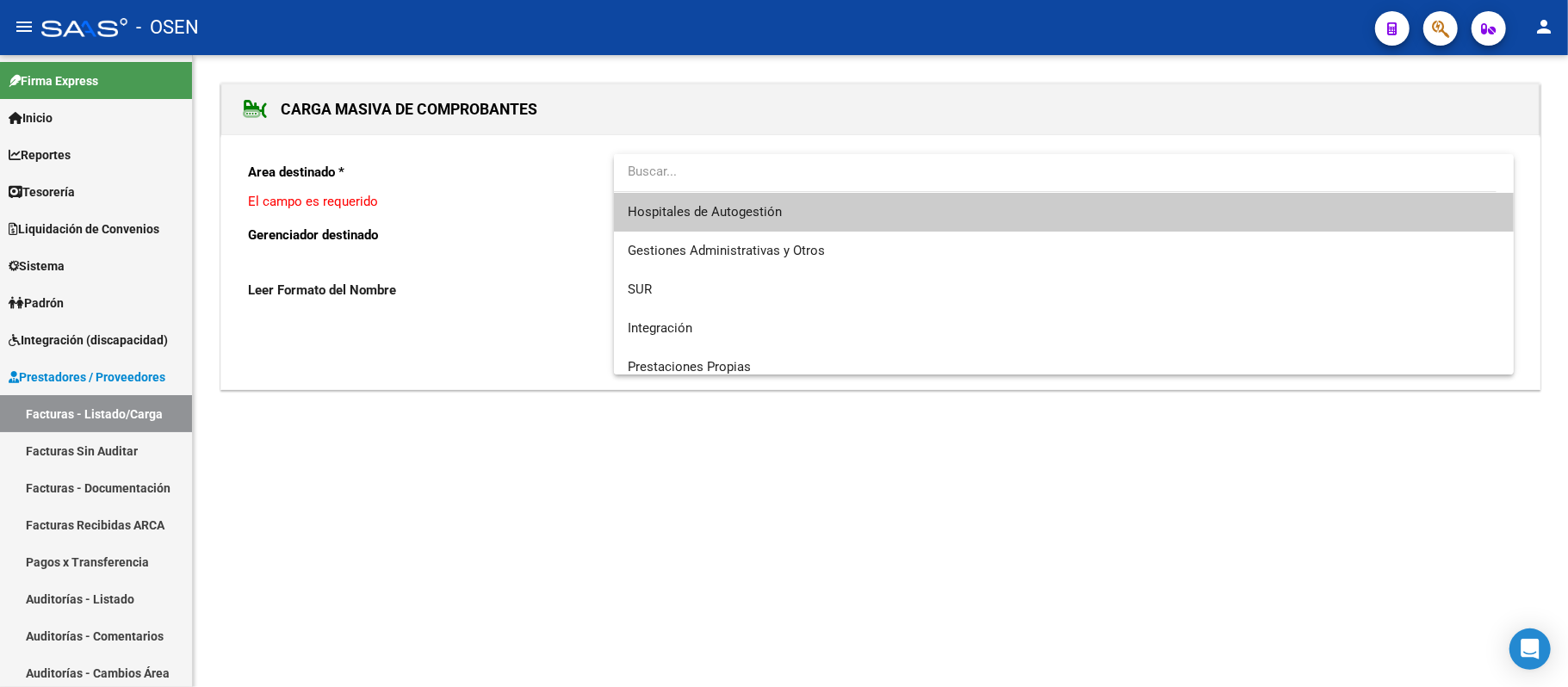
click at [751, 222] on span "Hospitales de Autogestión" at bounding box center [1064, 212] width 872 height 39
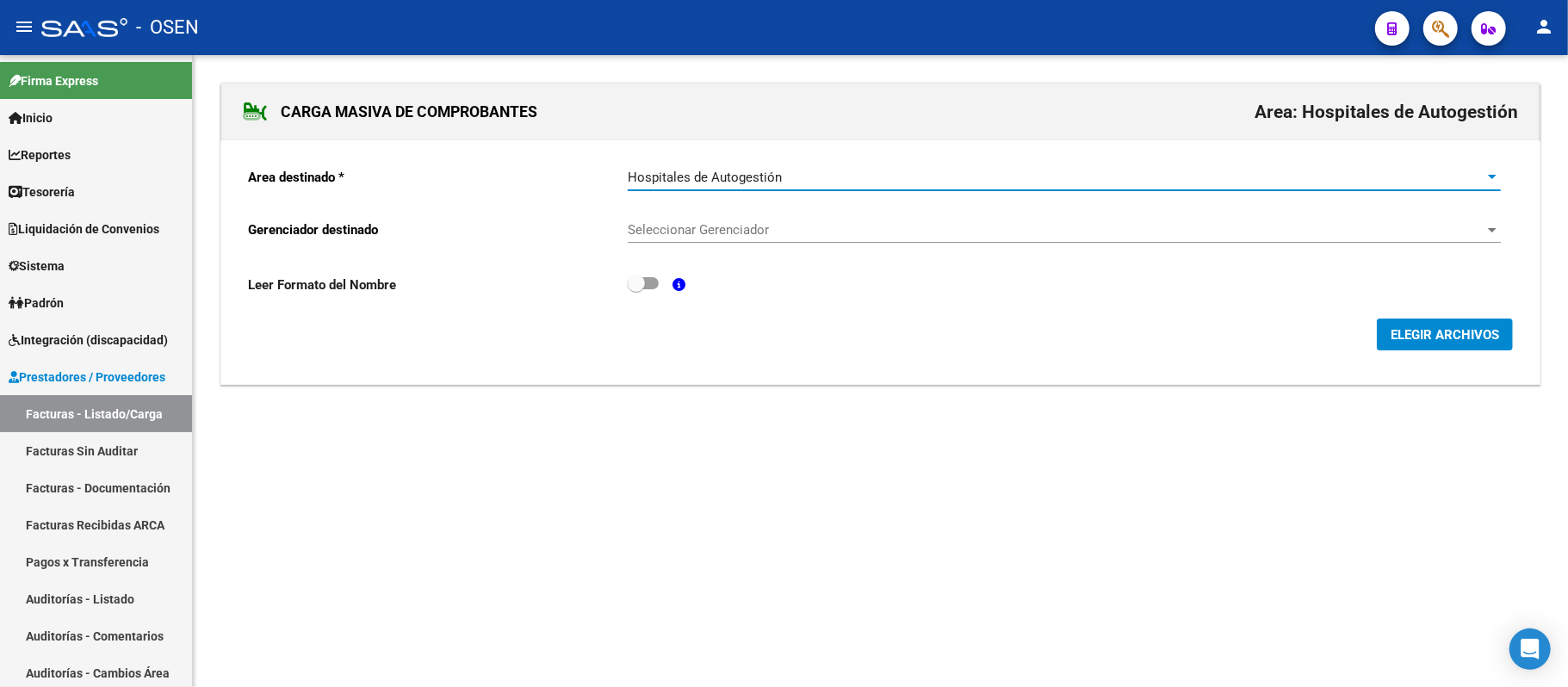
click at [692, 238] on div "Seleccionar Gerenciador Seleccionar Gerenciador" at bounding box center [1064, 224] width 873 height 37
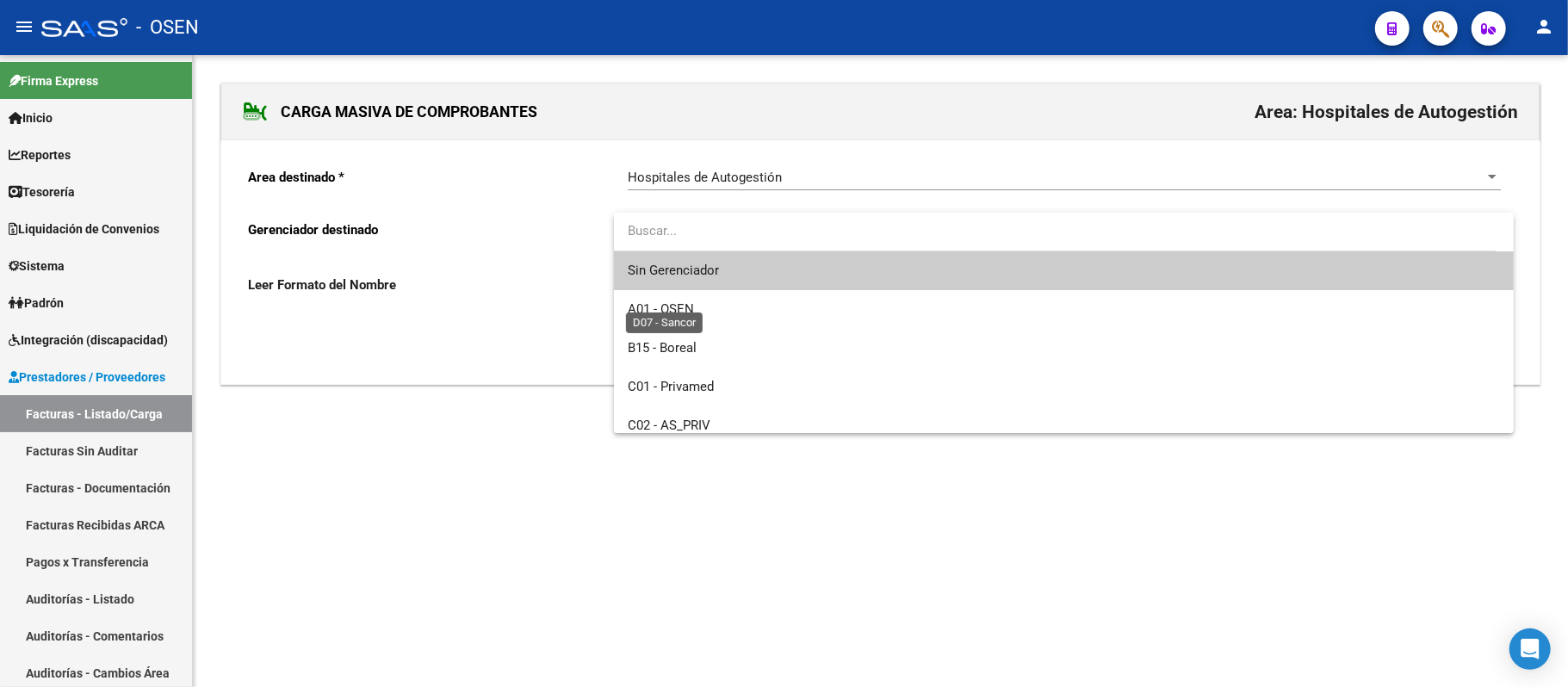
scroll to position [670, 0]
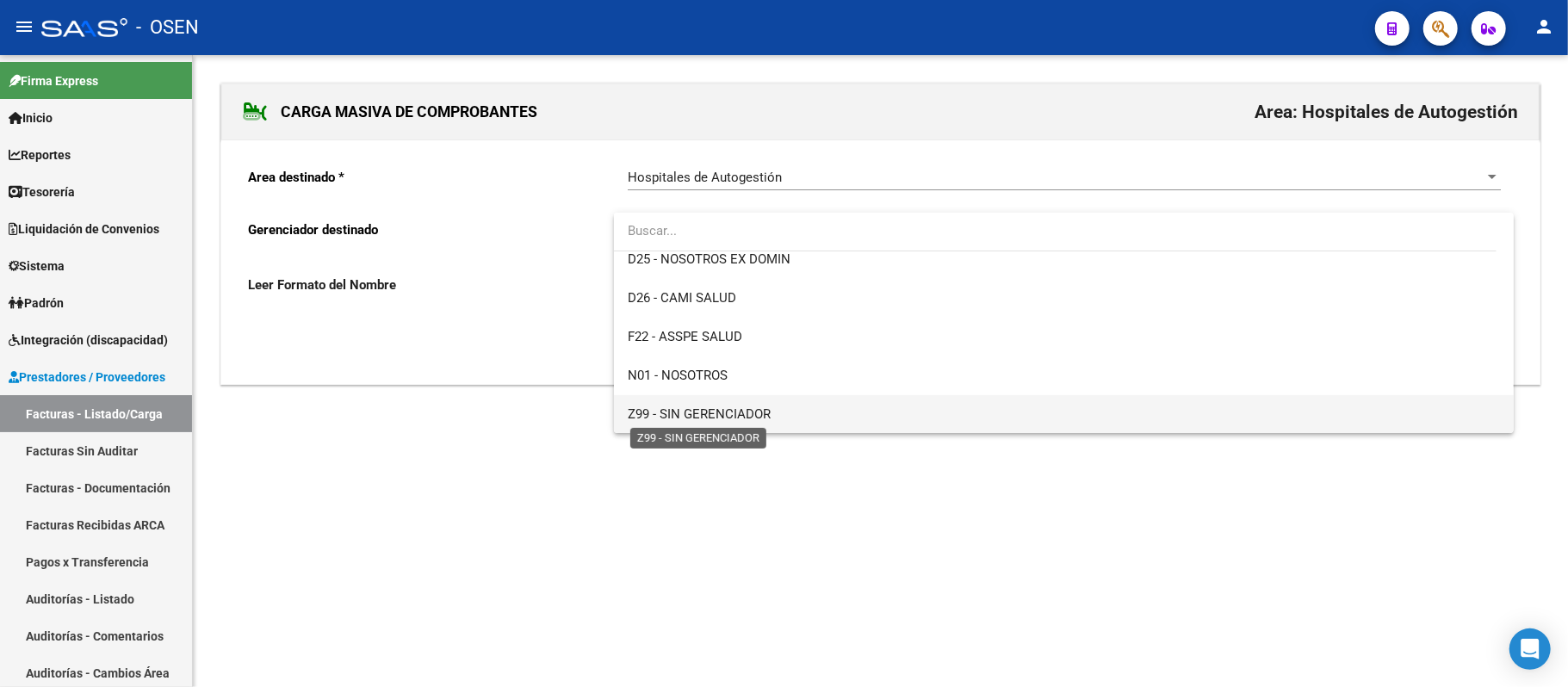
click at [711, 414] on span "Z99 - SIN GERENCIADOR" at bounding box center [699, 414] width 143 height 16
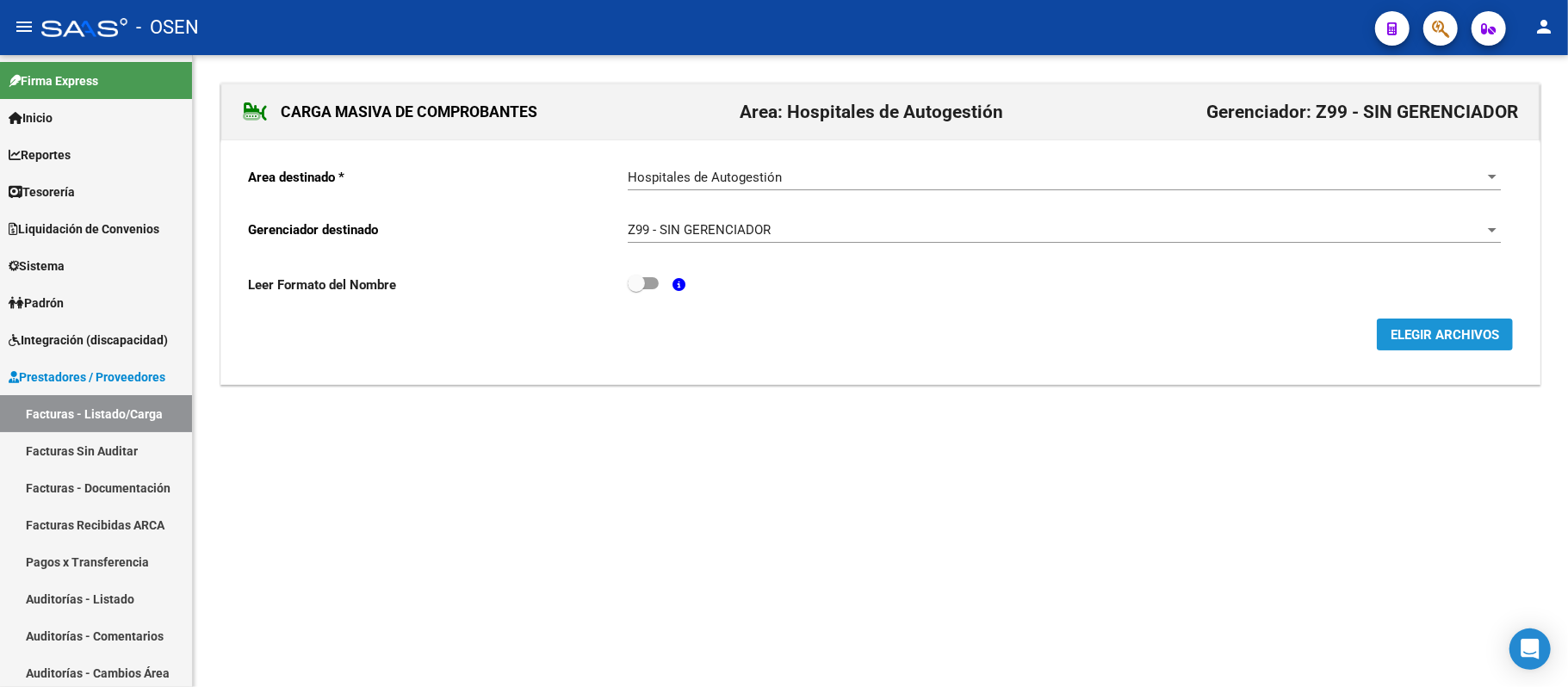
click at [1452, 341] on span "ELEGIR ARCHIVOS" at bounding box center [1444, 335] width 108 height 16
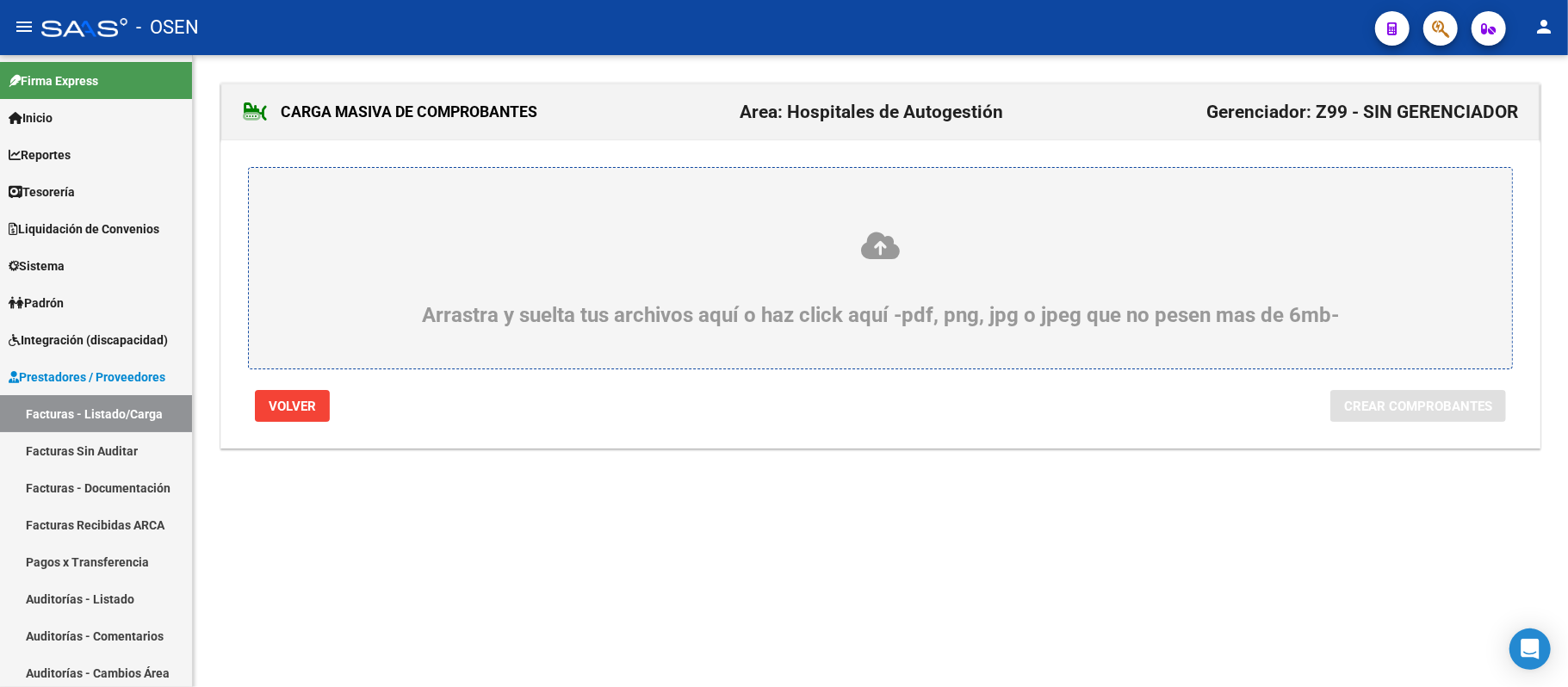
click at [563, 239] on icon at bounding box center [880, 245] width 1181 height 32
click at [0, 0] on input "Arrastra y suelta tus archivos aquí o haz click aquí -pdf, png, jpg o jpeg que …" at bounding box center [0, 0] width 0 height 0
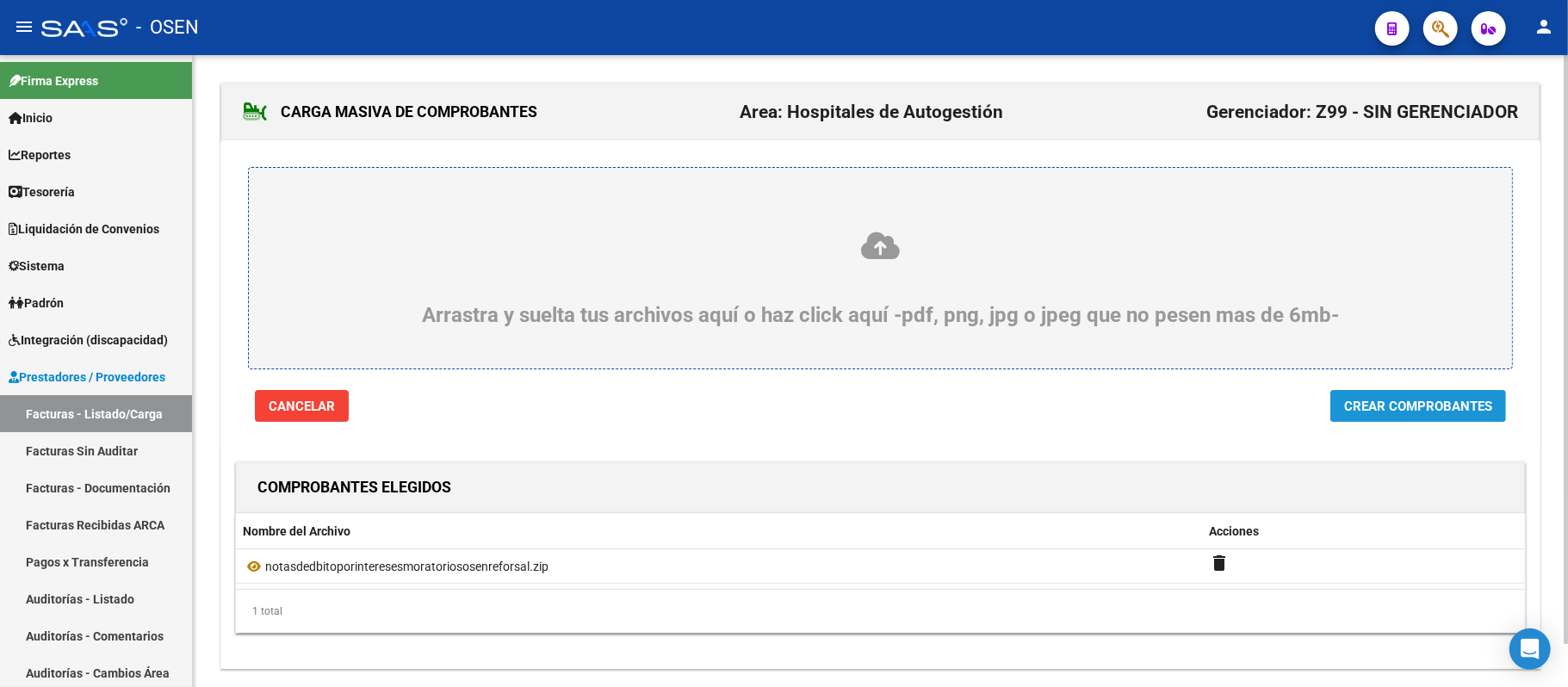
click at [1411, 403] on span "Crear Comprobantes" at bounding box center [1418, 406] width 148 height 16
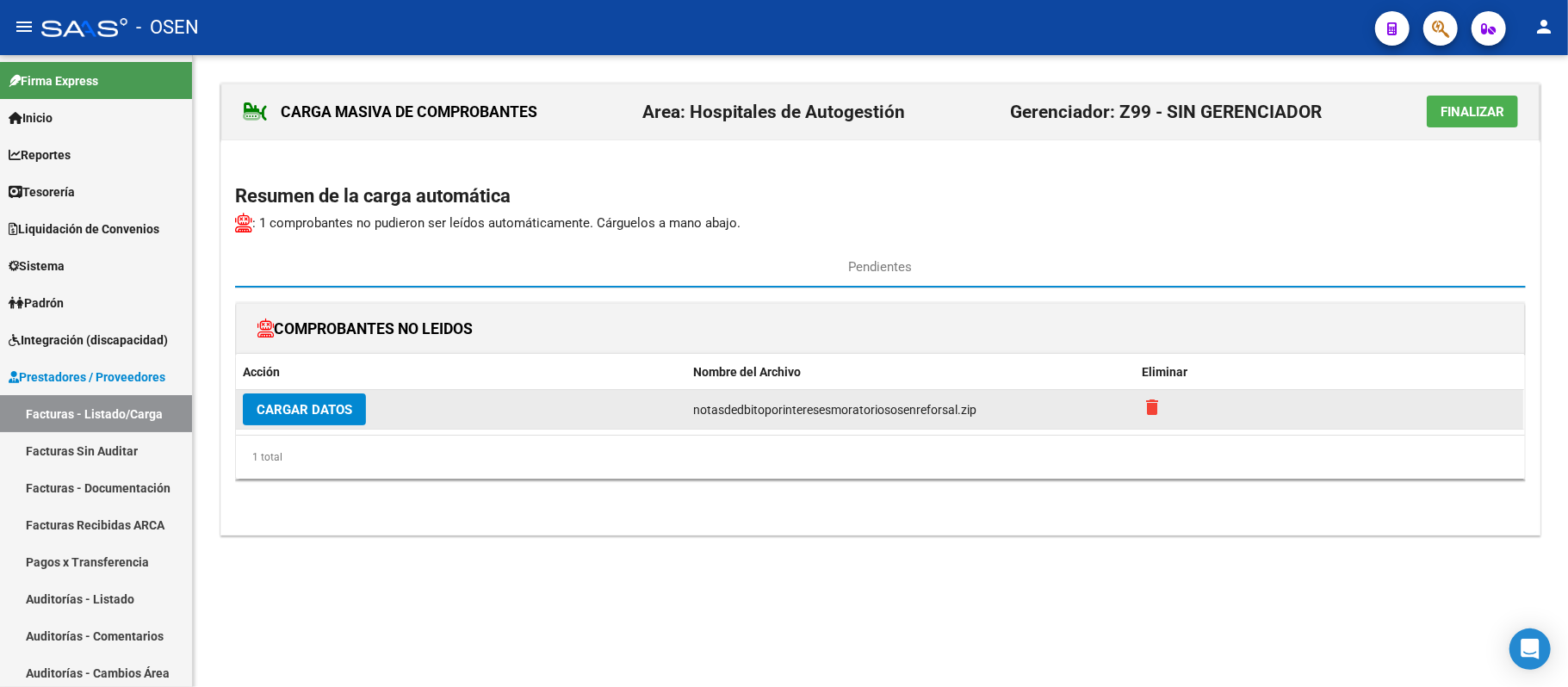
click at [1162, 401] on mat-icon "delete" at bounding box center [1153, 407] width 21 height 21
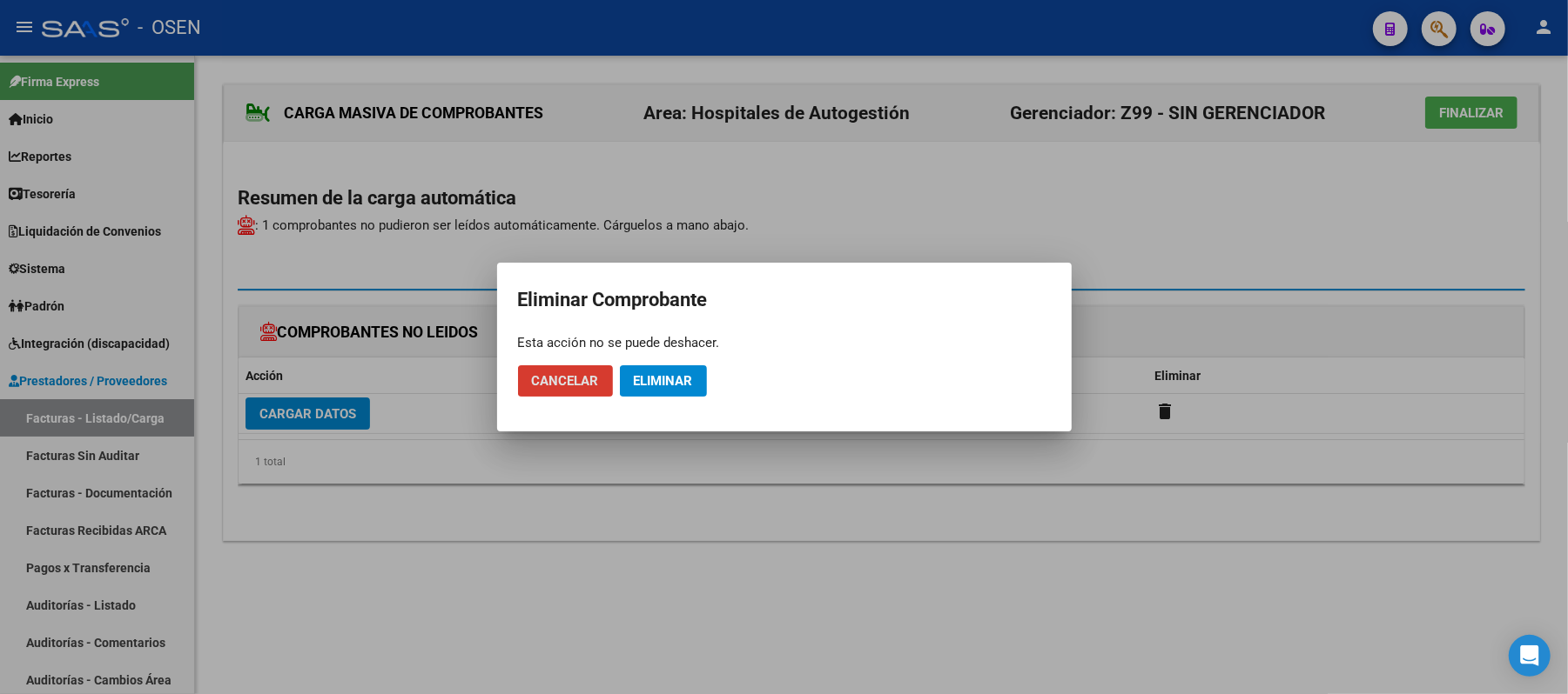
click at [669, 380] on span "Eliminar" at bounding box center [663, 381] width 60 height 16
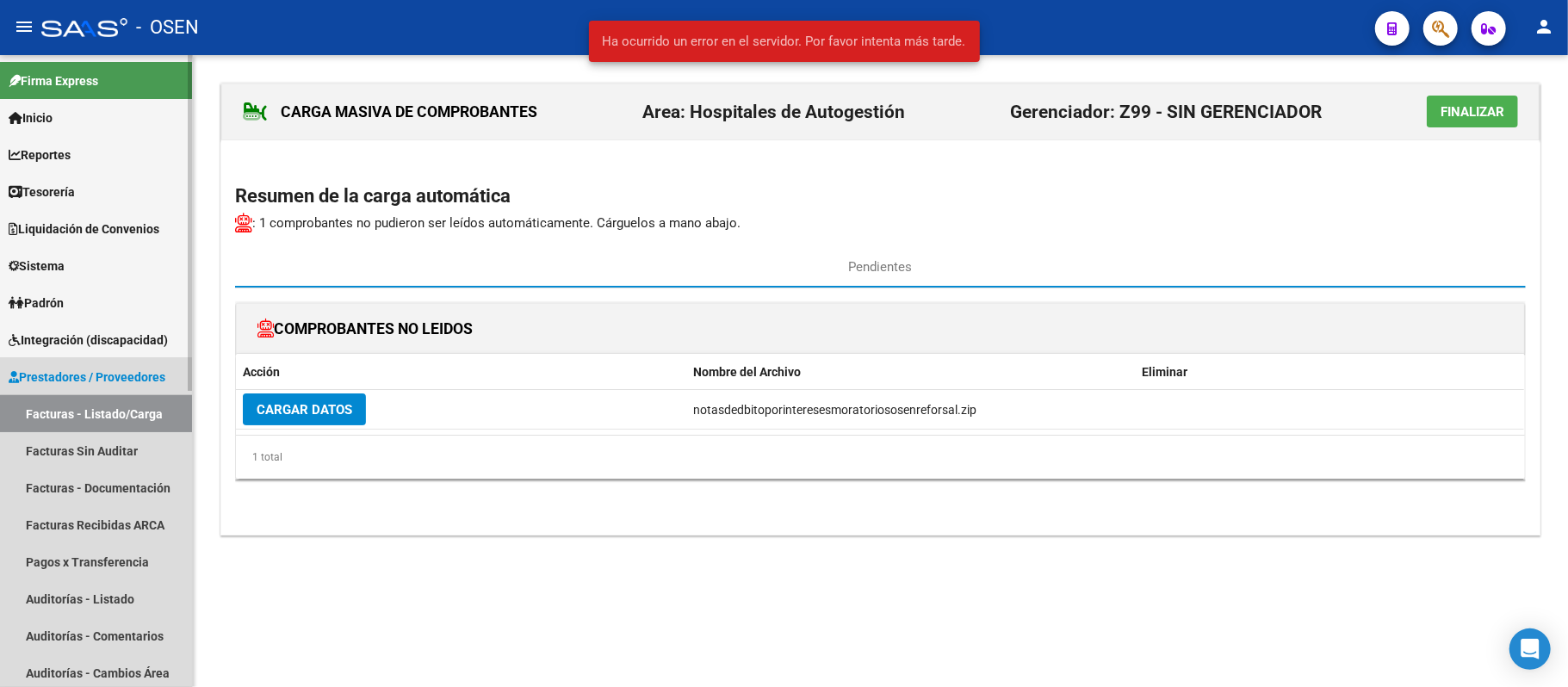
click at [98, 420] on link "Facturas - Listado/Carga" at bounding box center [96, 413] width 192 height 37
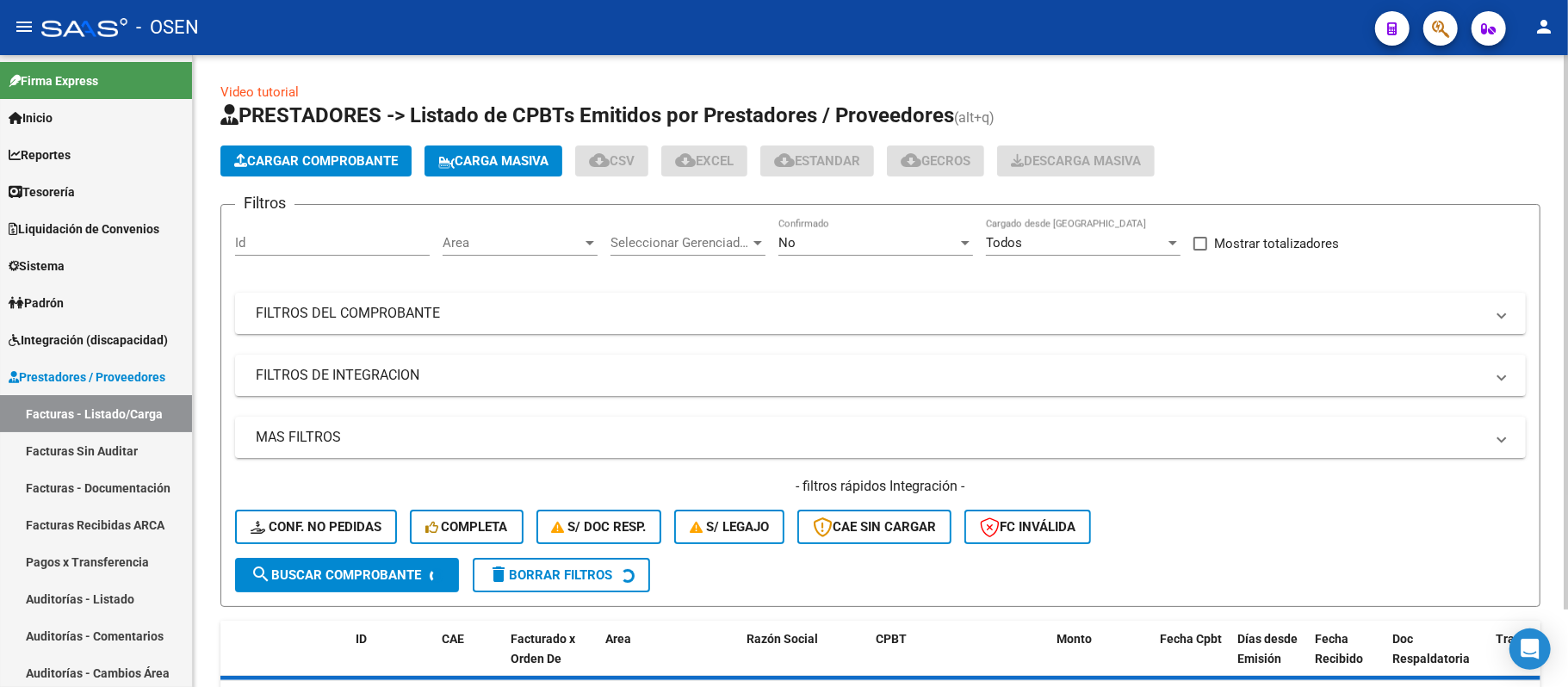
click at [503, 153] on span "Carga Masiva" at bounding box center [492, 161] width 110 height 16
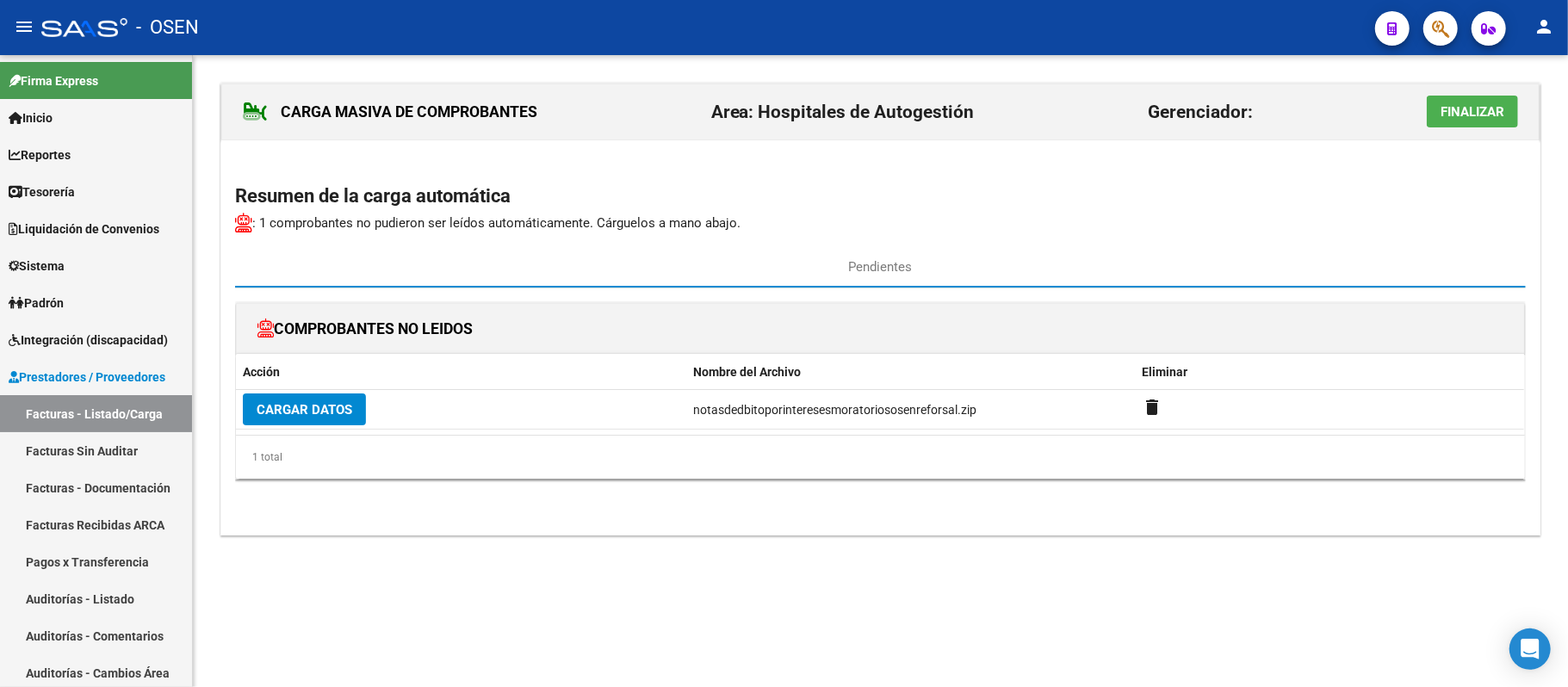
click at [1486, 112] on span "Finalizar" at bounding box center [1472, 112] width 63 height 16
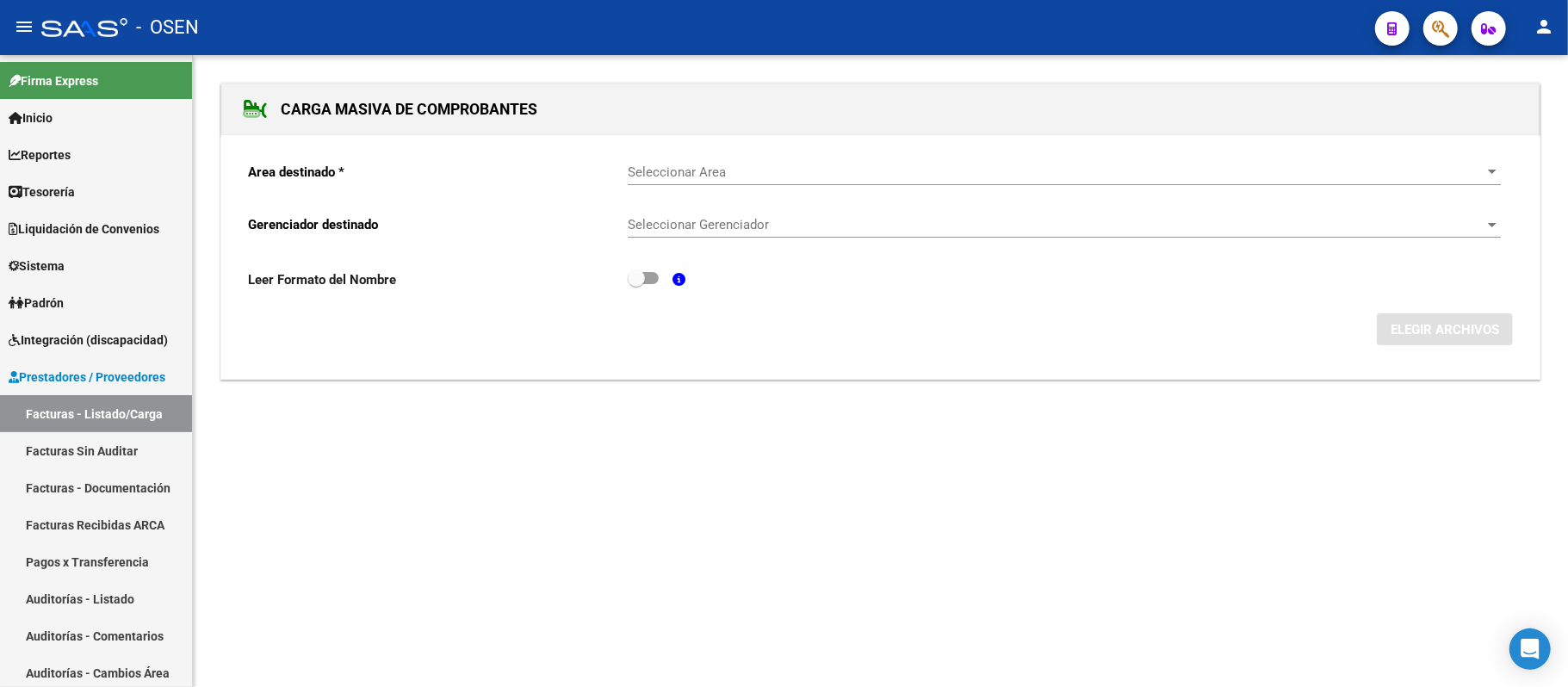
click at [669, 171] on span "Seleccionar Area" at bounding box center [1056, 172] width 857 height 16
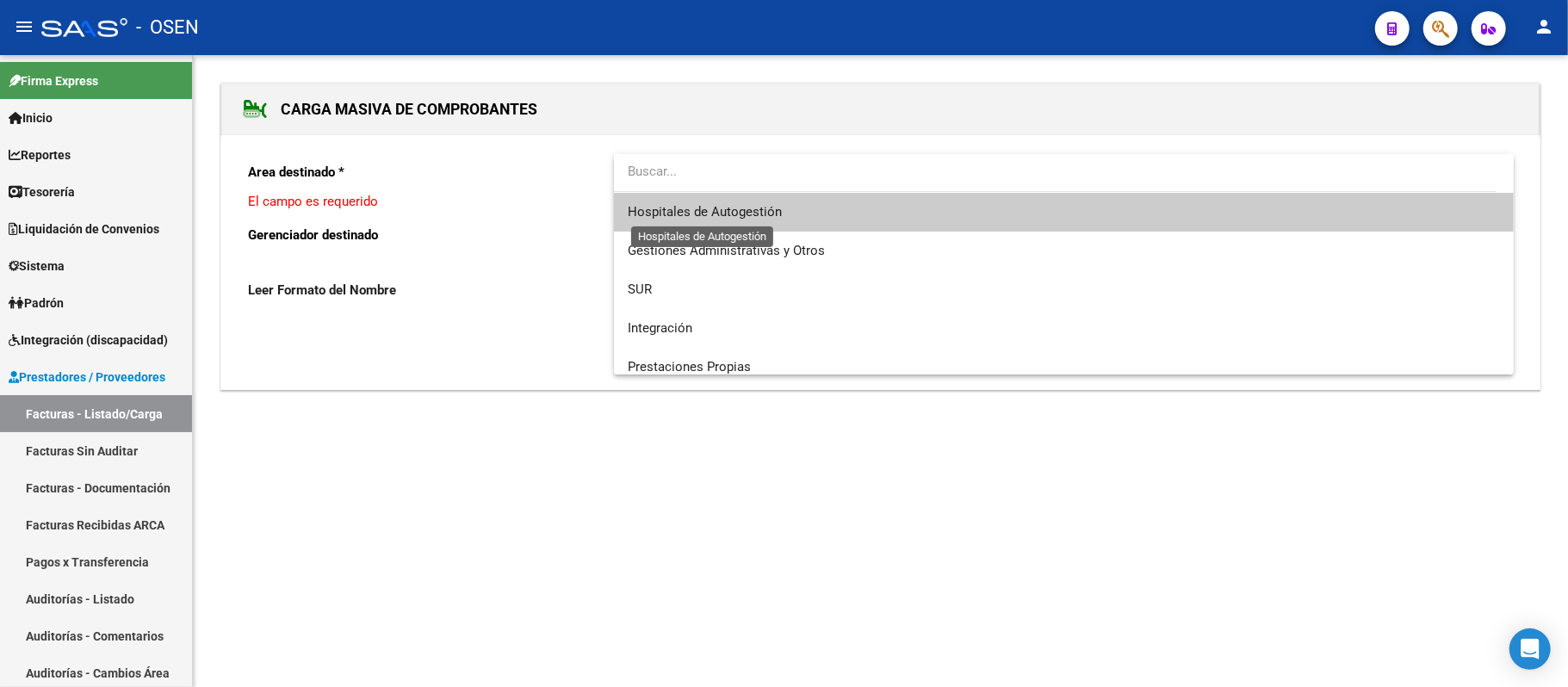
click at [690, 214] on span "Hospitales de Autogestión" at bounding box center [704, 212] width 154 height 16
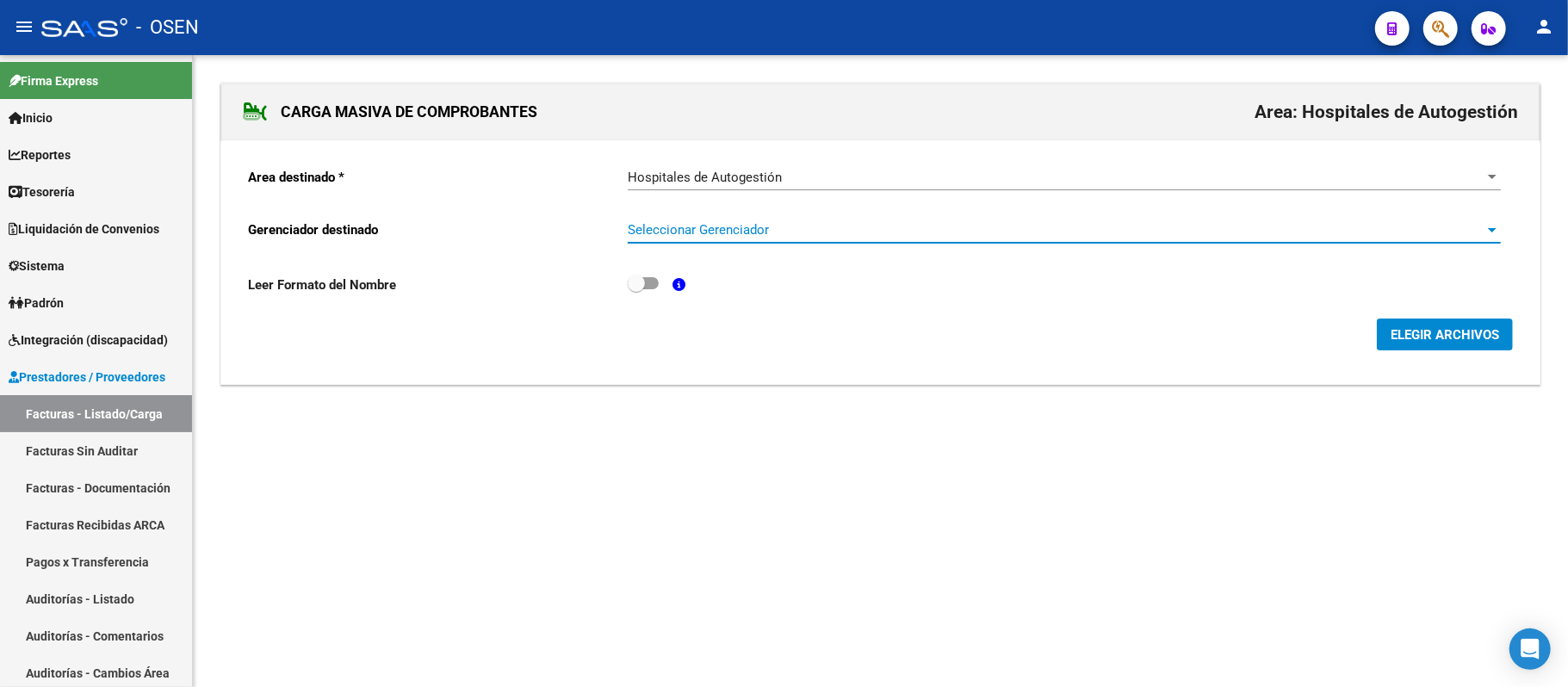
click at [900, 234] on span "Seleccionar Gerenciador" at bounding box center [1056, 230] width 857 height 16
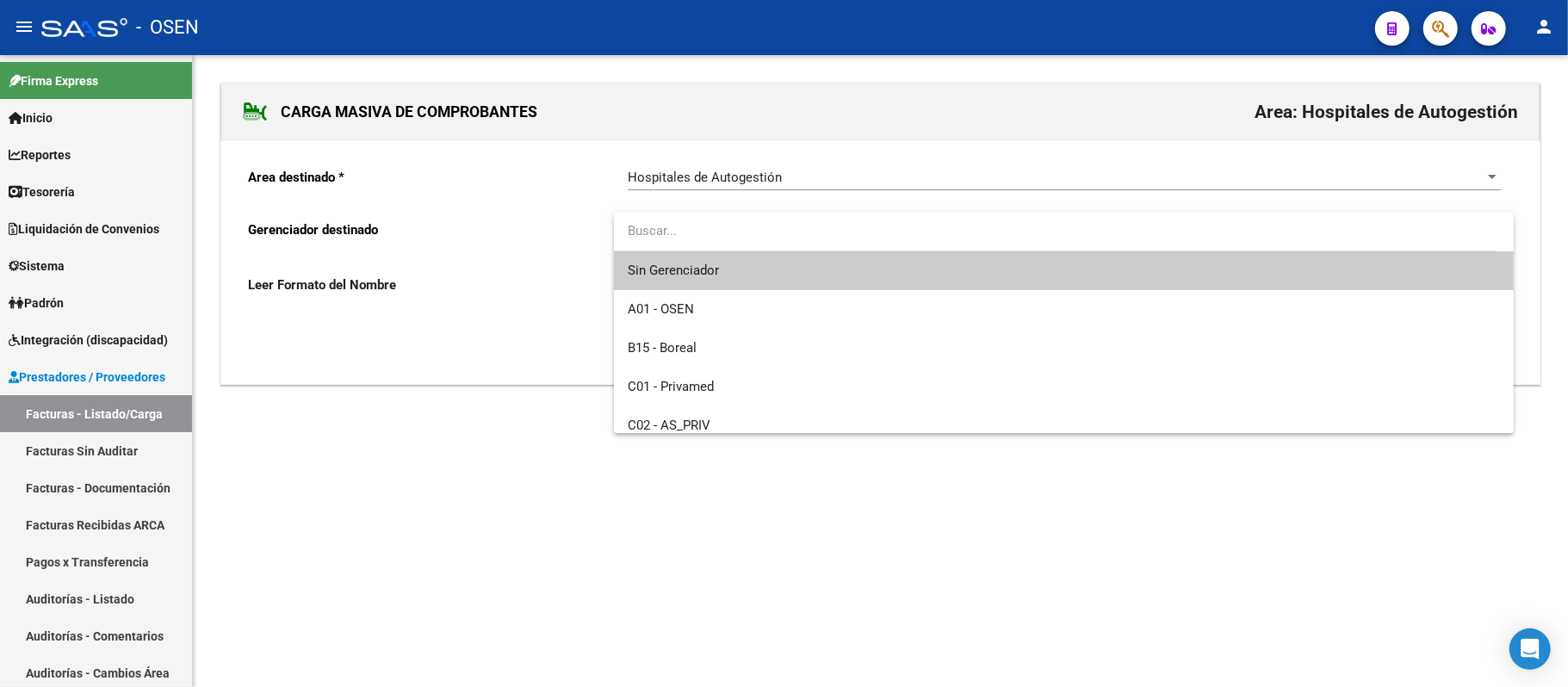
scroll to position [670, 0]
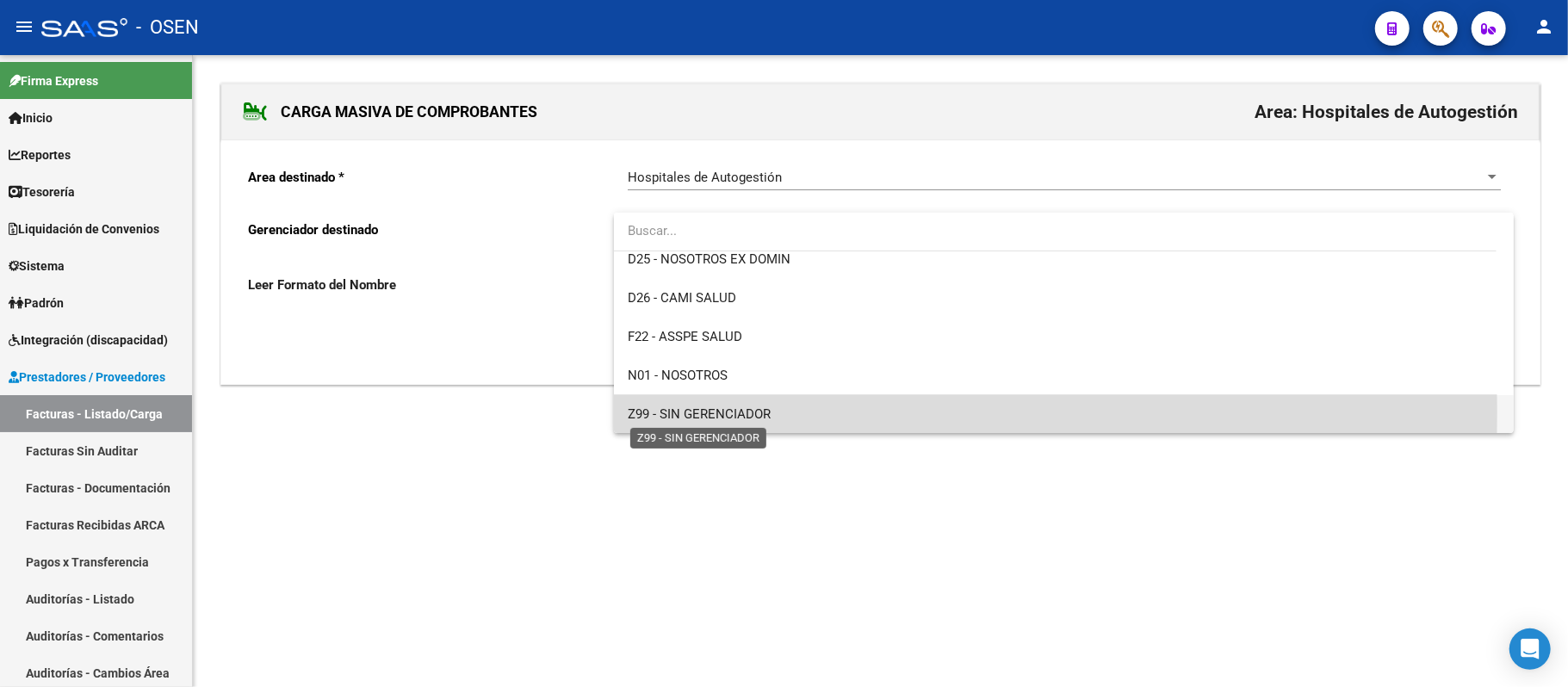
click at [759, 412] on span "Z99 - SIN GERENCIADOR" at bounding box center [699, 414] width 143 height 16
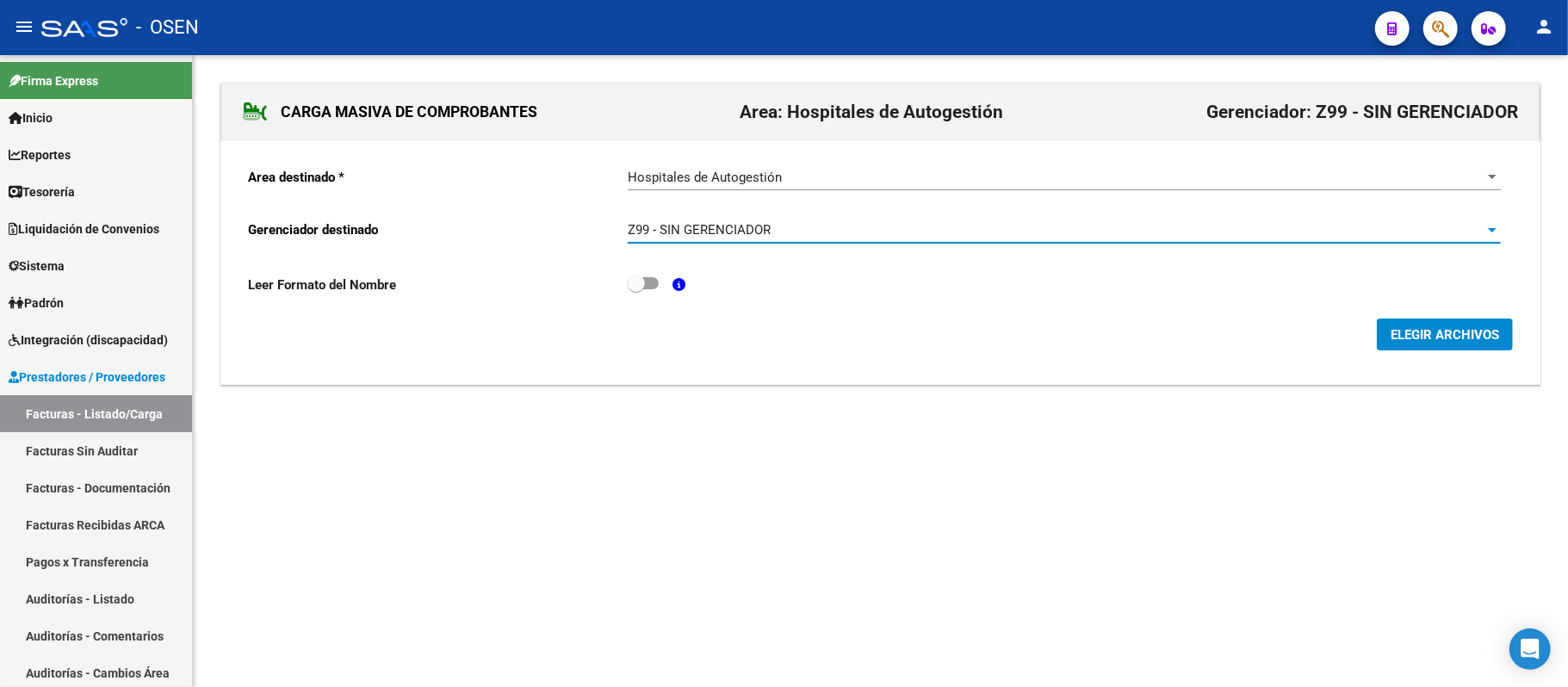
click at [1440, 335] on span "ELEGIR ARCHIVOS" at bounding box center [1444, 335] width 108 height 16
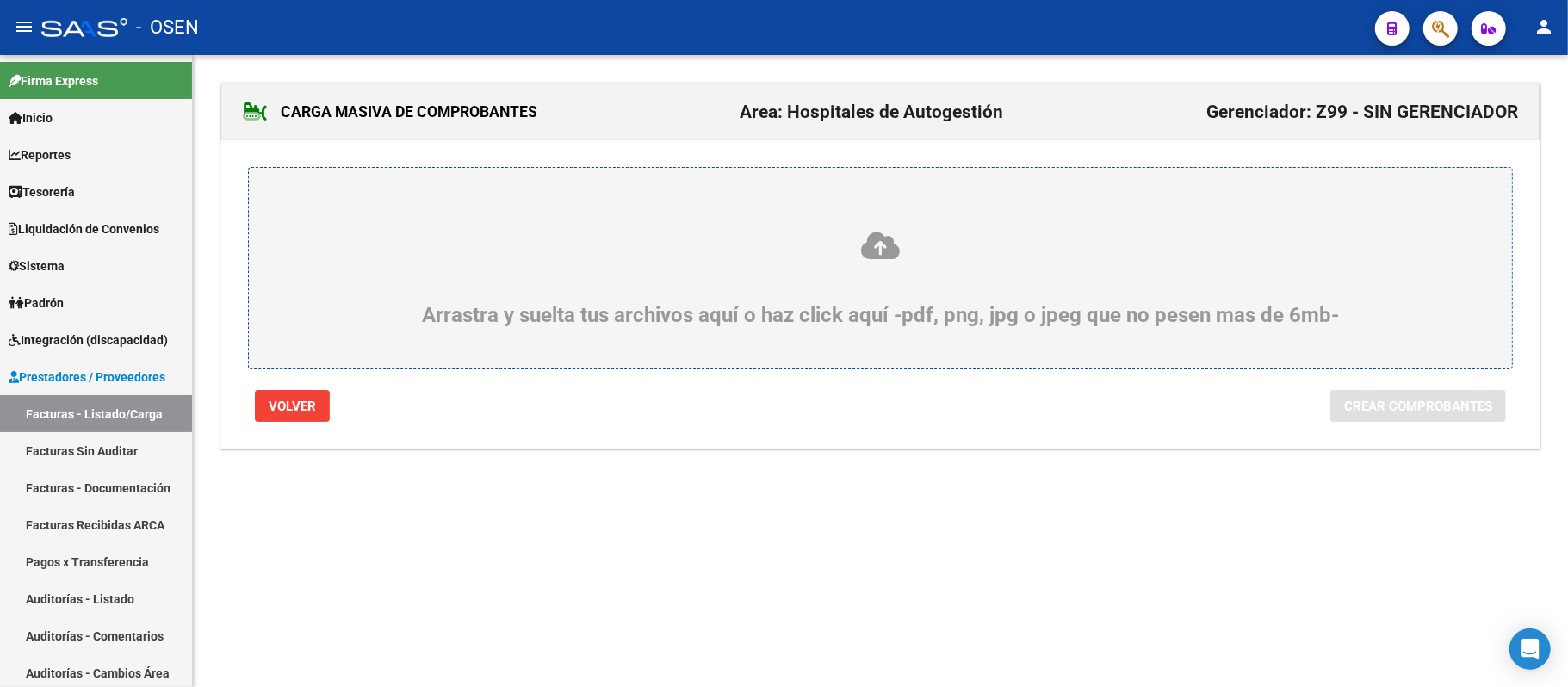
click at [693, 307] on div "Arrastra y suelta tus archivos aquí o haz click aquí -pdf, png, jpg o jpeg que …" at bounding box center [880, 278] width 1181 height 98
click at [0, 0] on input "Arrastra y suelta tus archivos aquí o haz click aquí -pdf, png, jpg o jpeg que …" at bounding box center [0, 0] width 0 height 0
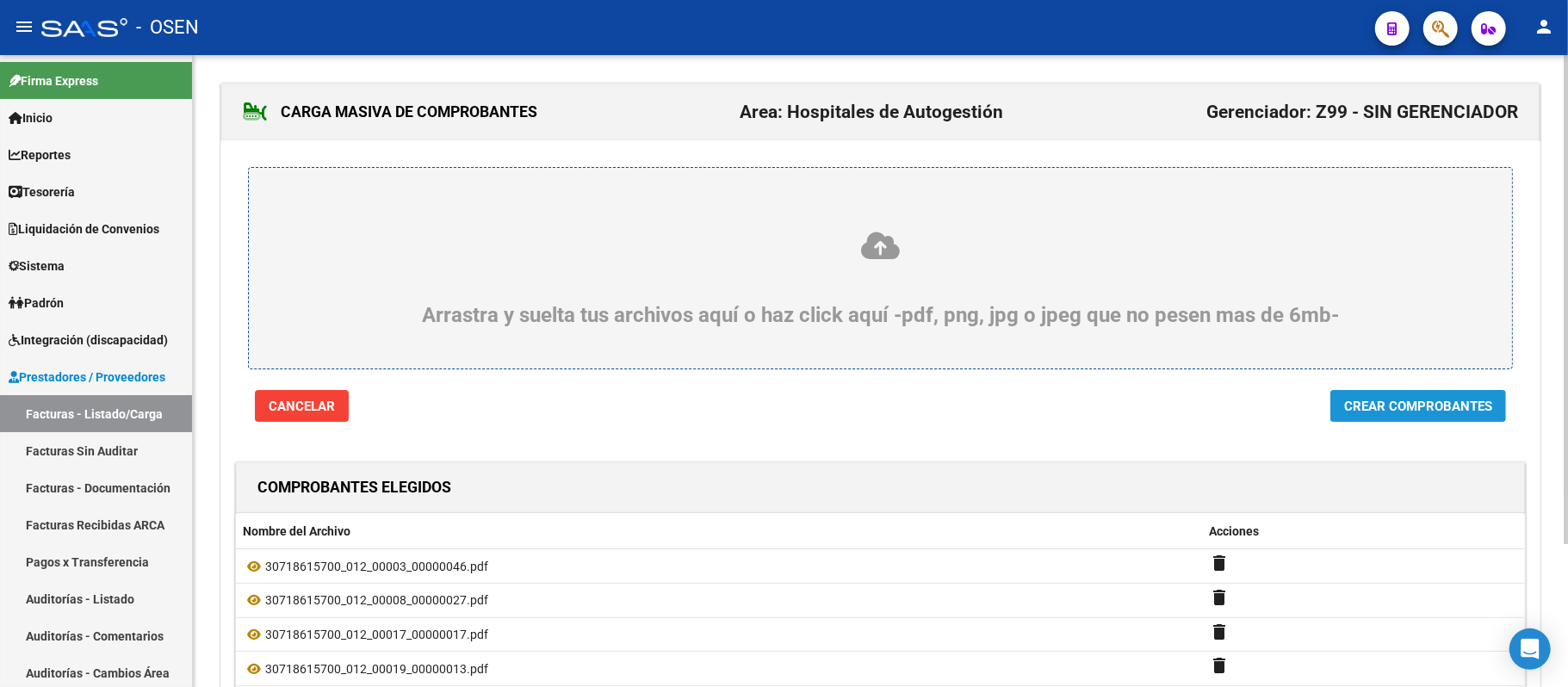
click at [1411, 417] on button "Crear Comprobantes" at bounding box center [1418, 406] width 176 height 32
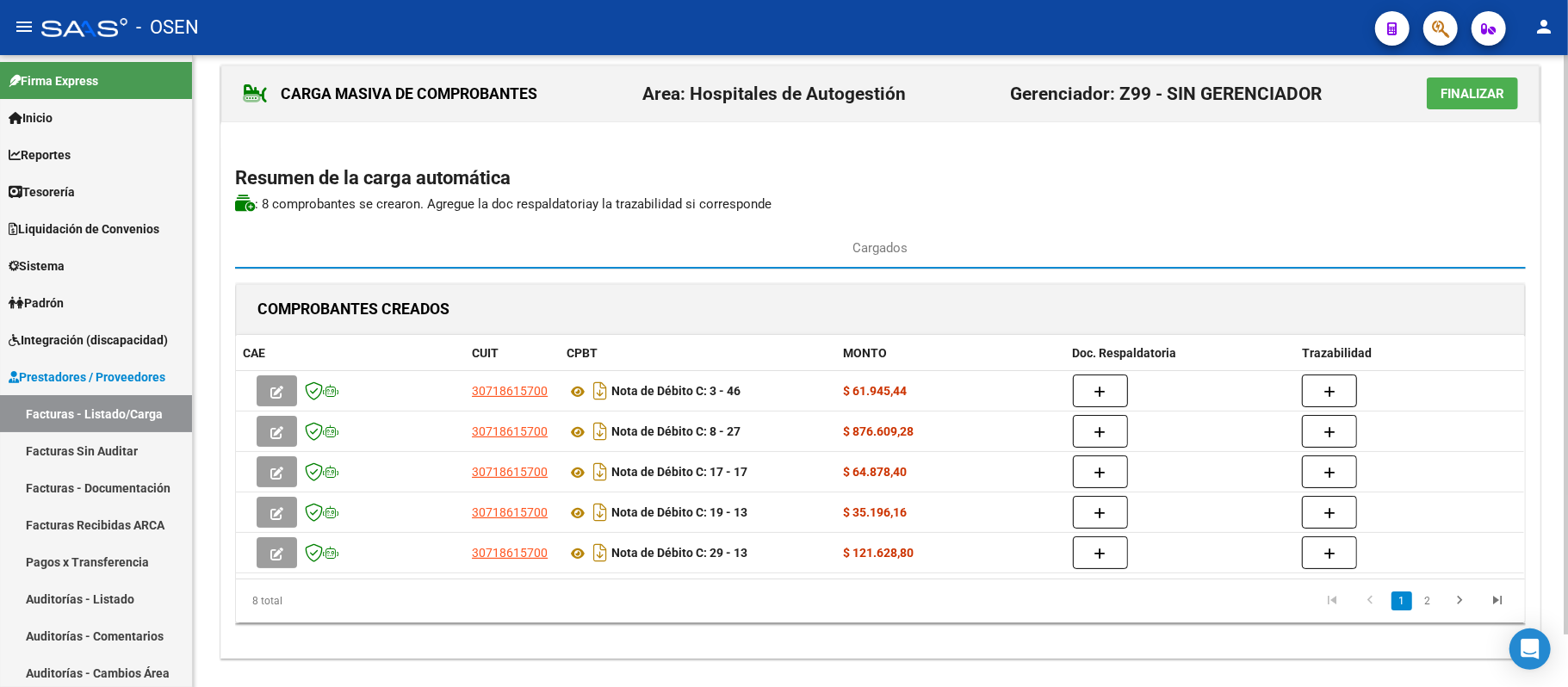
scroll to position [0, 0]
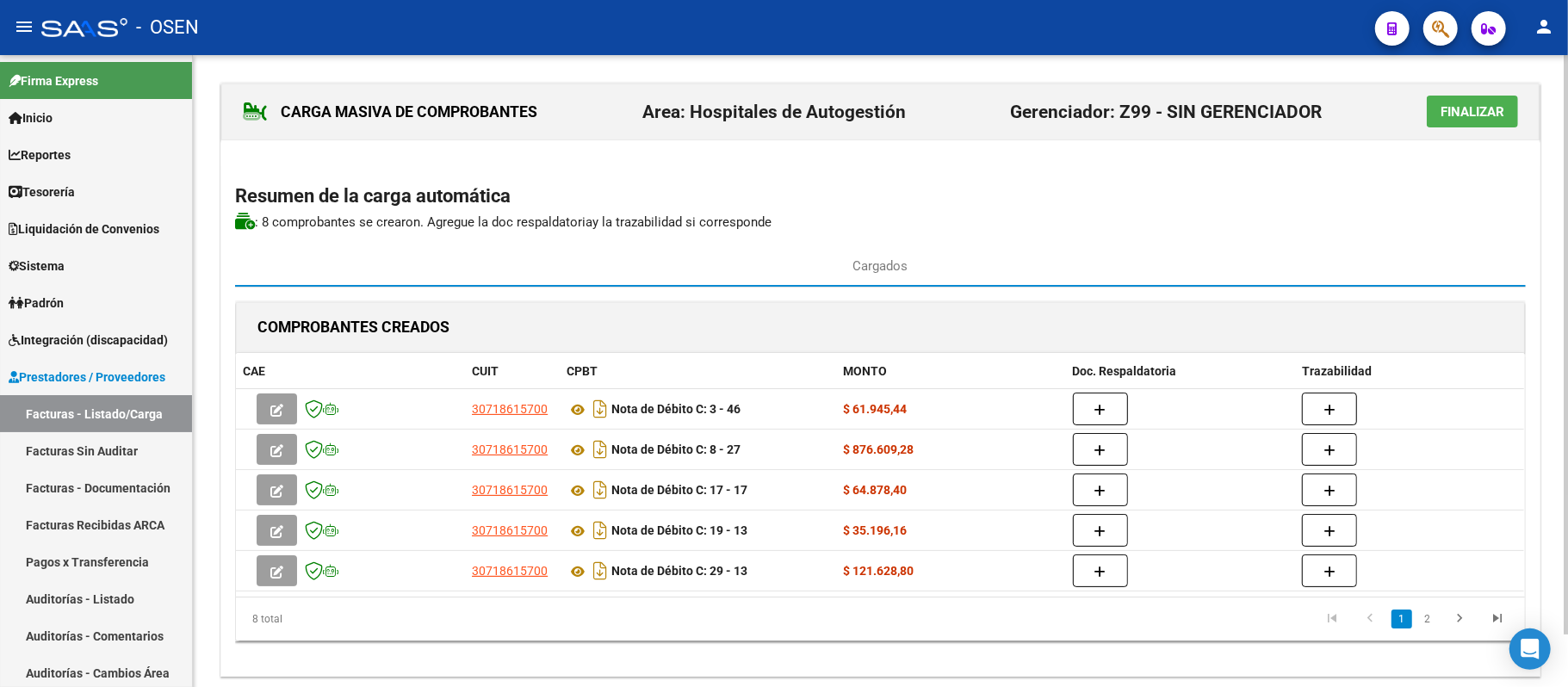
click at [1474, 113] on span "Finalizar" at bounding box center [1472, 112] width 63 height 16
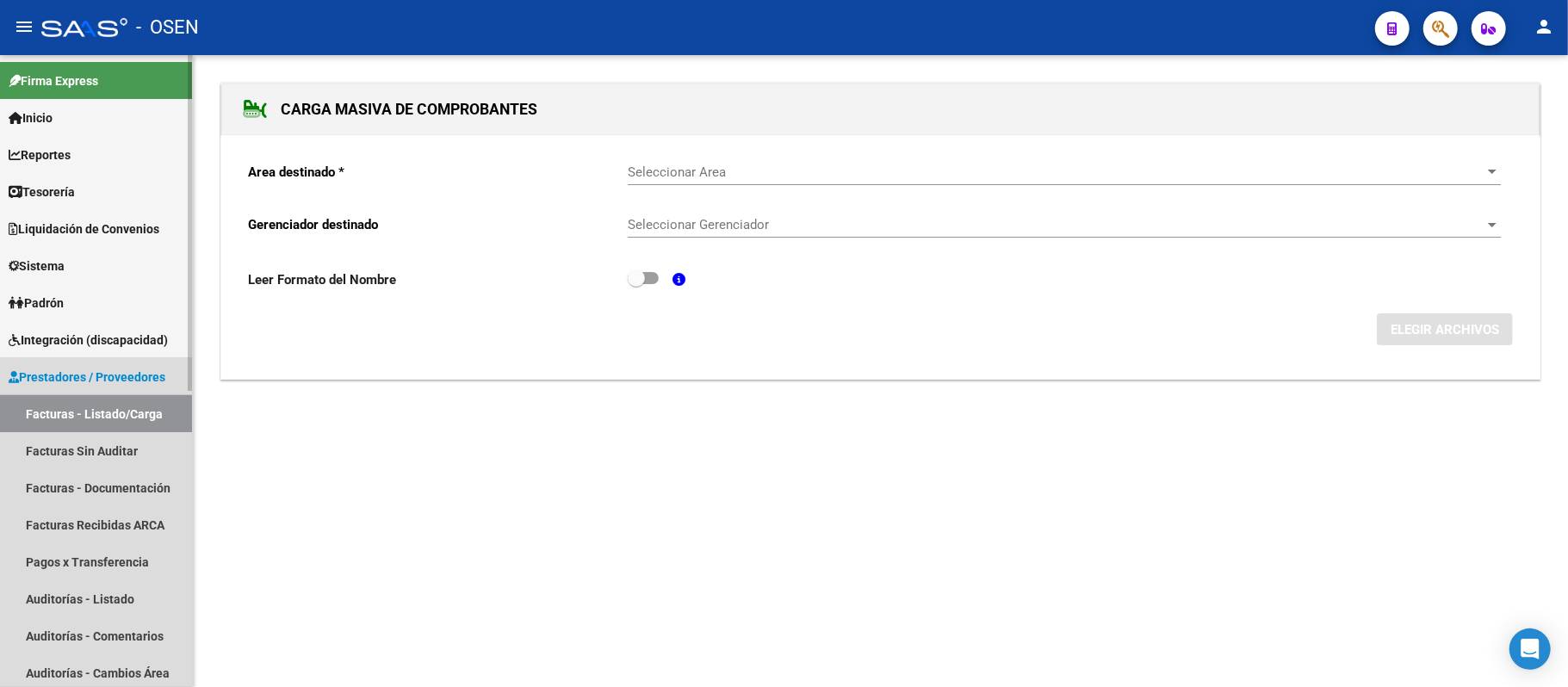
click at [95, 419] on link "Facturas - Listado/Carga" at bounding box center [96, 413] width 192 height 37
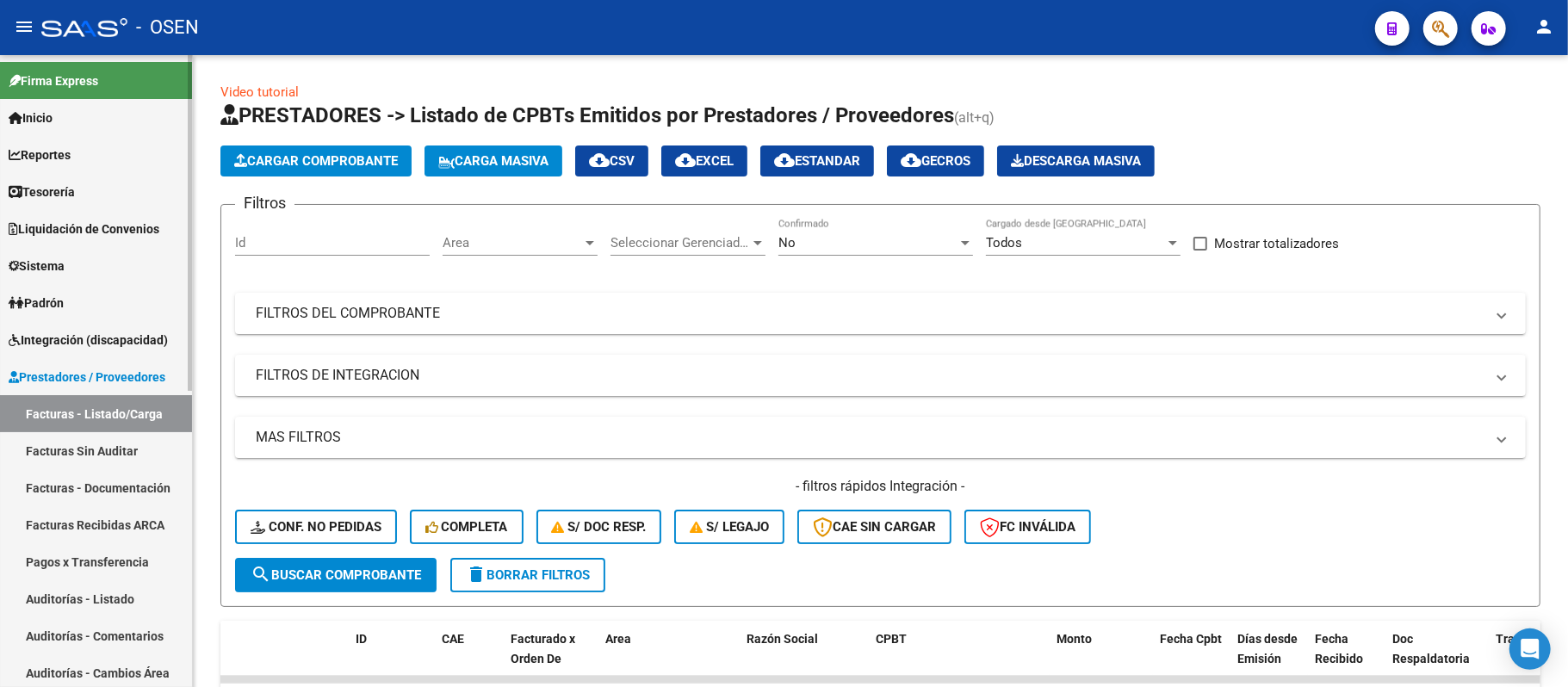
click at [112, 598] on link "Auditorías - Listado" at bounding box center [96, 599] width 192 height 37
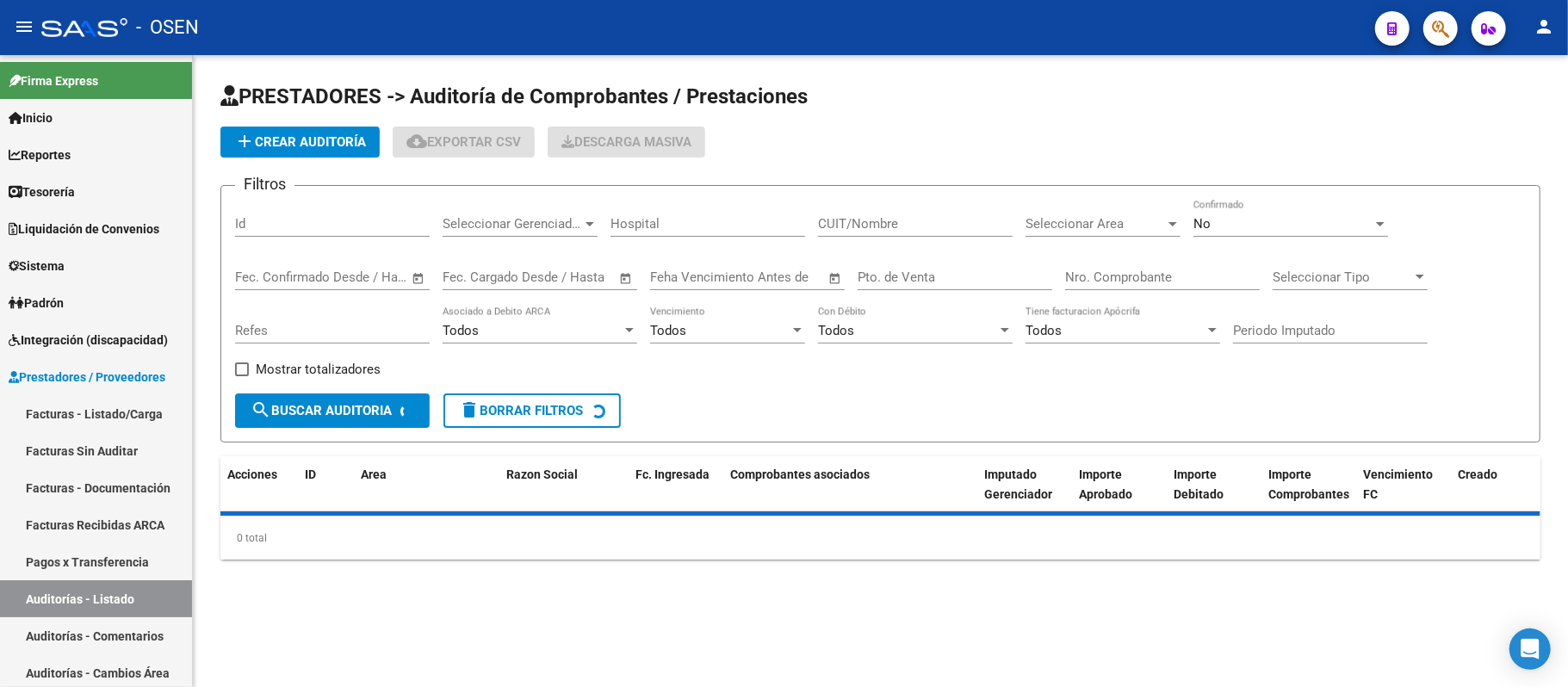
drag, startPoint x: 1231, startPoint y: 257, endPoint x: 1231, endPoint y: 270, distance: 13.0
click at [1231, 264] on div "Nro. Comprobante" at bounding box center [1162, 272] width 194 height 37
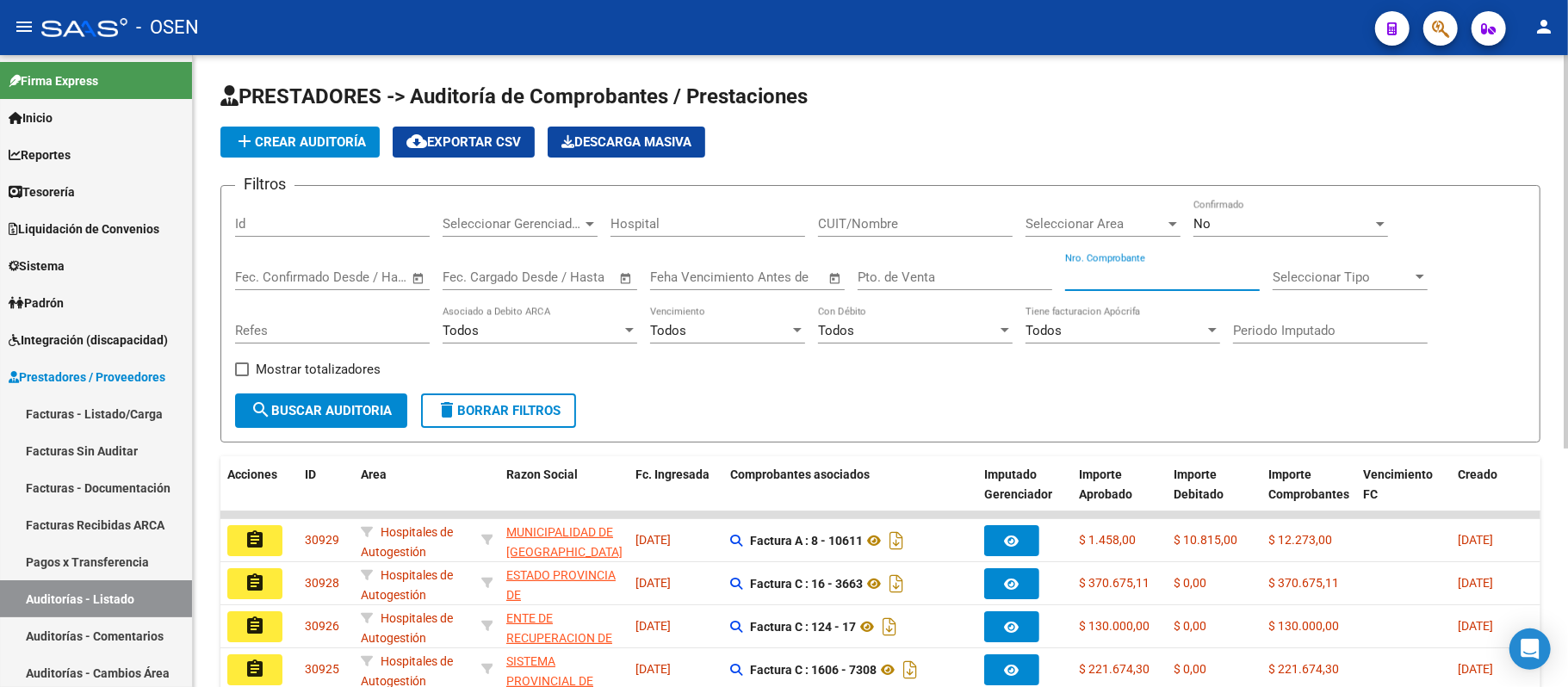
click at [1231, 284] on input "Nro. Comprobante" at bounding box center [1162, 278] width 194 height 16
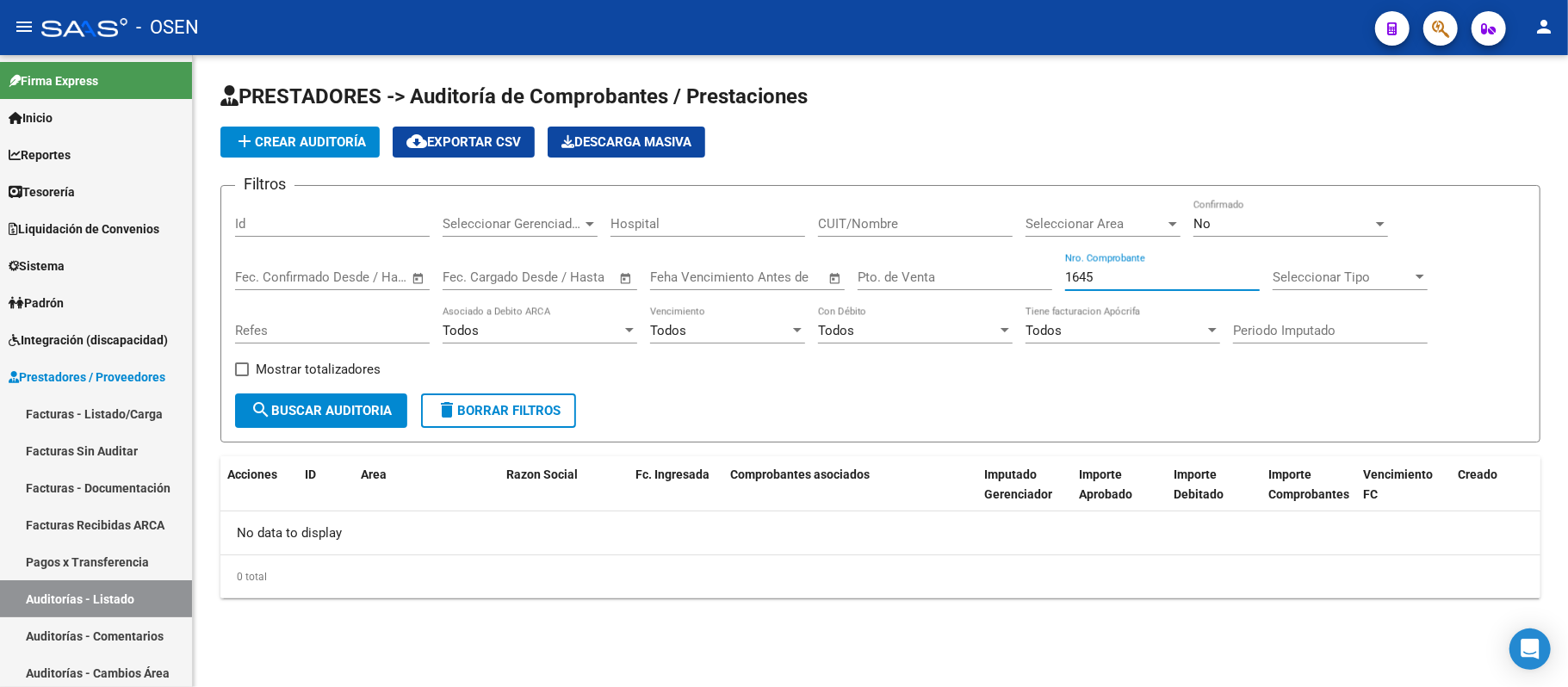
type input "1645"
click at [1309, 207] on div "No Confirmado" at bounding box center [1290, 218] width 194 height 37
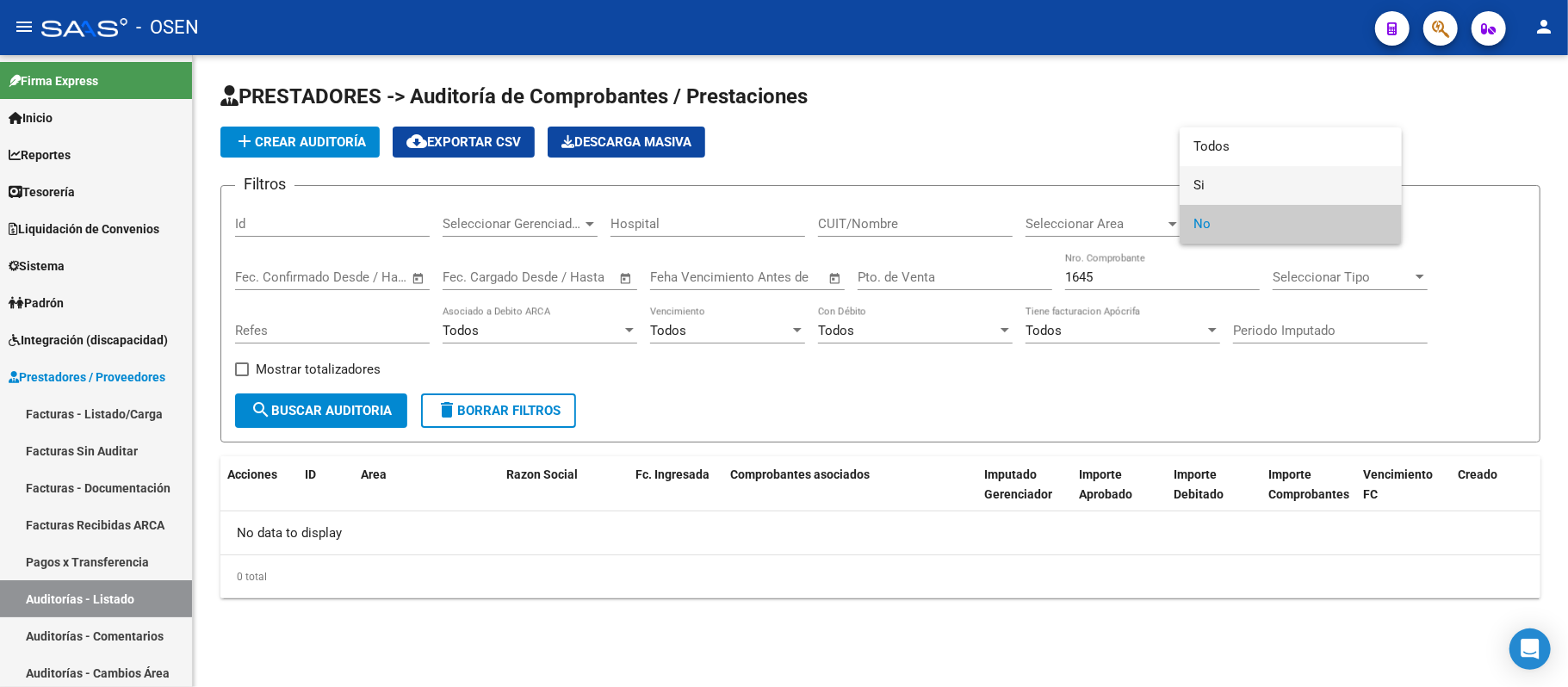
click at [1258, 173] on span "Si" at bounding box center [1290, 186] width 194 height 39
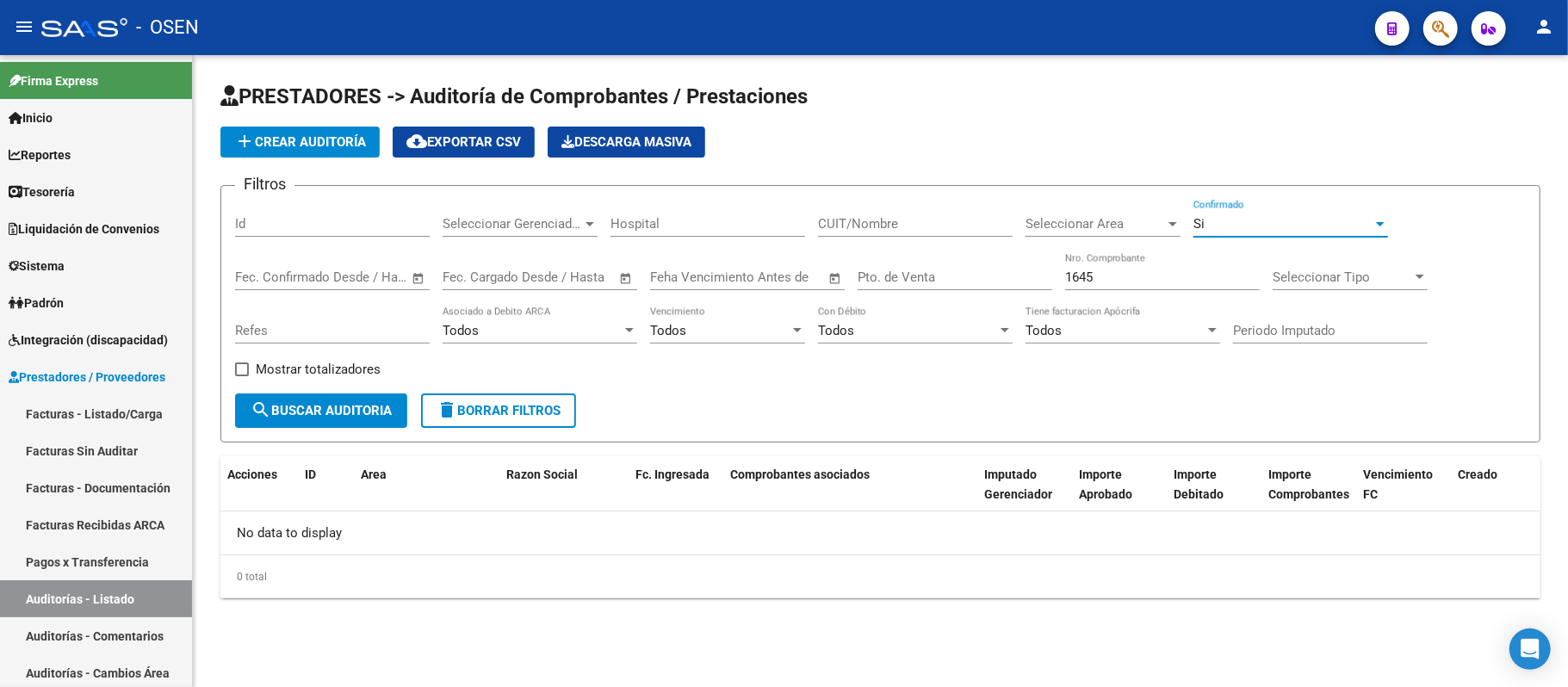
click at [1244, 215] on div "Si Confirmado" at bounding box center [1290, 218] width 194 height 37
click at [1241, 143] on div at bounding box center [784, 343] width 1568 height 687
click at [1226, 218] on div "Si" at bounding box center [1283, 224] width 179 height 16
click at [1230, 181] on span "Todos" at bounding box center [1290, 186] width 194 height 39
click at [353, 412] on span "search Buscar Auditoria" at bounding box center [321, 411] width 142 height 16
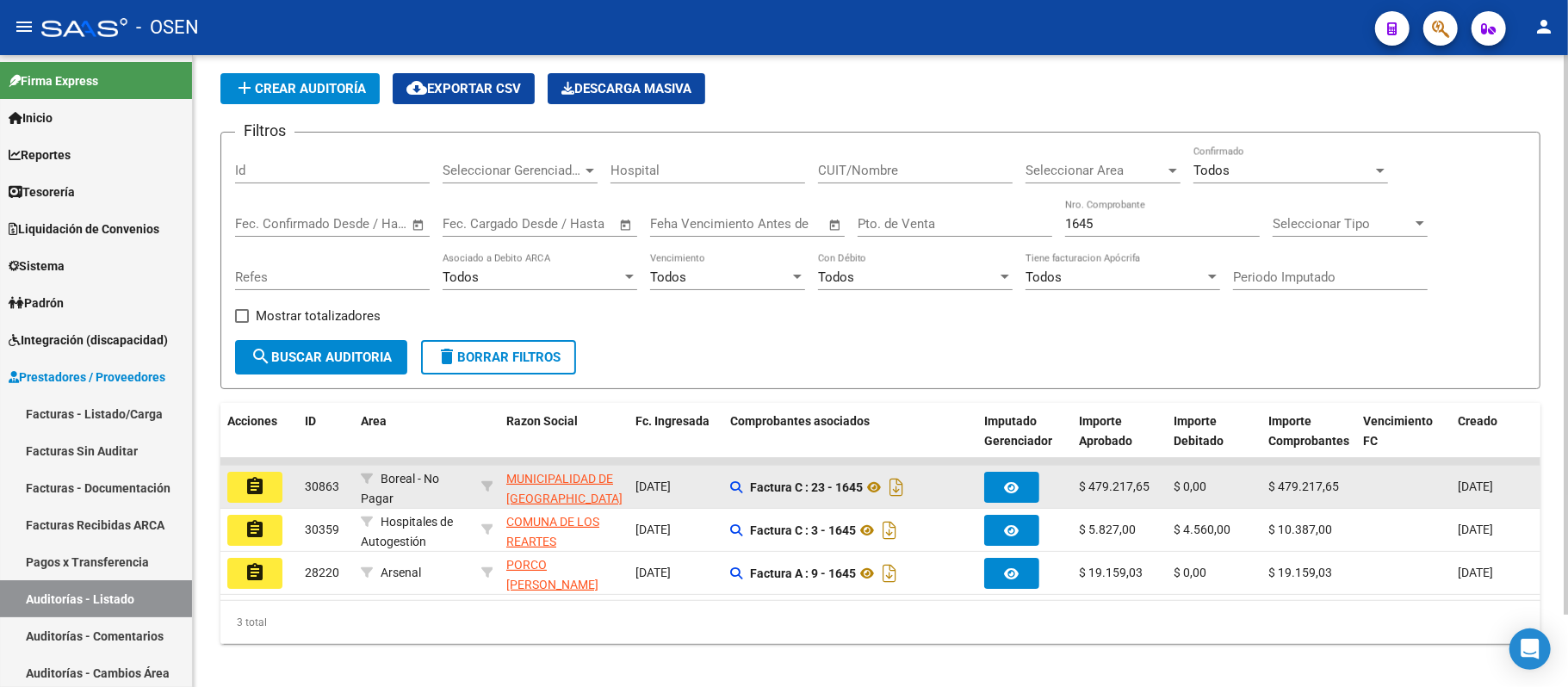
scroll to position [83, 0]
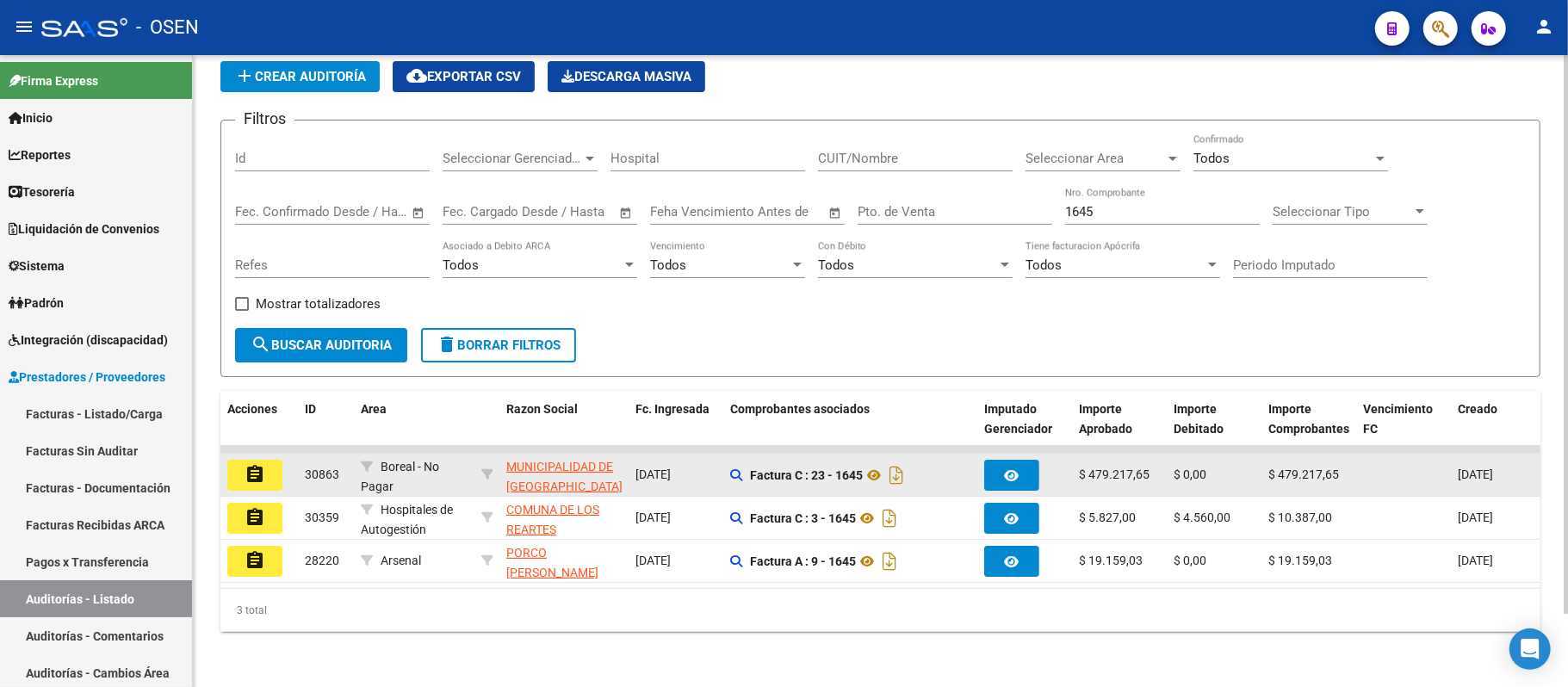
click at [264, 467] on button "assignment" at bounding box center [255, 475] width 55 height 31
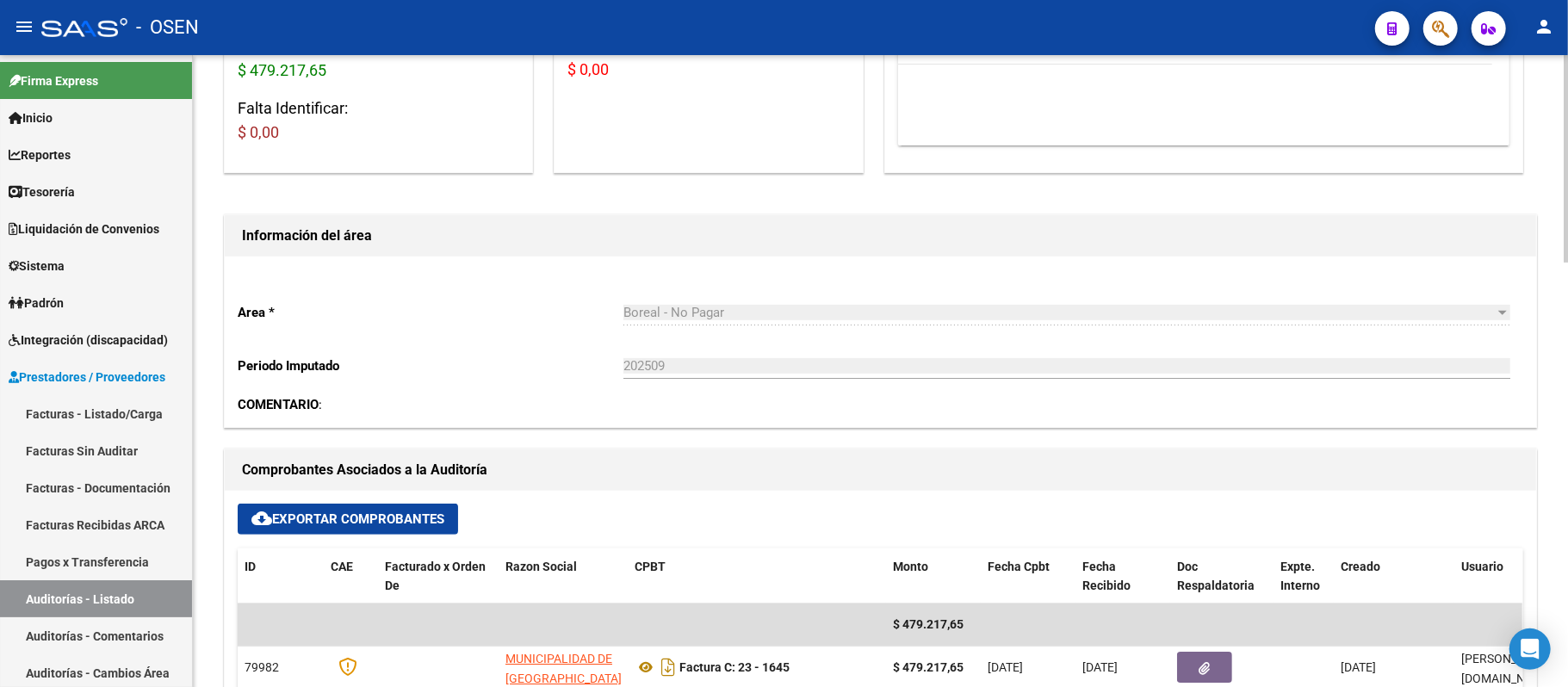
scroll to position [345, 0]
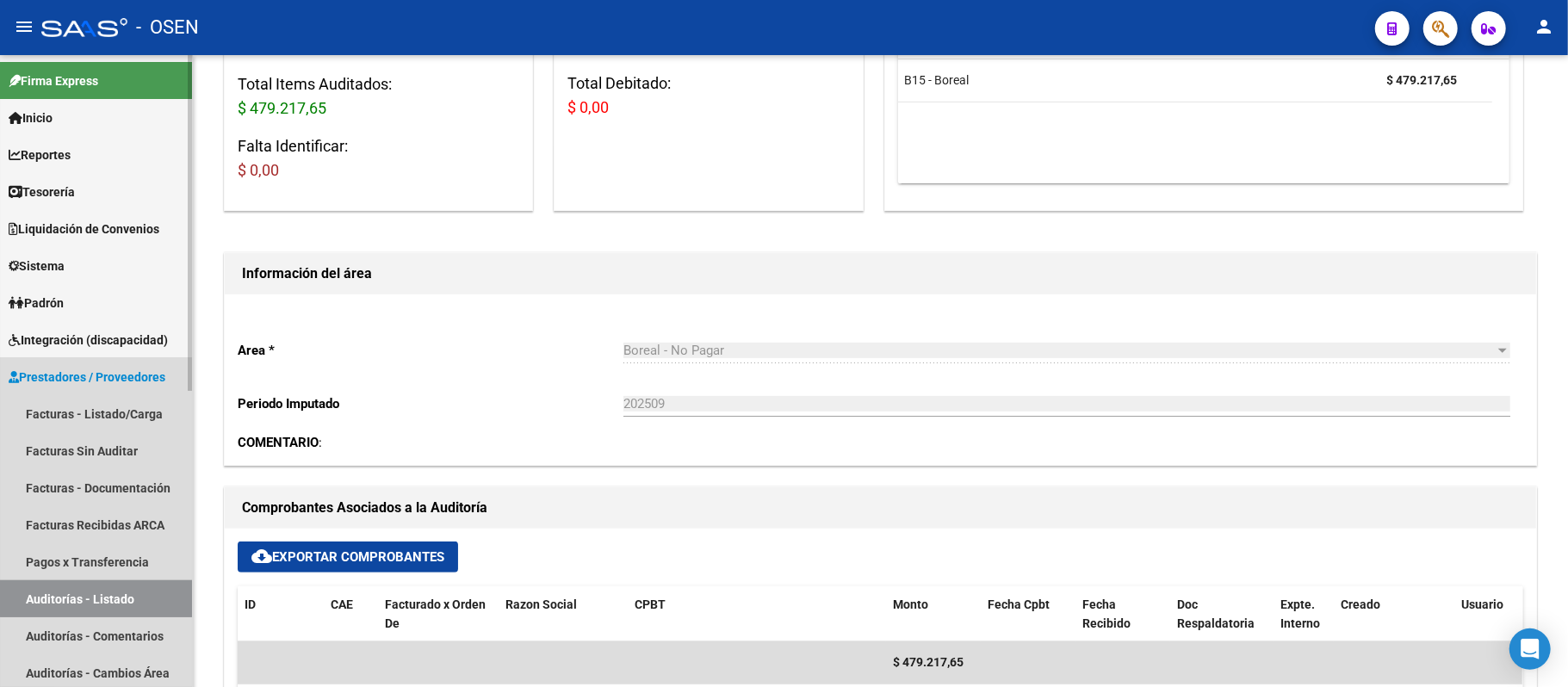
click at [100, 595] on link "Auditorías - Listado" at bounding box center [96, 599] width 192 height 37
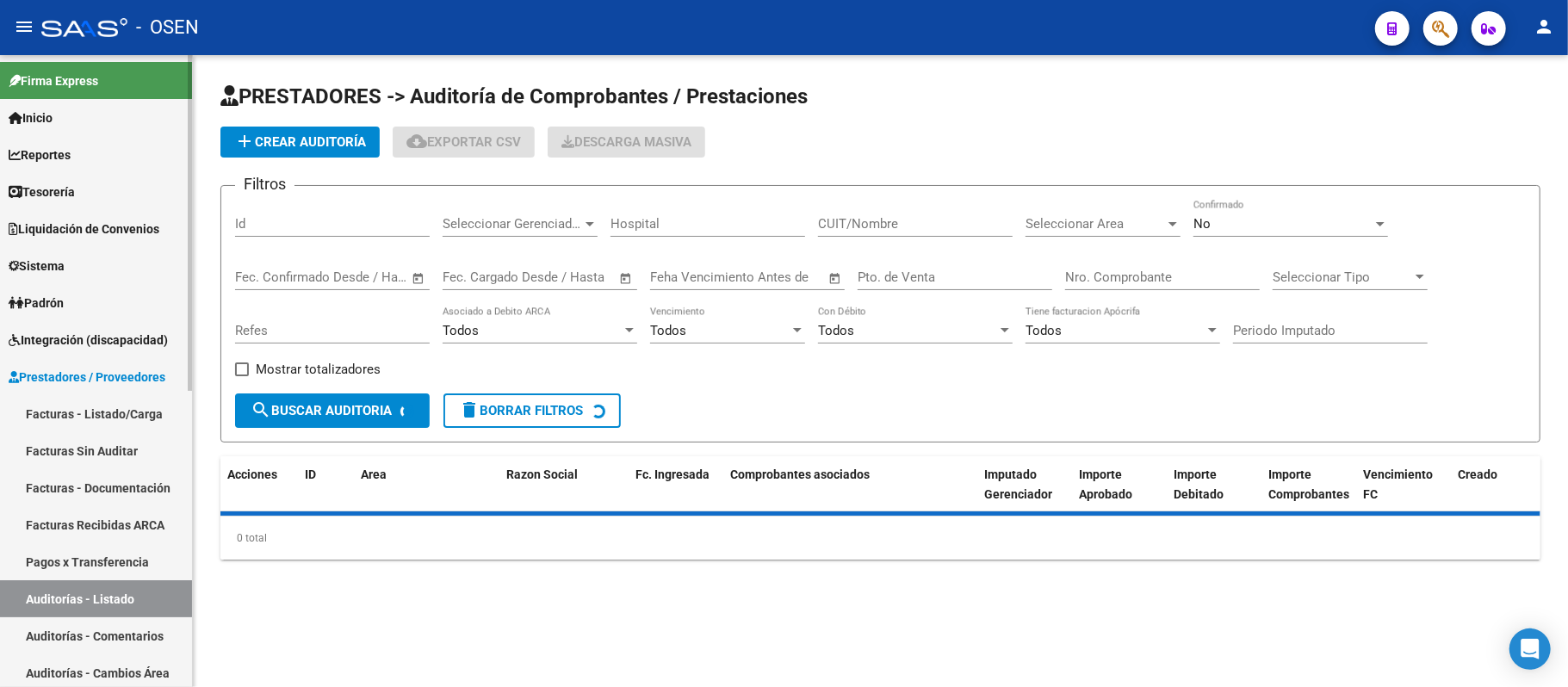
click at [110, 391] on link "Prestadores / Proveedores" at bounding box center [96, 376] width 192 height 37
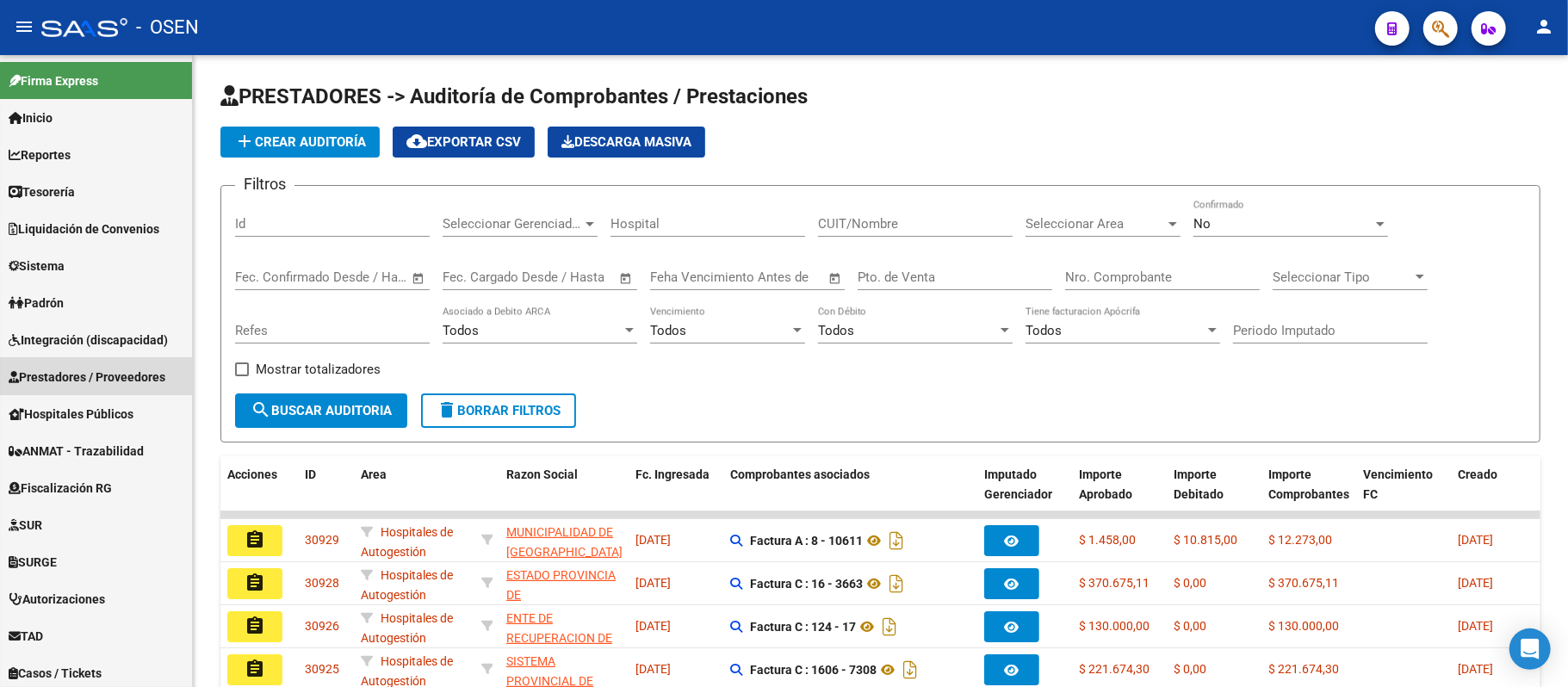
click at [122, 404] on link "Facturas - Listado/Carga" at bounding box center [96, 413] width 192 height 37
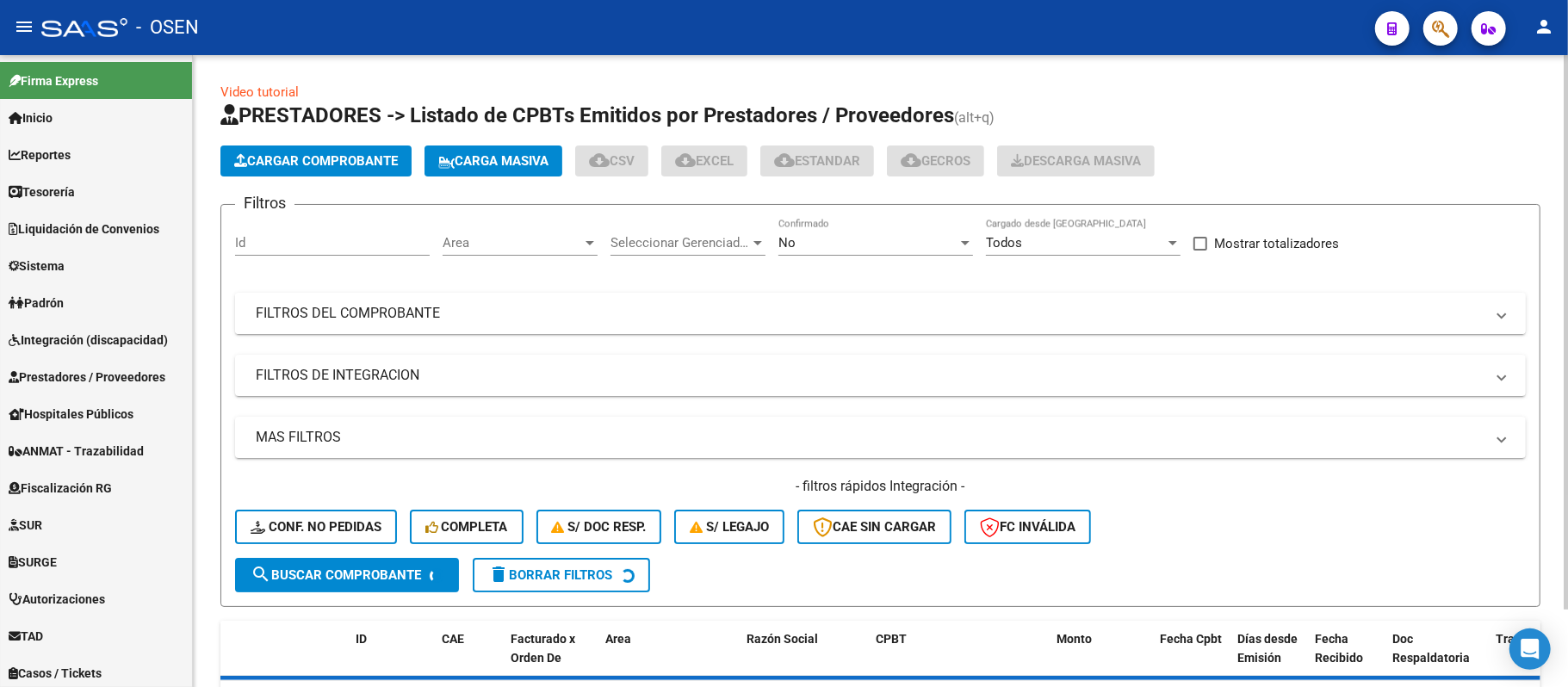
click at [890, 301] on mat-expansion-panel-header "FILTROS DEL COMPROBANTE" at bounding box center [880, 313] width 1291 height 41
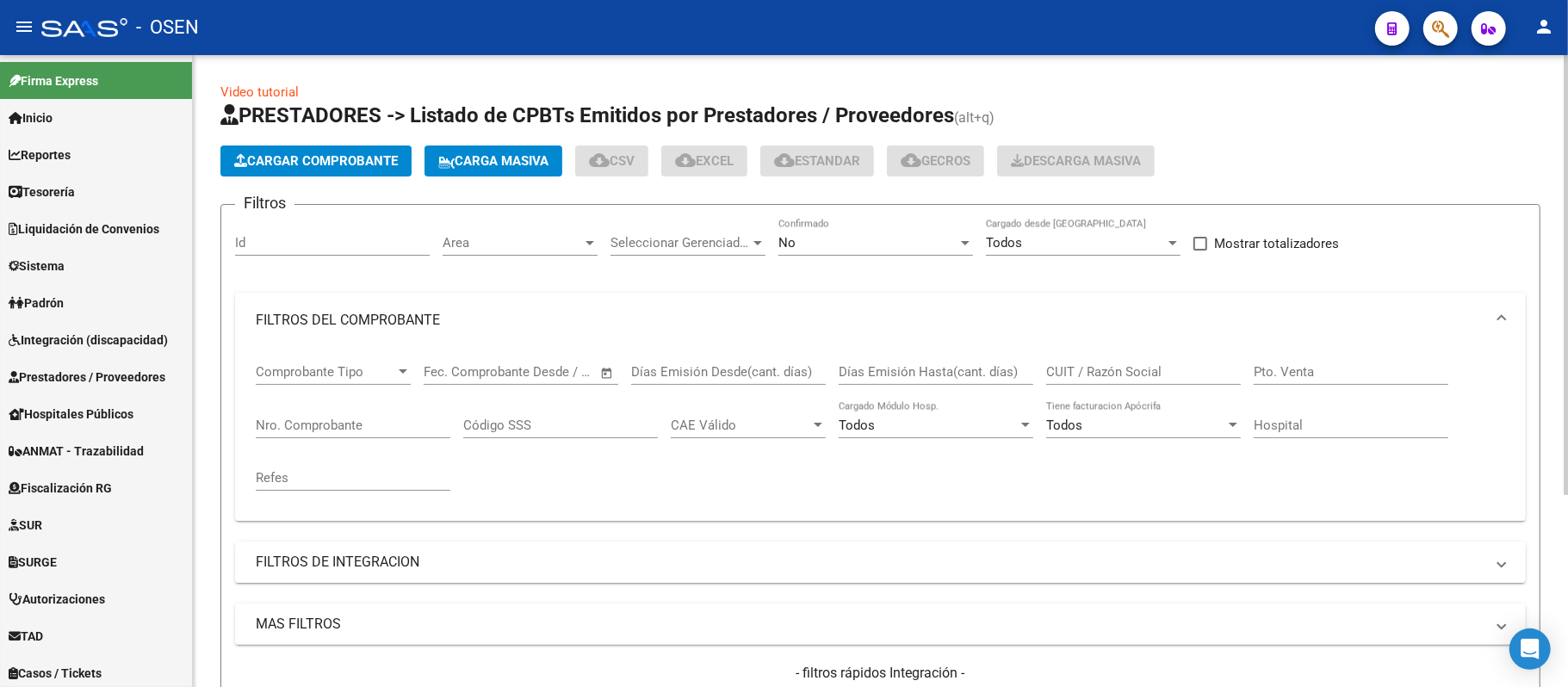
click at [309, 432] on input "Nro. Comprobante" at bounding box center [353, 426] width 194 height 16
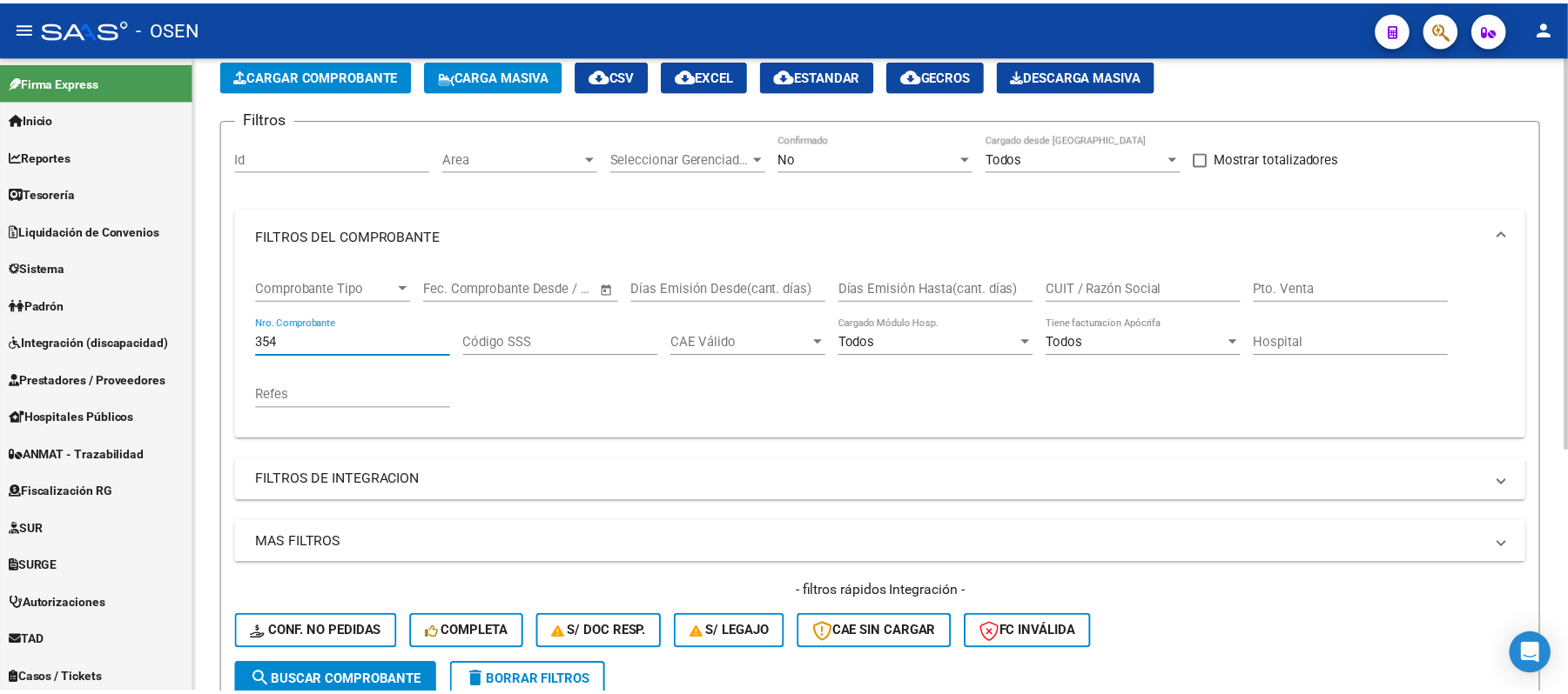
scroll to position [348, 0]
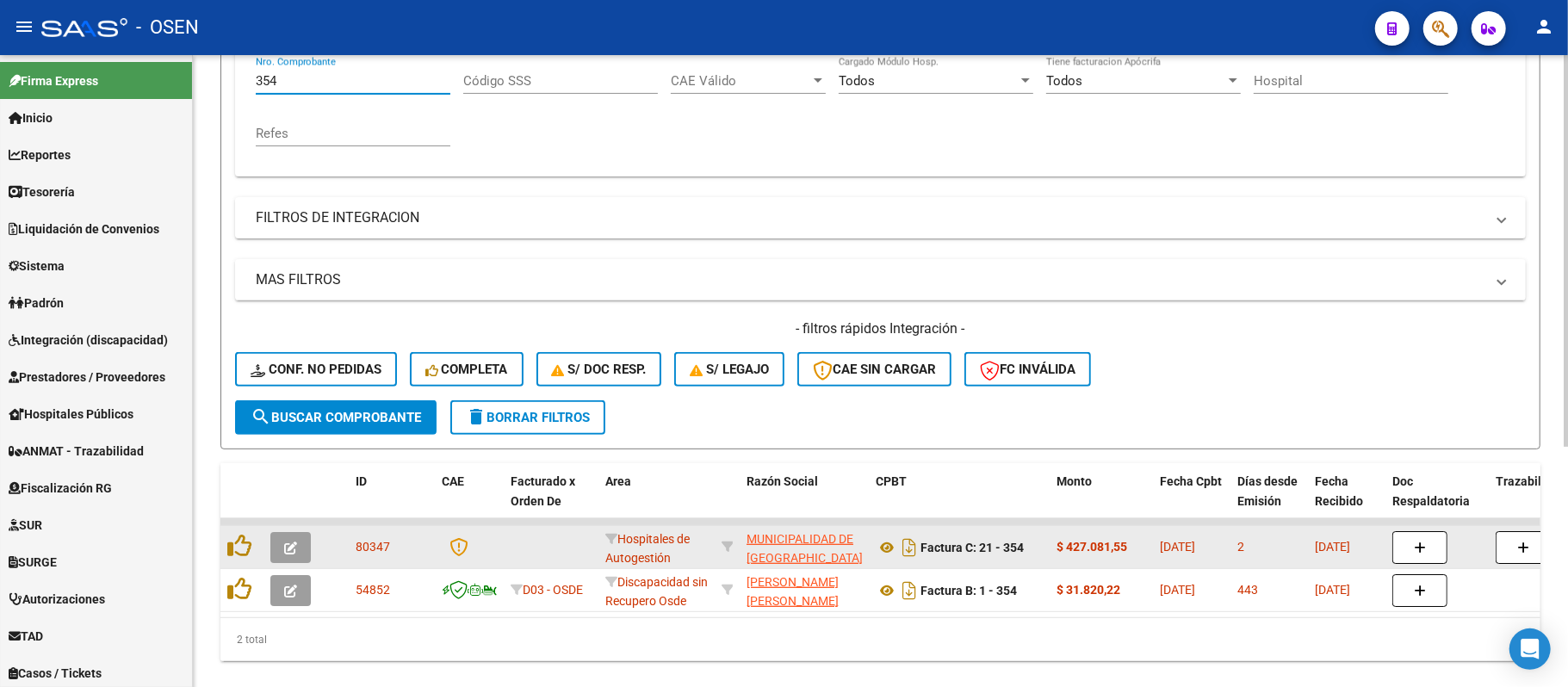
type input "354"
click at [289, 548] on icon "button" at bounding box center [290, 548] width 13 height 13
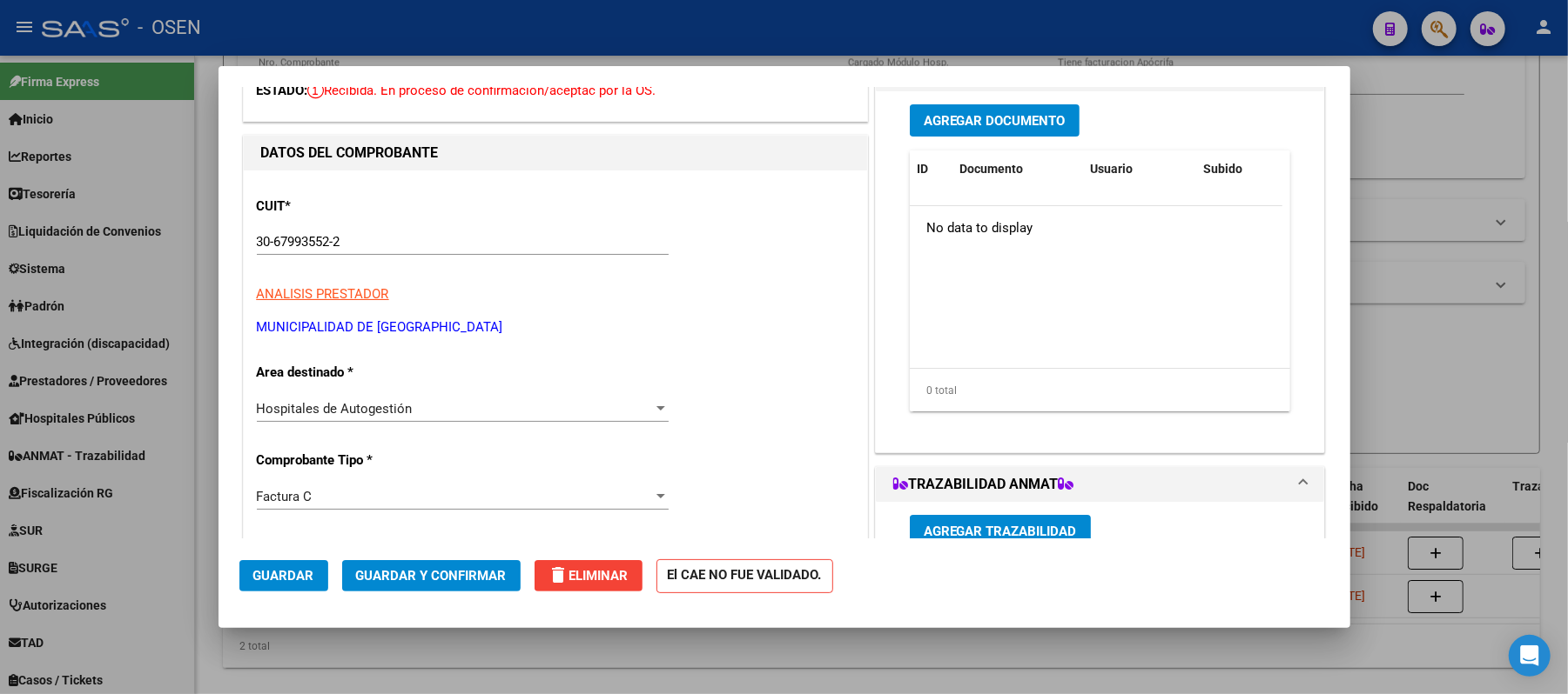
scroll to position [231, 0]
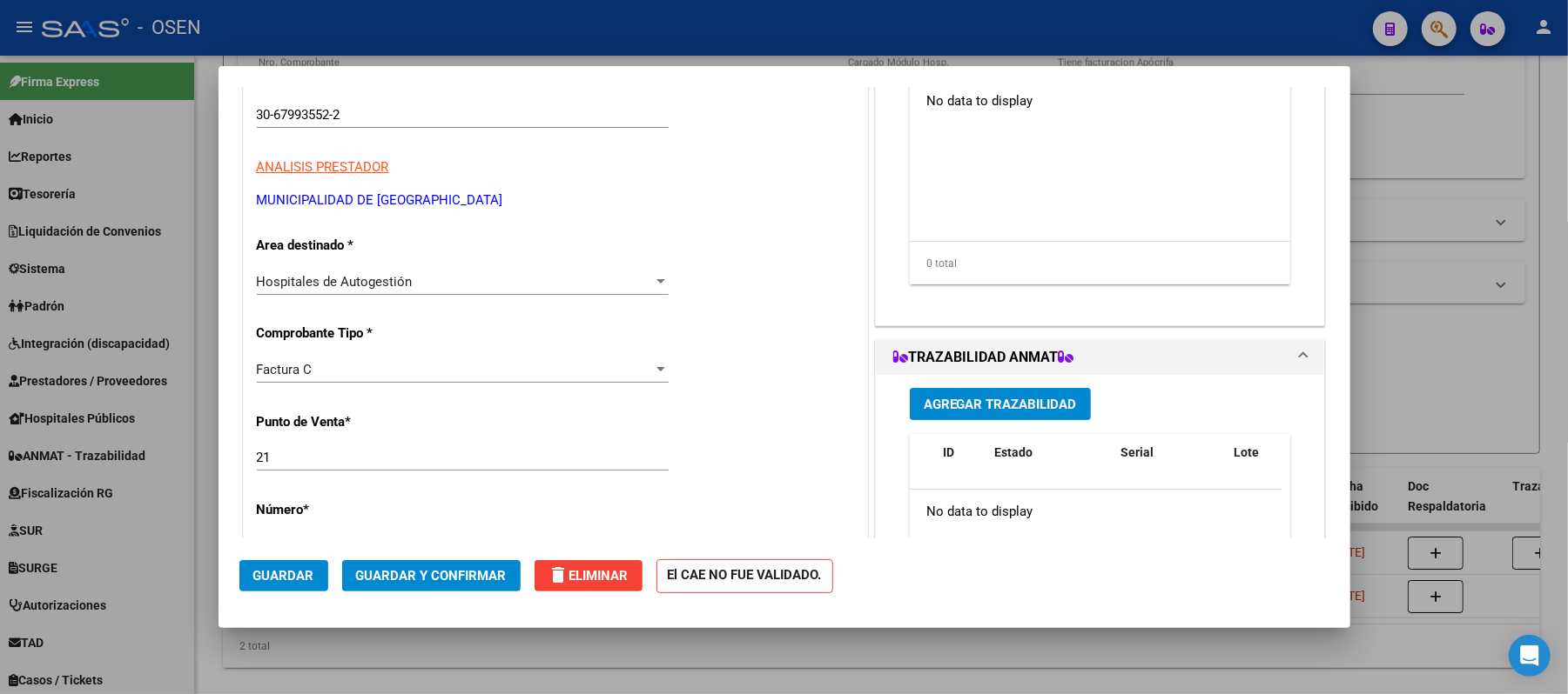
click at [338, 387] on div "Factura C Seleccionar Tipo" at bounding box center [462, 378] width 412 height 43
click at [341, 369] on div "Factura C" at bounding box center [455, 370] width 396 height 16
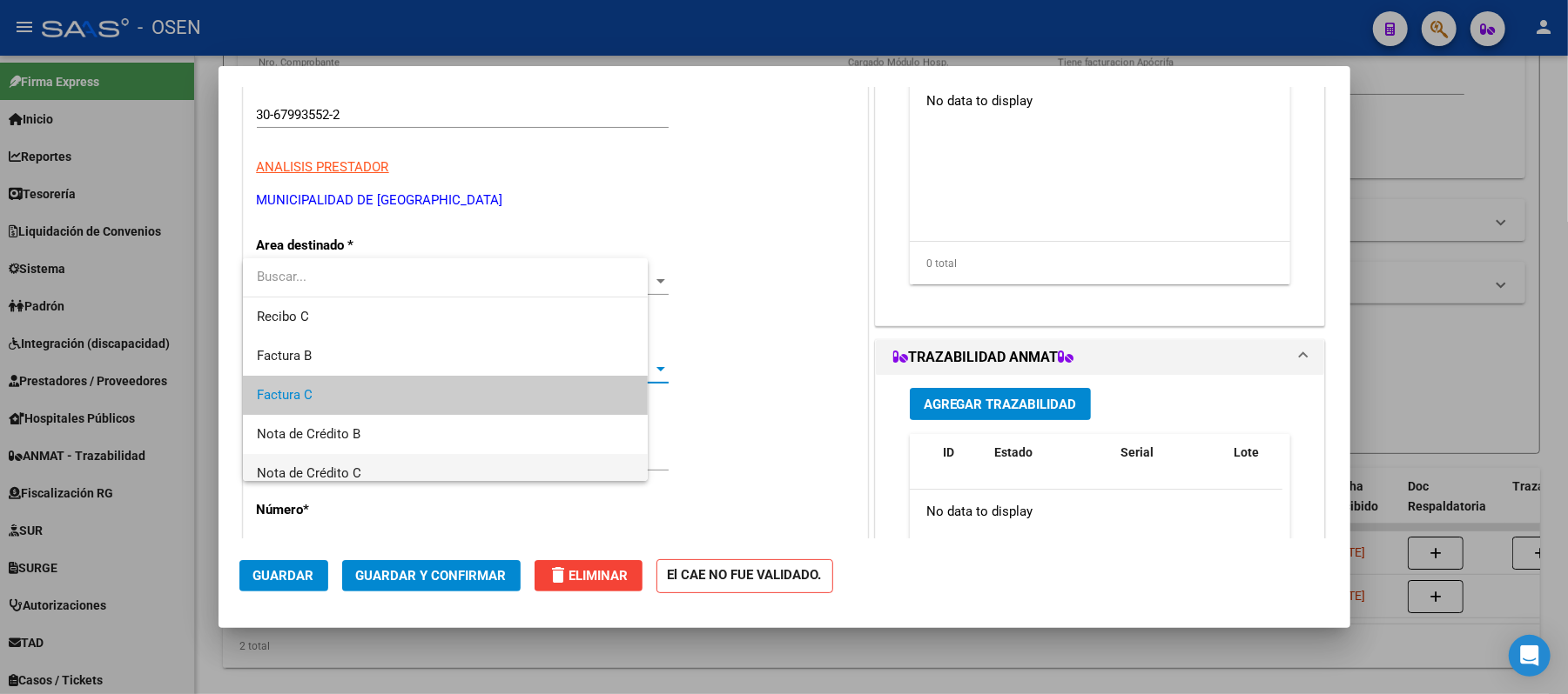
scroll to position [25, 0]
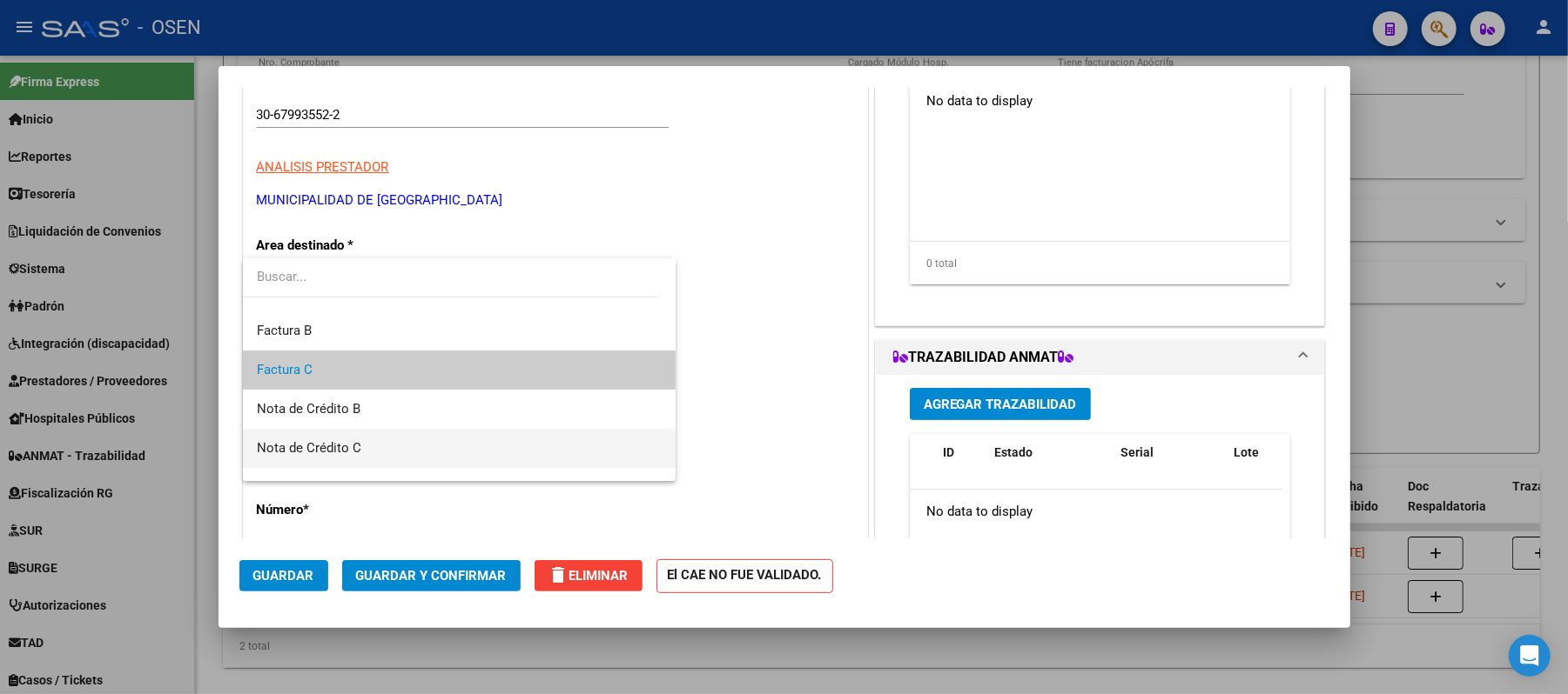
click at [362, 450] on span "Nota de Crédito C" at bounding box center [459, 449] width 404 height 39
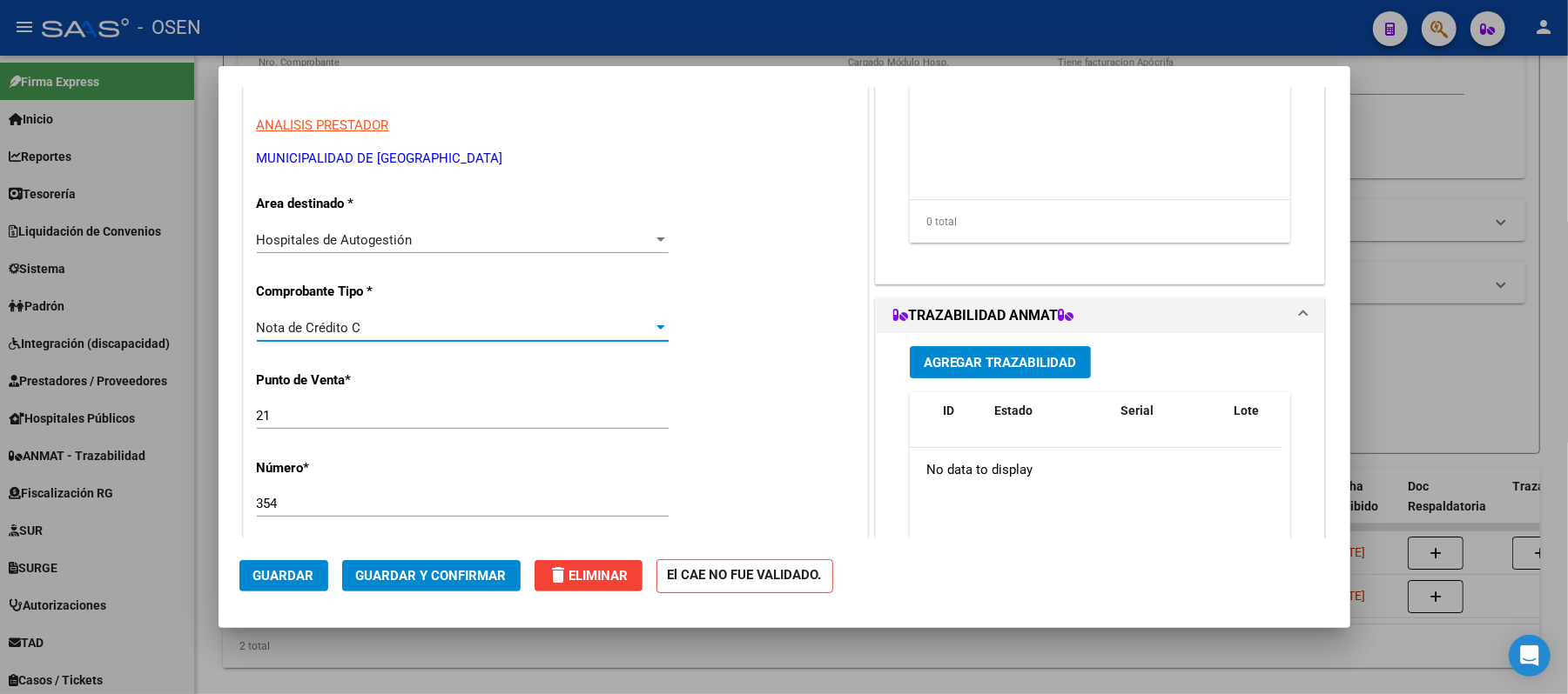
scroll to position [348, 0]
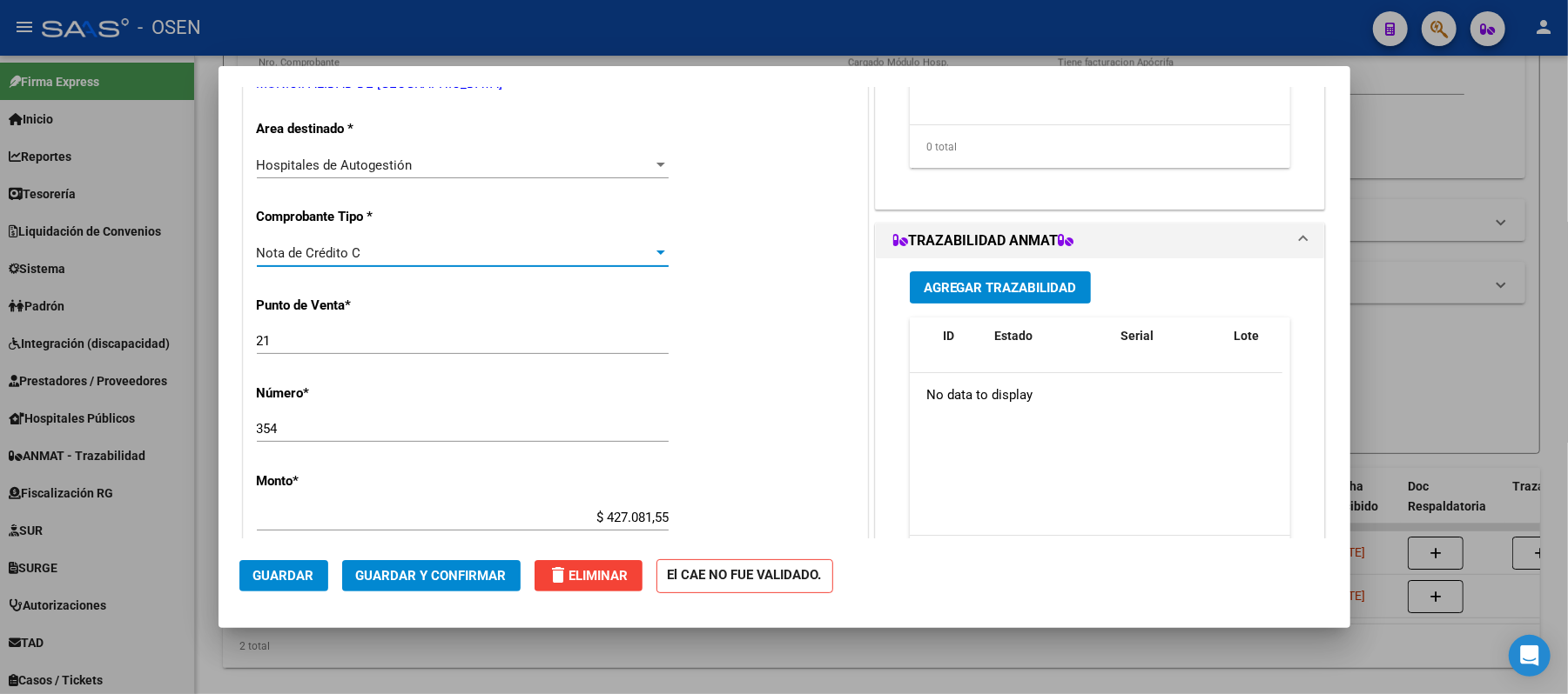
click at [312, 578] on span "Guardar" at bounding box center [284, 576] width 61 height 16
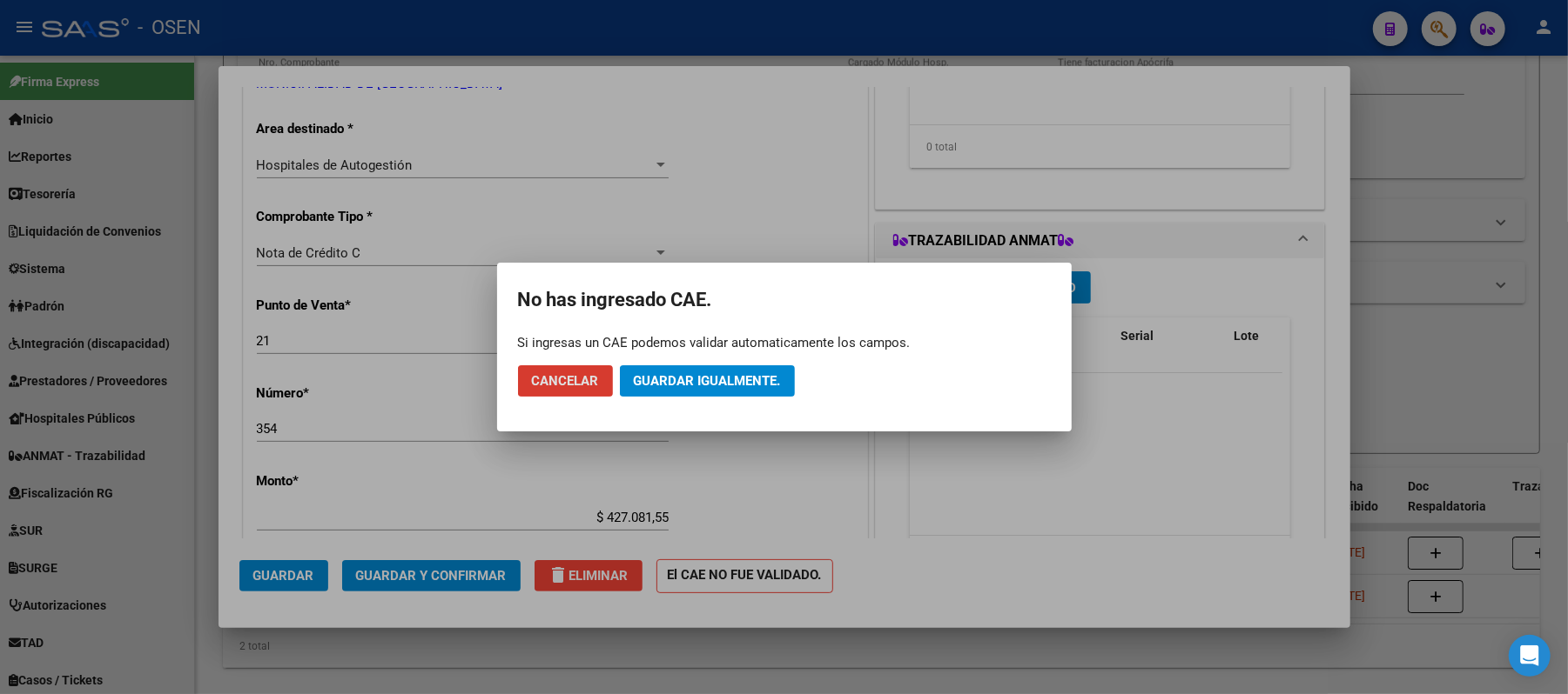
click at [677, 381] on span "Guardar igualmente." at bounding box center [707, 381] width 147 height 16
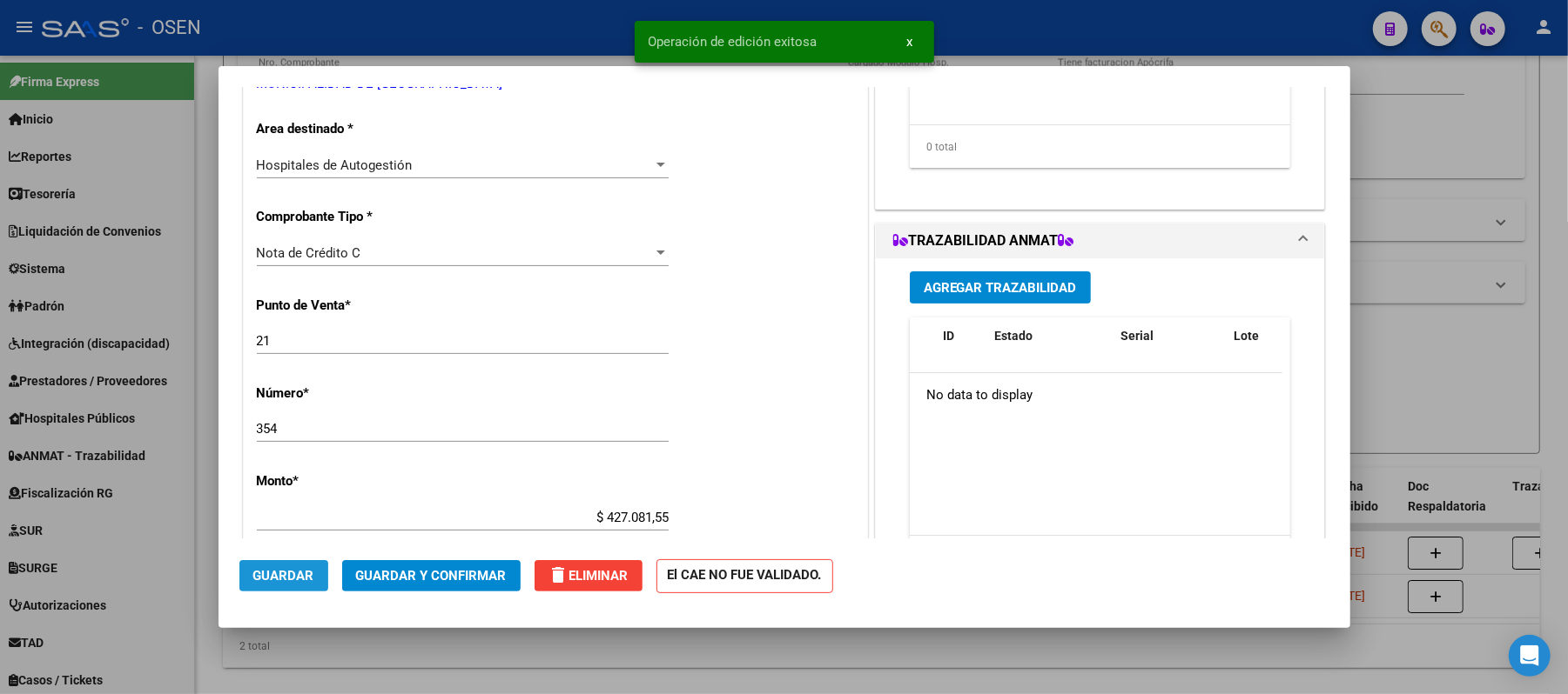
click at [273, 579] on span "Guardar" at bounding box center [284, 576] width 61 height 16
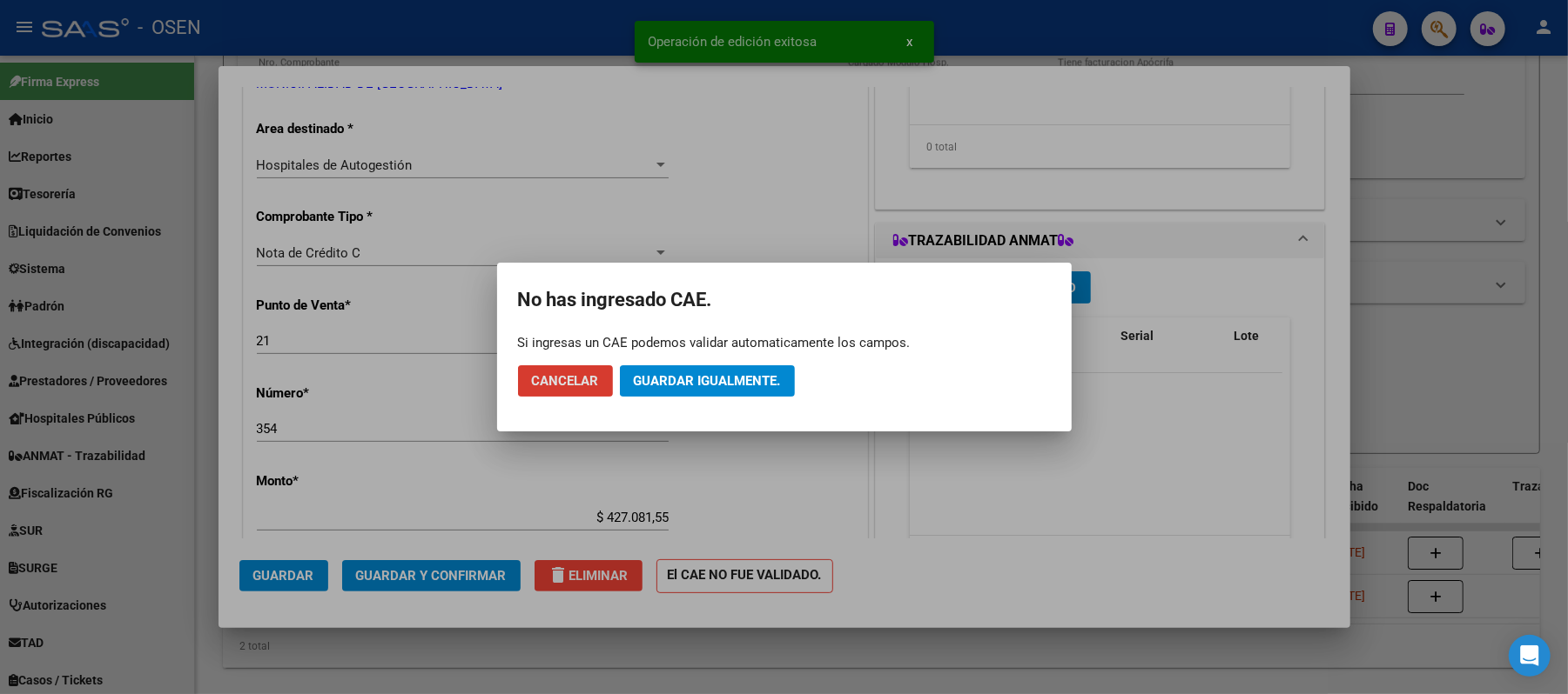
click at [735, 371] on button "Guardar igualmente." at bounding box center [707, 380] width 175 height 31
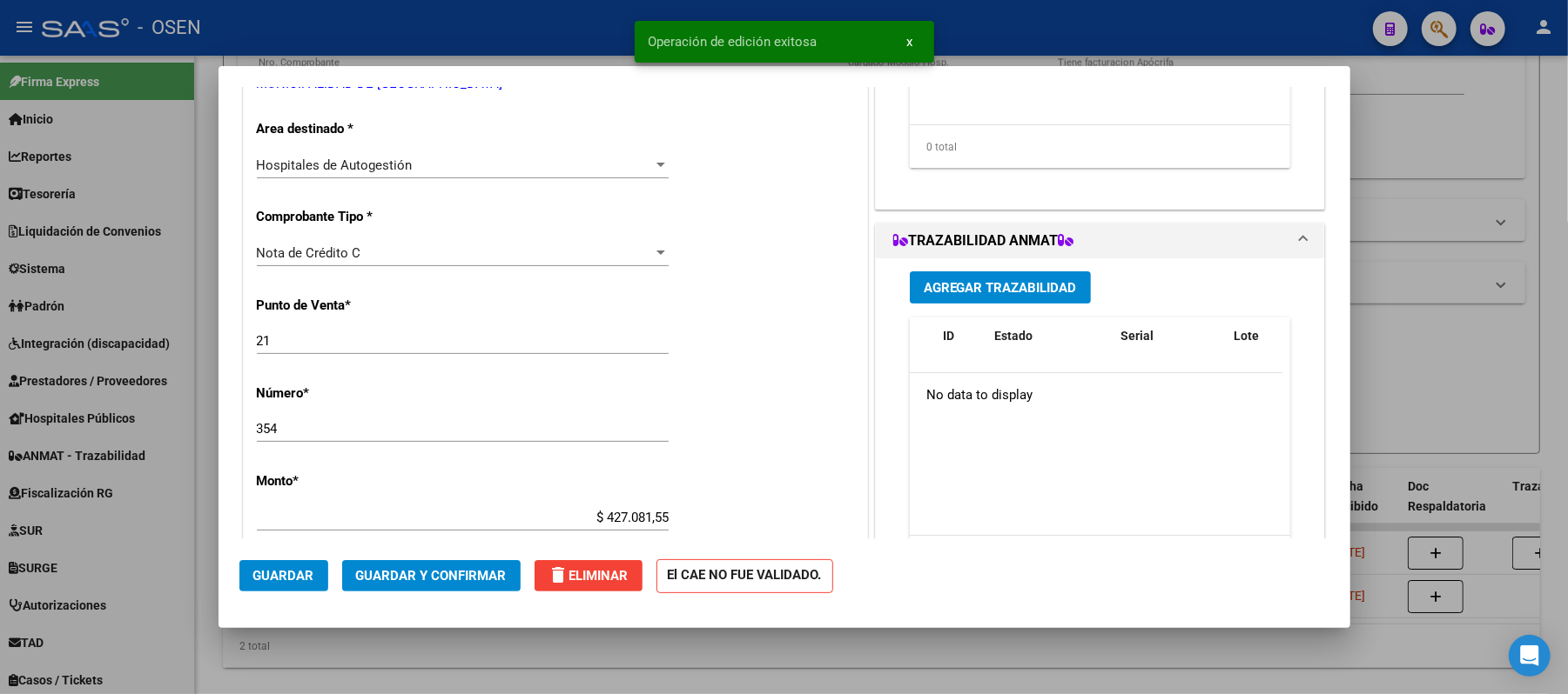
click at [398, 32] on div at bounding box center [784, 347] width 1568 height 694
type input "$ 0,00"
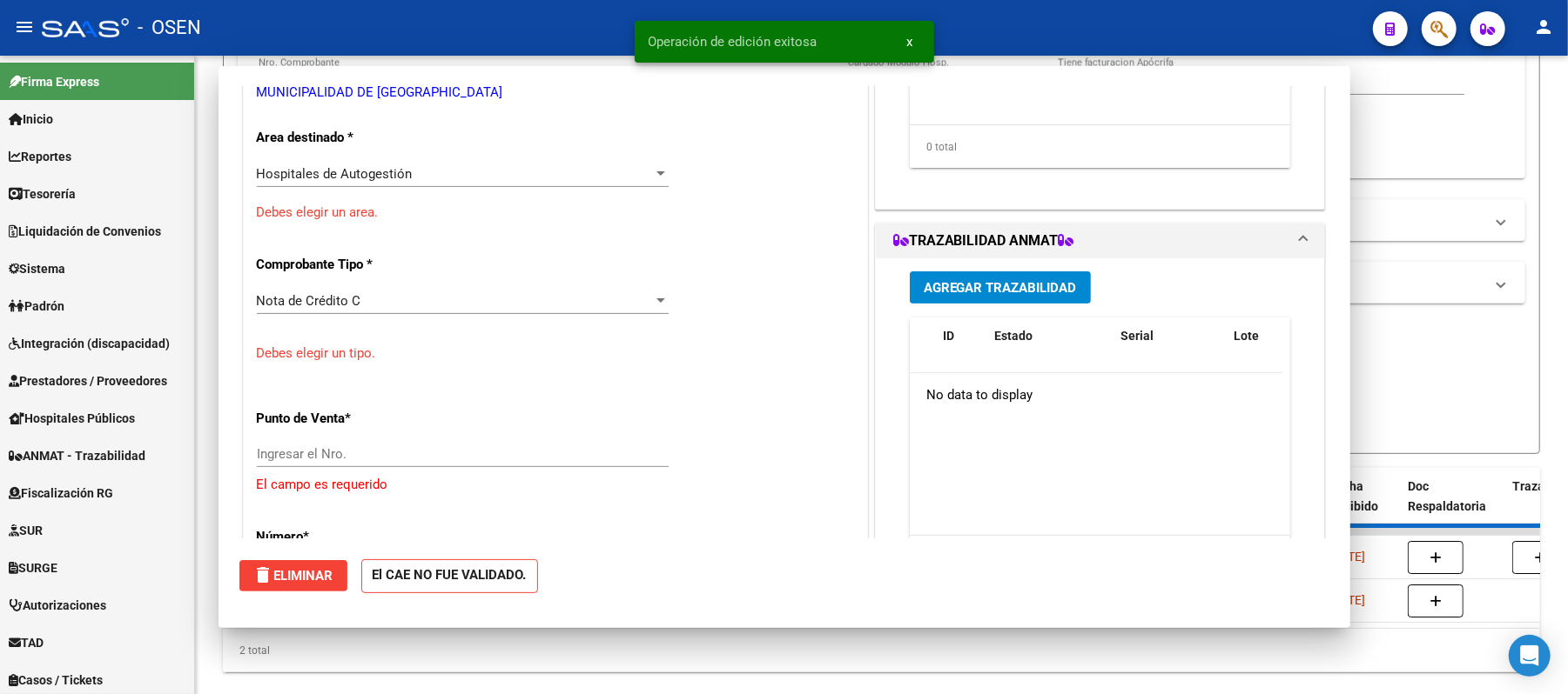
scroll to position [356, 0]
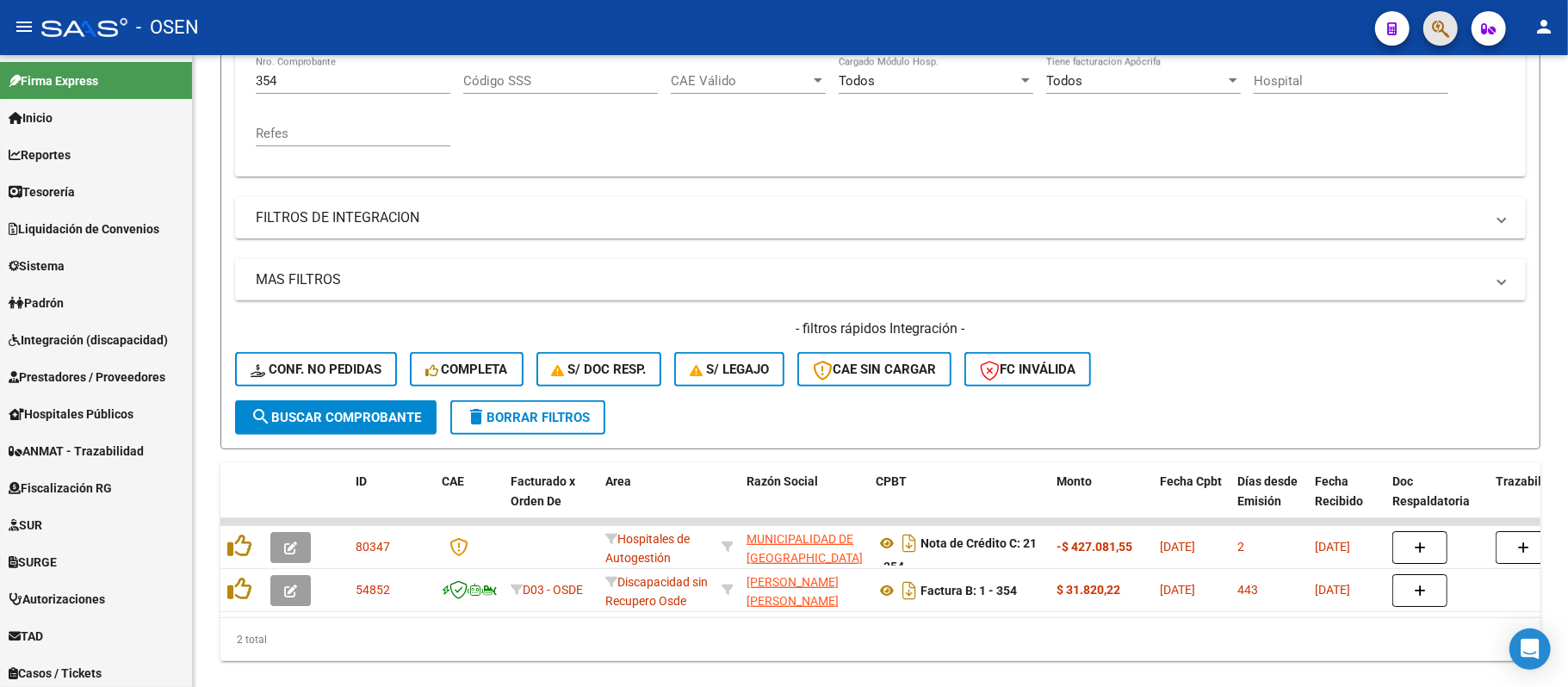
click at [1455, 28] on button "button" at bounding box center [1440, 28] width 34 height 34
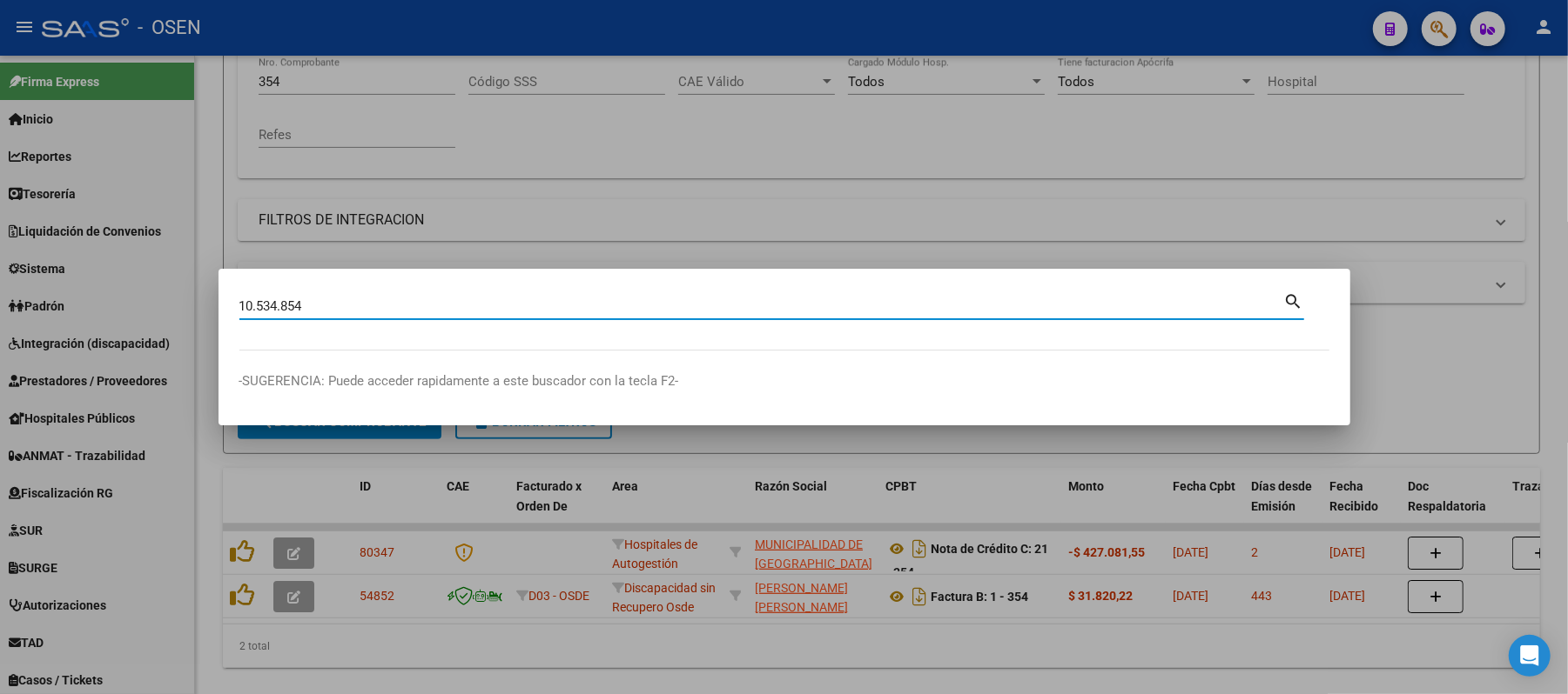
click at [282, 307] on input "10.534.854" at bounding box center [761, 307] width 1044 height 16
click at [258, 310] on input "10.534854" at bounding box center [761, 307] width 1044 height 16
type input "10534854"
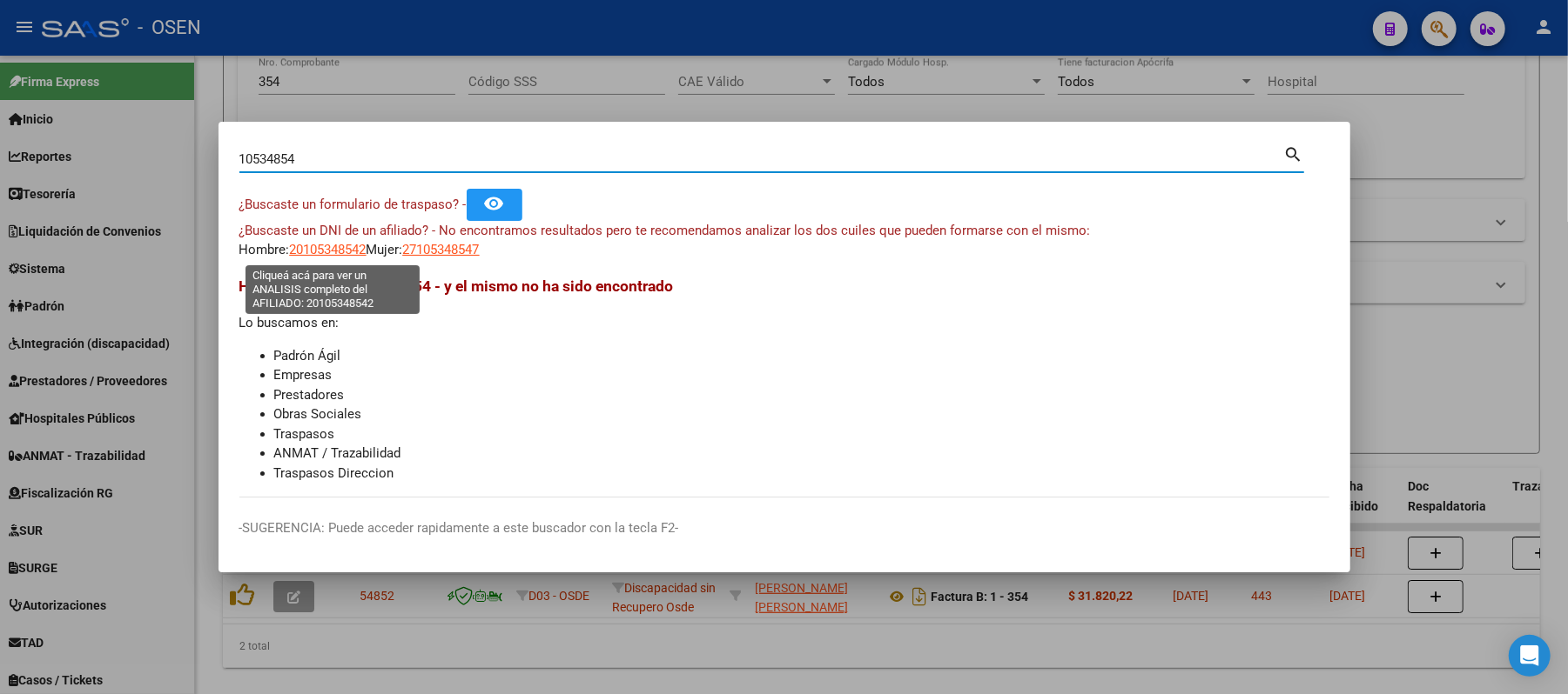
click at [317, 248] on span "20105348542" at bounding box center [328, 250] width 76 height 16
type textarea "20105348542"
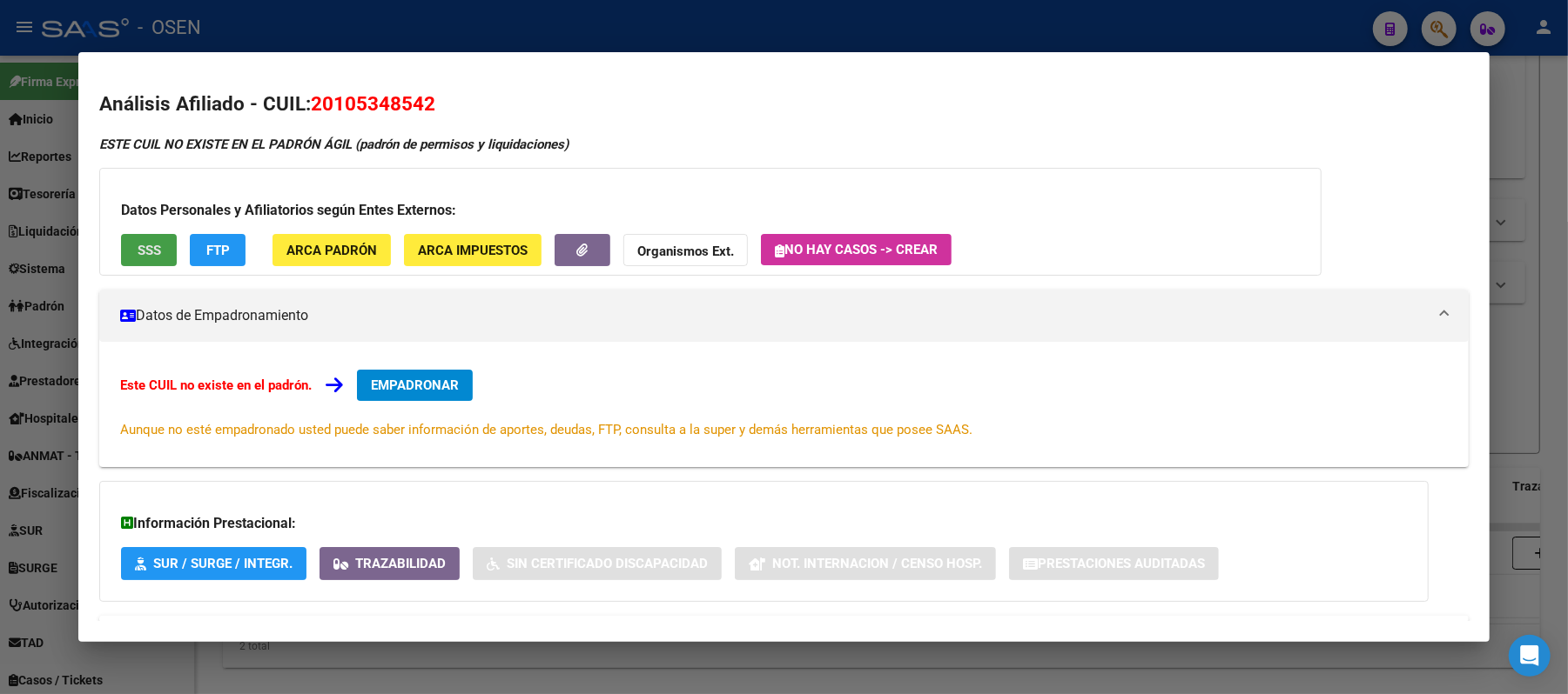
click at [127, 248] on button "SSS" at bounding box center [148, 250] width 56 height 32
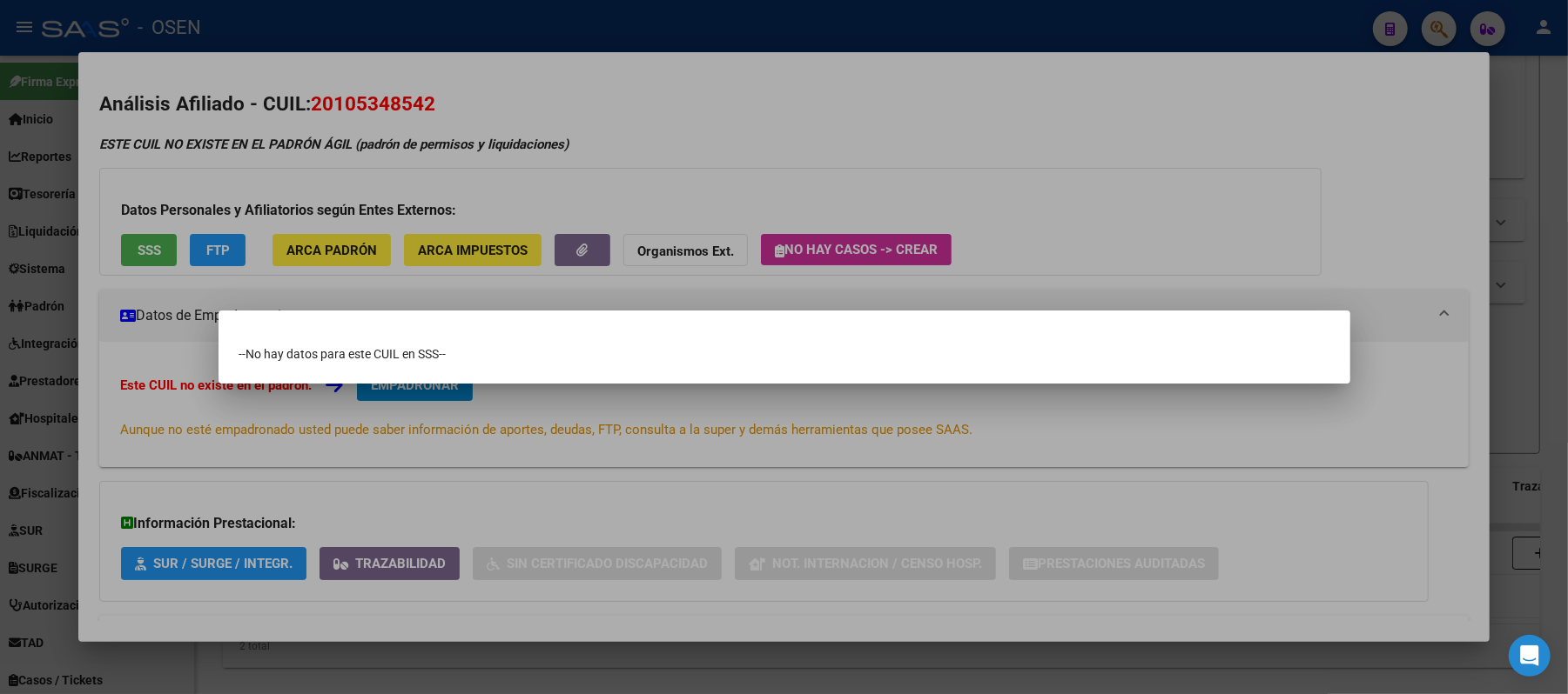
click at [384, 115] on div at bounding box center [784, 347] width 1568 height 694
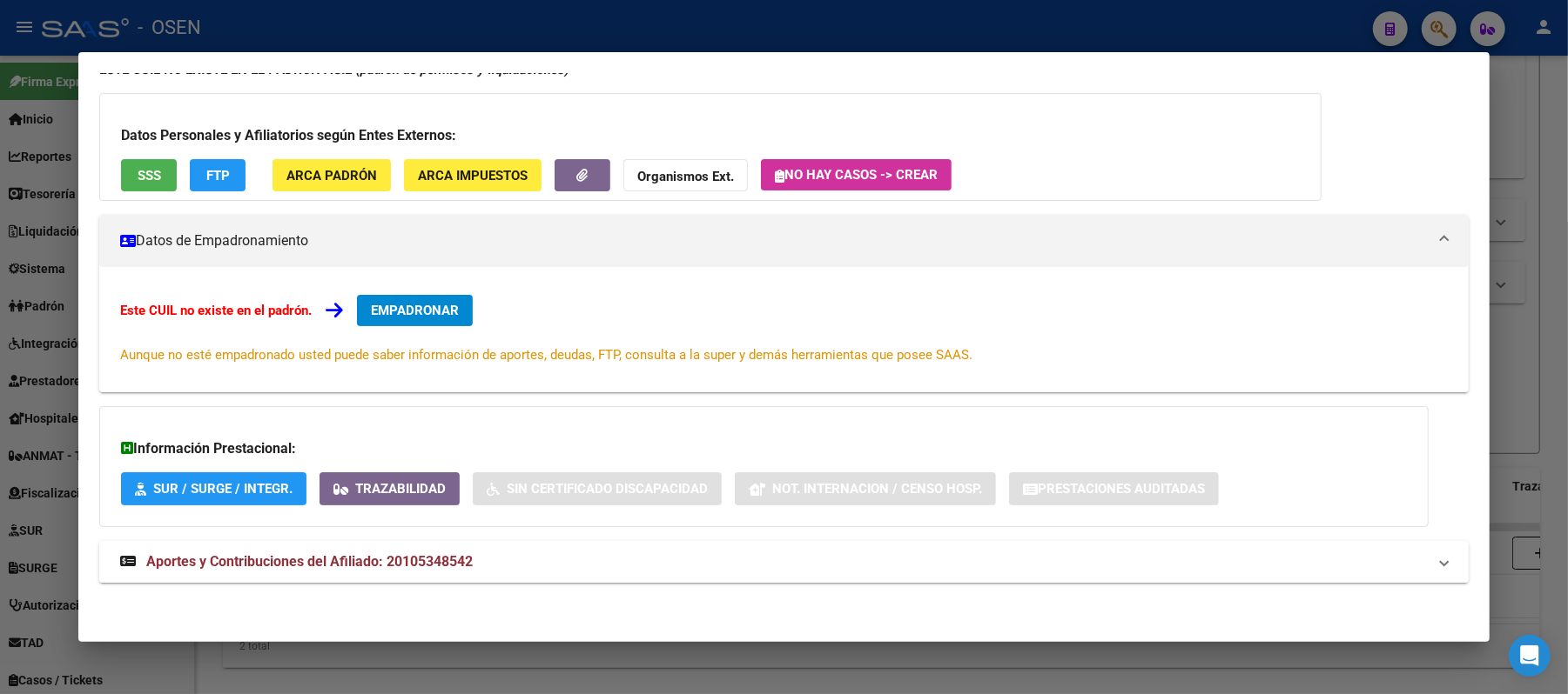
click at [415, 574] on mat-expansion-panel-header "Aportes y Contribuciones del Afiliado: 20105348542" at bounding box center [784, 562] width 1369 height 42
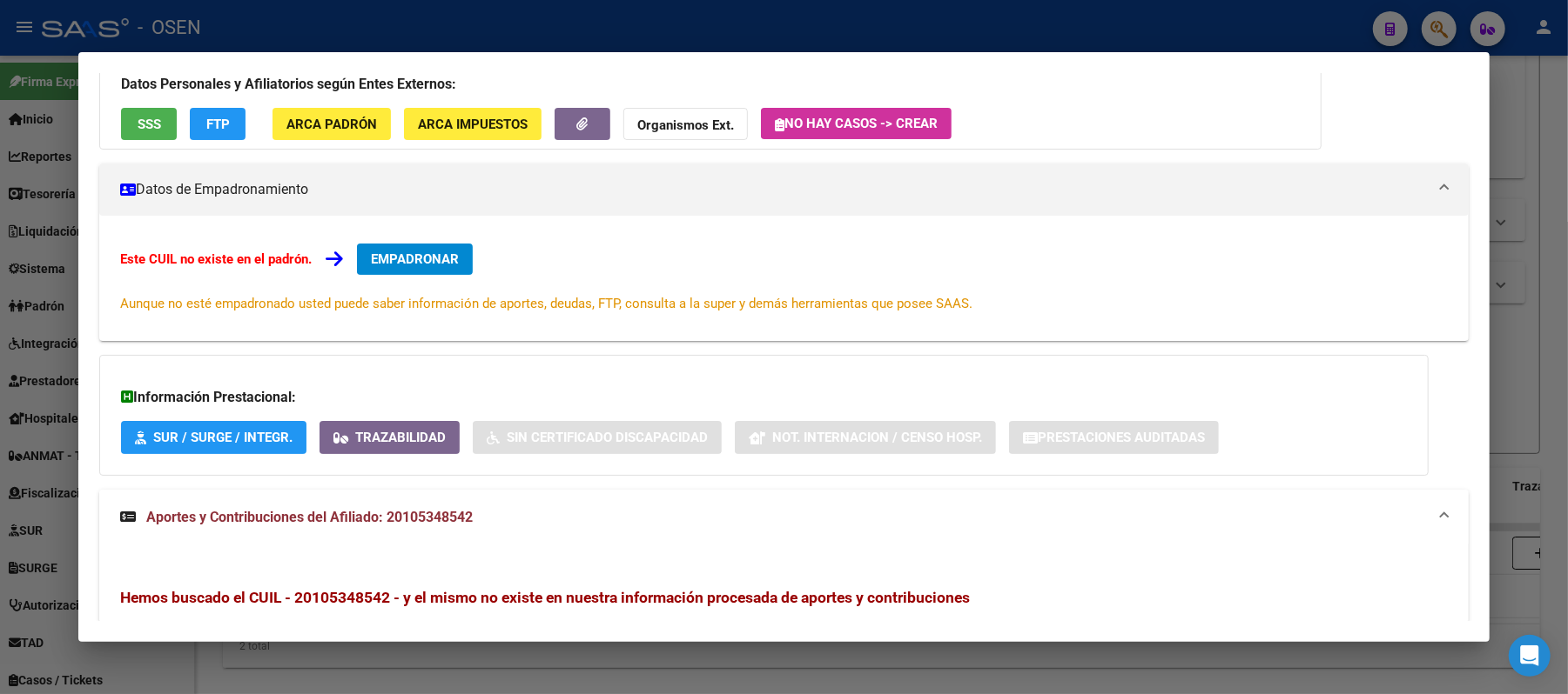
scroll to position [0, 0]
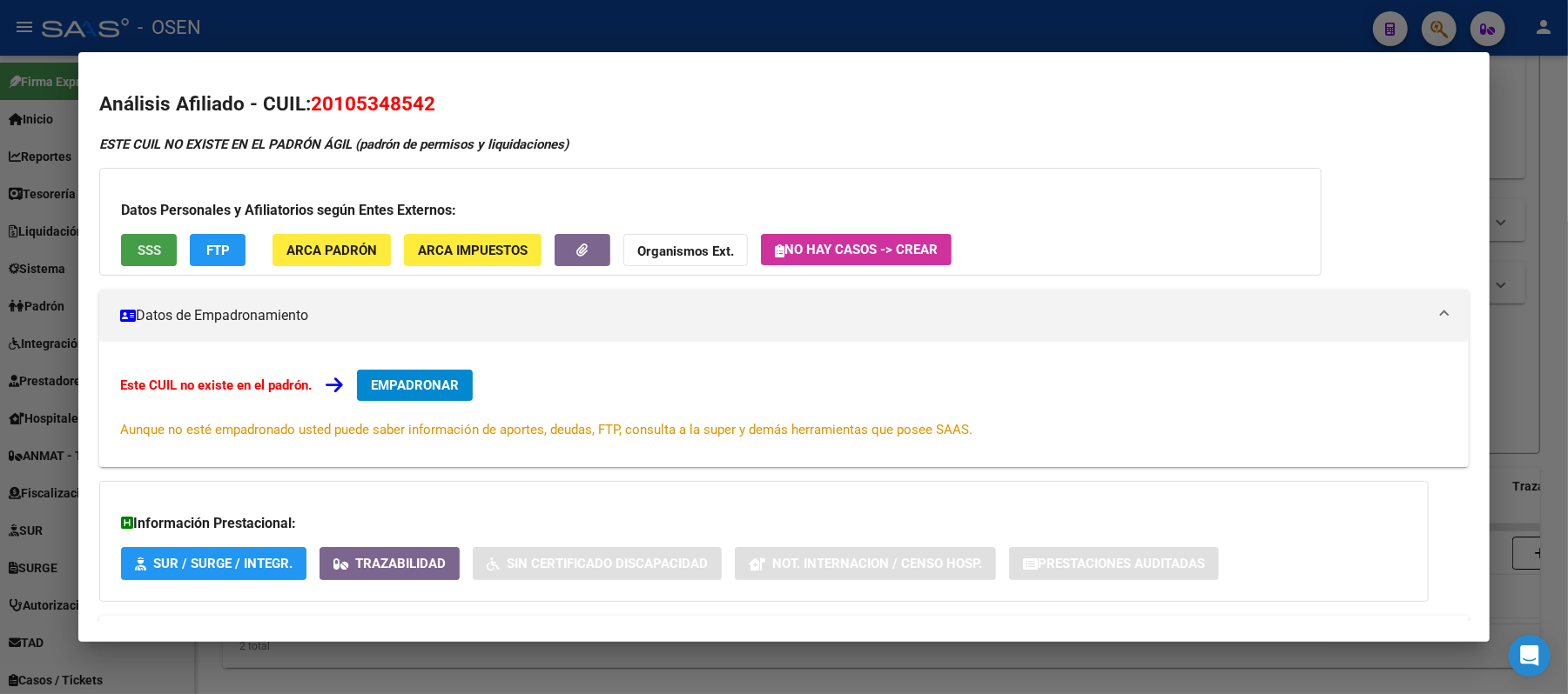
click at [148, 243] on span "SSS" at bounding box center [149, 251] width 23 height 16
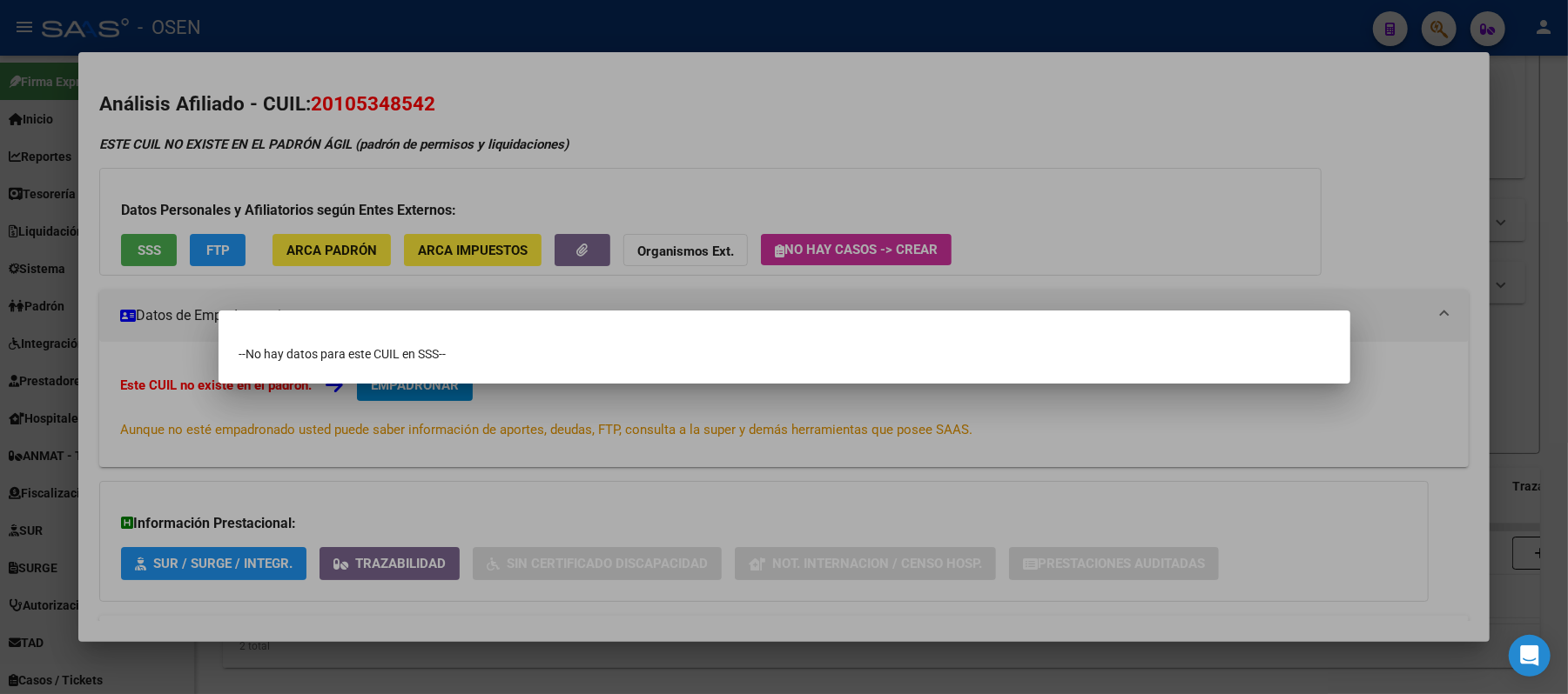
click at [325, 101] on div at bounding box center [784, 347] width 1568 height 694
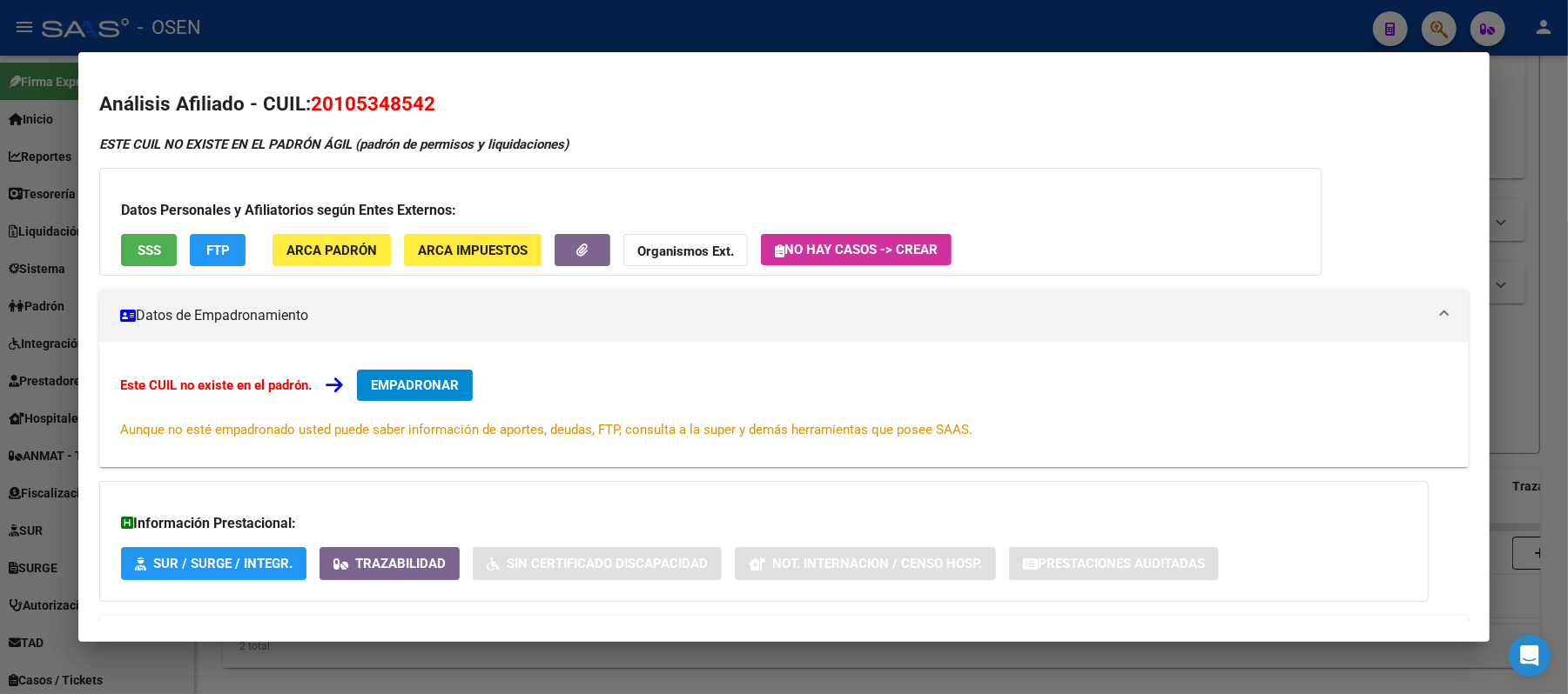
drag, startPoint x: 331, startPoint y: 105, endPoint x: 416, endPoint y: 105, distance: 85.0
click at [416, 105] on span "20105348542" at bounding box center [373, 103] width 124 height 22
copy span "10534854"
click at [1087, 40] on div at bounding box center [784, 347] width 1568 height 694
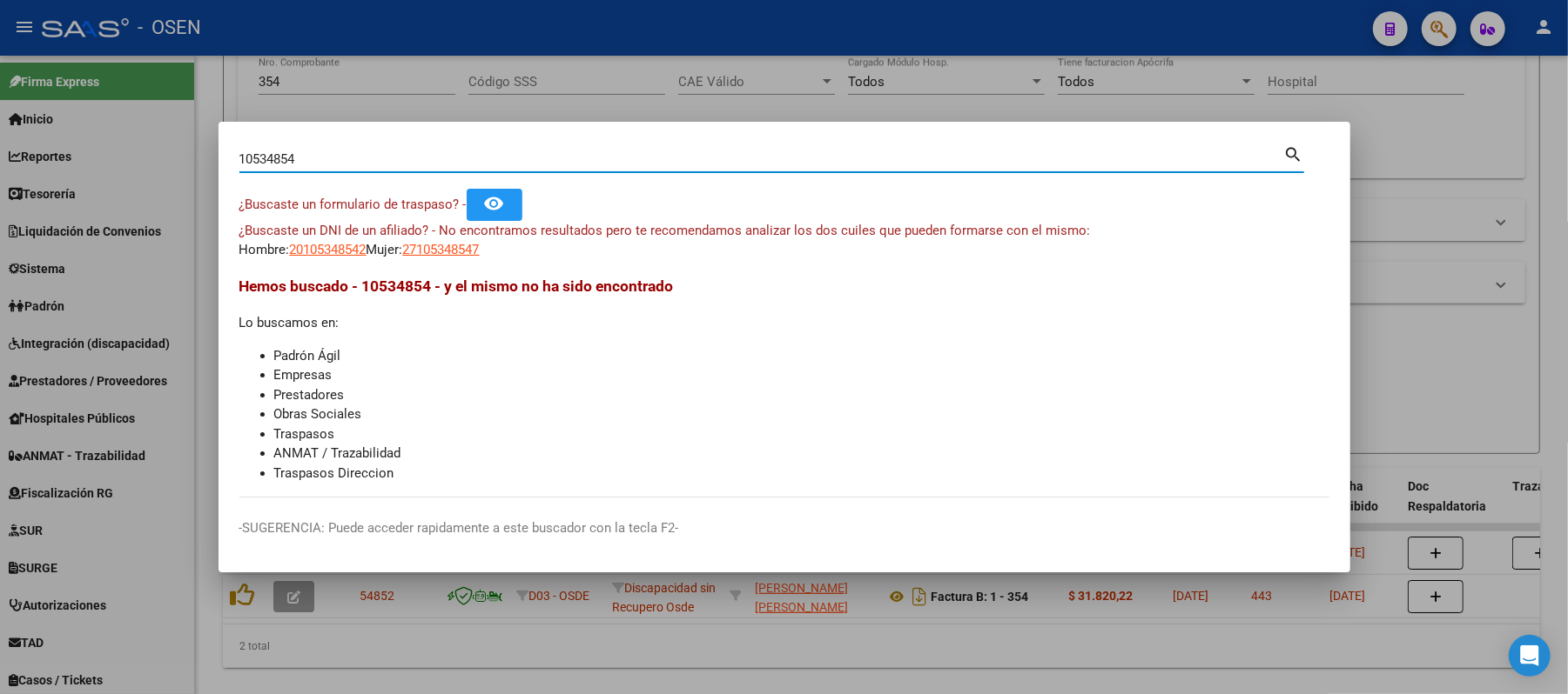
drag, startPoint x: 376, startPoint y: 158, endPoint x: 0, endPoint y: 133, distance: 376.8
click at [0, 140] on div "10534854 Buscar (apellido, dni, cuil, nro traspaso, cuit, obra social) search ¿…" at bounding box center [784, 347] width 1568 height 694
paste input ".936.919"
click at [255, 161] on input "10.936919" at bounding box center [761, 159] width 1044 height 16
type input "10936919"
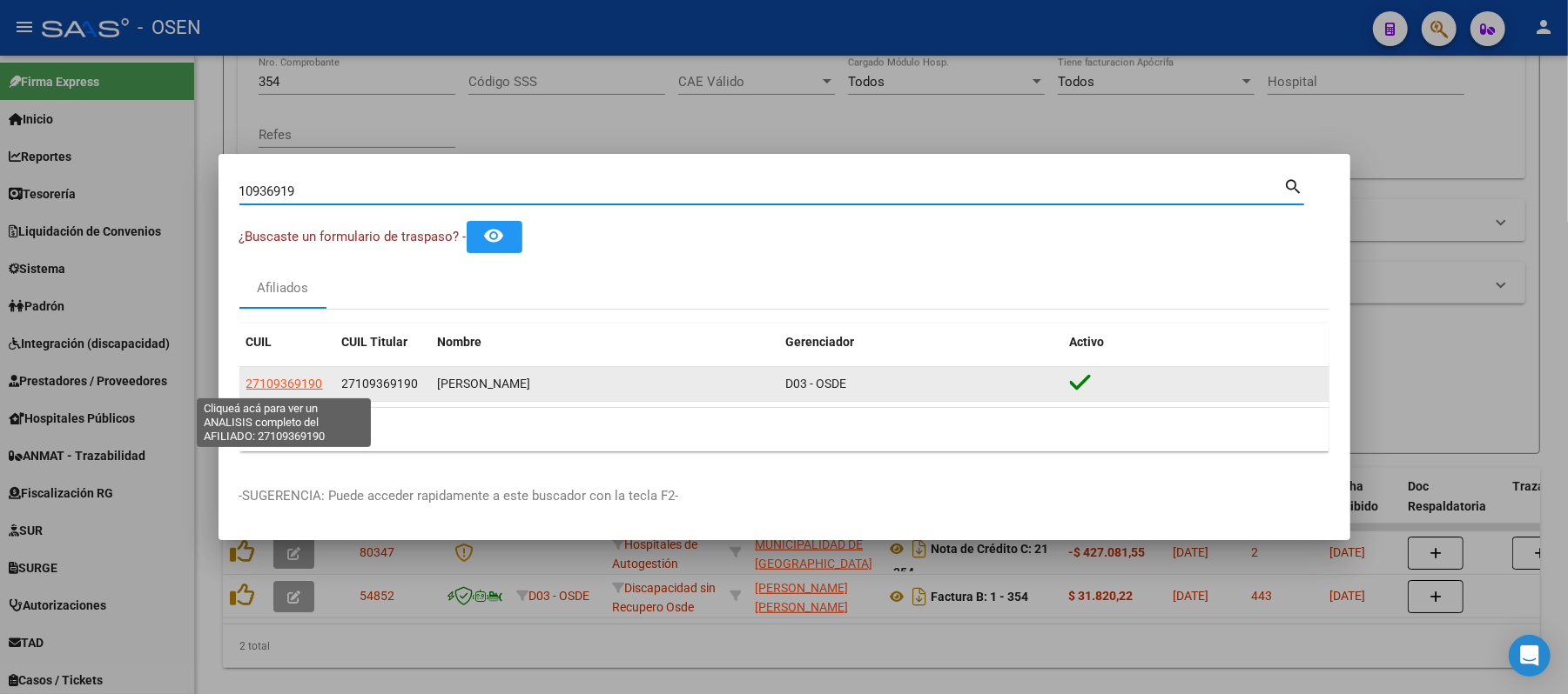
click at [298, 390] on span "27109369190" at bounding box center [284, 384] width 76 height 14
type textarea "27109369190"
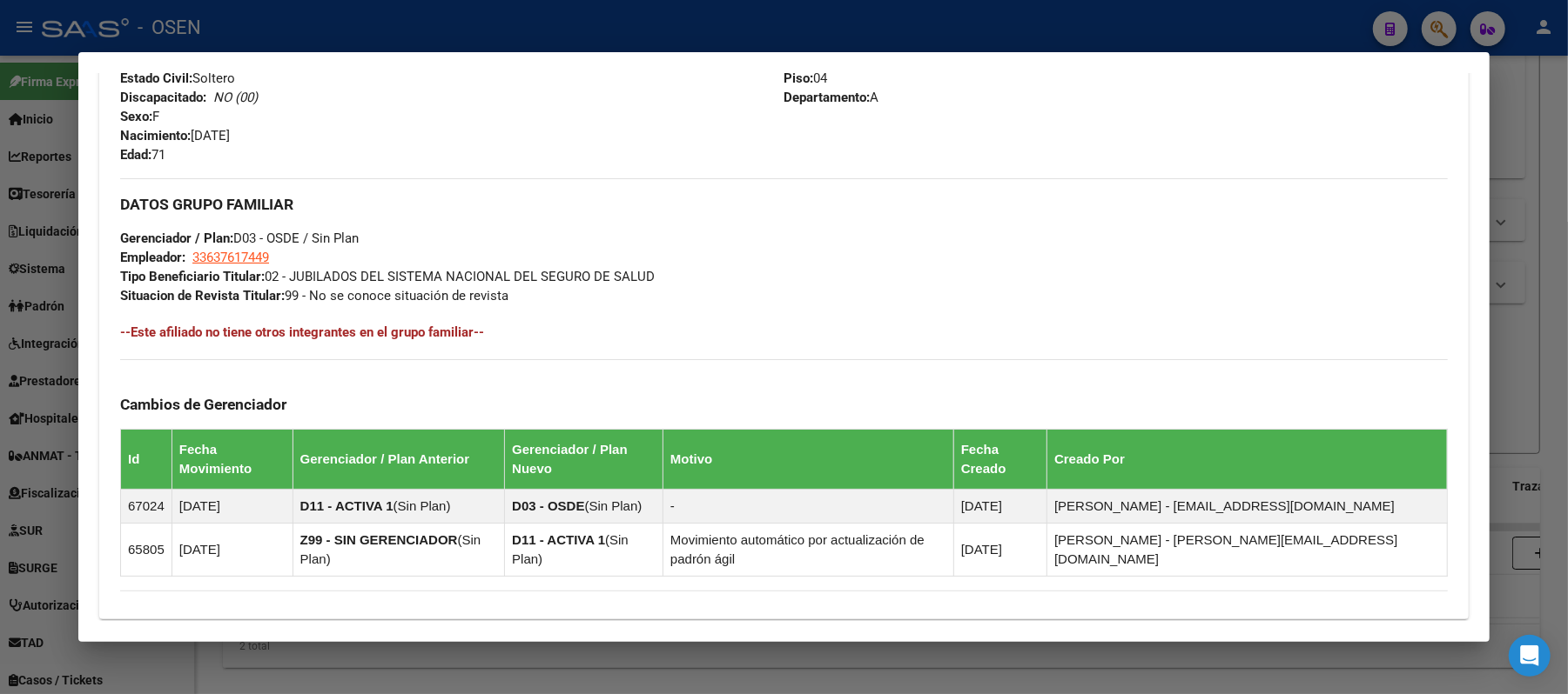
scroll to position [919, 0]
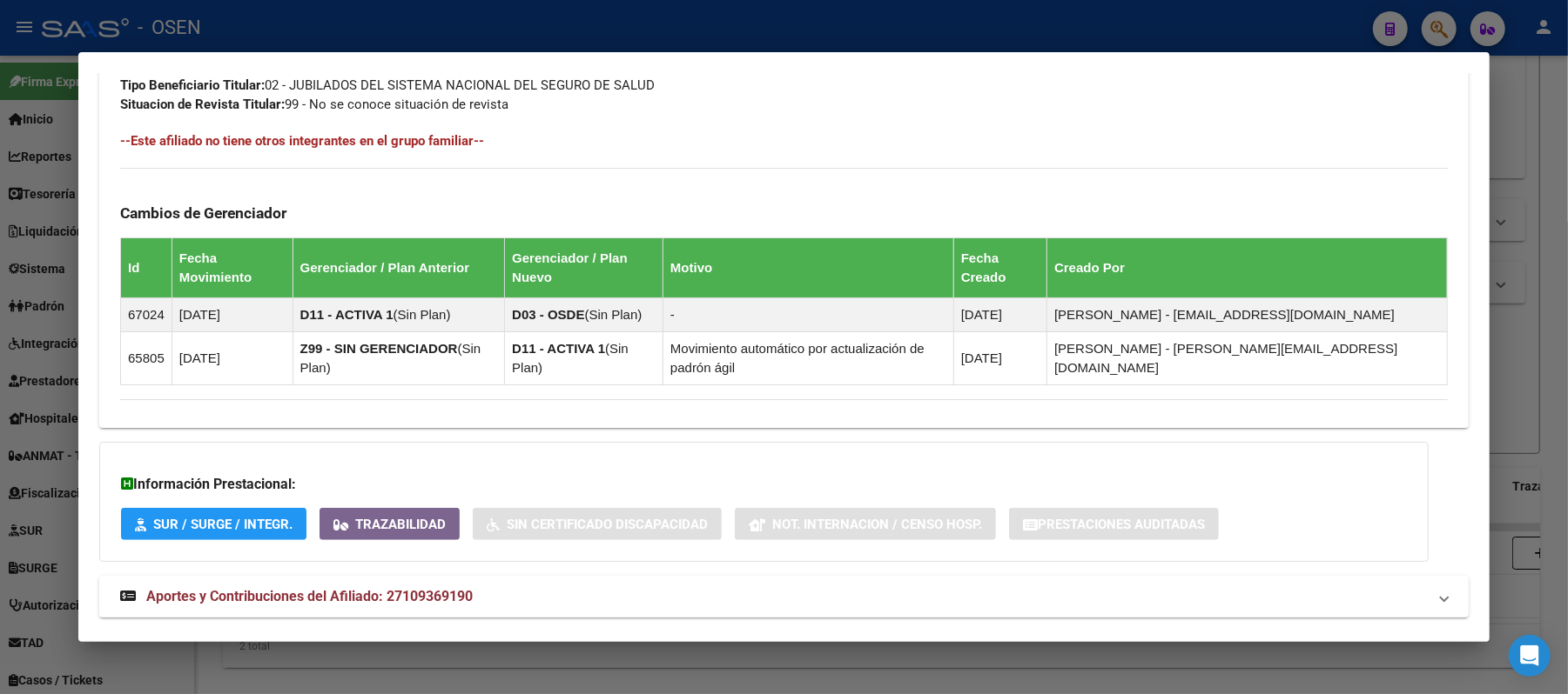
click at [387, 588] on span "Aportes y Contribuciones del Afiliado: 27109369190" at bounding box center [309, 596] width 326 height 17
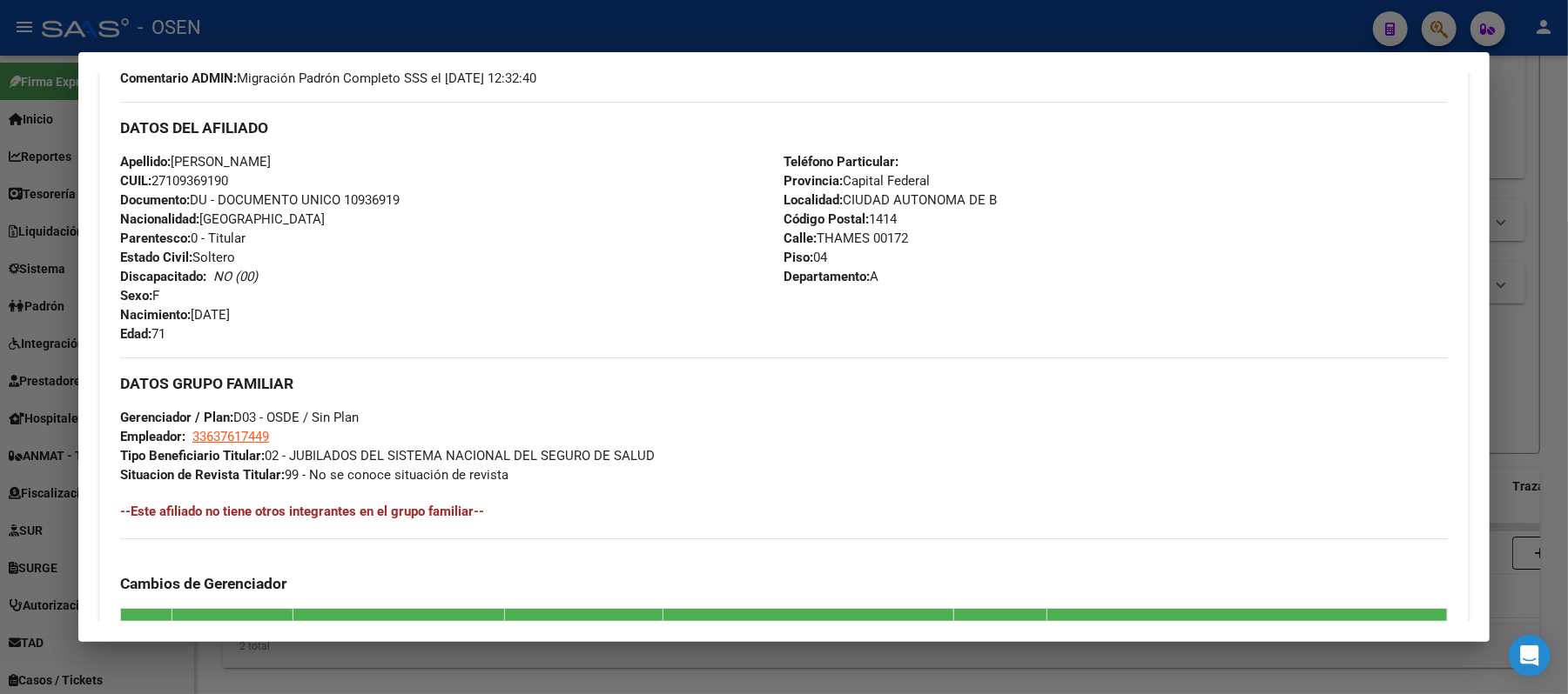
scroll to position [407, 0]
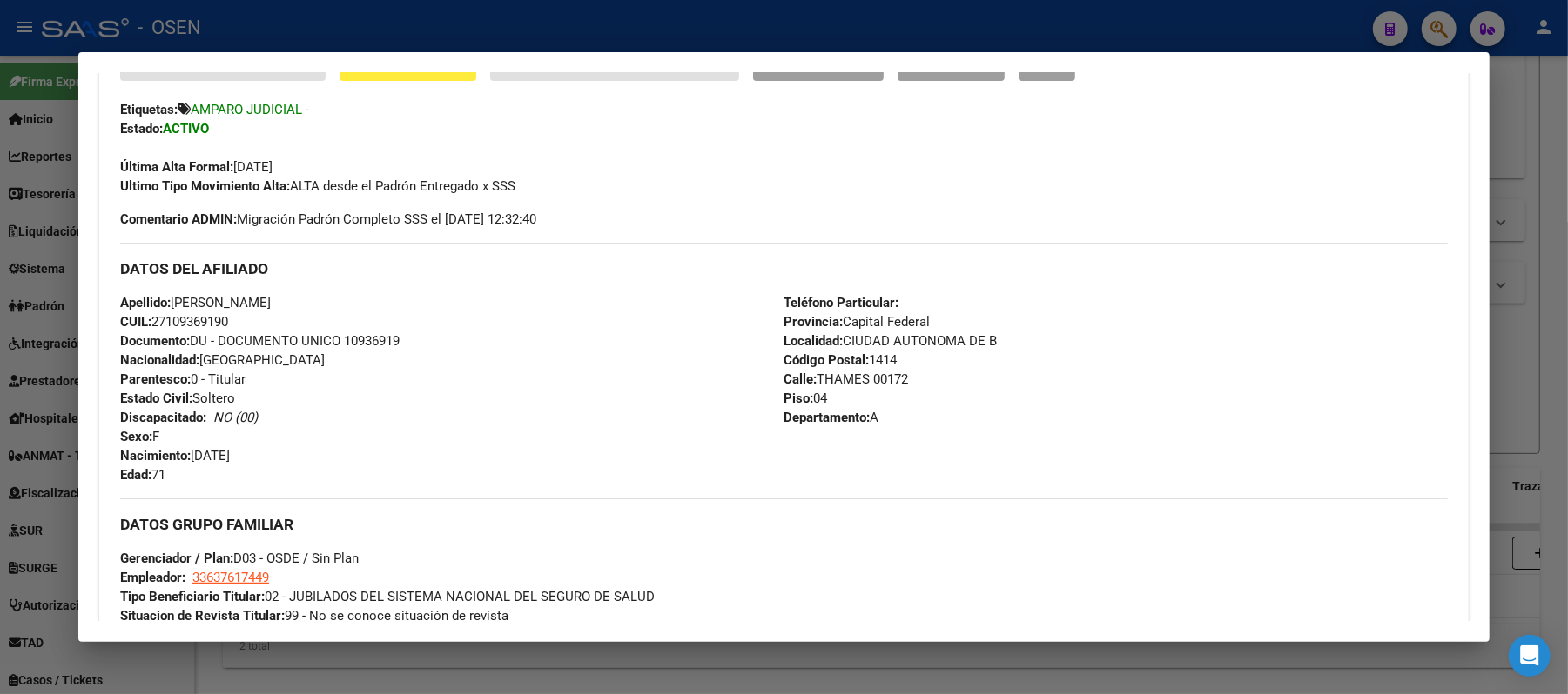
click at [956, 81] on div "Enviar Credencial Digital remove_red_eye Movimientos Sin Certificado Discapacid…" at bounding box center [783, 122] width 1327 height 147
click at [954, 74] on button "ABM Rápido" at bounding box center [951, 65] width 107 height 32
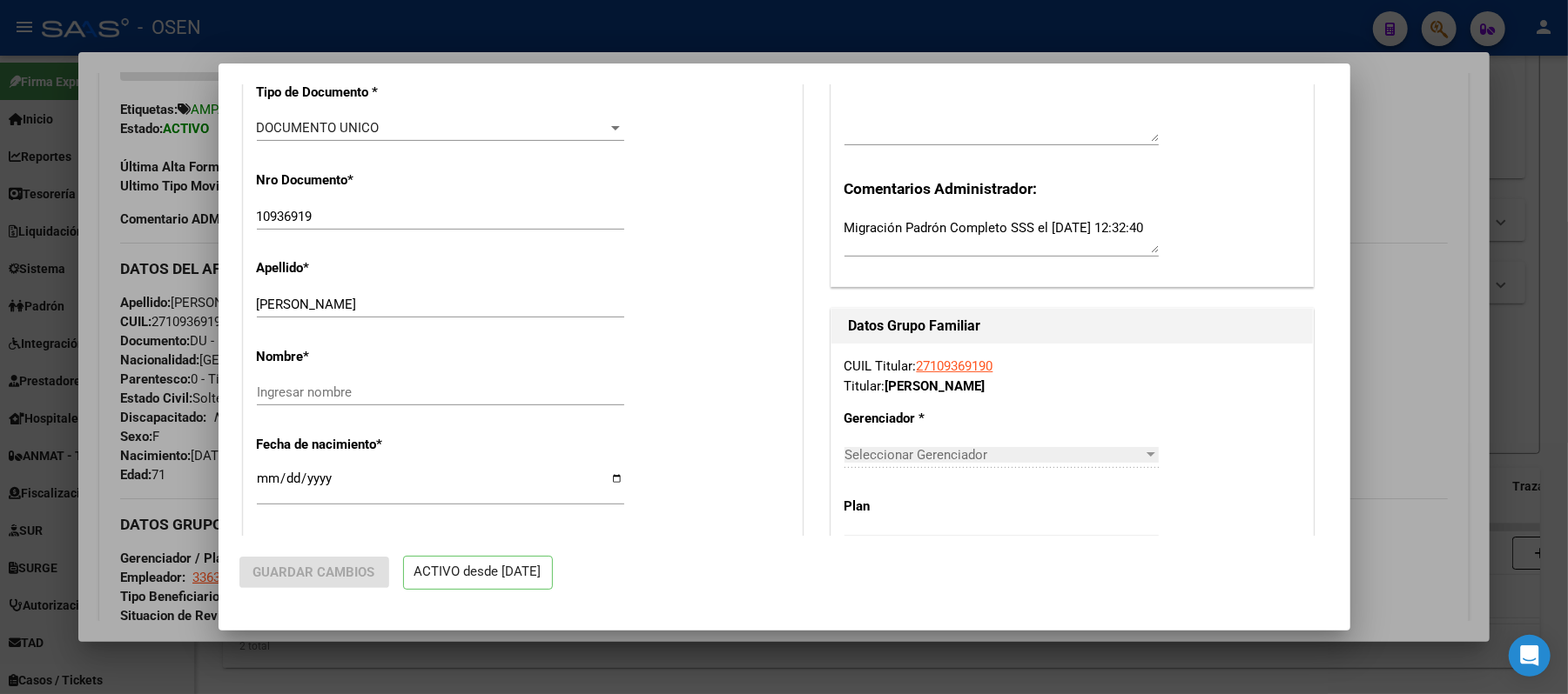
radio input "true"
type input "33-63761744-9"
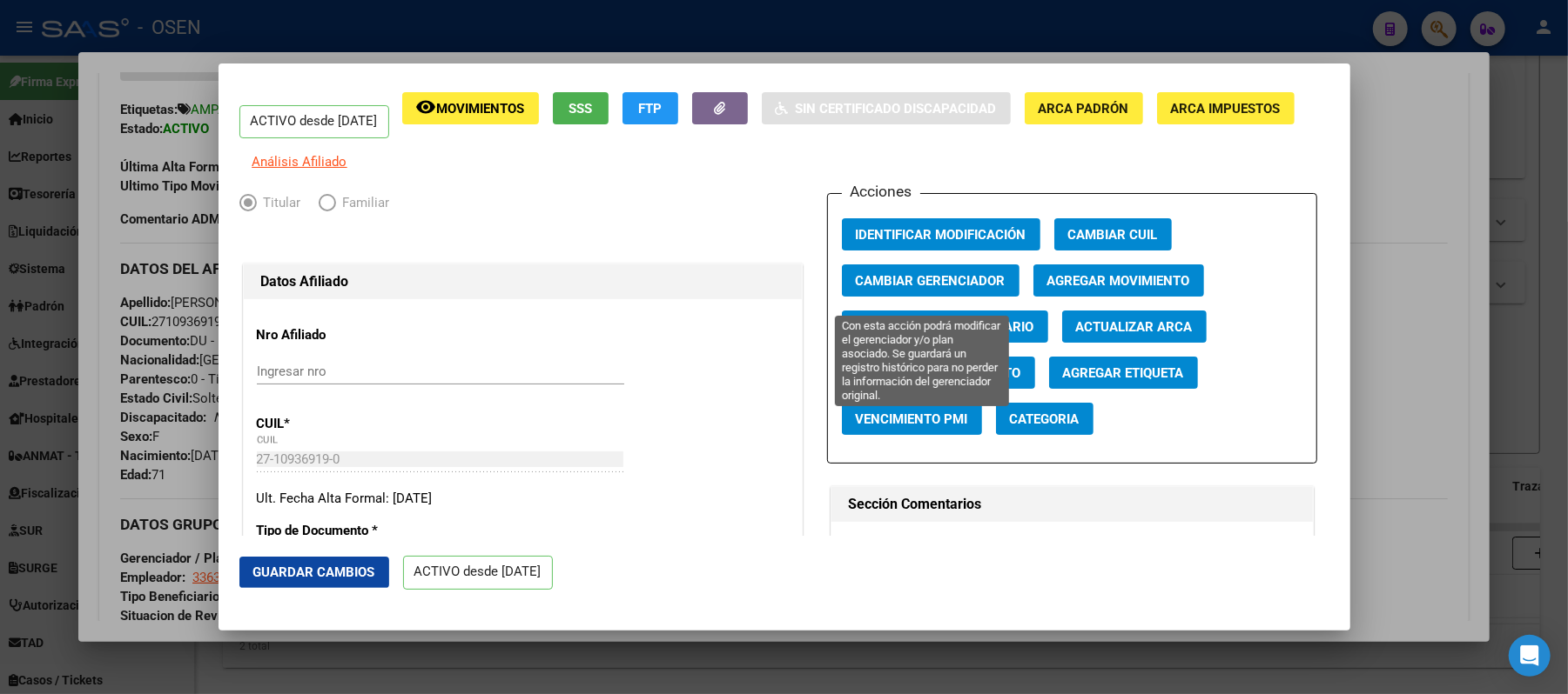
scroll to position [0, 0]
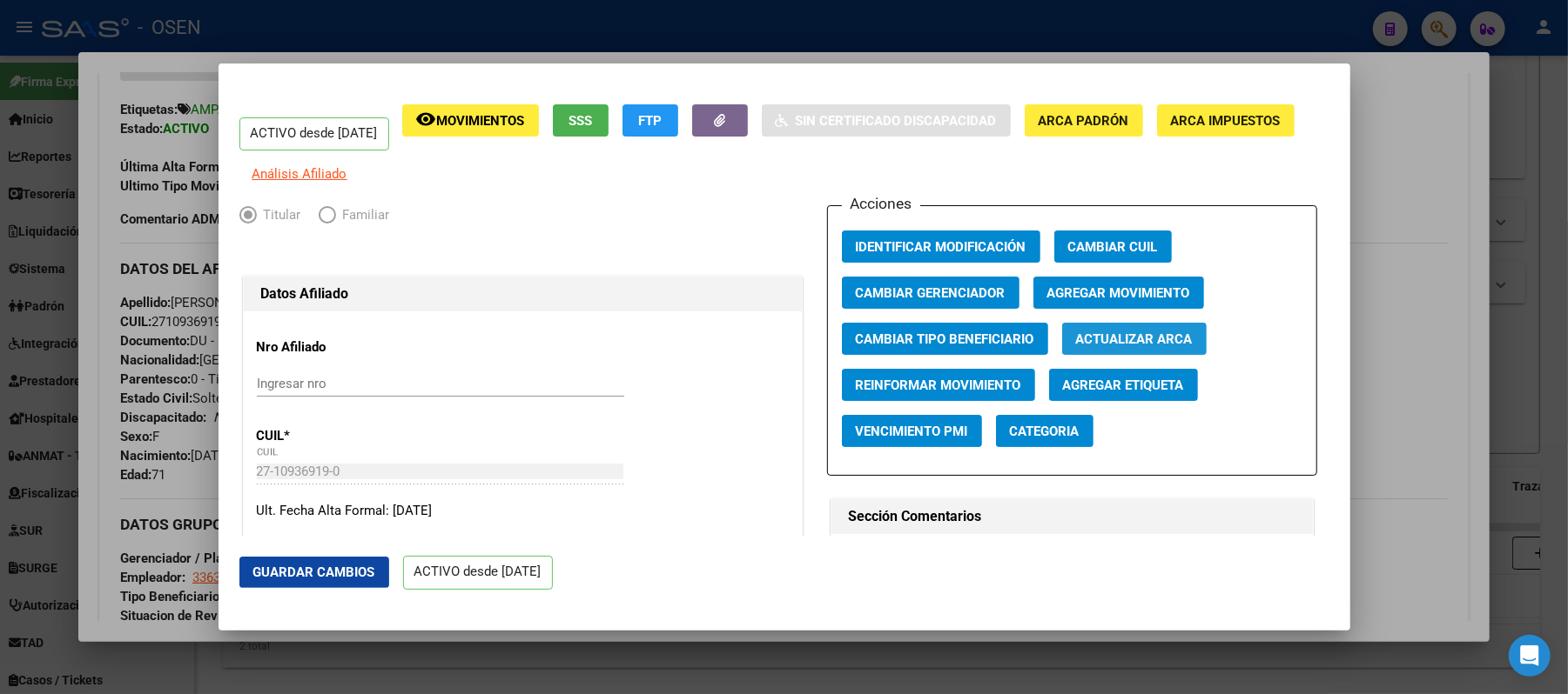
click at [1188, 345] on button "Actualizar ARCA" at bounding box center [1134, 339] width 145 height 32
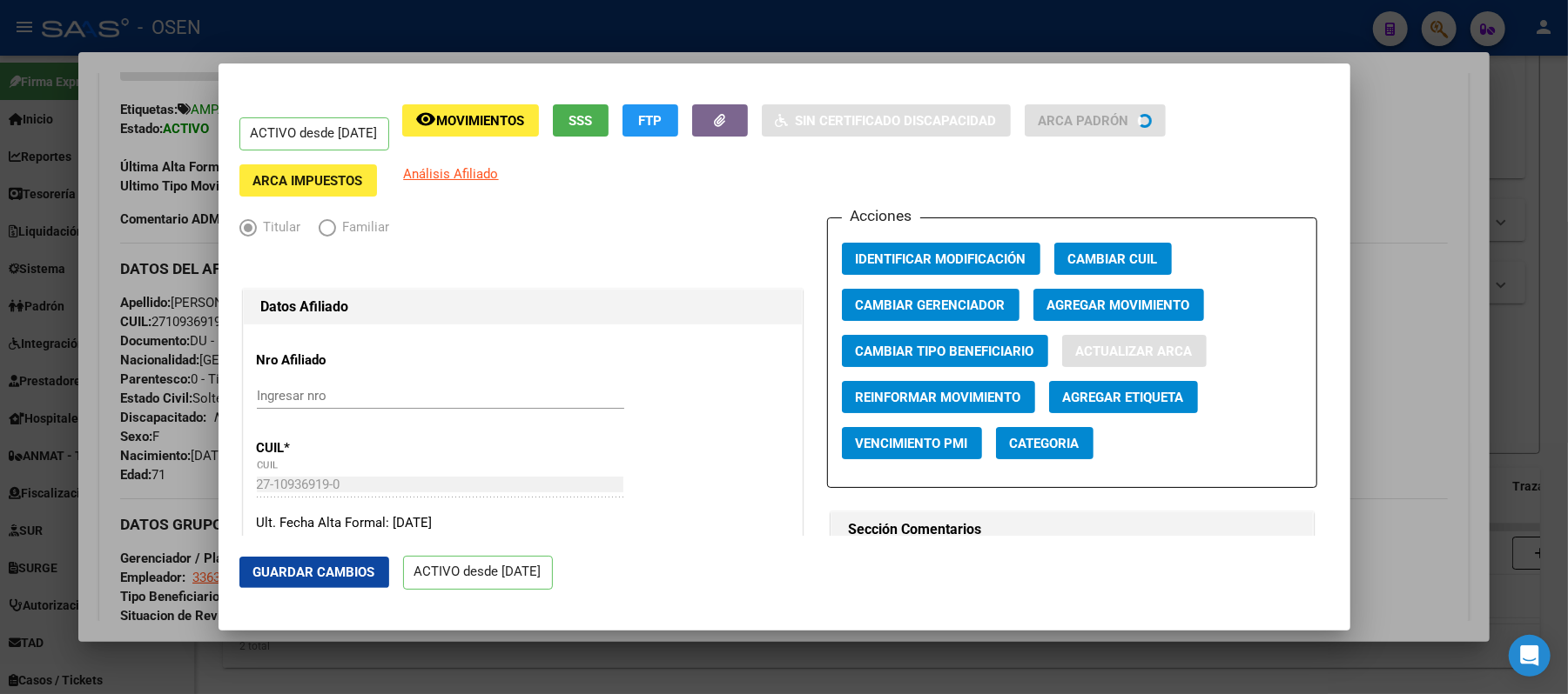
type input "[PERSON_NAME]"
type input "CABA"
type input "THAMES"
type input "172"
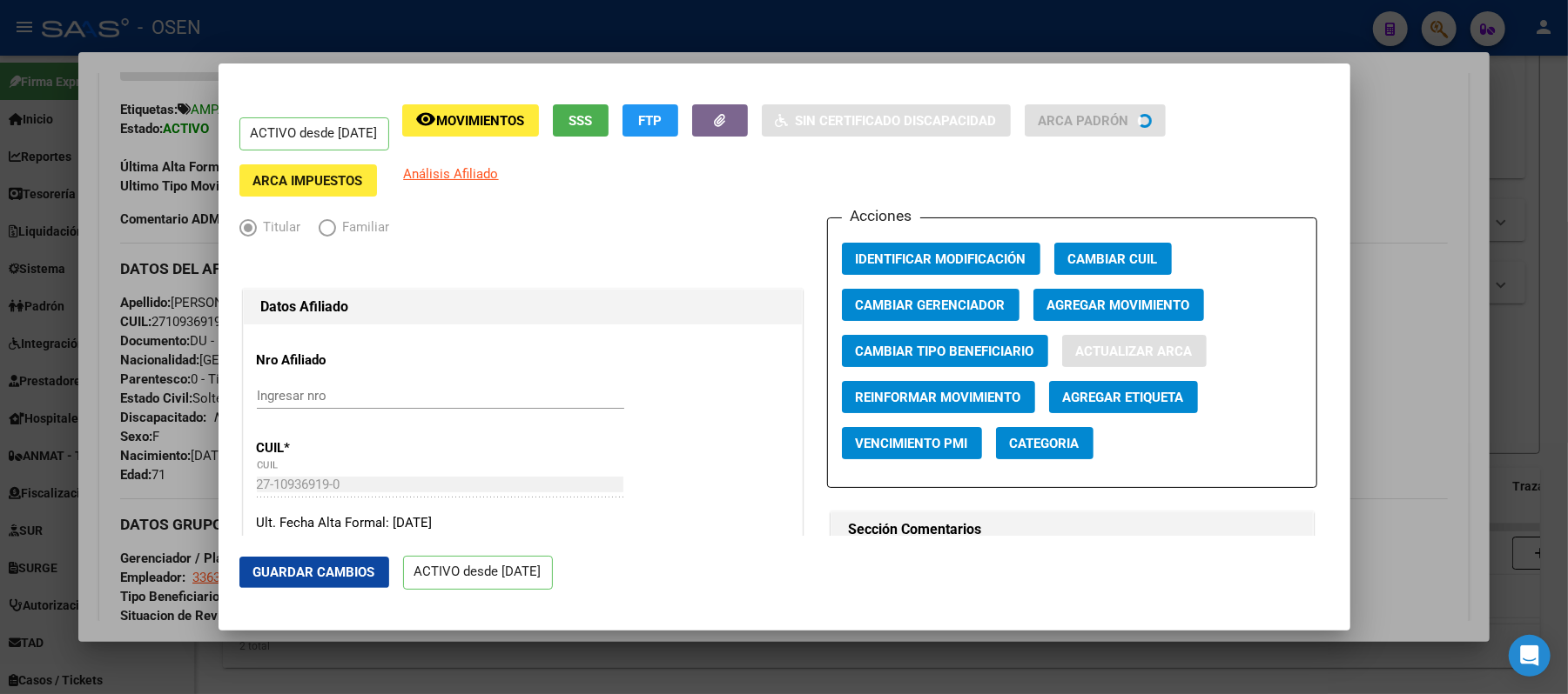
type input "04"
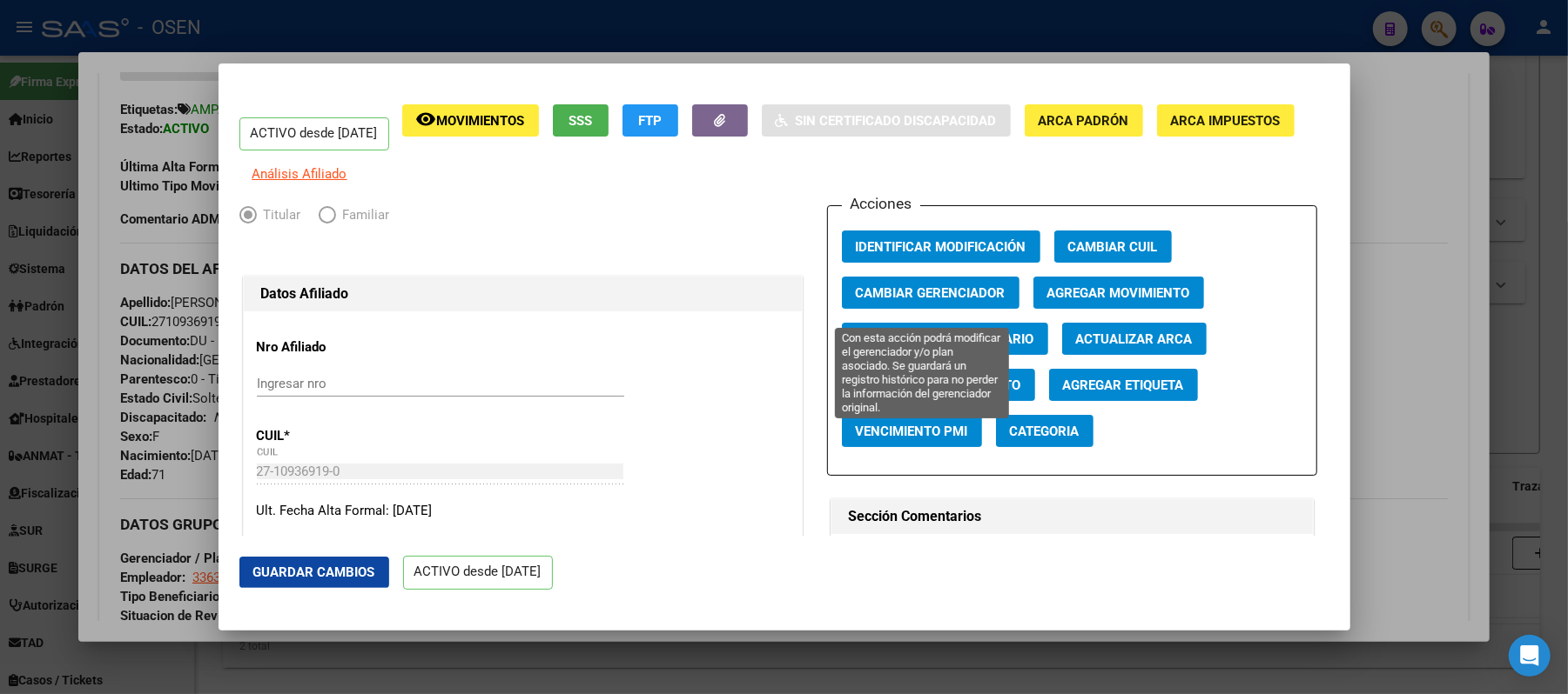
scroll to position [464, 0]
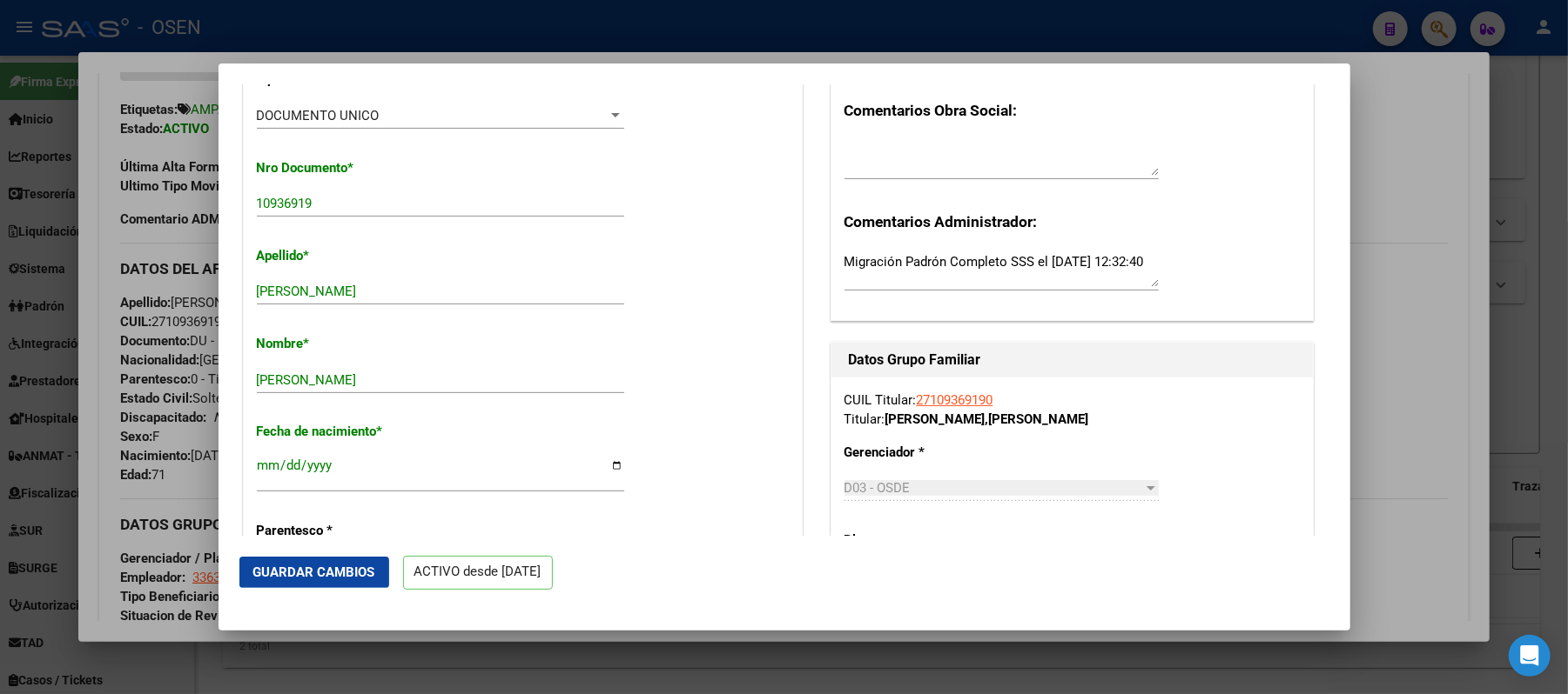
click at [270, 585] on button "Guardar Cambios" at bounding box center [314, 572] width 149 height 31
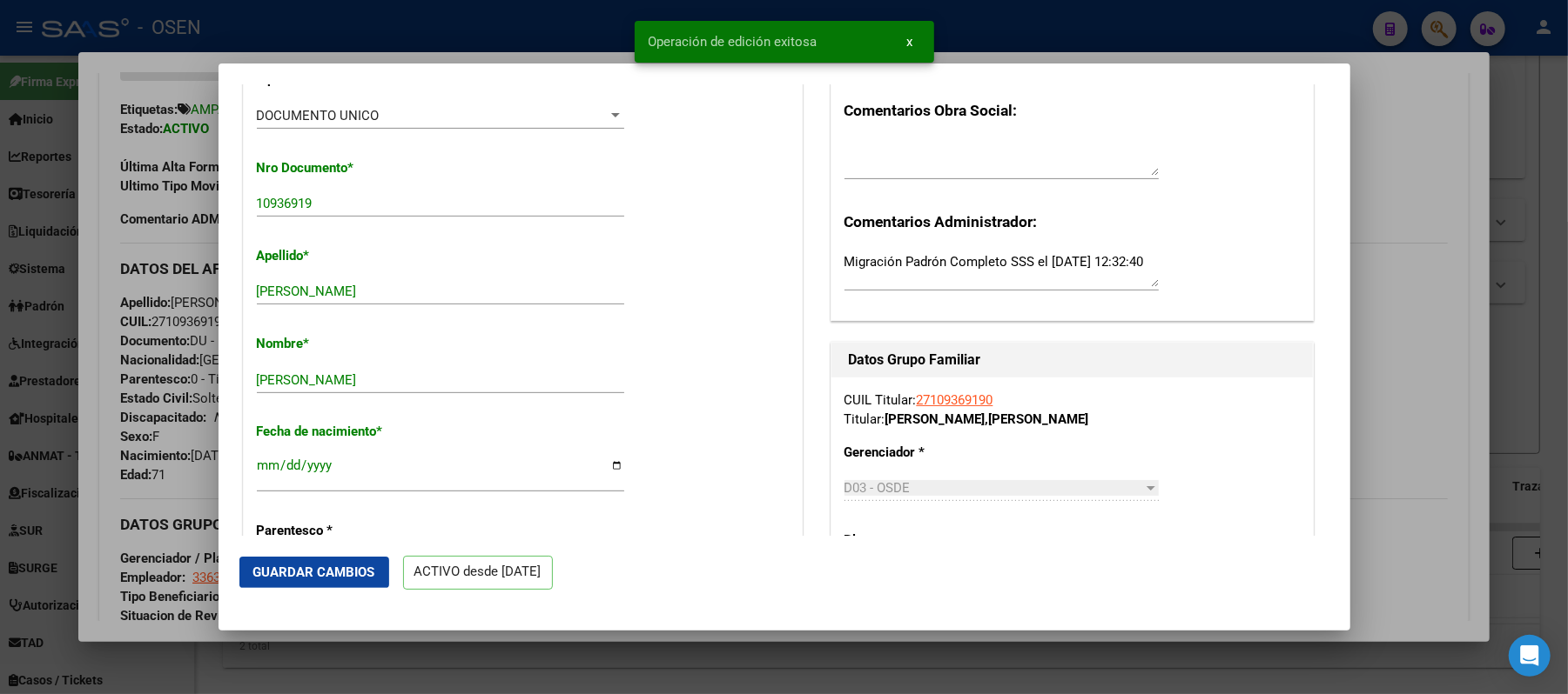
scroll to position [116, 0]
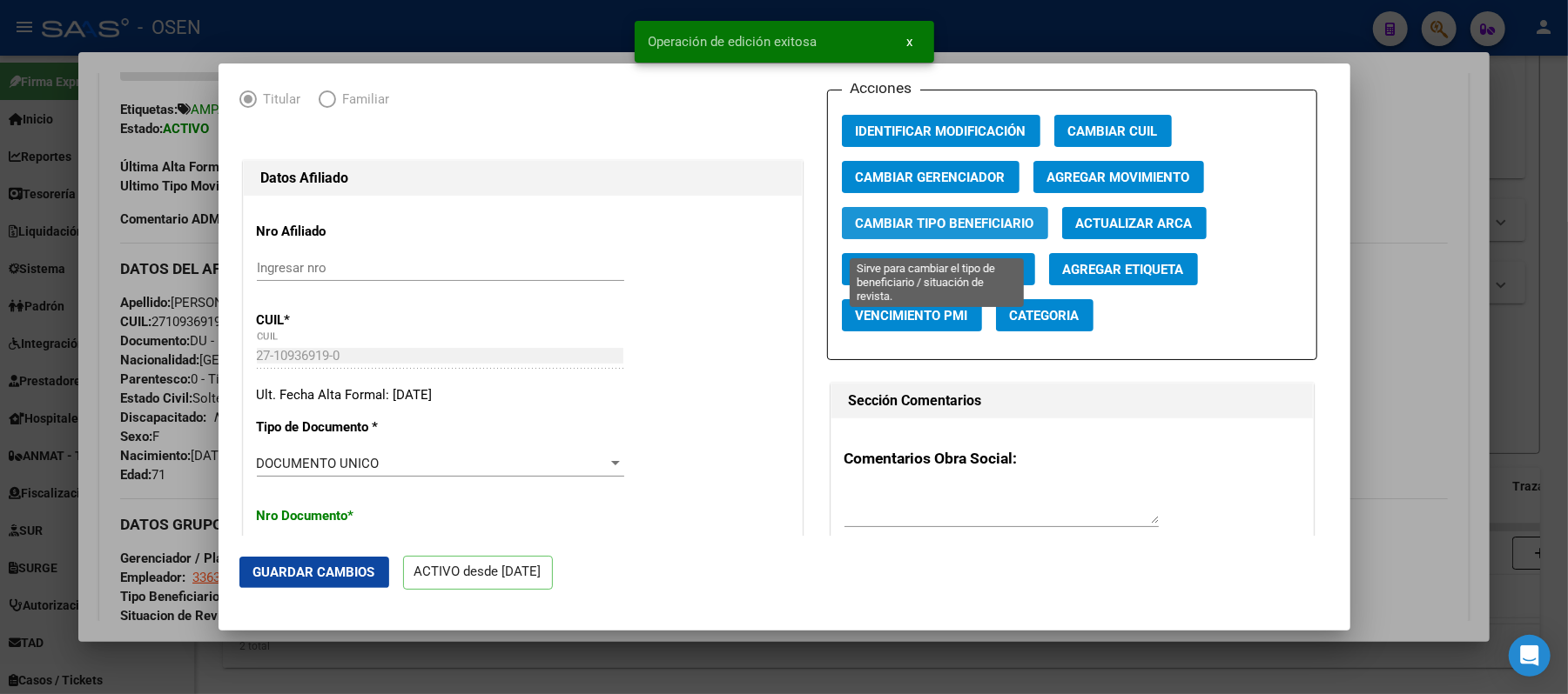
click at [1017, 223] on button "Cambiar Tipo Beneficiario" at bounding box center [945, 223] width 206 height 32
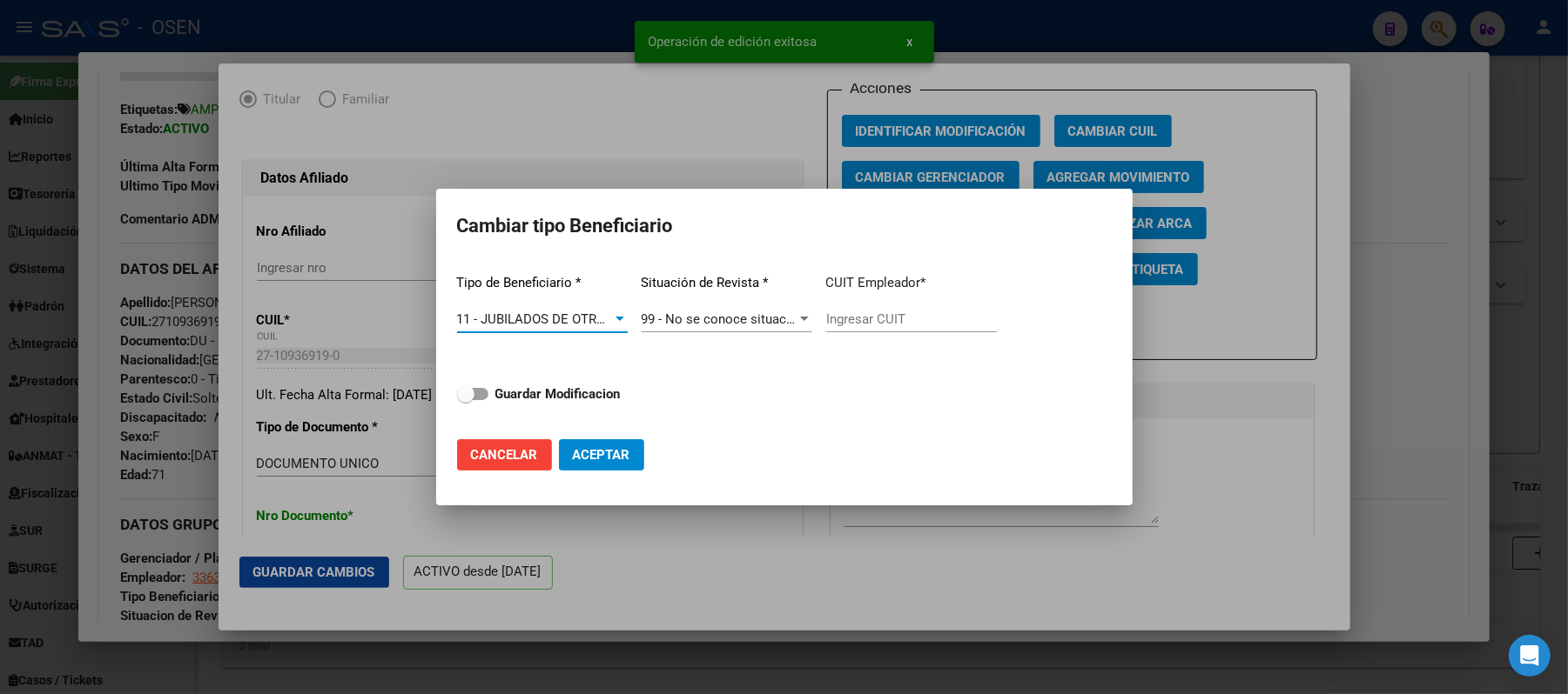
click at [888, 321] on input "Ingresar CUIT" at bounding box center [911, 320] width 171 height 16
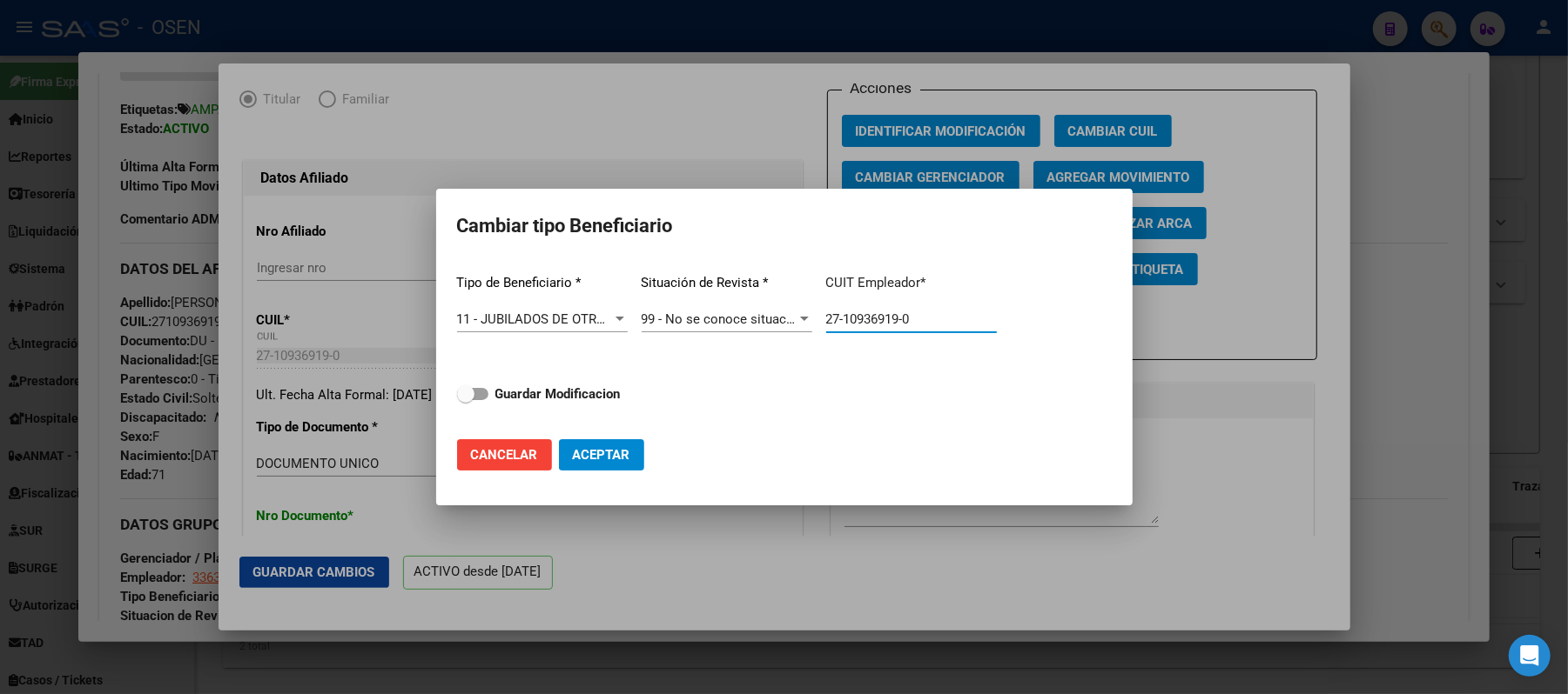
type input "27-10936919-0"
click at [576, 394] on strong "Guardar Modificacion" at bounding box center [557, 395] width 125 height 16
click at [466, 400] on input "Guardar Modificacion" at bounding box center [465, 400] width 1 height 1
checkbox input "true"
click at [620, 451] on span "Aceptar" at bounding box center [601, 455] width 58 height 16
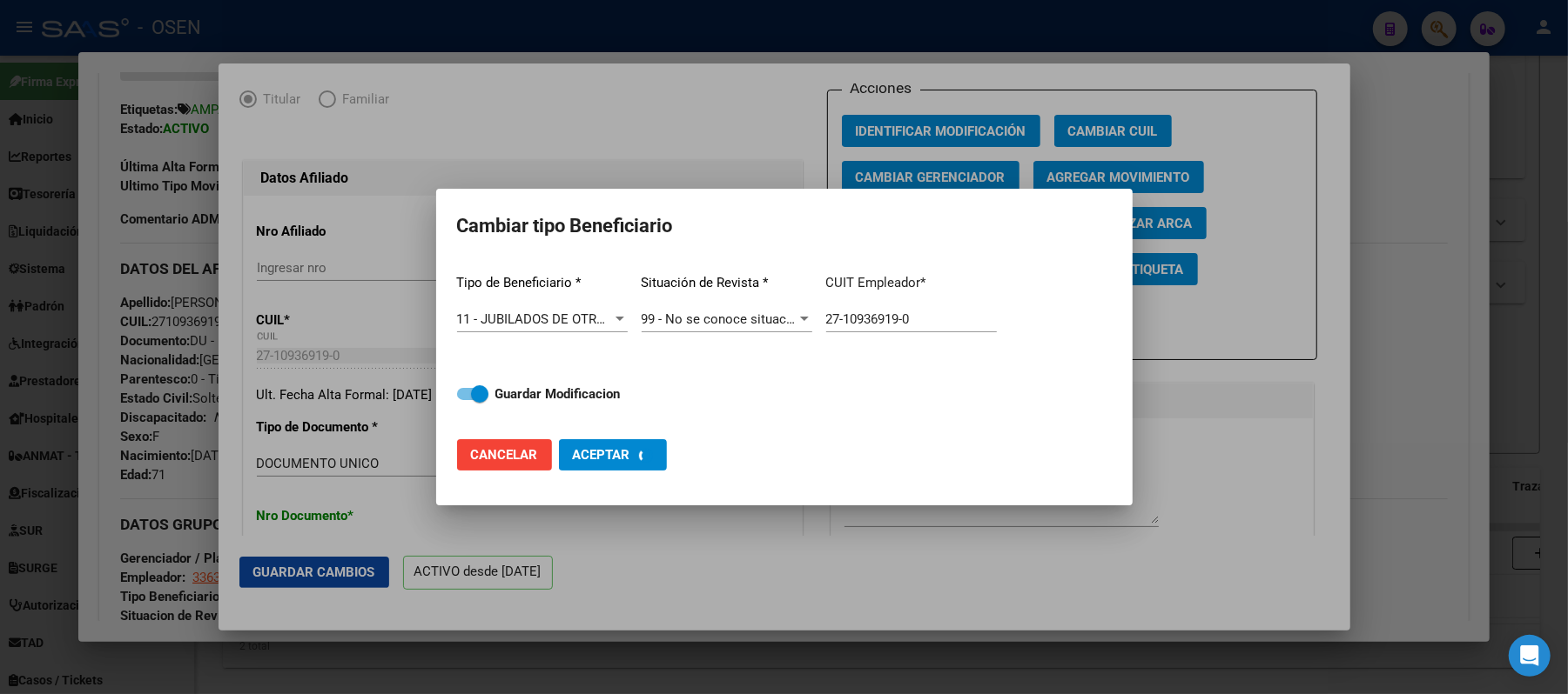
type input "27-10936919-0"
checkbox input "false"
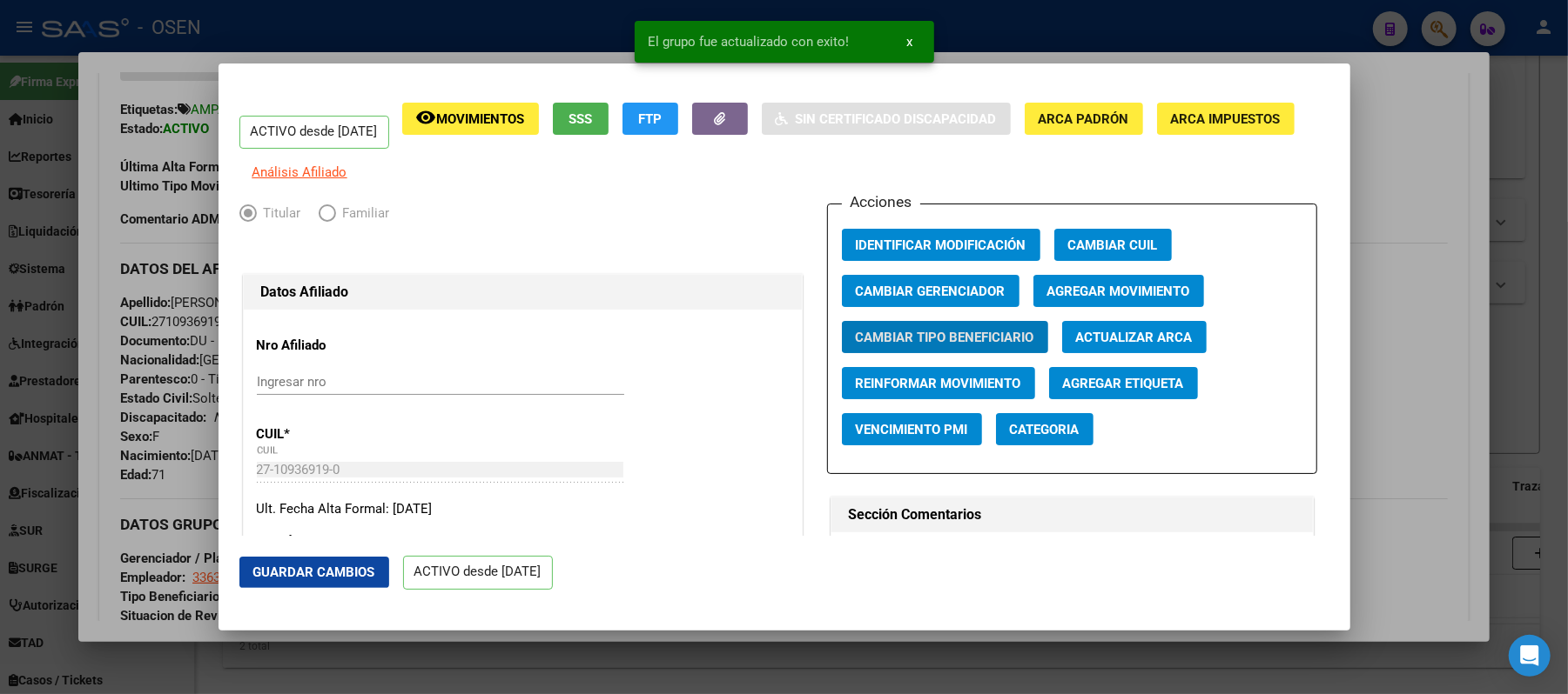
scroll to position [0, 0]
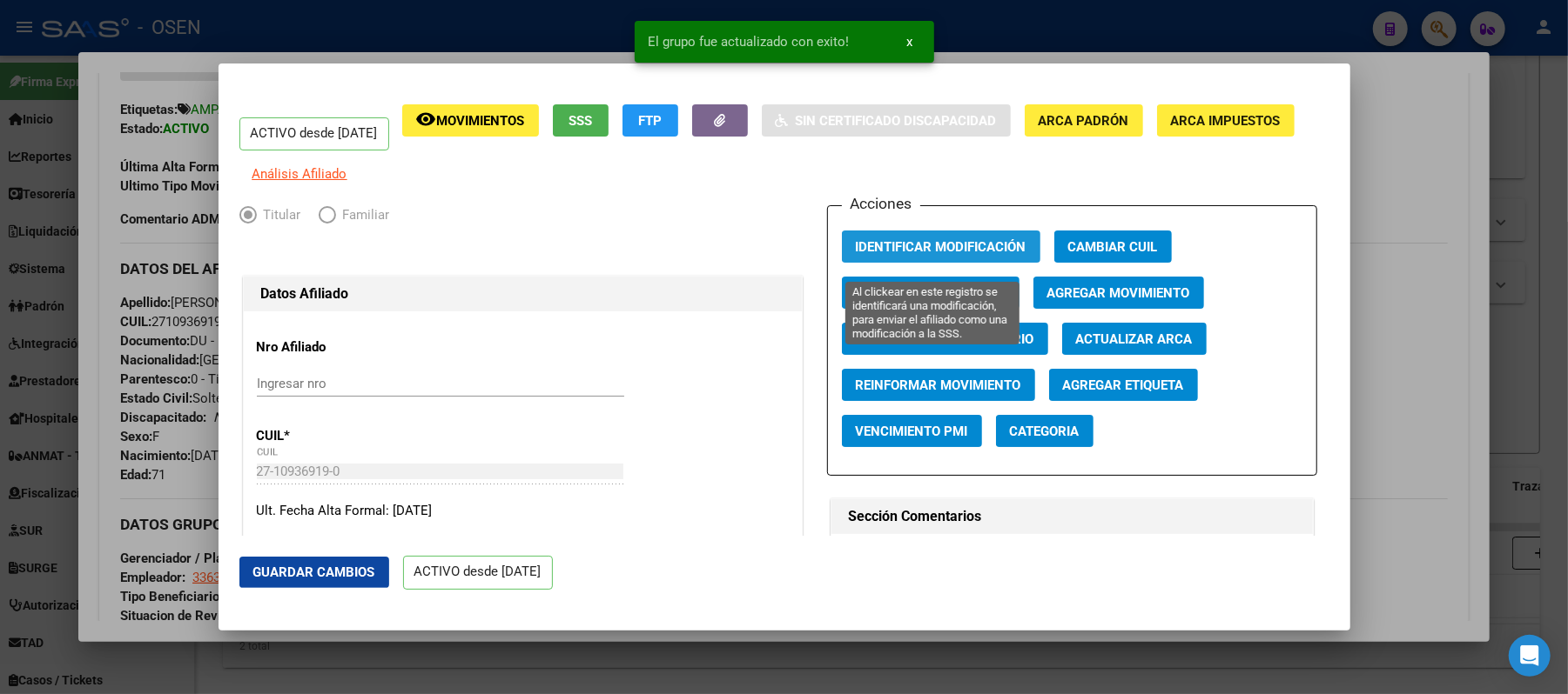
click at [947, 255] on span "Identificar Modificación" at bounding box center [941, 247] width 171 height 16
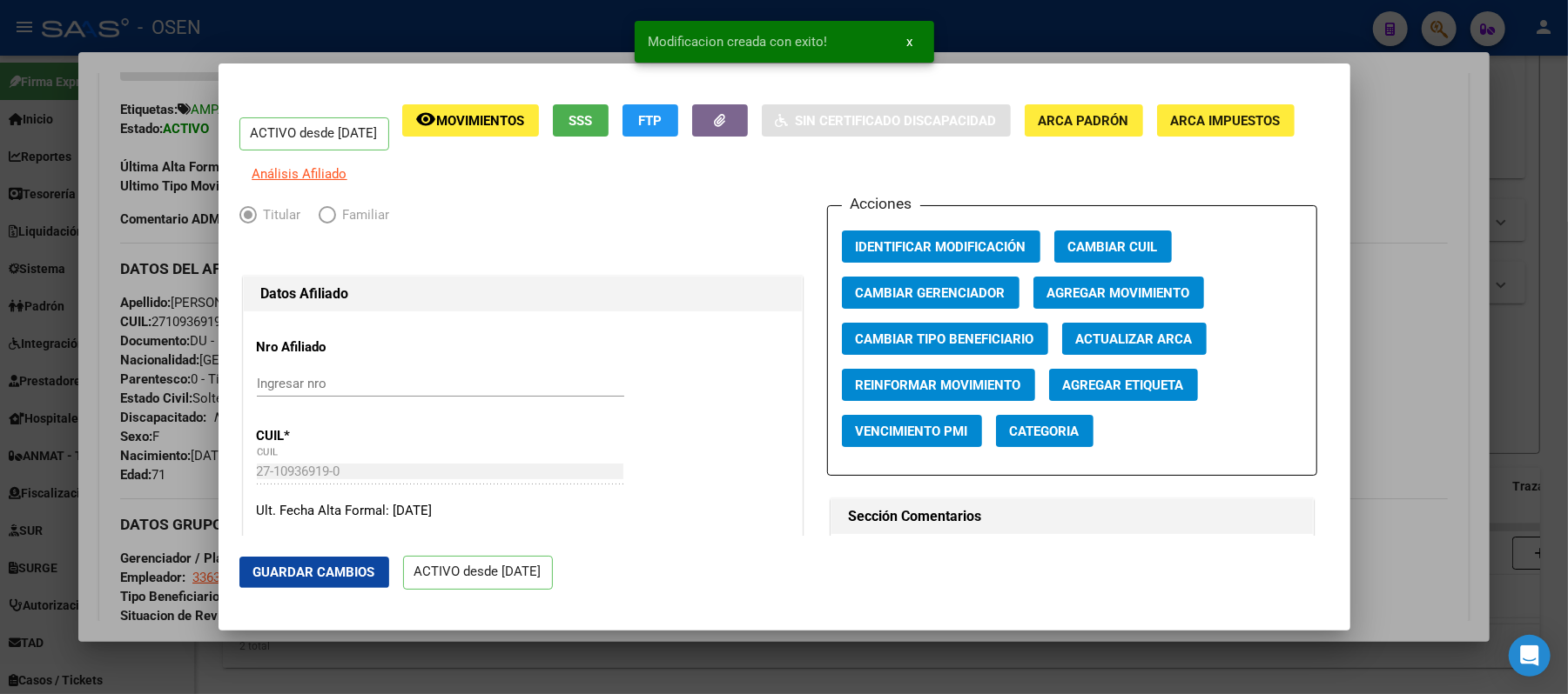
click at [85, 178] on div at bounding box center [784, 347] width 1568 height 694
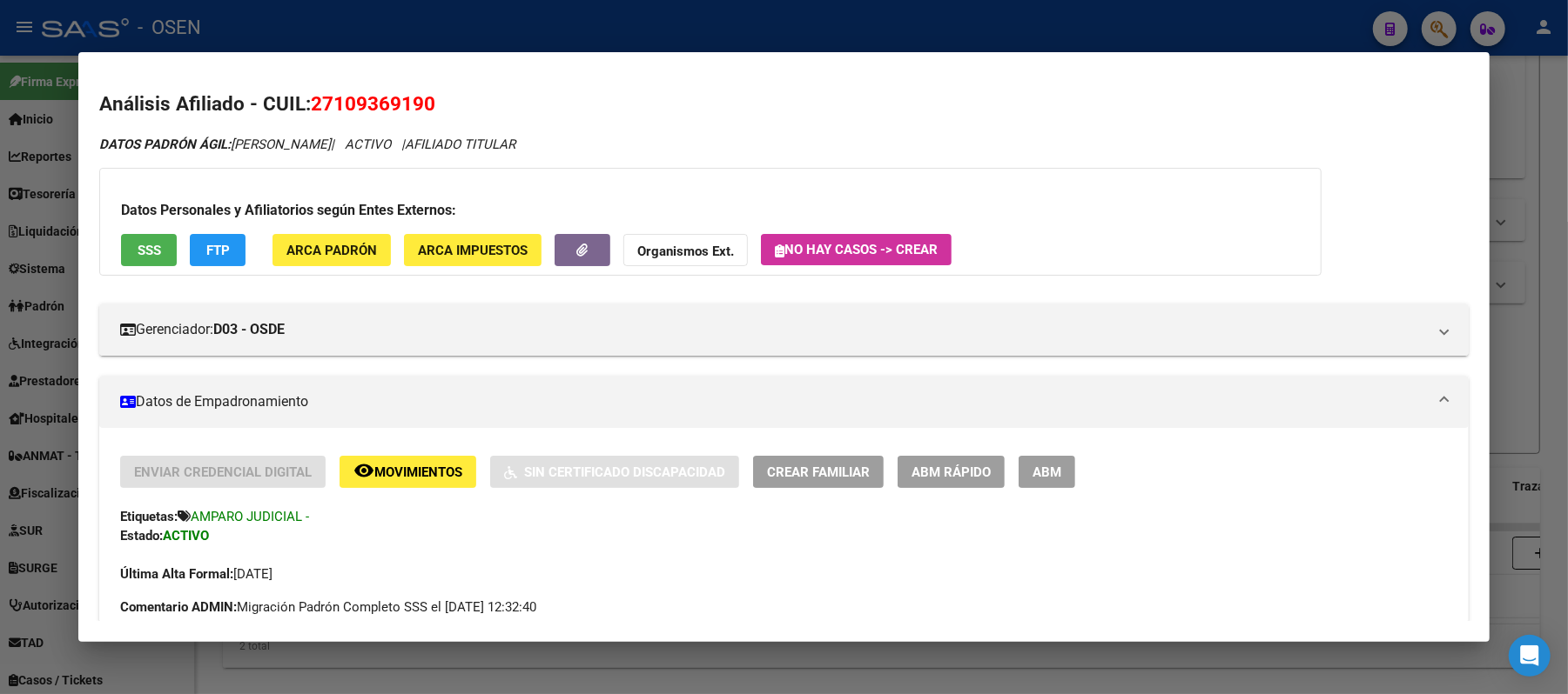
click at [618, 44] on div at bounding box center [784, 347] width 1568 height 694
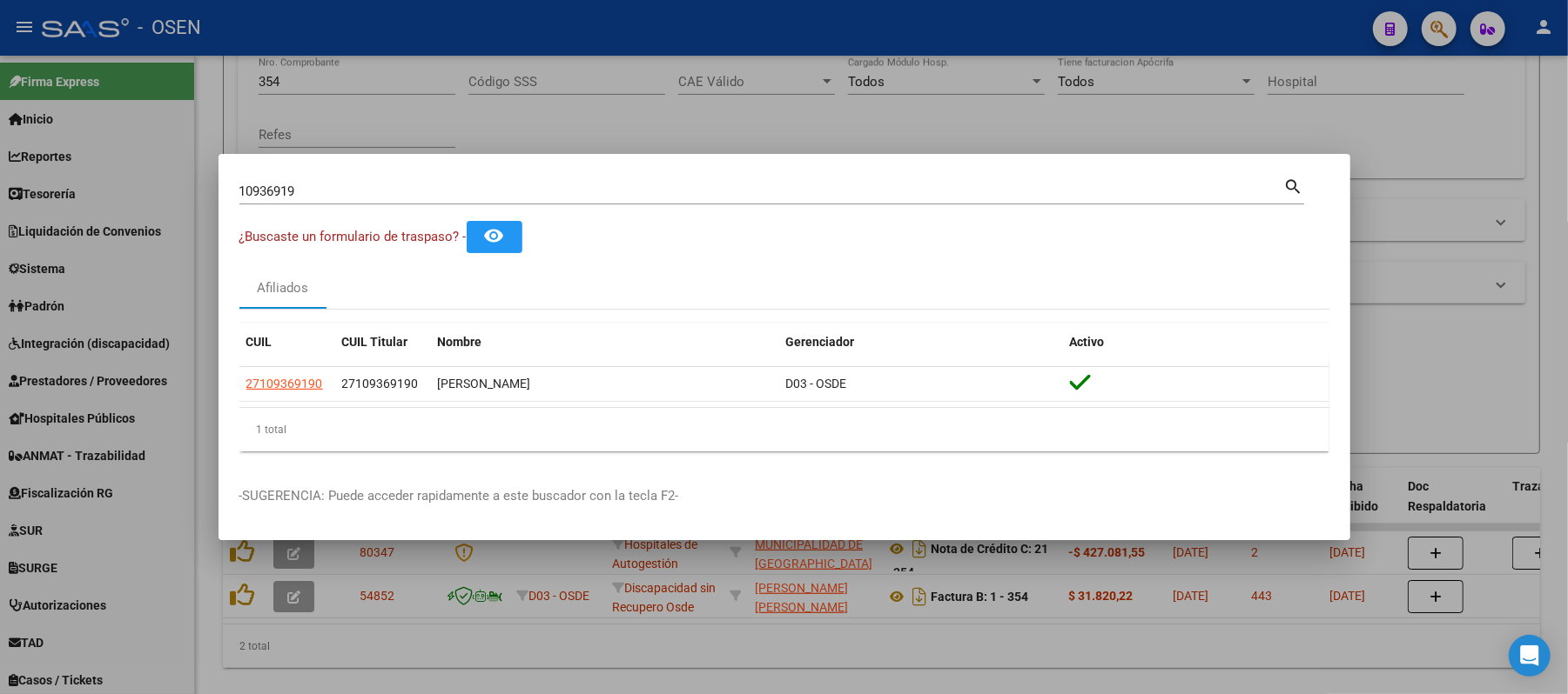
drag, startPoint x: 442, startPoint y: 188, endPoint x: 0, endPoint y: 105, distance: 449.7
click at [0, 164] on div "10936919 Buscar (apellido, dni, cuil, nro traspaso, cuit, obra social) search ¿…" at bounding box center [784, 347] width 1568 height 694
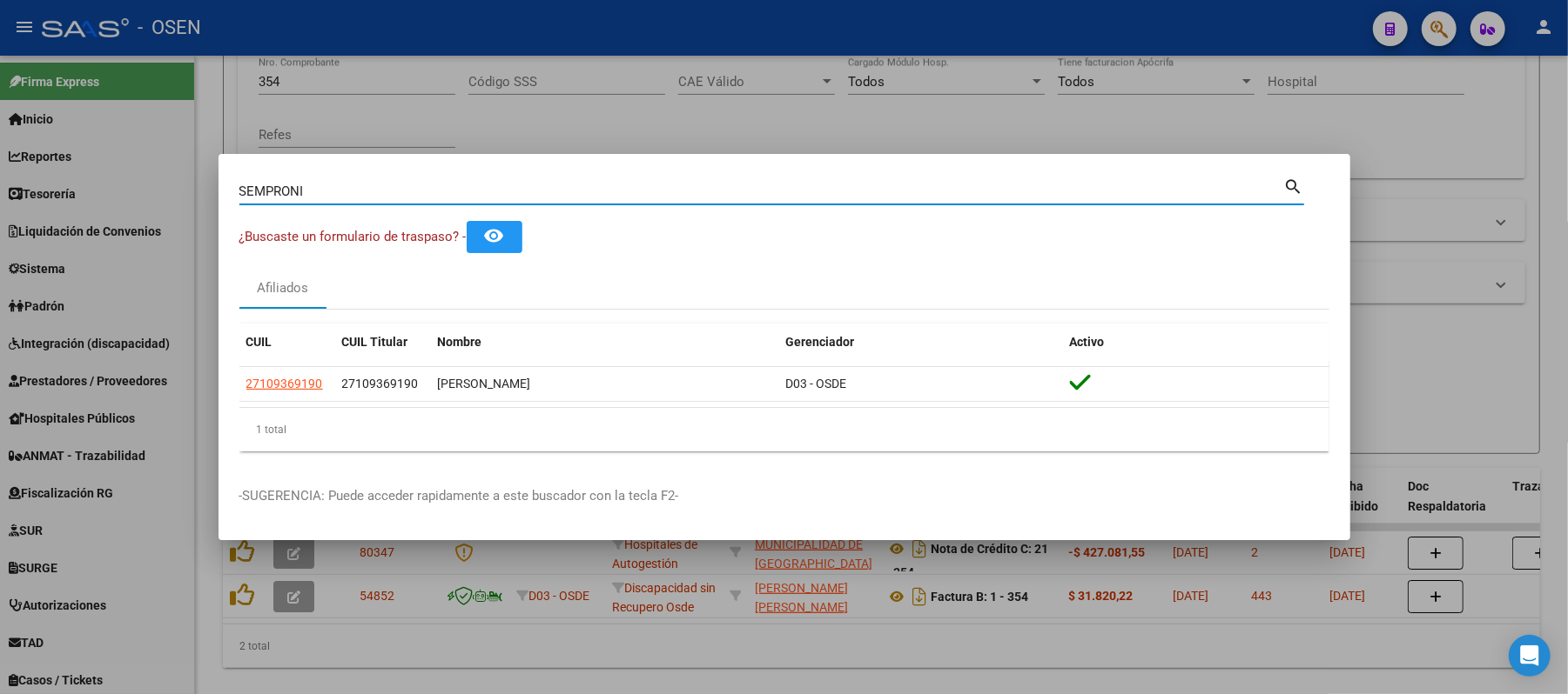
type input "SEMPRONI"
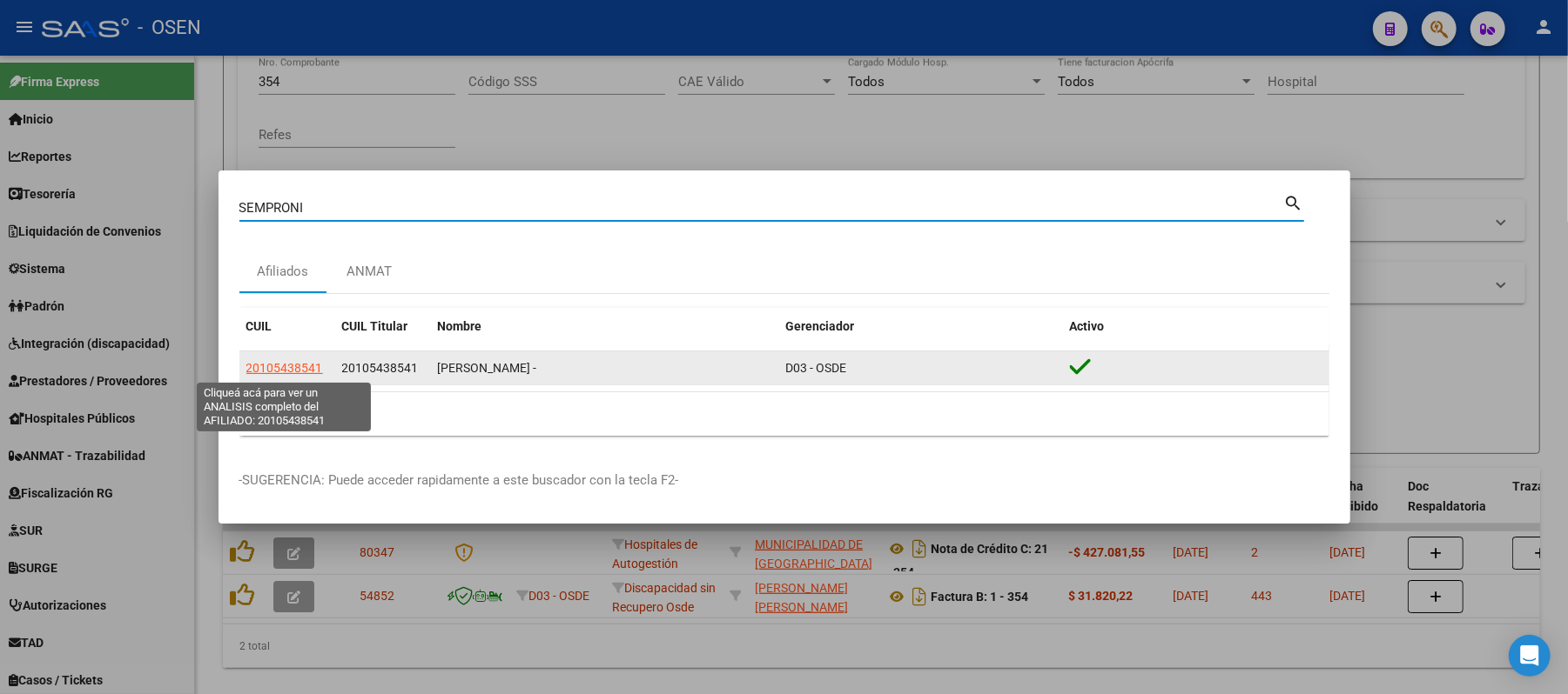
click at [279, 362] on span "20105438541" at bounding box center [284, 368] width 76 height 14
type textarea "20105438541"
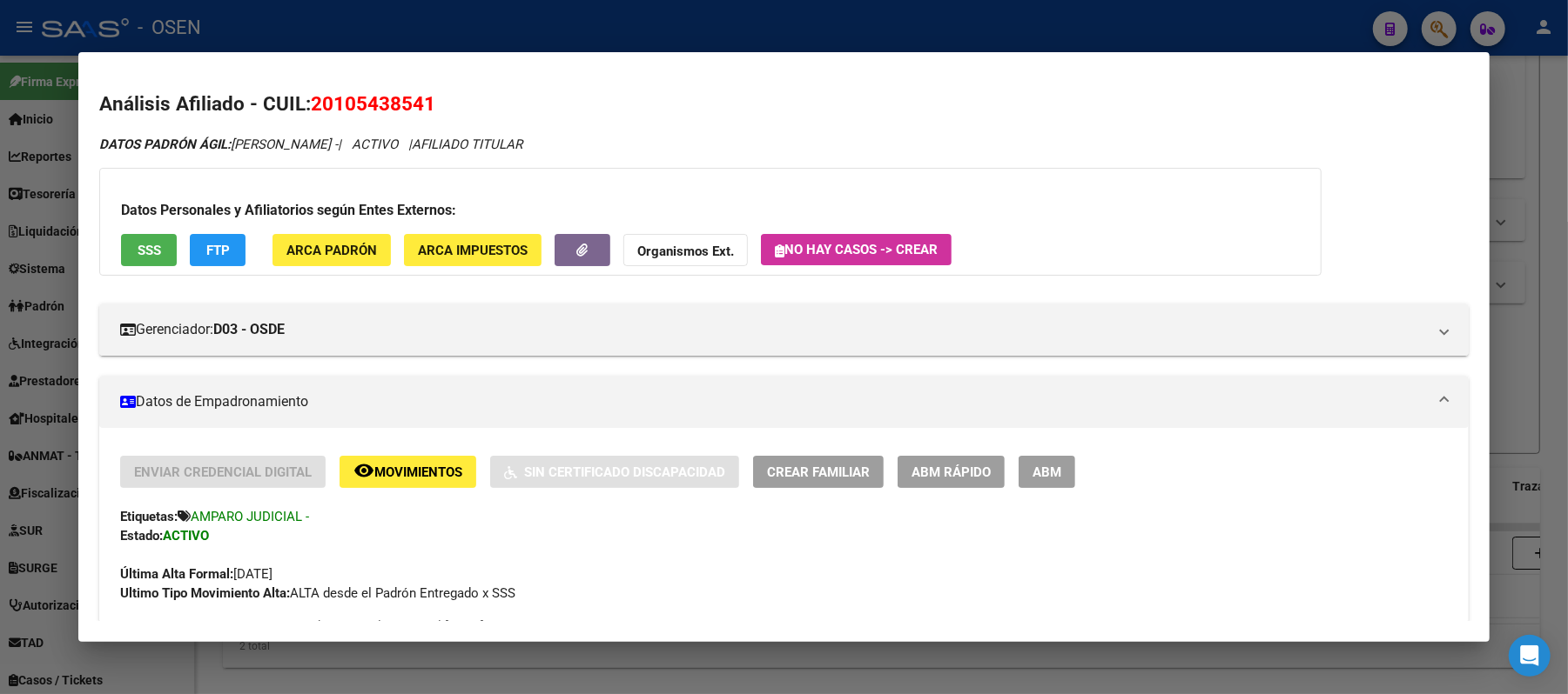
click at [1328, 16] on div at bounding box center [784, 347] width 1568 height 694
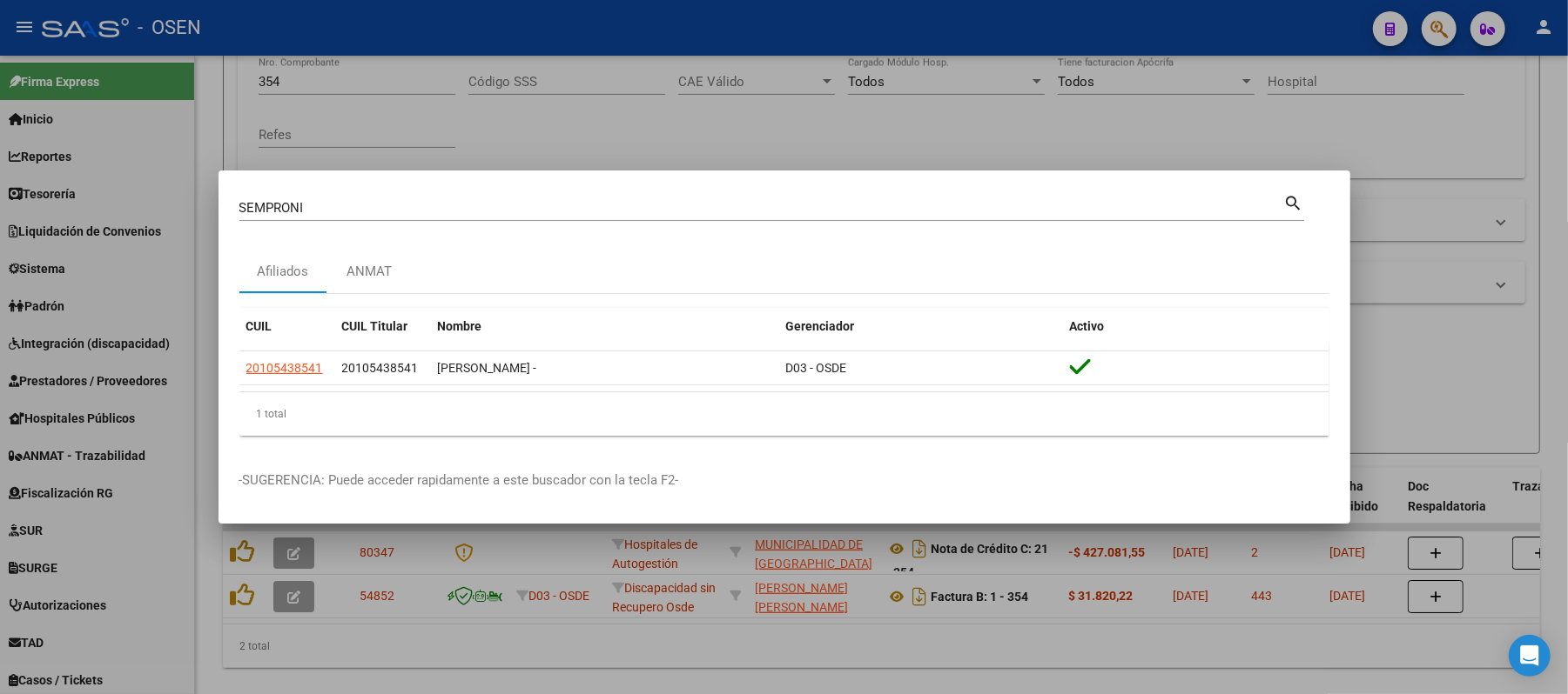
drag, startPoint x: 583, startPoint y: 202, endPoint x: 0, endPoint y: 60, distance: 600.0
click at [0, 108] on div "[PERSON_NAME] (apellido, dni, cuil, nro traspaso, cuit, obra social) search Afi…" at bounding box center [784, 347] width 1568 height 694
paste input "38745175"
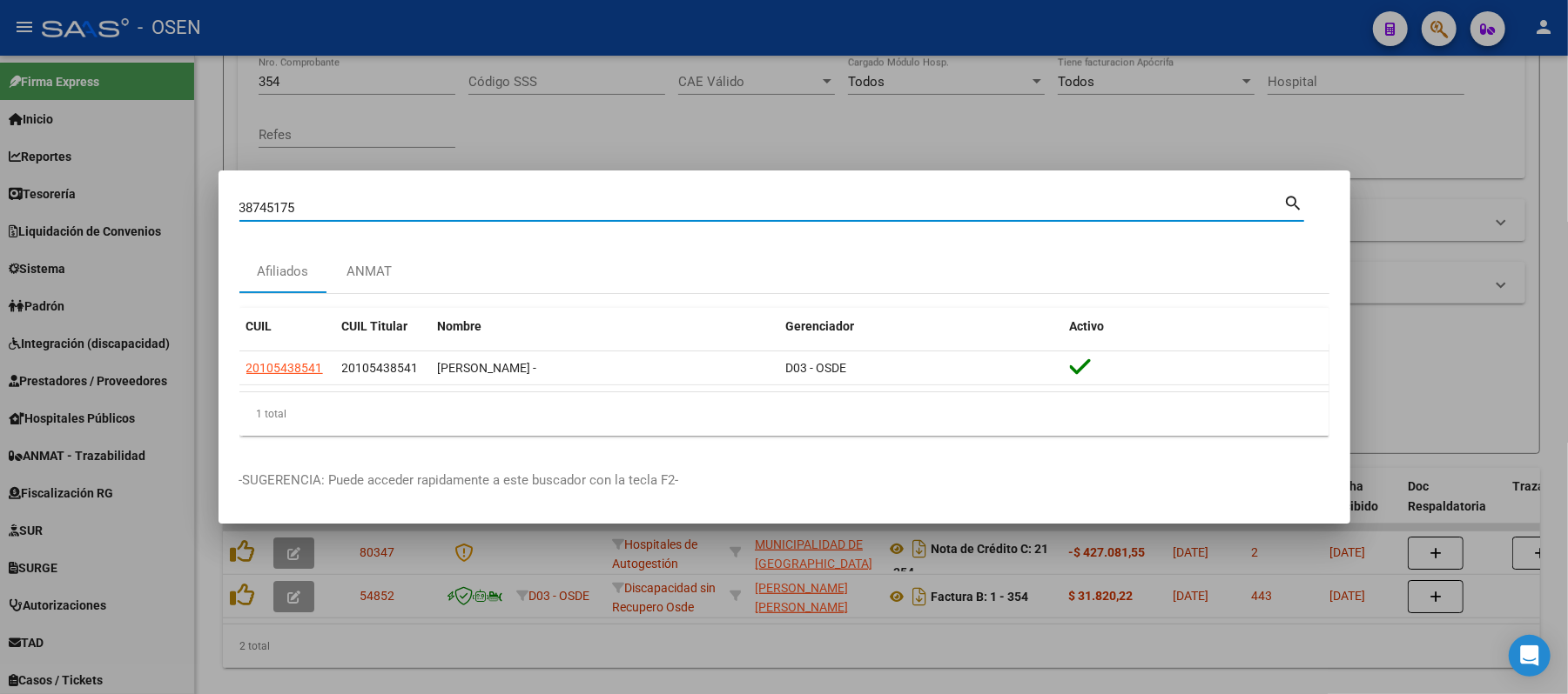
type input "38745175"
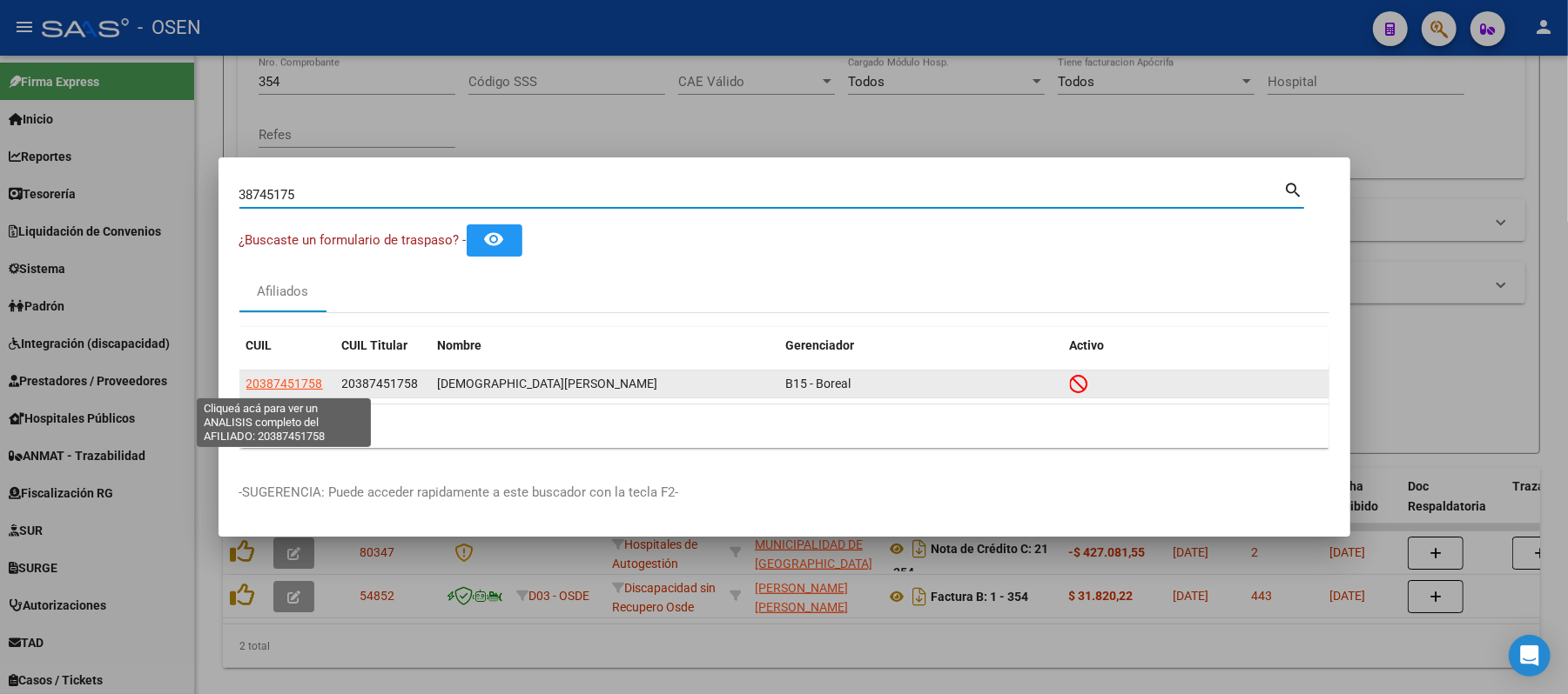
click at [293, 388] on span "20387451758" at bounding box center [284, 384] width 76 height 14
type textarea "20387451758"
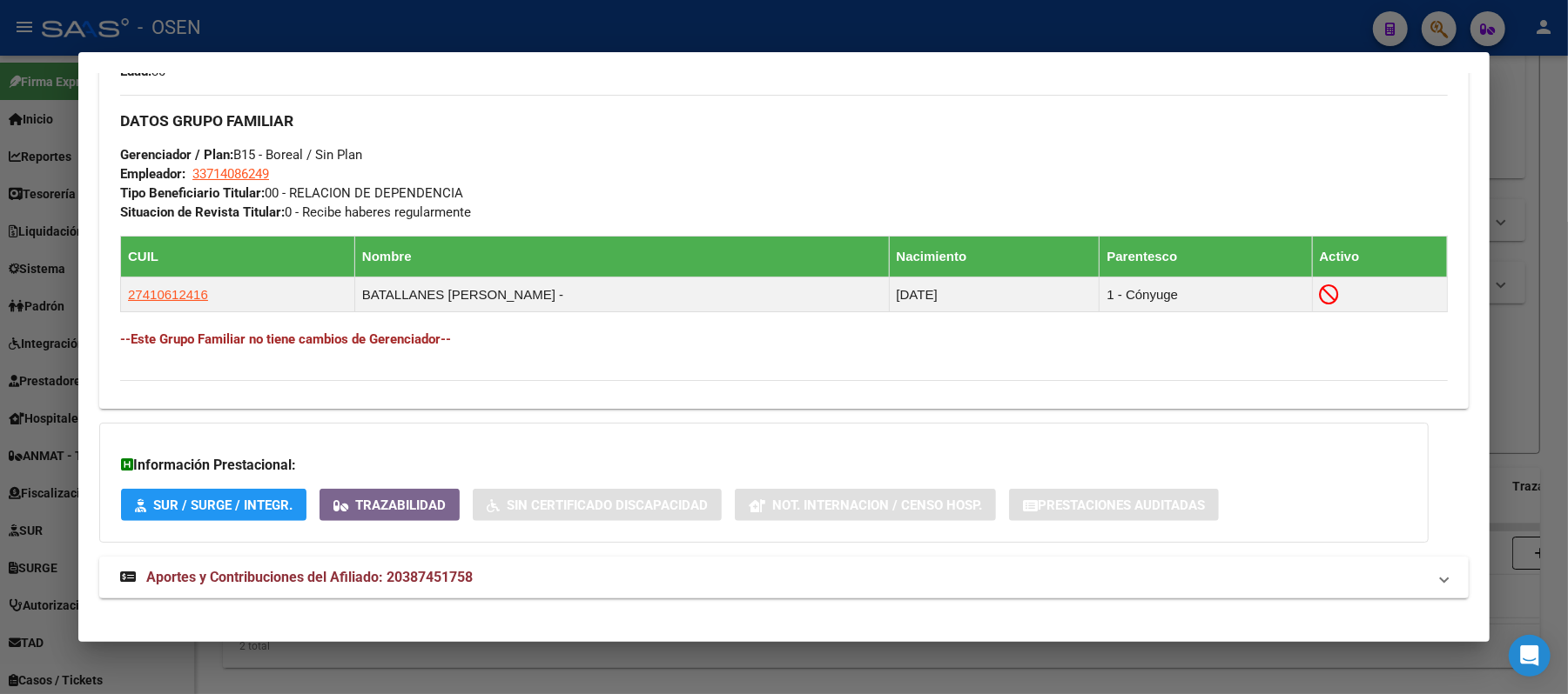
scroll to position [867, 0]
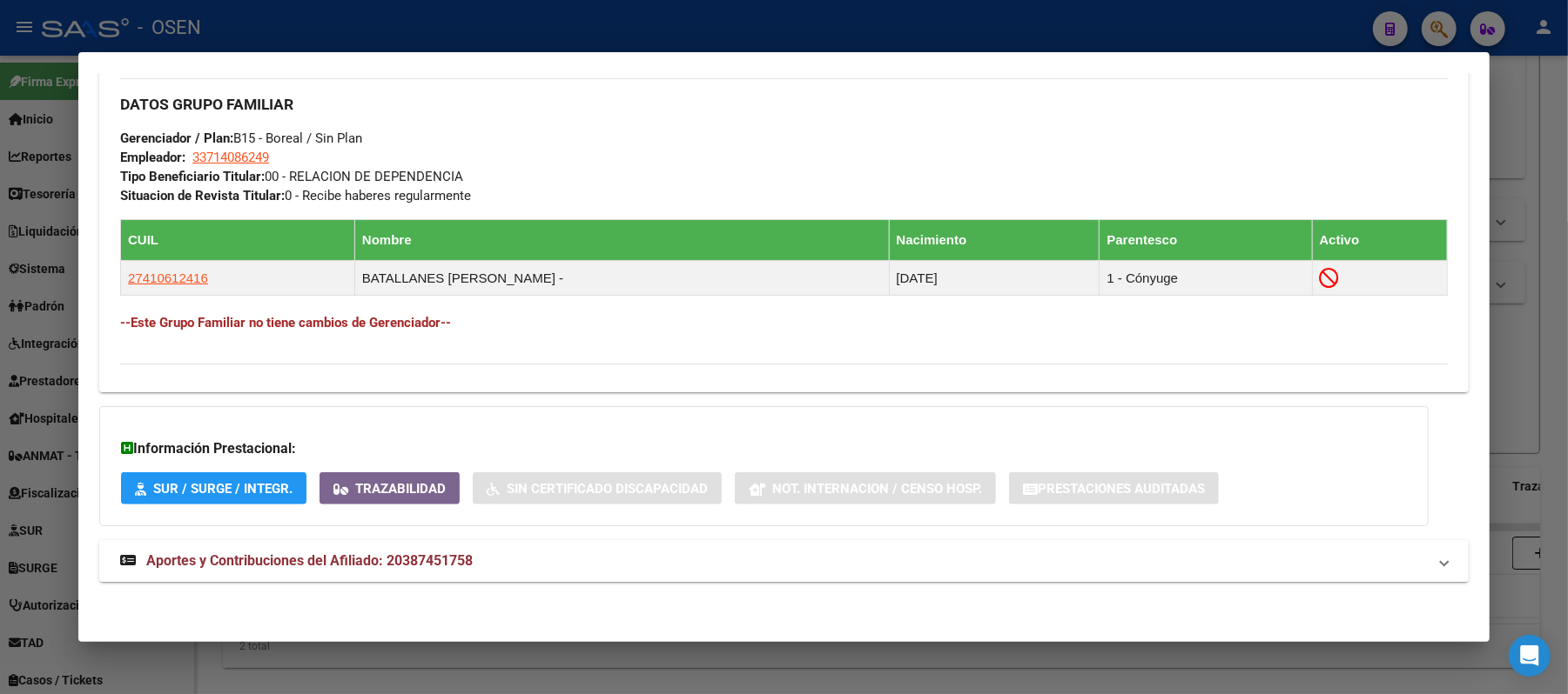
click at [415, 575] on mat-expansion-panel-header "Aportes y Contribuciones del Afiliado: 20387451758" at bounding box center [784, 561] width 1369 height 42
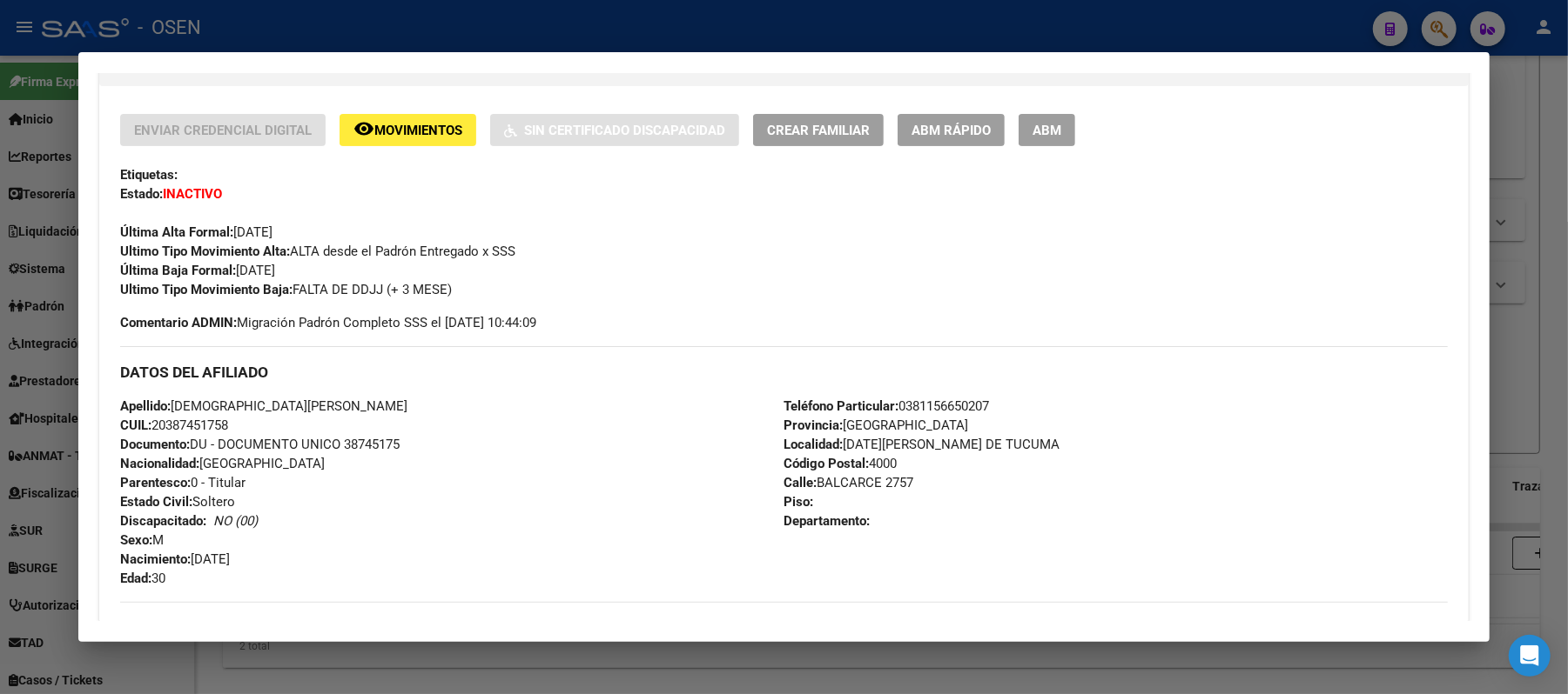
scroll to position [157, 0]
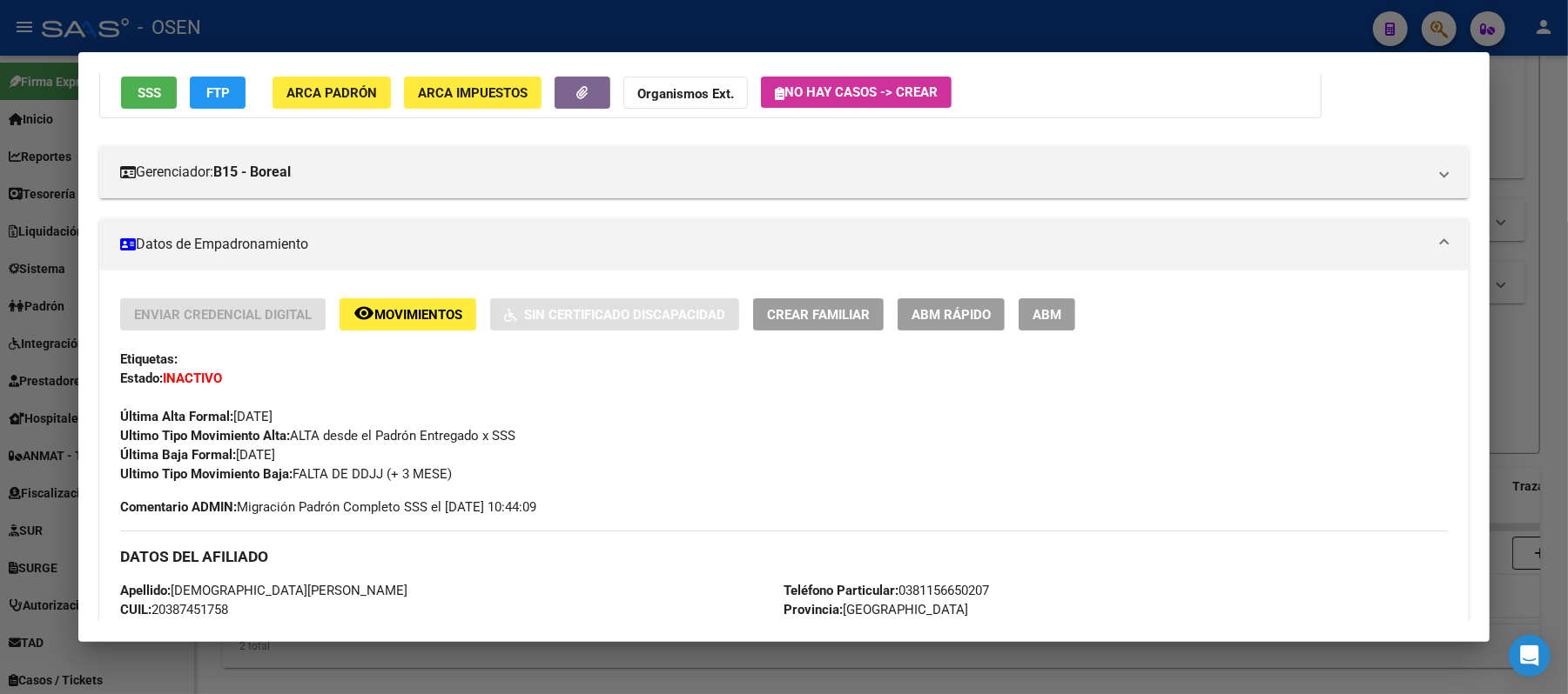
click at [813, 26] on div at bounding box center [784, 347] width 1568 height 694
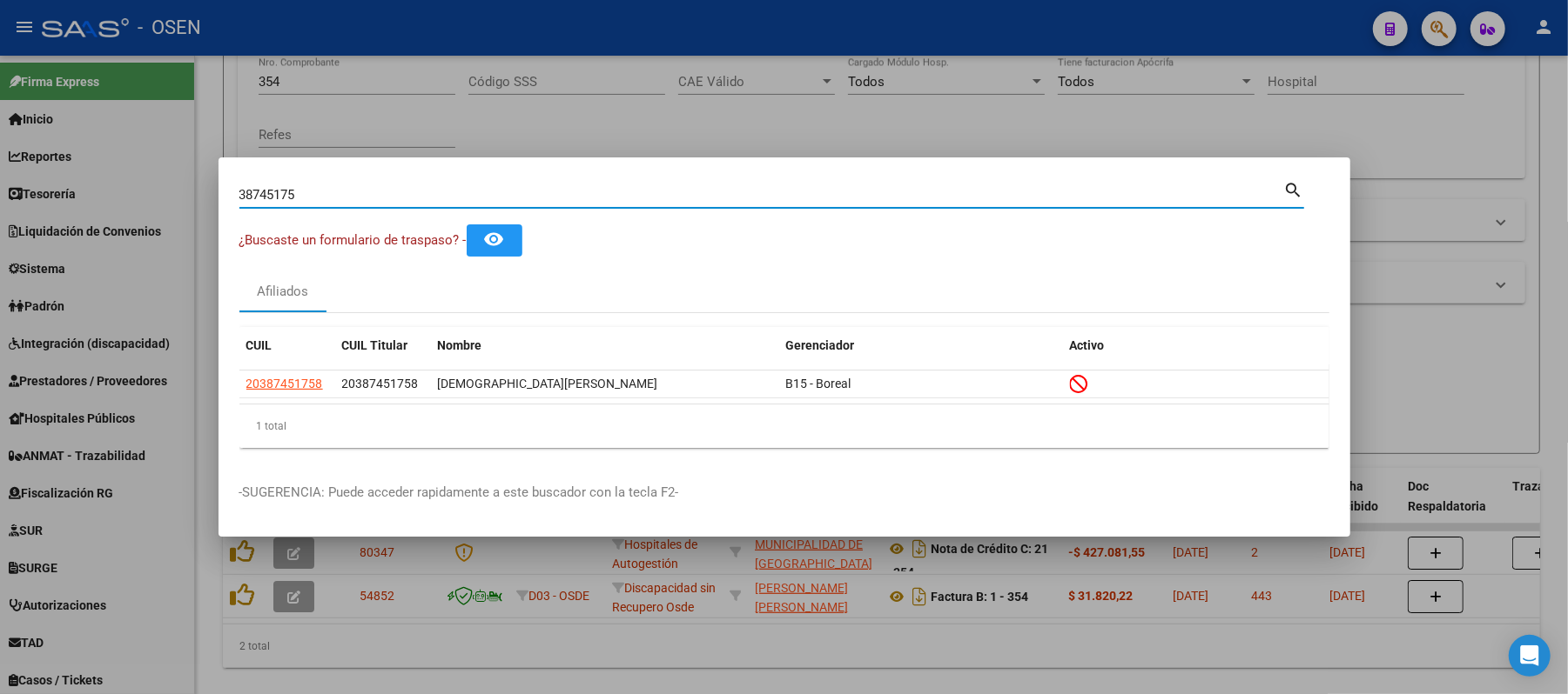
drag, startPoint x: 412, startPoint y: 189, endPoint x: 0, endPoint y: 35, distance: 439.8
click at [0, 74] on div "38745175 Buscar (apellido, dni, cuil, nro traspaso, cuit, obra social) search ¿…" at bounding box center [784, 347] width 1568 height 694
paste input "41083933"
type input "41083933"
